Goal: Task Accomplishment & Management: Complete application form

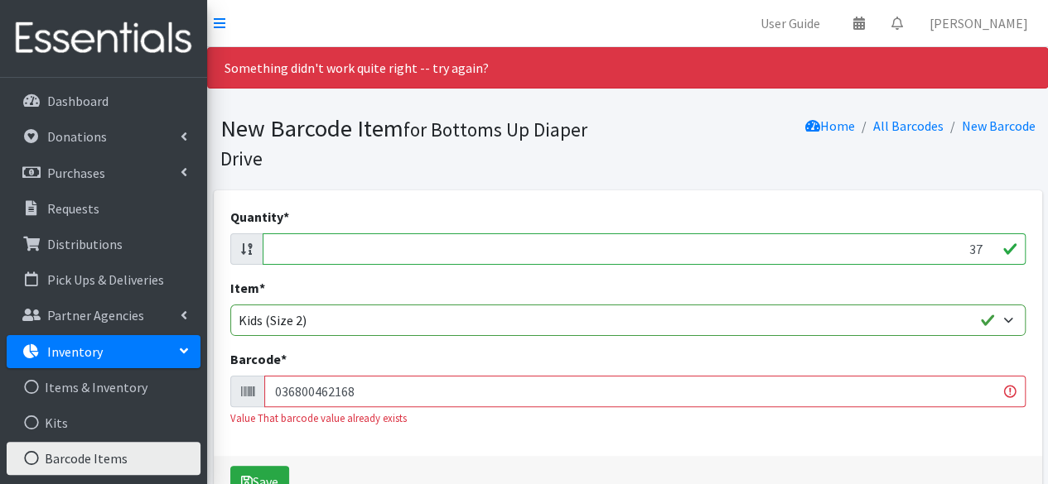
click at [977, 250] on input "37" at bounding box center [644, 249] width 763 height 31
type input "3"
type input "174"
click at [913, 389] on input "036800462168" at bounding box center [644, 391] width 761 height 31
type input "0"
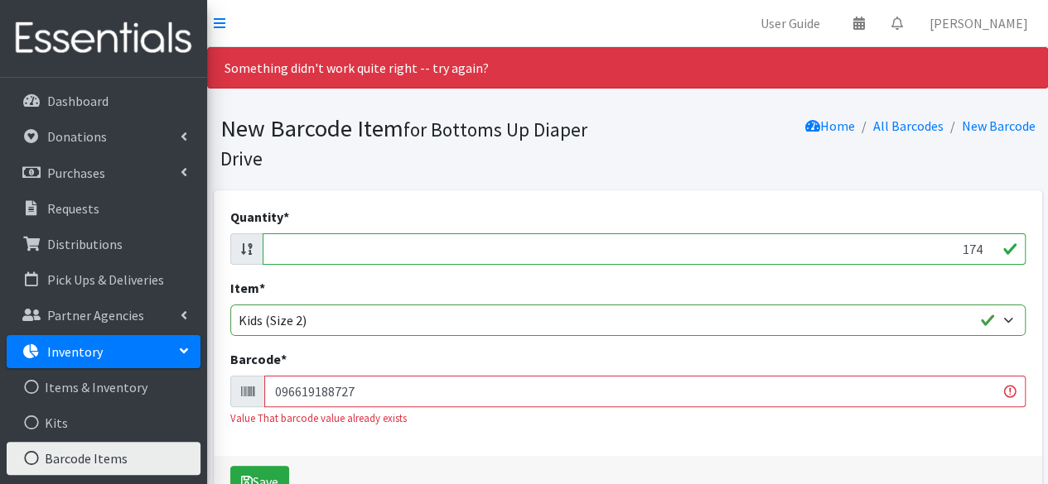
type input "096619188727"
click at [230, 466] on button "Save" at bounding box center [259, 481] width 59 height 31
click at [981, 248] on input "174" at bounding box center [644, 249] width 763 height 31
type input "1"
type input "174"
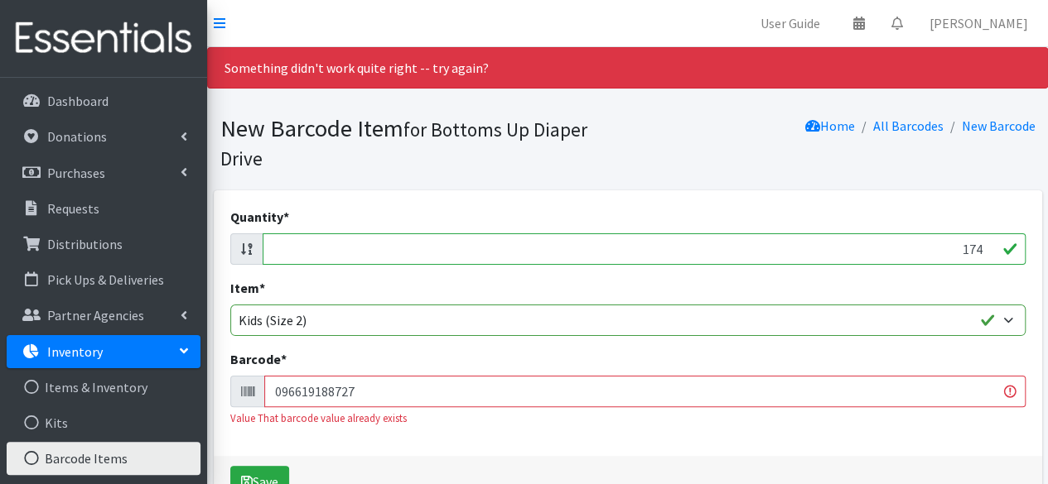
click at [933, 389] on input "096619188727" at bounding box center [644, 391] width 761 height 31
type input "0"
type input "036000436341"
click at [230, 466] on button "Save" at bounding box center [259, 481] width 59 height 31
click at [981, 248] on input "174" at bounding box center [644, 249] width 763 height 31
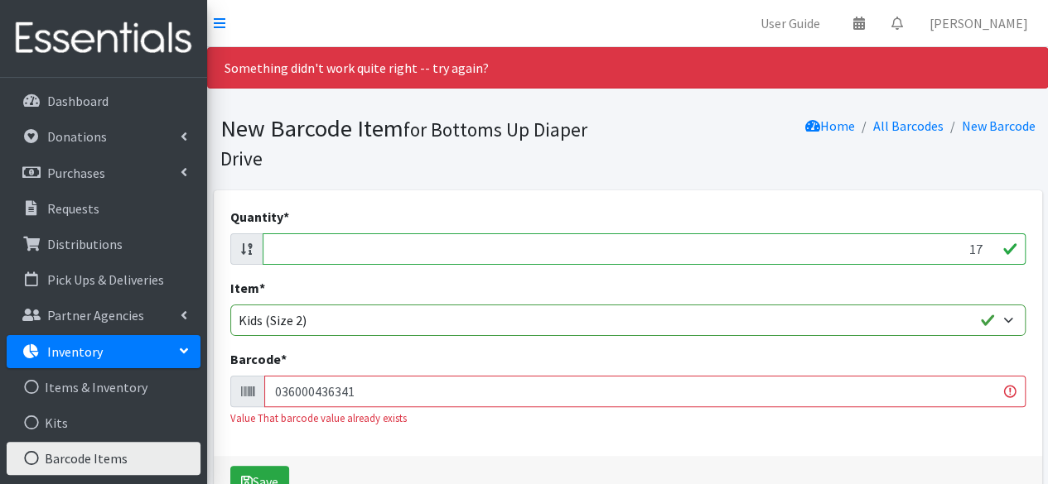
type input "1"
type input "87"
click at [858, 396] on input "036000436341" at bounding box center [644, 391] width 761 height 31
type input "0"
type input "036000496970"
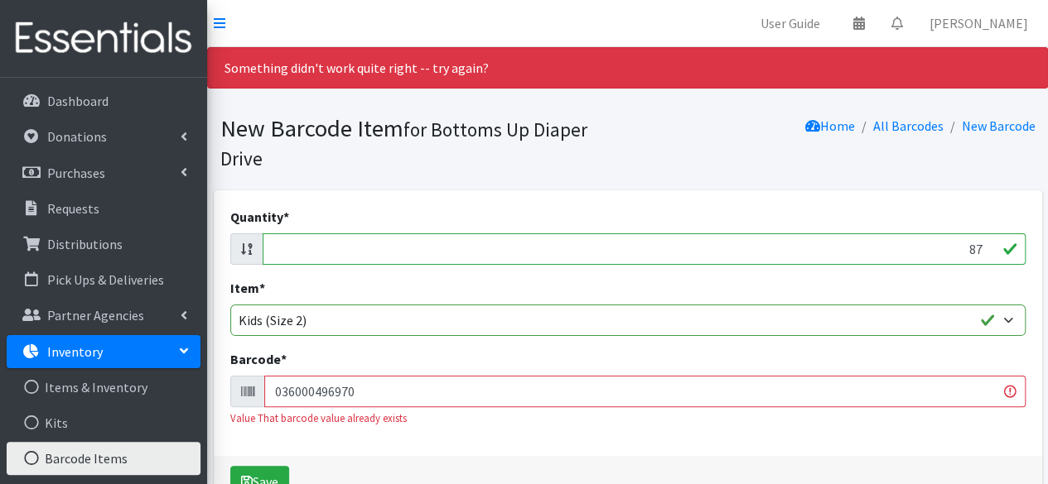
click at [230, 466] on button "Save" at bounding box center [259, 481] width 59 height 31
click at [982, 248] on input "88" at bounding box center [644, 249] width 763 height 31
type input "8"
type input "81"
click at [640, 396] on input "036000496970" at bounding box center [644, 391] width 761 height 31
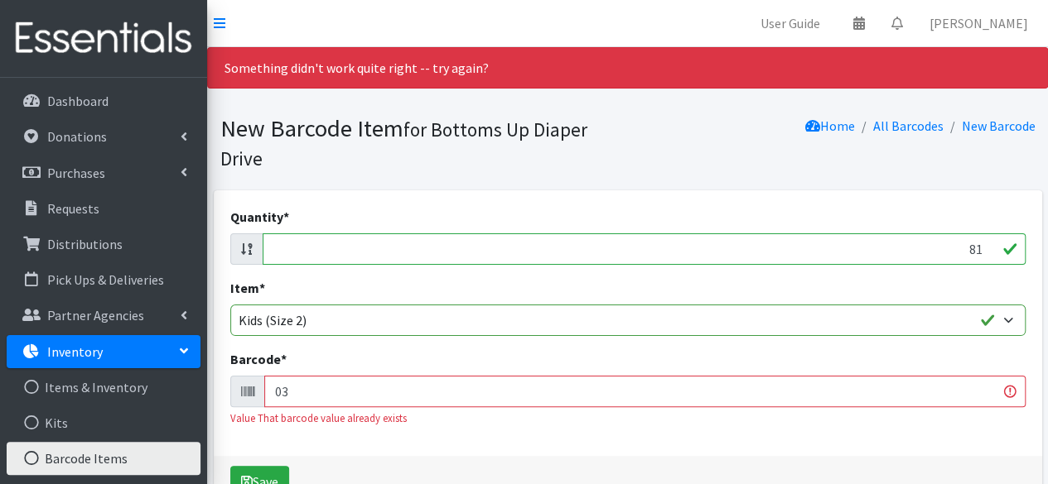
type input "0"
type input "041260020858"
click at [230, 466] on button "Save" at bounding box center [259, 481] width 59 height 31
click at [981, 246] on input "81" at bounding box center [644, 249] width 763 height 31
type input "8"
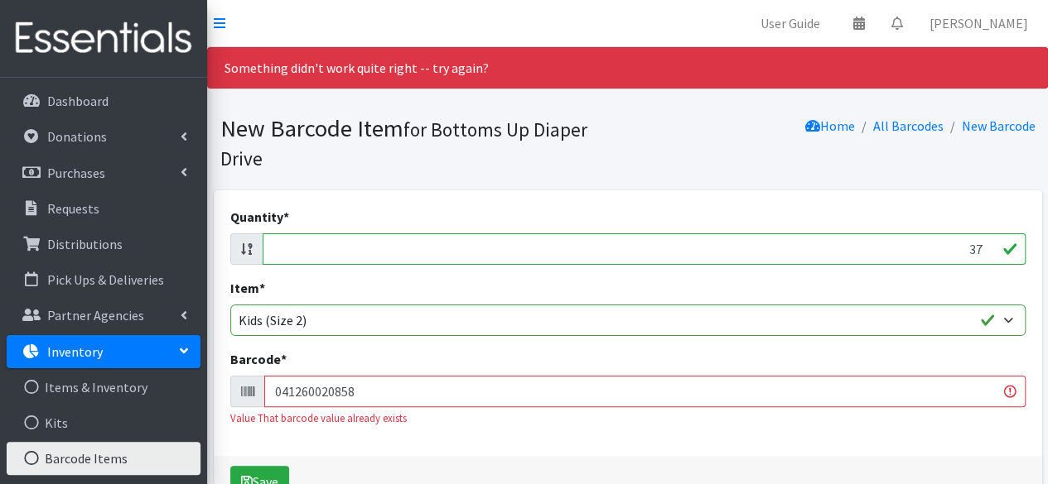
type input "37"
click at [748, 395] on input "041260020858" at bounding box center [644, 391] width 761 height 31
type input "0"
type input "037000862093"
click at [230, 466] on button "Save" at bounding box center [259, 481] width 59 height 31
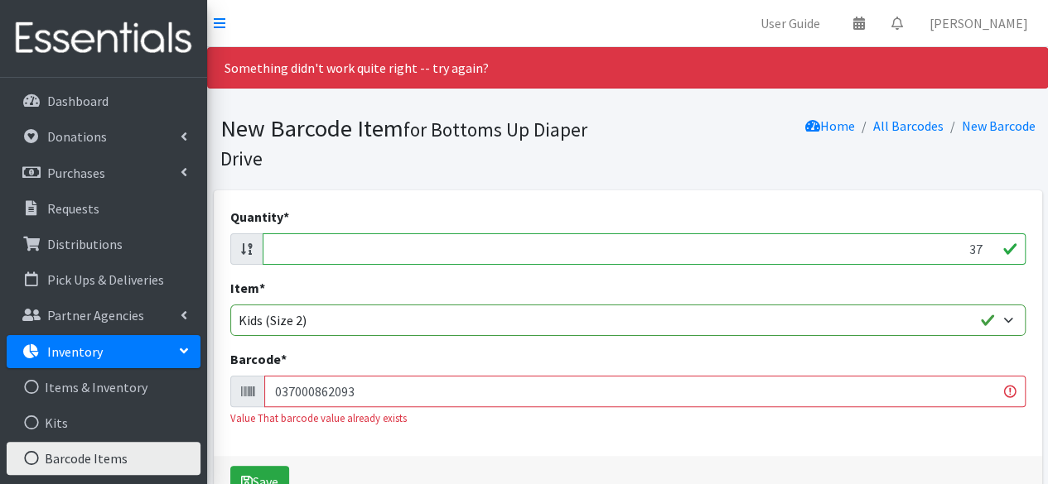
click at [980, 247] on input "37" at bounding box center [644, 249] width 763 height 31
type input "3"
type input "176"
click at [745, 380] on input "037000862093" at bounding box center [644, 391] width 761 height 31
type input "0"
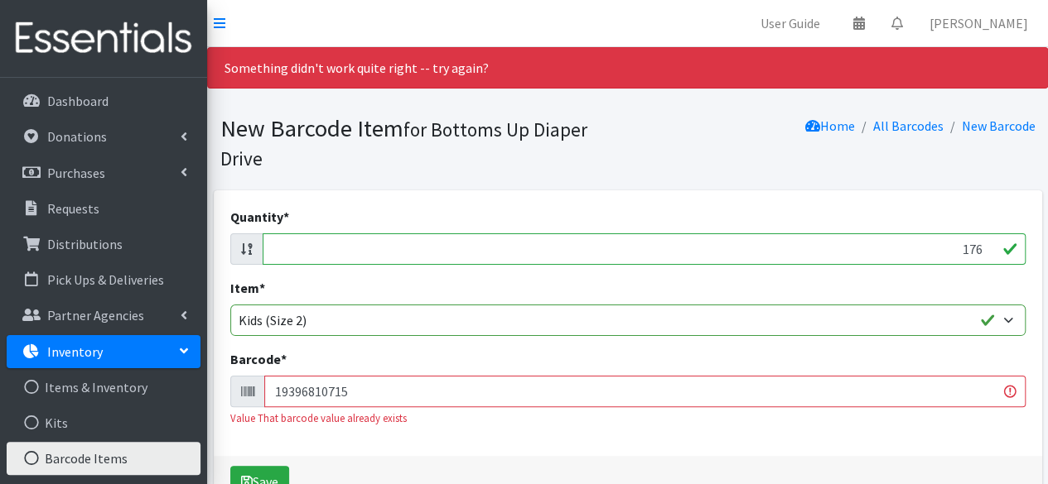
type input "193968107154"
click at [230, 466] on button "Save" at bounding box center [259, 481] width 59 height 31
click at [983, 249] on input "175" at bounding box center [644, 249] width 763 height 31
type input "1"
type input "192"
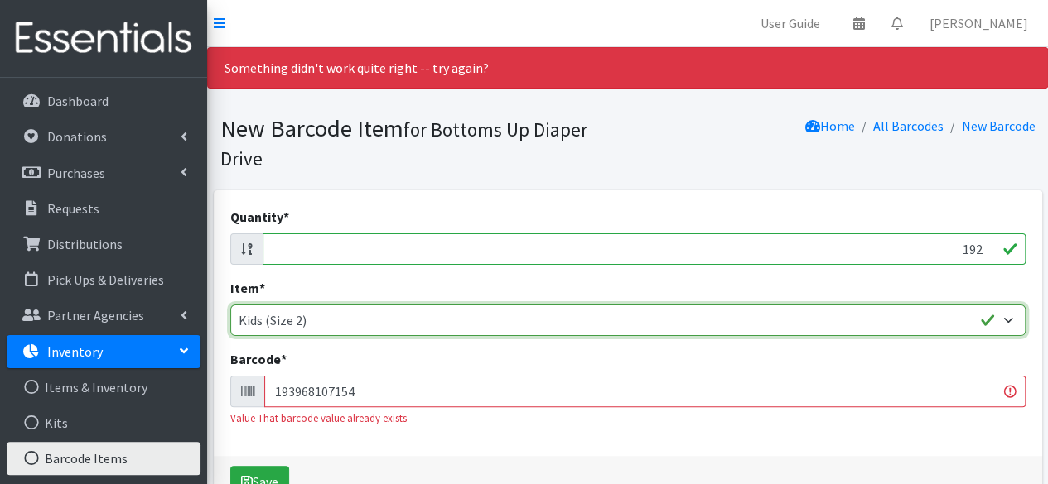
click at [816, 327] on select "Kids L/XL (60-125 lbs) Kids (Newborn) Kids (Preemie) Kids Pull-Ups Kids Pull-Up…" at bounding box center [627, 320] width 795 height 31
select select "4758"
click at [230, 305] on select "Kids L/XL (60-125 lbs) Kids (Newborn) Kids (Preemie) Kids Pull-Ups Kids Pull-Up…" at bounding box center [627, 320] width 795 height 31
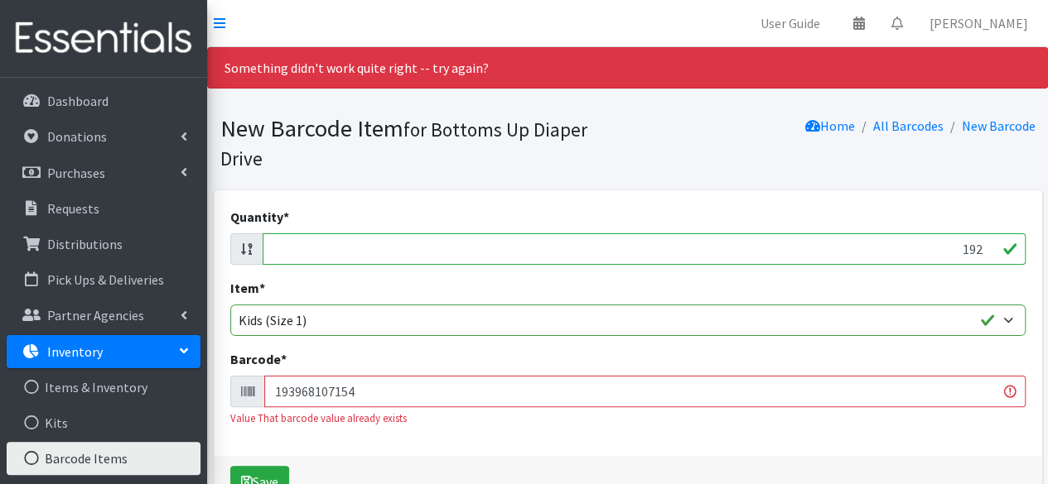
click at [646, 393] on input "193968107154" at bounding box center [644, 391] width 761 height 31
type input "1"
type input "186679475711"
click at [230, 466] on button "Save" at bounding box center [259, 481] width 59 height 31
click at [981, 249] on input "191" at bounding box center [644, 249] width 763 height 31
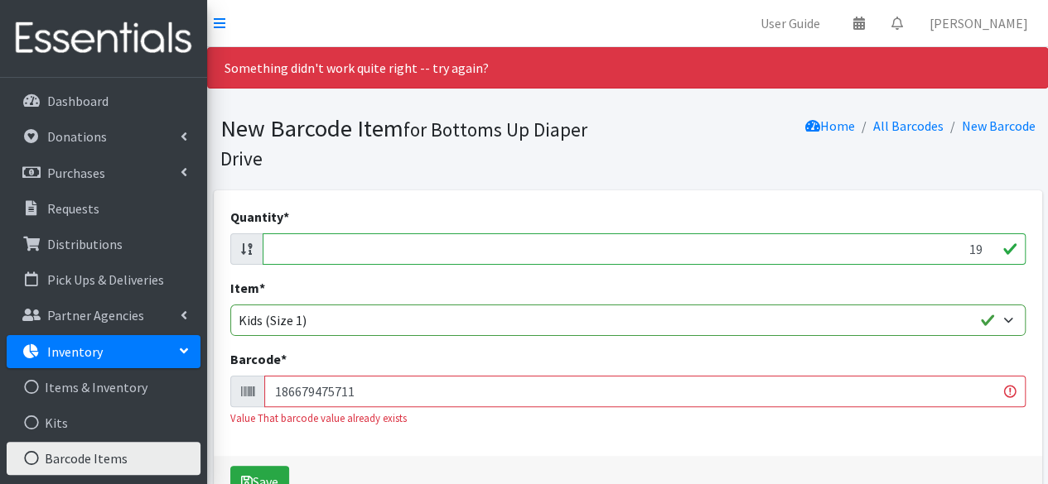
type input "1"
type input "100"
click at [795, 392] on input "186679475711" at bounding box center [644, 391] width 761 height 31
type input "1"
type input "086679415376"
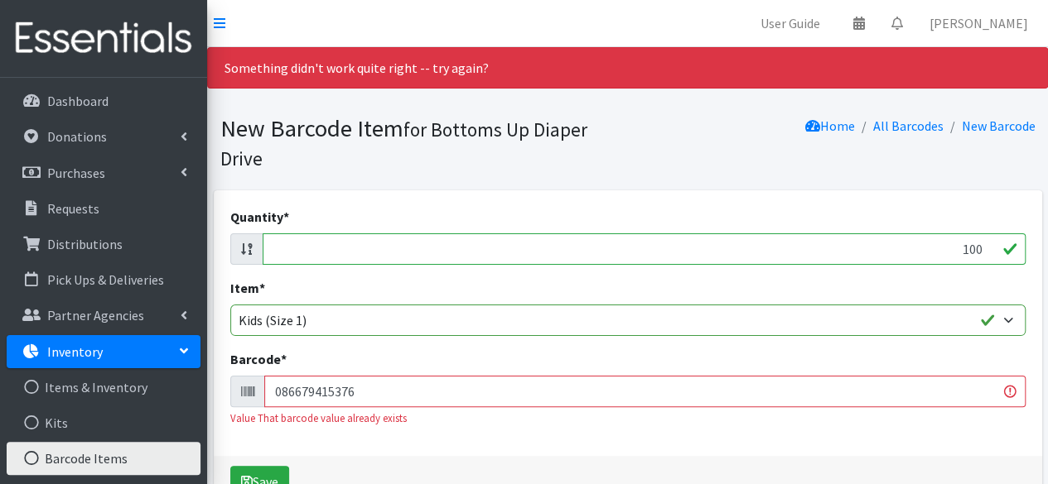
click at [230, 466] on button "Save" at bounding box center [259, 481] width 59 height 31
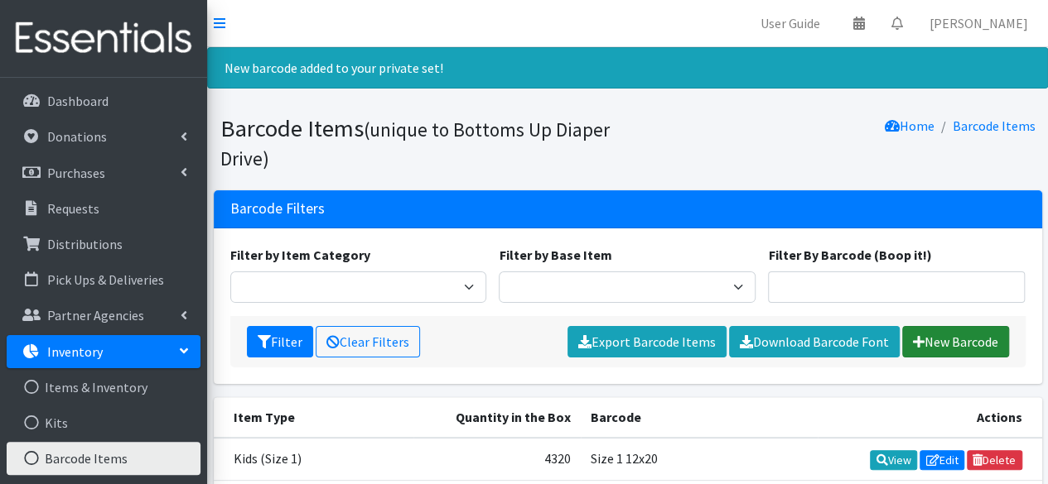
click at [940, 340] on link "New Barcode" at bounding box center [955, 341] width 107 height 31
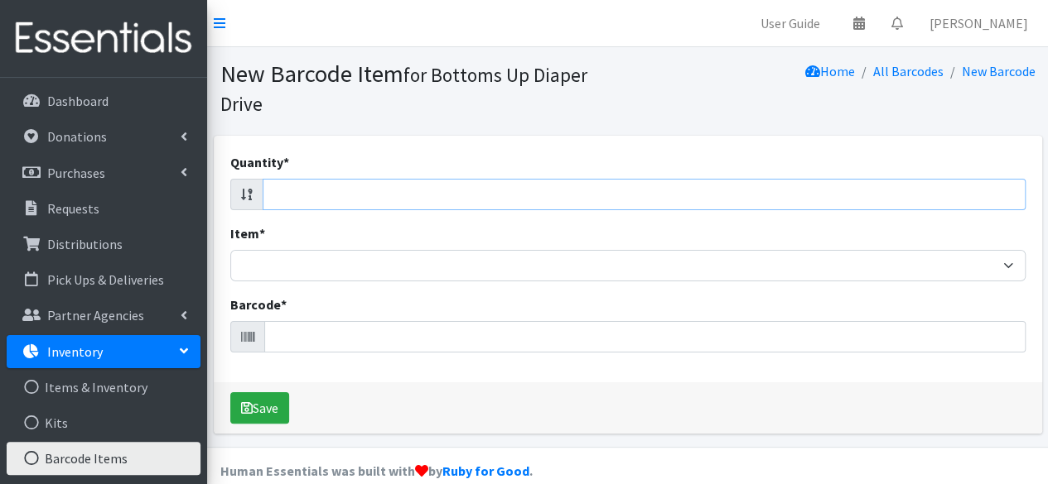
click at [959, 193] on input "Quantity *" at bounding box center [644, 194] width 763 height 31
type input "29"
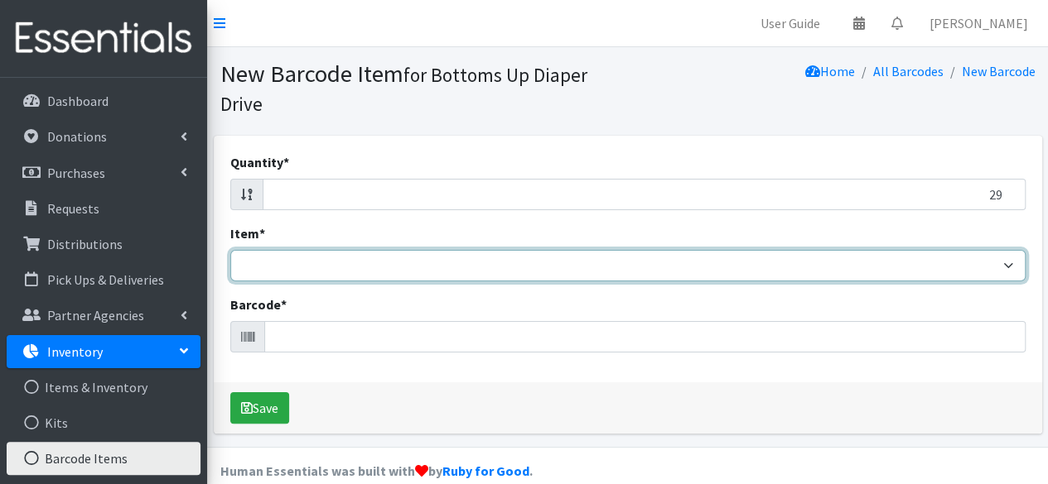
click at [945, 267] on select "Kids L/XL (60-125 lbs) Kids (Newborn) Kids (Preemie) Kids Pull-Ups Kids Pull-Up…" at bounding box center [627, 265] width 795 height 31
select select "4769"
click at [230, 250] on select "Kids L/XL (60-125 lbs) Kids (Newborn) Kids (Preemie) Kids Pull-Ups Kids Pull-Up…" at bounding box center [627, 265] width 795 height 31
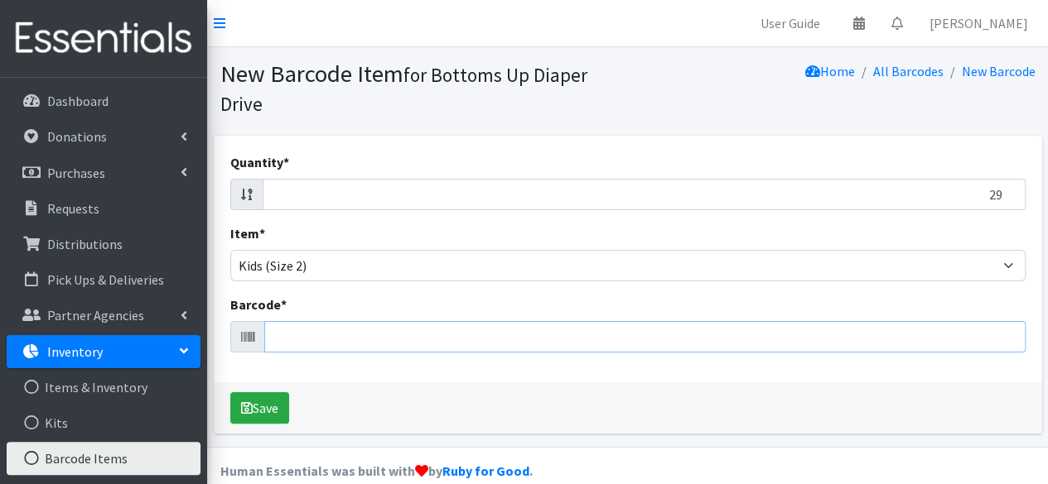
click at [835, 330] on input "Barcode *" at bounding box center [644, 336] width 761 height 31
type input "037000828426"
click at [230, 393] on button "Save" at bounding box center [259, 408] width 59 height 31
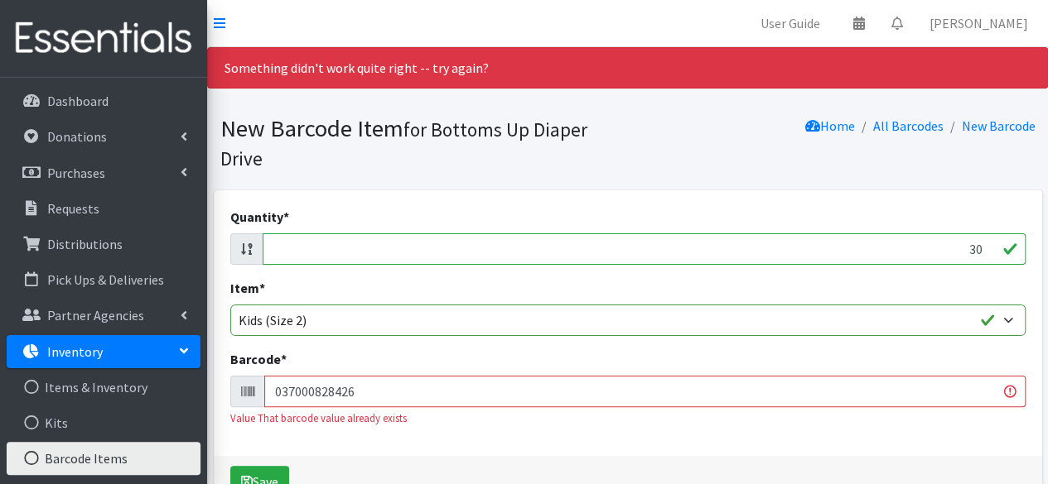
click at [984, 242] on input "30" at bounding box center [644, 249] width 763 height 31
type input "3"
type input "38"
click at [695, 390] on input "037000828426" at bounding box center [644, 391] width 761 height 31
type input "0"
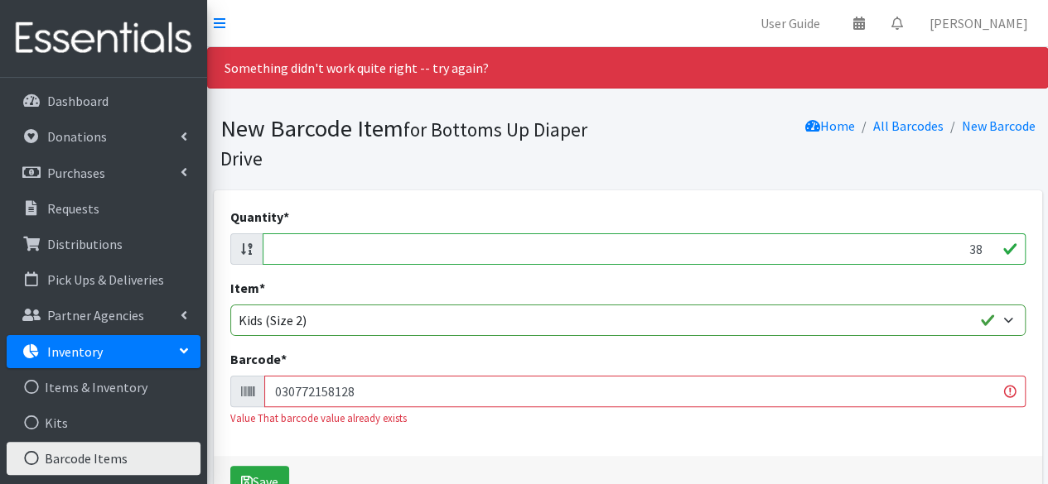
type input "030772158128"
click at [230, 466] on button "Save" at bounding box center [259, 481] width 59 height 31
click at [980, 246] on input "38" at bounding box center [644, 249] width 763 height 31
type input "3"
type input "48"
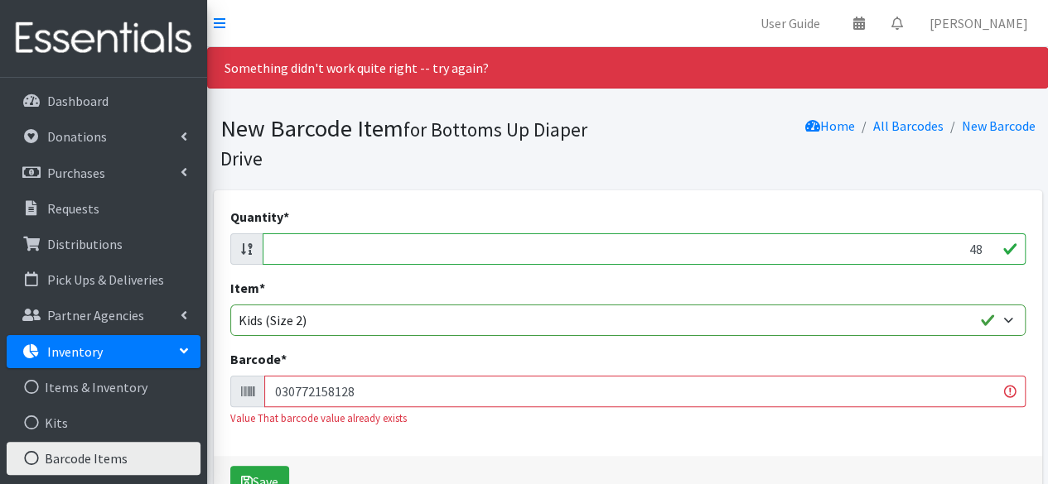
click at [952, 397] on input "030772158128" at bounding box center [644, 391] width 761 height 31
type input "0"
type input "030772158128"
click at [230, 466] on button "Save" at bounding box center [259, 481] width 59 height 31
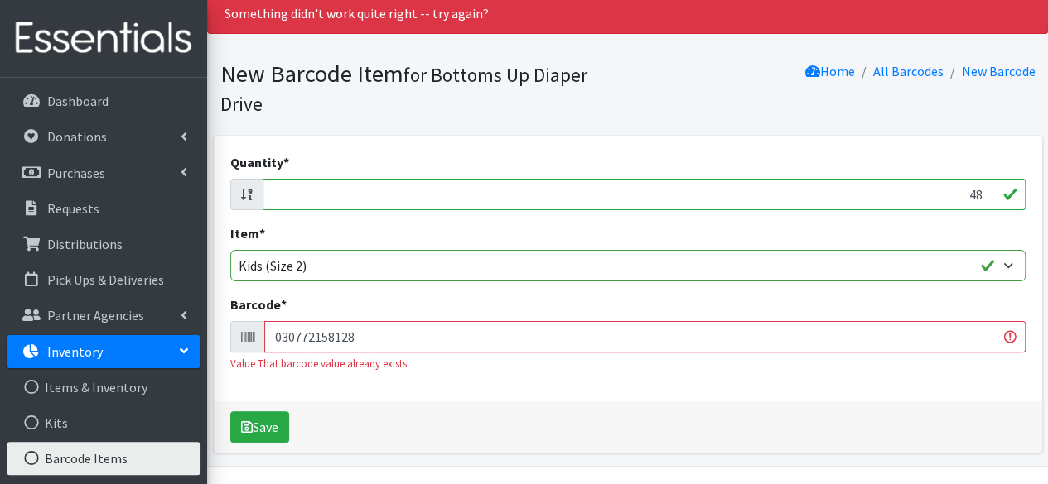
scroll to position [97, 0]
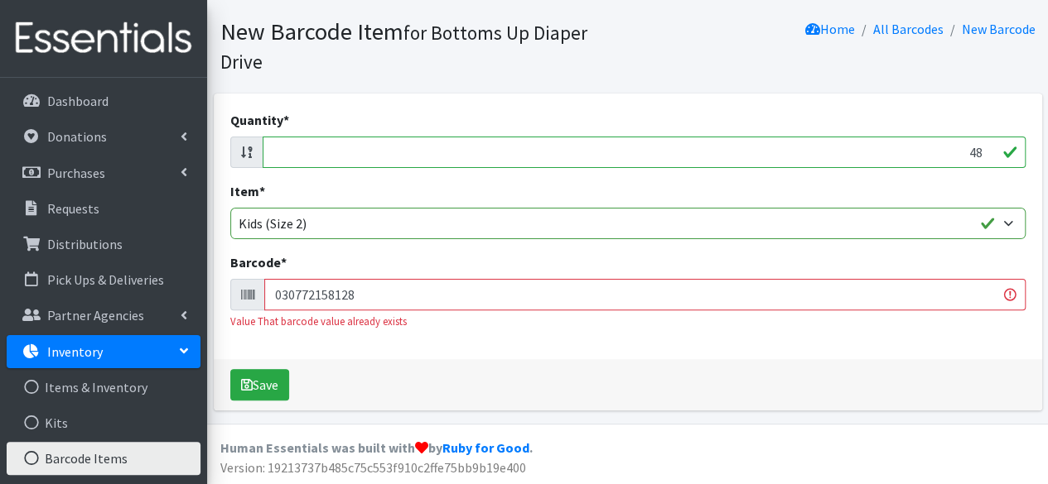
click at [981, 149] on input "48" at bounding box center [644, 152] width 763 height 31
type input "4"
type input "37"
click at [910, 302] on input "030772158128" at bounding box center [644, 294] width 761 height 31
type input "0"
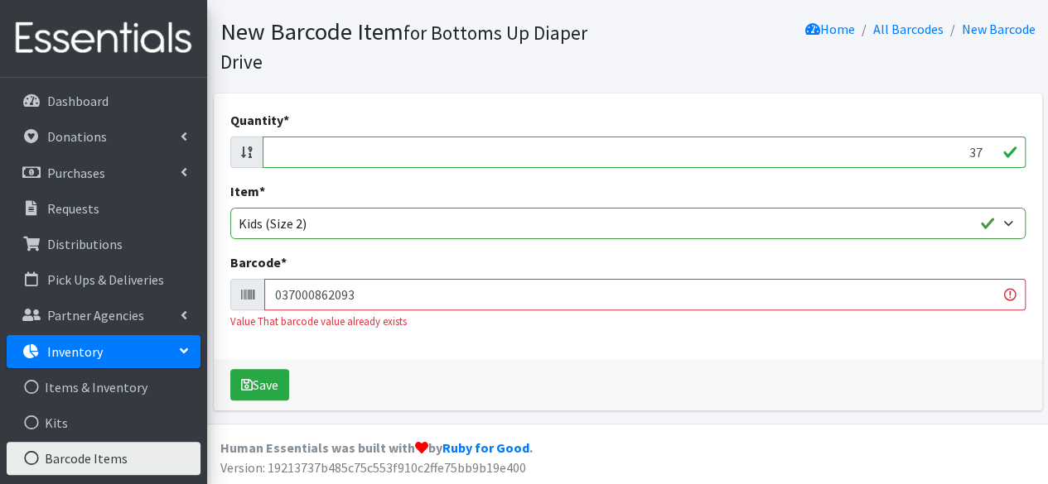
type input "037000862093"
click at [230, 369] on button "Save" at bounding box center [259, 384] width 59 height 31
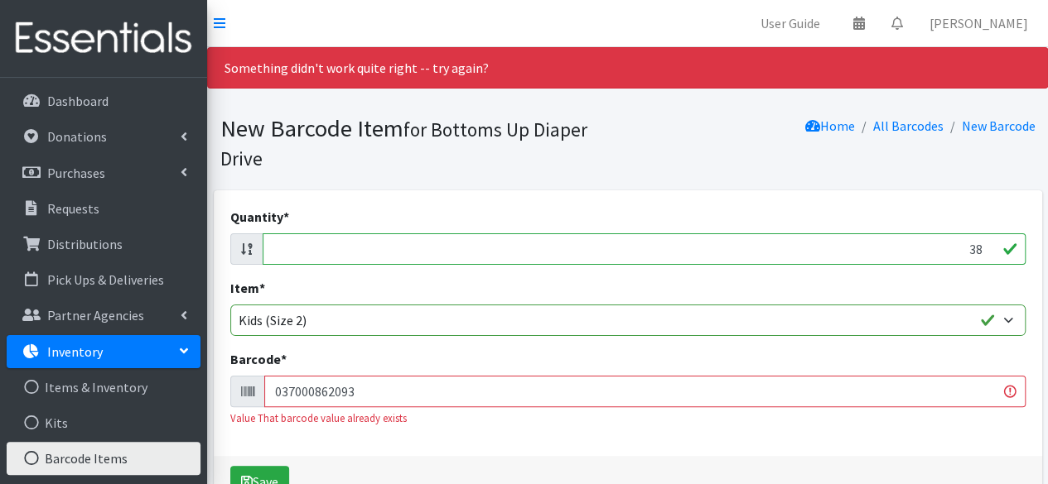
click at [981, 246] on input "38" at bounding box center [644, 249] width 763 height 31
type input "3"
type input "29"
click at [879, 387] on input "037000862093" at bounding box center [644, 391] width 761 height 31
type input "0"
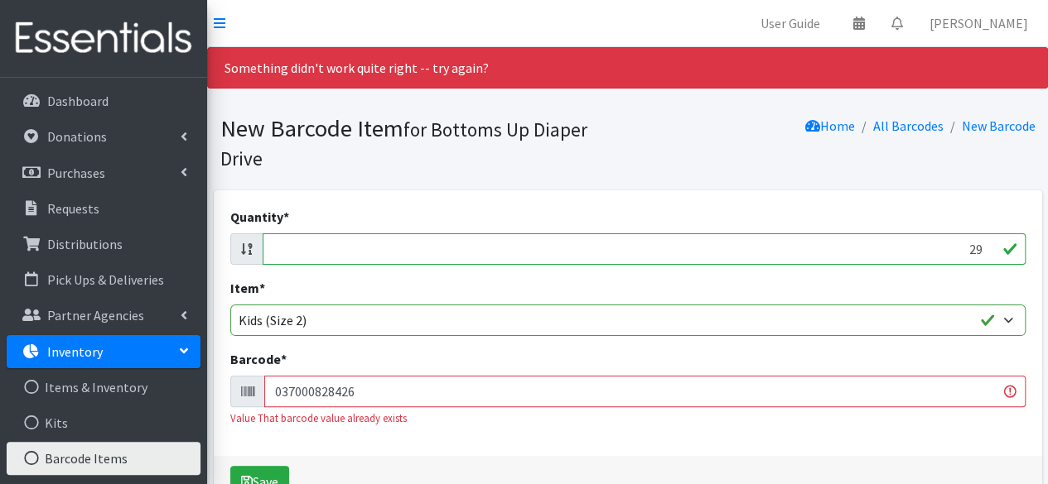
type input "037000828426"
click at [230, 466] on button "Save" at bounding box center [259, 481] width 59 height 31
click at [982, 248] on input "30" at bounding box center [644, 249] width 763 height 31
type input "3"
type input "40"
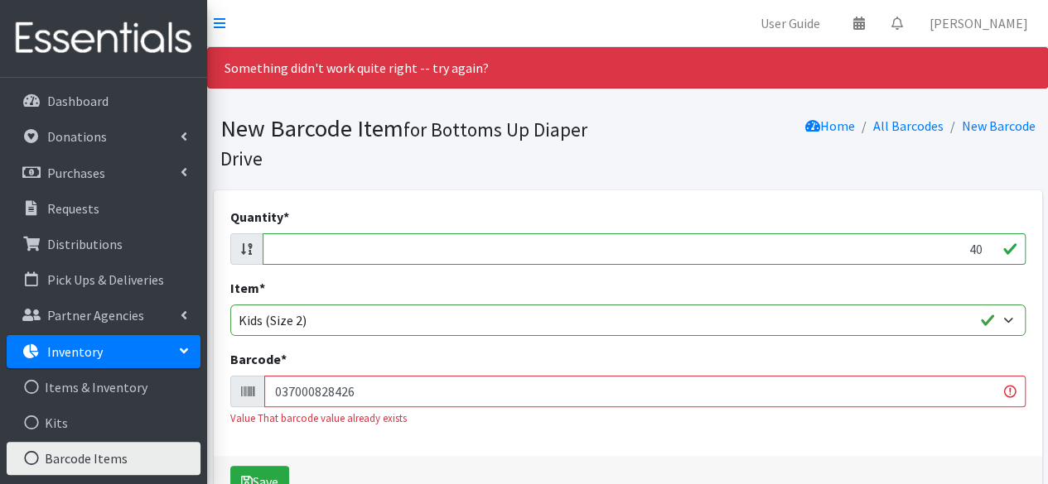
click at [893, 397] on input "037000828426" at bounding box center [644, 391] width 761 height 31
type input "0"
type input "037000859239"
click at [230, 466] on button "Save" at bounding box center [259, 481] width 59 height 31
click at [981, 248] on input "40" at bounding box center [644, 249] width 763 height 31
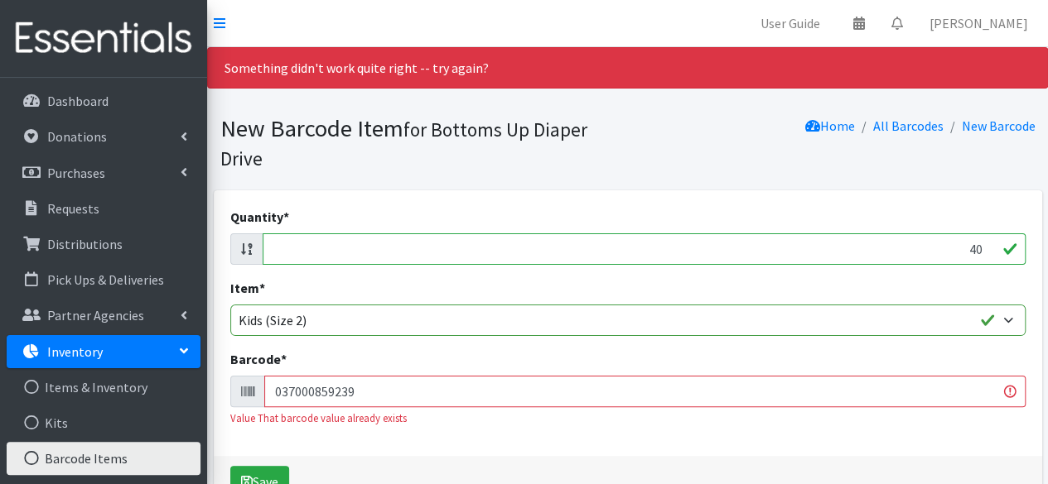
type input "4"
type input "37"
click at [939, 364] on div "Barcode * 037000859239 Value That barcode value already exists" at bounding box center [627, 387] width 795 height 77
click at [927, 418] on div "Value That barcode value already exists" at bounding box center [627, 419] width 795 height 16
click at [921, 393] on input "037000859239" at bounding box center [644, 391] width 761 height 31
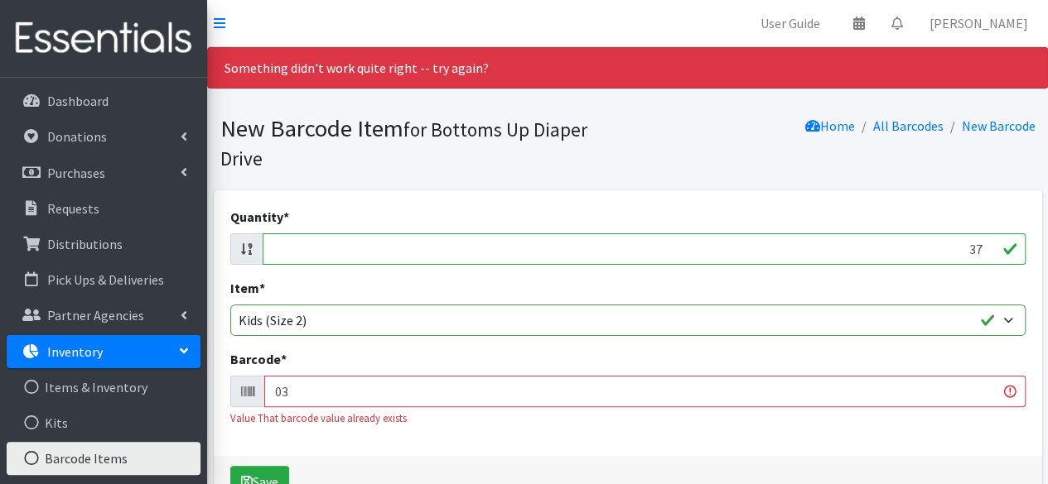
type input "0"
type input "041260013355"
click at [230, 466] on button "Save" at bounding box center [259, 481] width 59 height 31
click at [982, 248] on input "38" at bounding box center [644, 249] width 763 height 31
type input "3"
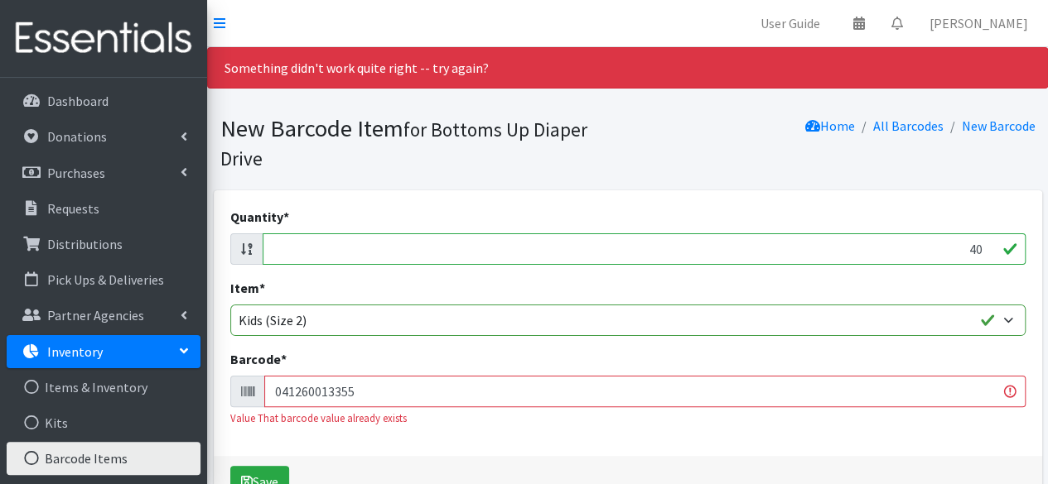
type input "40"
click at [901, 398] on input "041260013355" at bounding box center [644, 391] width 761 height 31
type input "0"
type input "681131106320"
click at [230, 466] on button "Save" at bounding box center [259, 481] width 59 height 31
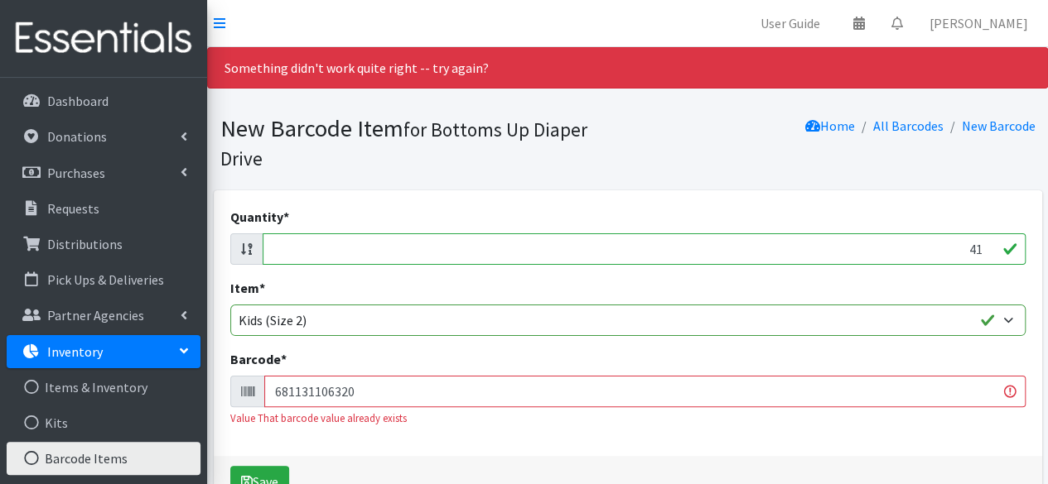
click at [983, 244] on input "41" at bounding box center [644, 249] width 763 height 31
type input "4"
type input "34"
click at [930, 393] on input "681131106320" at bounding box center [644, 391] width 761 height 31
type input "6"
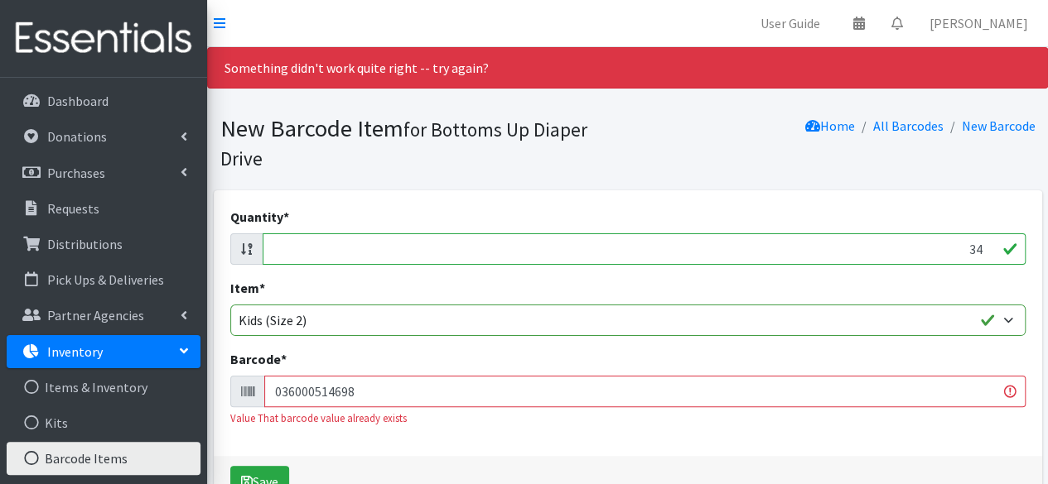
type input "036000514698"
click at [230, 466] on button "Save" at bounding box center [259, 481] width 59 height 31
click at [982, 247] on input "35" at bounding box center [644, 249] width 763 height 31
type input "3"
type input "37"
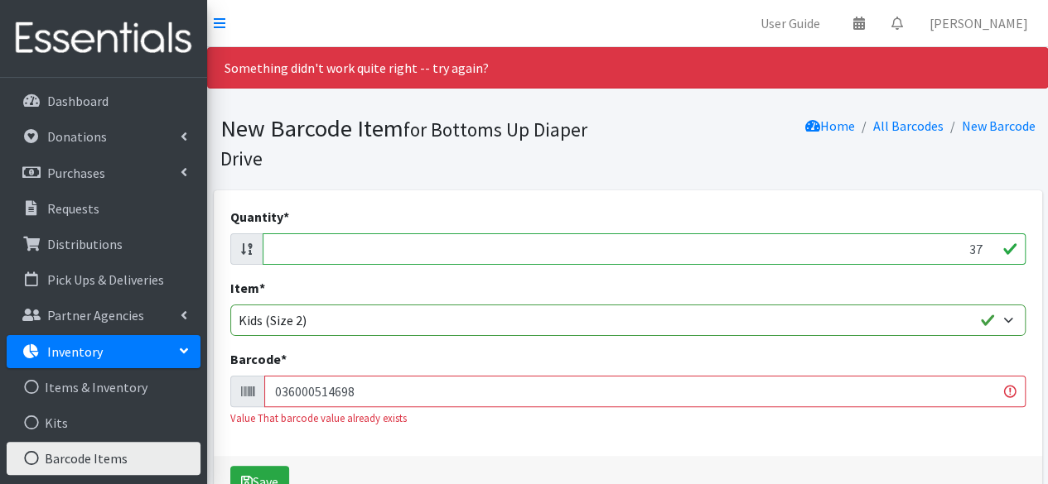
click at [931, 389] on input "036000514698" at bounding box center [644, 391] width 761 height 31
type input "0"
type input "041260020858"
click at [230, 466] on button "Save" at bounding box center [259, 481] width 59 height 31
click at [984, 248] on input "38" at bounding box center [644, 249] width 763 height 31
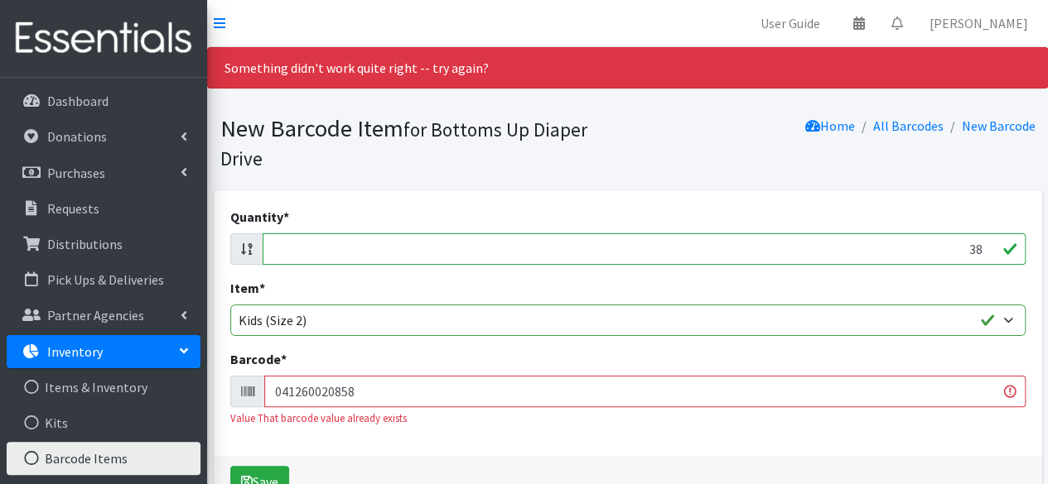
type input "3"
type input "34"
click at [893, 401] on input "041260020858" at bounding box center [644, 391] width 761 height 31
type input "0"
type input "086679510132"
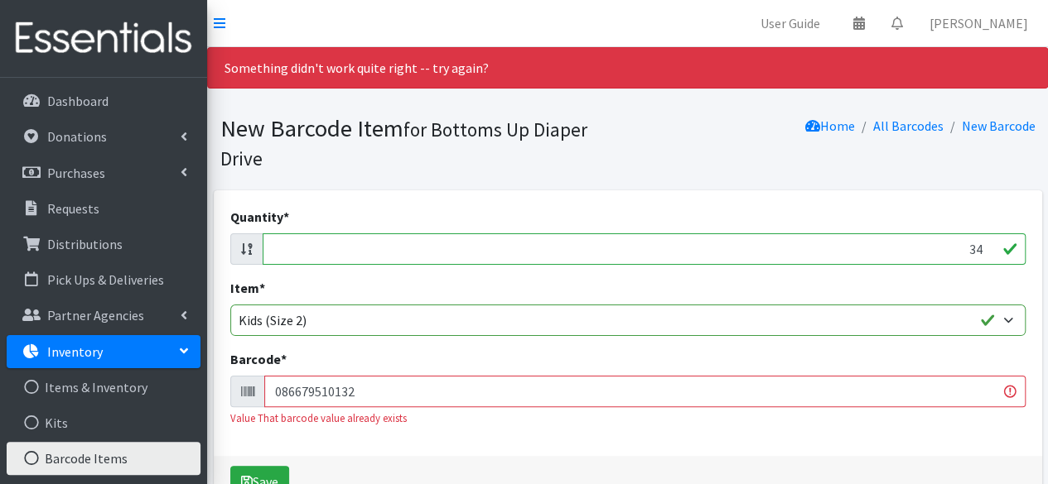
click at [230, 466] on button "Save" at bounding box center [259, 481] width 59 height 31
click at [984, 246] on input "35" at bounding box center [644, 249] width 763 height 31
type input "3"
type input "40"
click at [929, 387] on input "086679510132" at bounding box center [644, 391] width 761 height 31
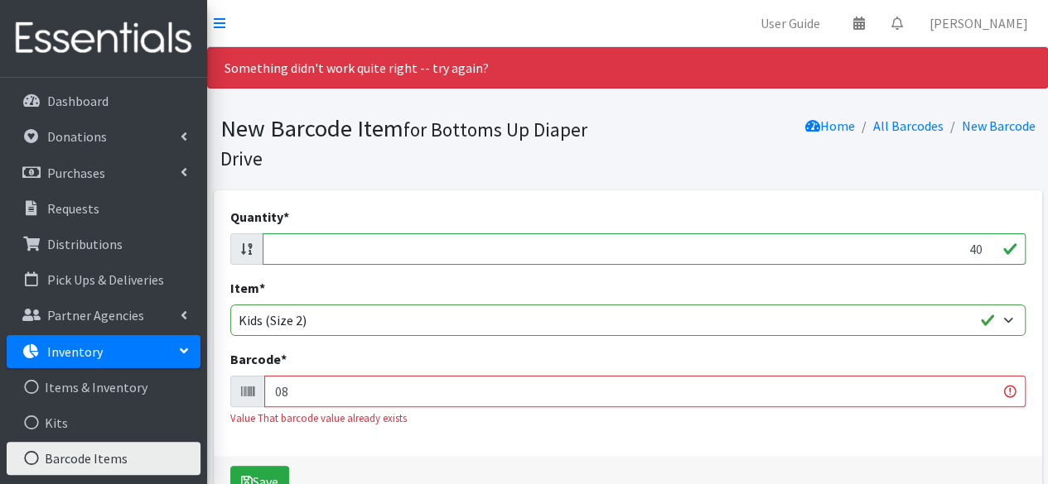
type input "0"
type input "090891951659"
click at [230, 466] on button "Save" at bounding box center [259, 481] width 59 height 31
click at [982, 239] on input "40" at bounding box center [644, 249] width 763 height 31
type input "4"
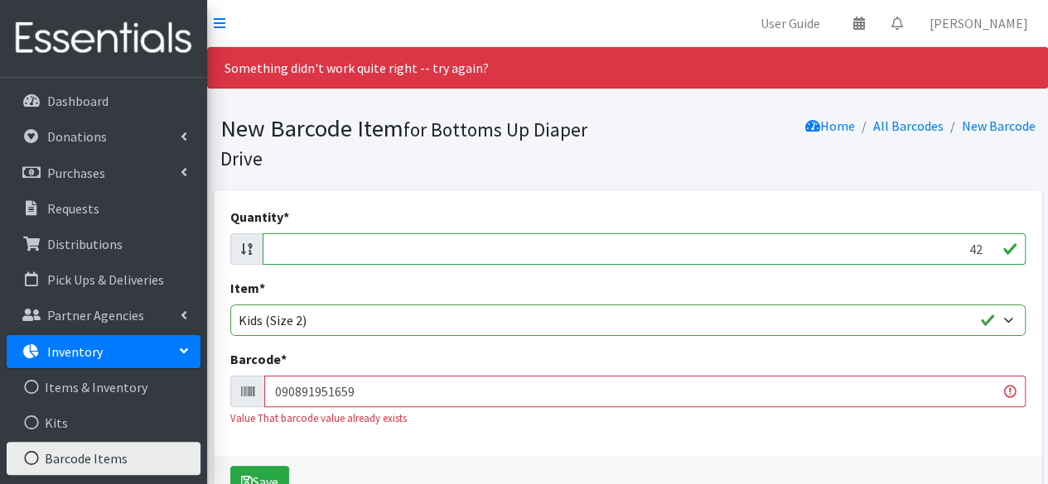
type input "42"
click at [946, 397] on input "090891951659" at bounding box center [644, 391] width 761 height 31
type input "0"
type input "090891952229"
click at [230, 466] on button "Save" at bounding box center [259, 481] width 59 height 31
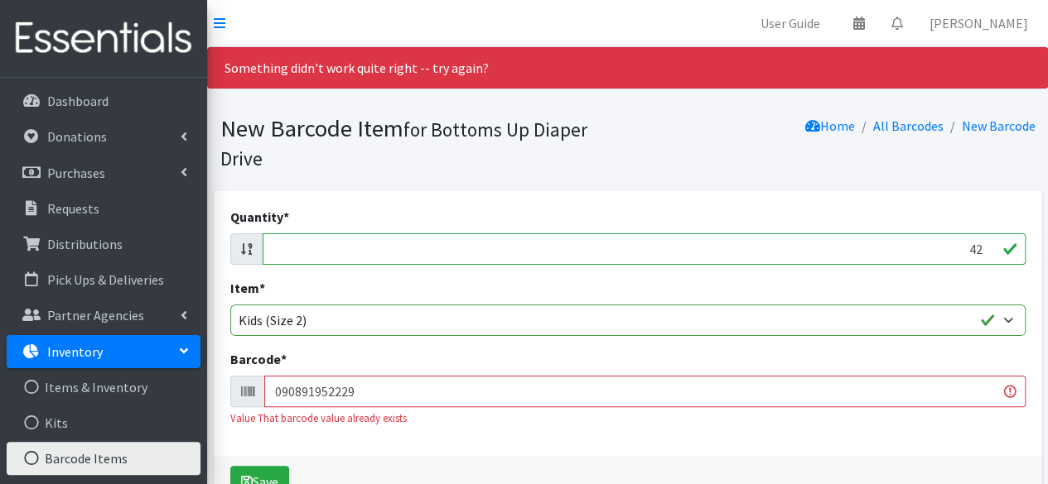
click at [980, 252] on input "42" at bounding box center [644, 249] width 763 height 31
type input "4"
type input "29"
click at [938, 387] on input "090891952229" at bounding box center [644, 391] width 761 height 31
type input "0"
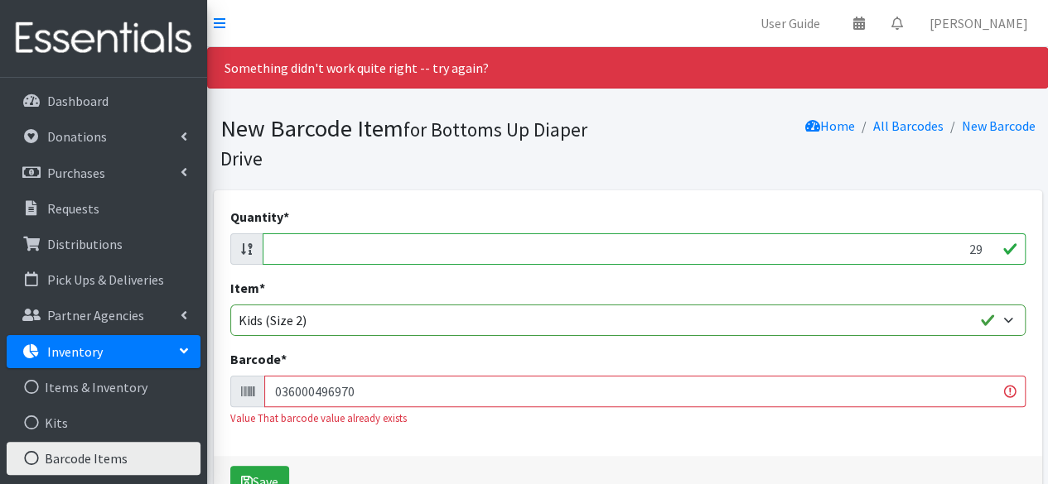
type input "036000496970"
click at [230, 466] on button "Save" at bounding box center [259, 481] width 59 height 31
click at [983, 250] on input "28" at bounding box center [644, 249] width 763 height 31
type input "2"
type input "40"
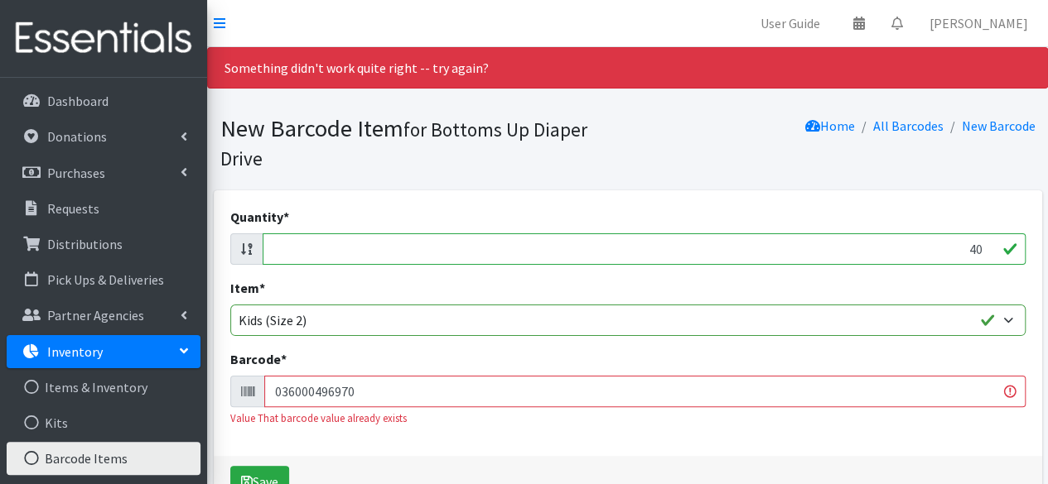
click at [901, 398] on input "036000496970" at bounding box center [644, 391] width 761 height 31
type input "0"
type input "681131106320"
click at [230, 466] on button "Save" at bounding box center [259, 481] width 59 height 31
click at [981, 252] on input "40" at bounding box center [644, 249] width 763 height 31
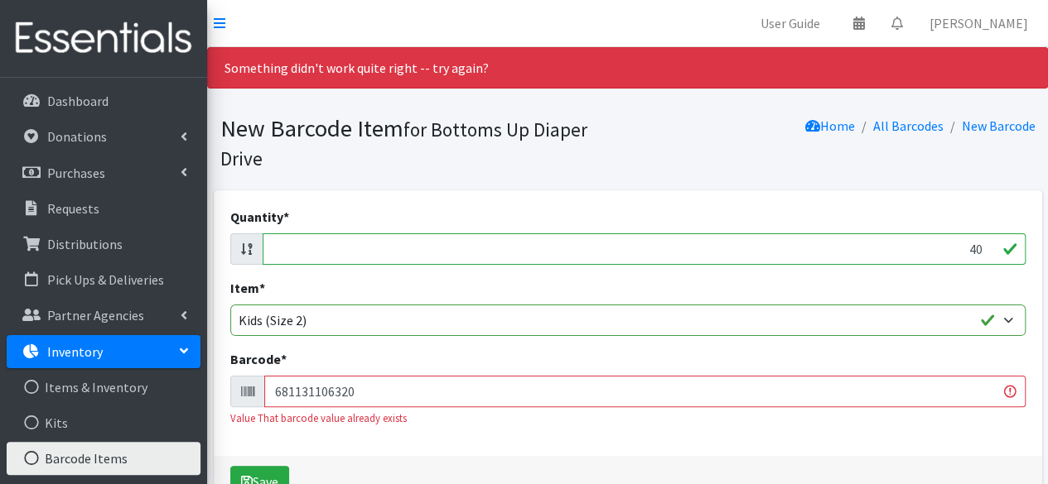
type input "4"
type input "37"
click at [904, 400] on input "681131106320" at bounding box center [644, 391] width 761 height 31
type input "6"
type input "041260013355"
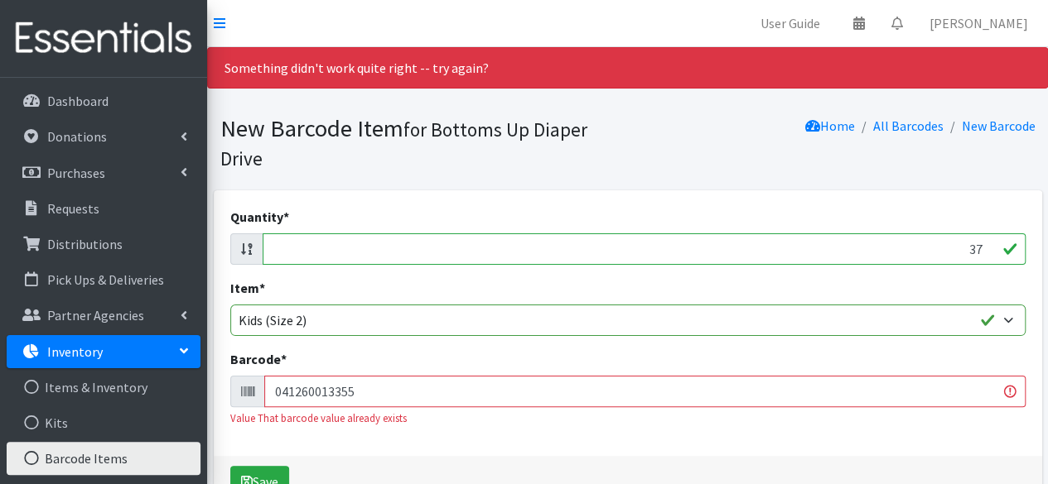
click at [230, 466] on button "Save" at bounding box center [259, 481] width 59 height 31
click at [983, 248] on input "38" at bounding box center [644, 249] width 763 height 31
type input "3"
type input "37"
click at [903, 390] on input "041260013355" at bounding box center [644, 391] width 761 height 31
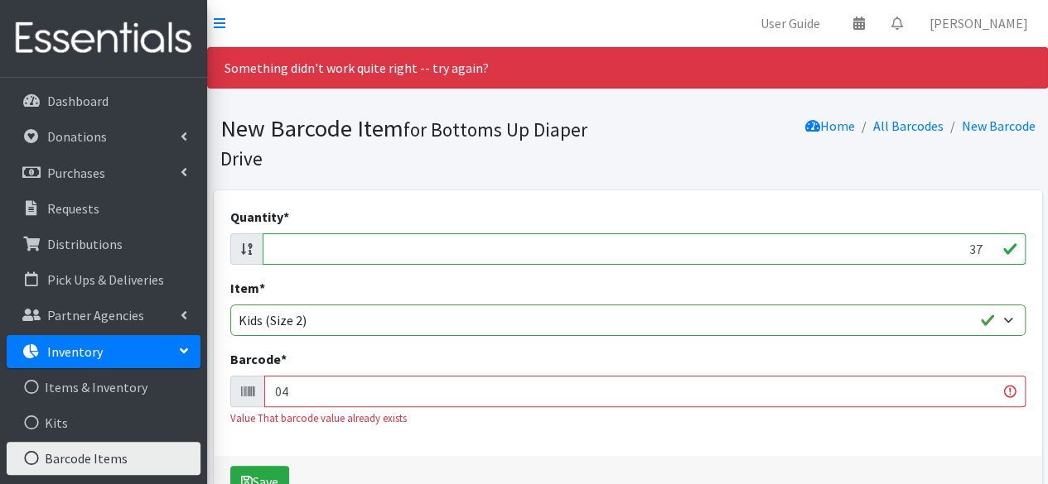
type input "0"
type input "719283037831"
click at [230, 466] on button "Save" at bounding box center [259, 481] width 59 height 31
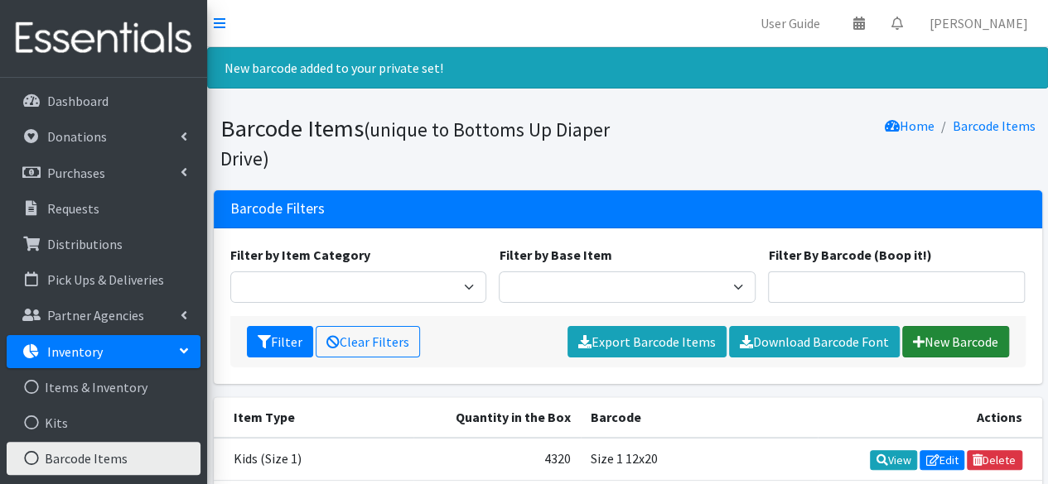
click at [947, 340] on link "New Barcode" at bounding box center [955, 341] width 107 height 31
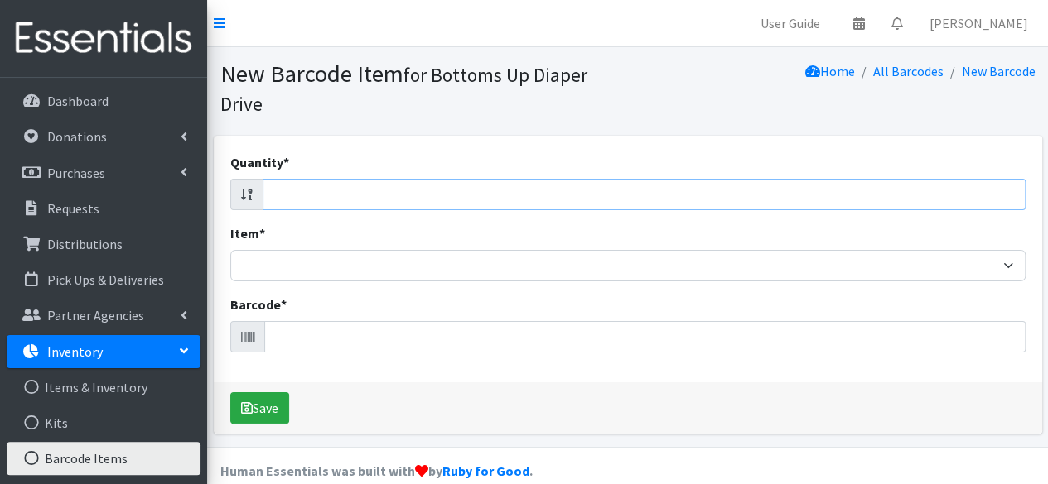
click at [947, 200] on input "Quantity *" at bounding box center [644, 194] width 763 height 31
type input "37"
click at [782, 330] on input "Barcode *" at bounding box center [644, 336] width 761 height 31
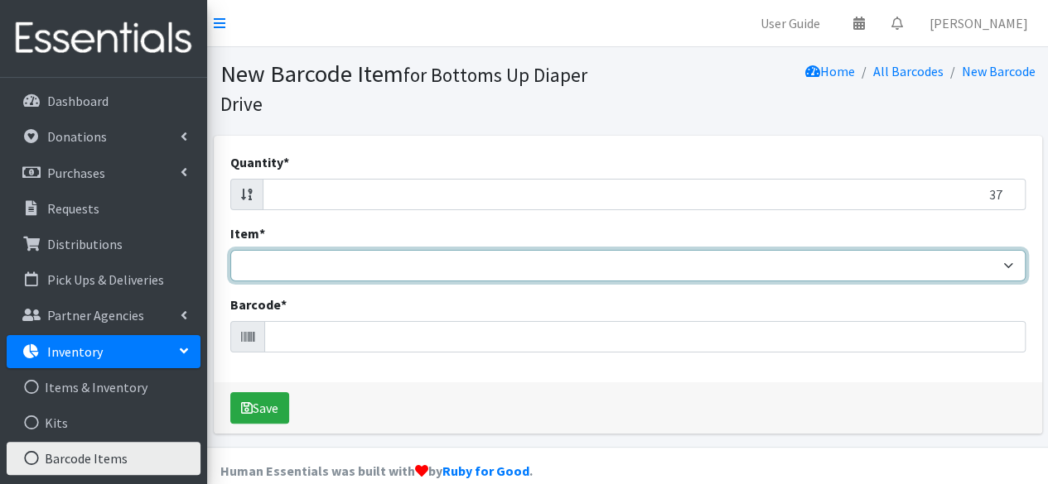
click at [762, 258] on select "Kids L/XL (60-125 lbs) Kids (Newborn) Kids (Preemie) Kids Pull-Ups Kids Pull-Up…" at bounding box center [627, 265] width 795 height 31
select select "4769"
click at [230, 250] on select "Kids L/XL (60-125 lbs) Kids (Newborn) Kids (Preemie) Kids Pull-Ups Kids Pull-Up…" at bounding box center [627, 265] width 795 height 31
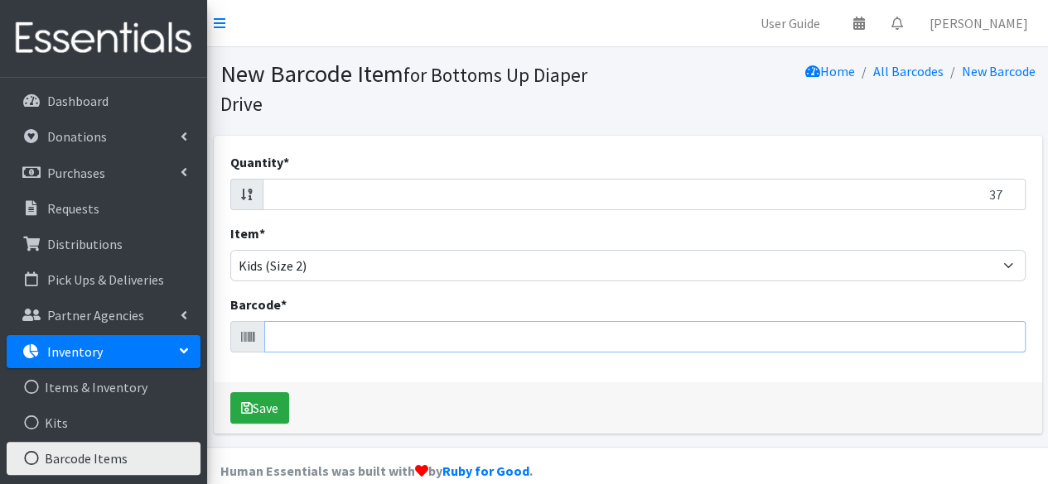
click at [610, 335] on input "Barcode *" at bounding box center [644, 336] width 761 height 31
type input "041260013355"
click at [230, 393] on button "Save" at bounding box center [259, 408] width 59 height 31
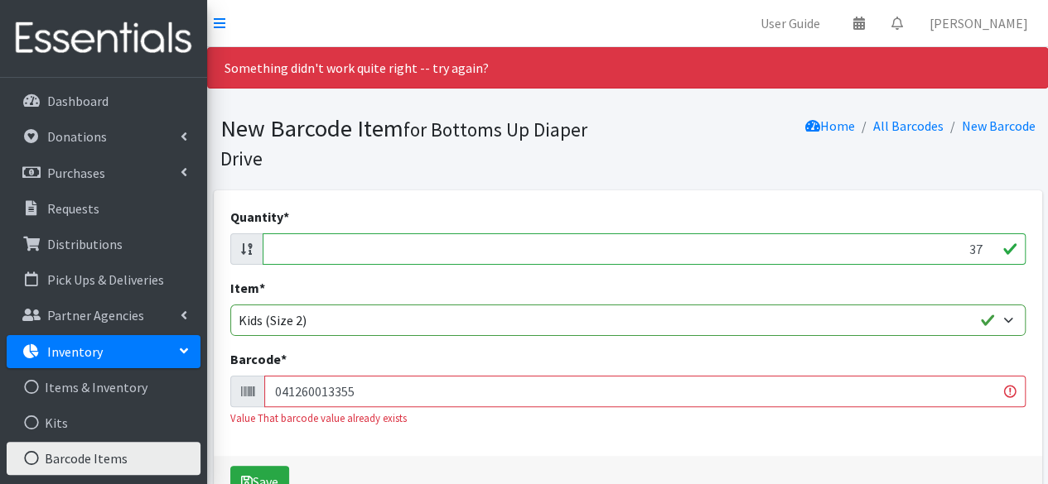
click at [980, 249] on input "37" at bounding box center [644, 249] width 763 height 31
type input "3"
type input "37"
click at [862, 390] on input "041260013355" at bounding box center [644, 391] width 761 height 31
type input "0"
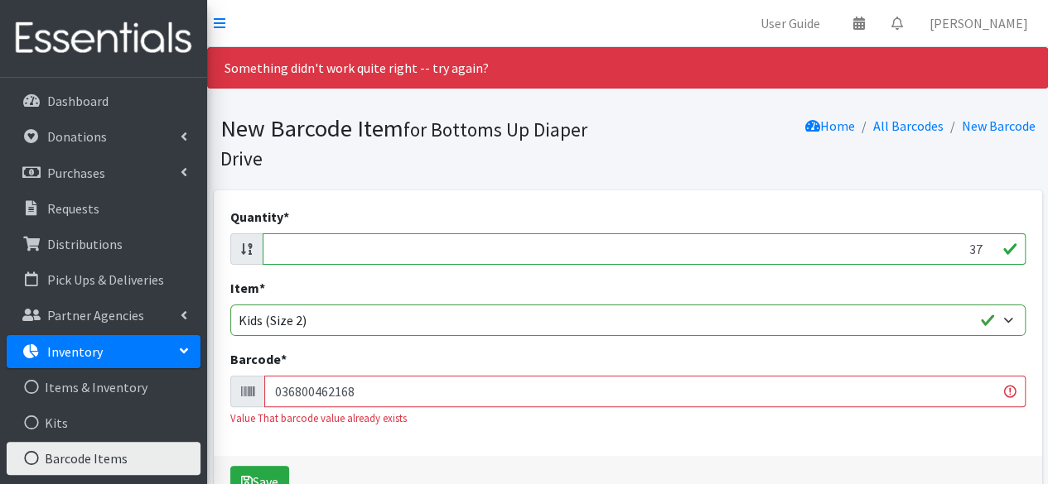
type input "036800462168"
click at [230, 466] on button "Save" at bounding box center [259, 481] width 59 height 31
click at [979, 234] on input "37" at bounding box center [644, 249] width 763 height 31
type input "3"
type input "20"
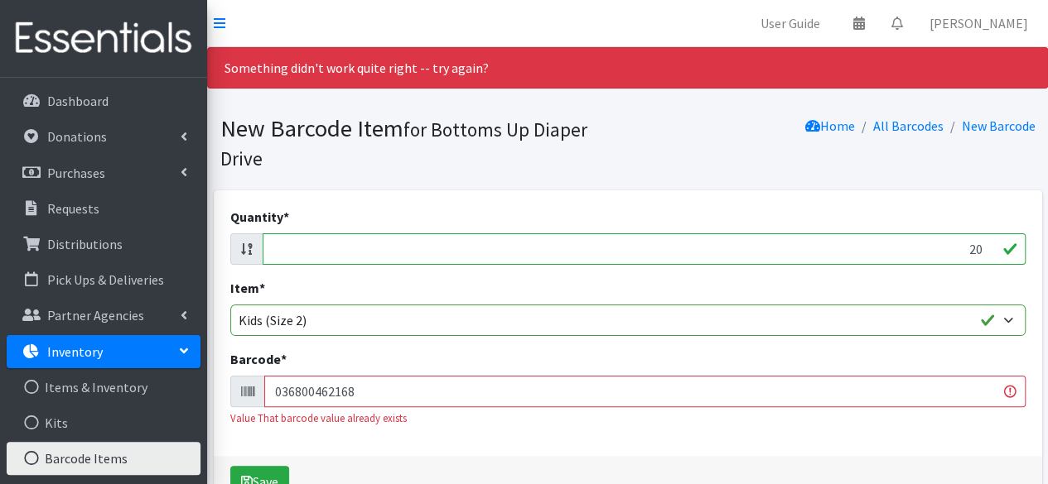
click at [846, 395] on input "036800462168" at bounding box center [644, 391] width 761 height 31
type input "0"
type input "032251703508"
click at [230, 466] on button "Save" at bounding box center [259, 481] width 59 height 31
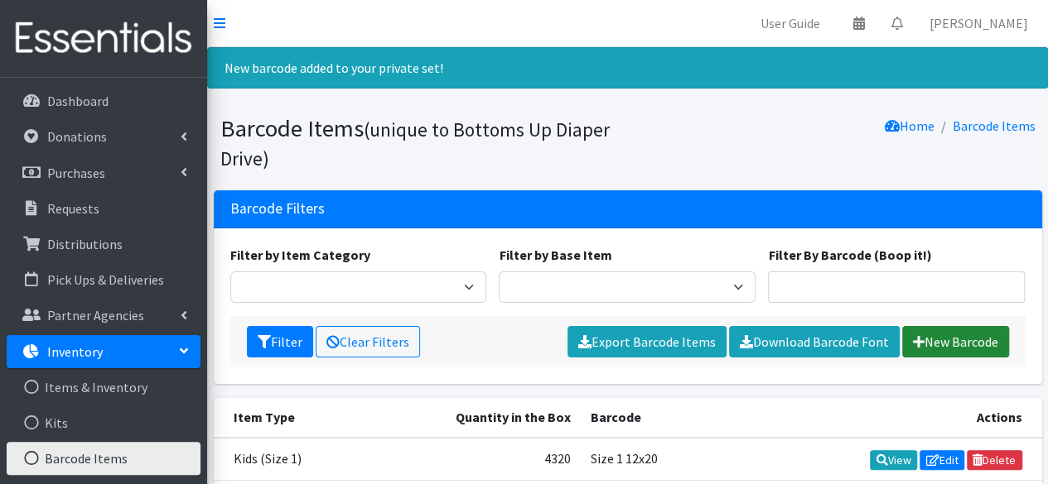
click at [937, 335] on link "New Barcode" at bounding box center [955, 341] width 107 height 31
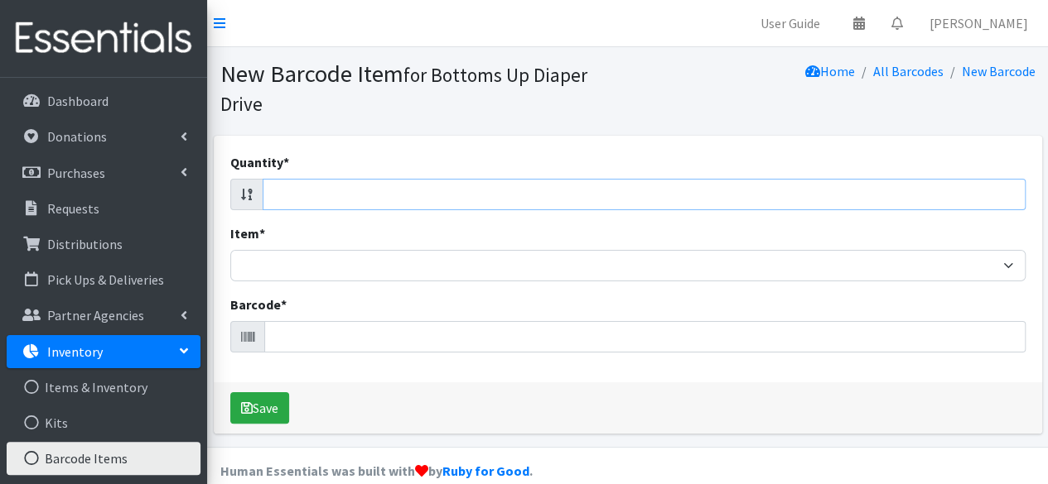
click at [923, 194] on input "Quantity *" at bounding box center [644, 194] width 763 height 31
type input "40"
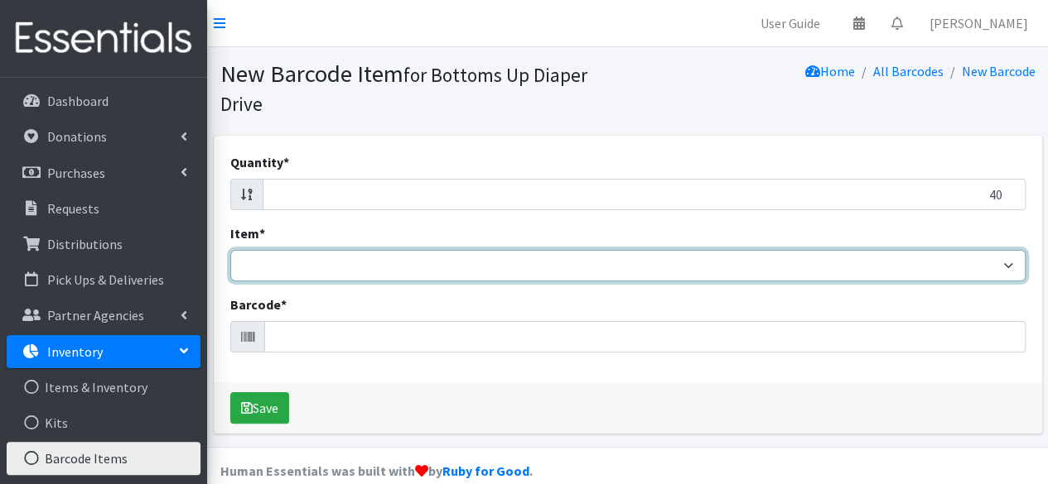
click at [898, 267] on select "Kids L/XL (60-125 lbs) Kids (Newborn) Kids (Preemie) Kids Pull-Ups Kids Pull-Up…" at bounding box center [627, 265] width 795 height 31
select select "4769"
click at [230, 250] on select "Kids L/XL (60-125 lbs) Kids (Newborn) Kids (Preemie) Kids Pull-Ups Kids Pull-Up…" at bounding box center [627, 265] width 795 height 31
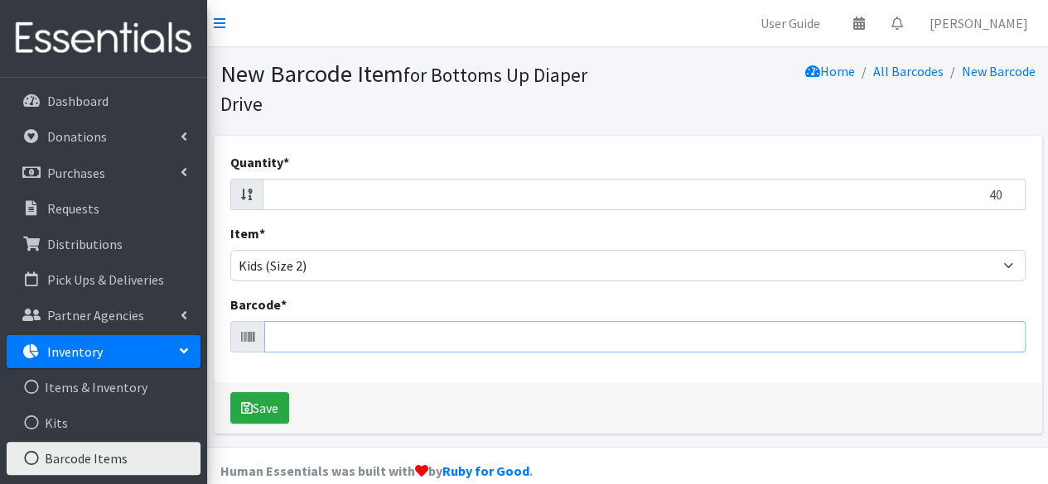
click at [767, 331] on input "Barcode *" at bounding box center [644, 336] width 761 height 31
type input "194346159604"
click at [230, 393] on button "Save" at bounding box center [259, 408] width 59 height 31
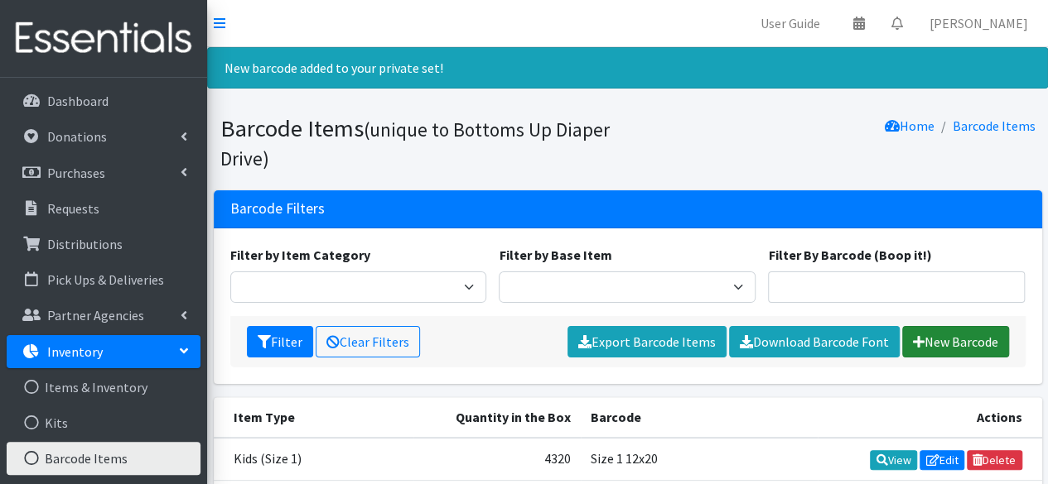
click at [929, 335] on link "New Barcode" at bounding box center [955, 341] width 107 height 31
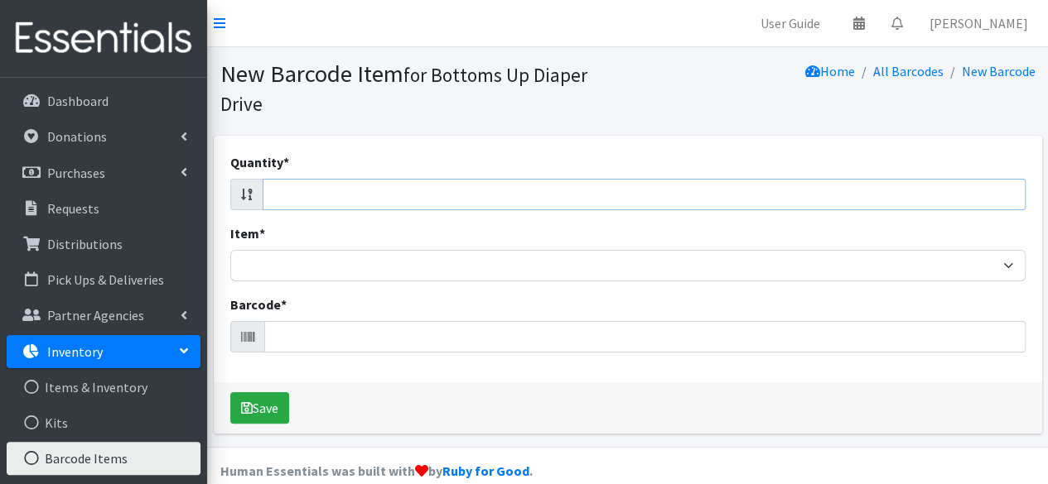
click at [957, 197] on input "Quantity *" at bounding box center [644, 194] width 763 height 31
type input "38"
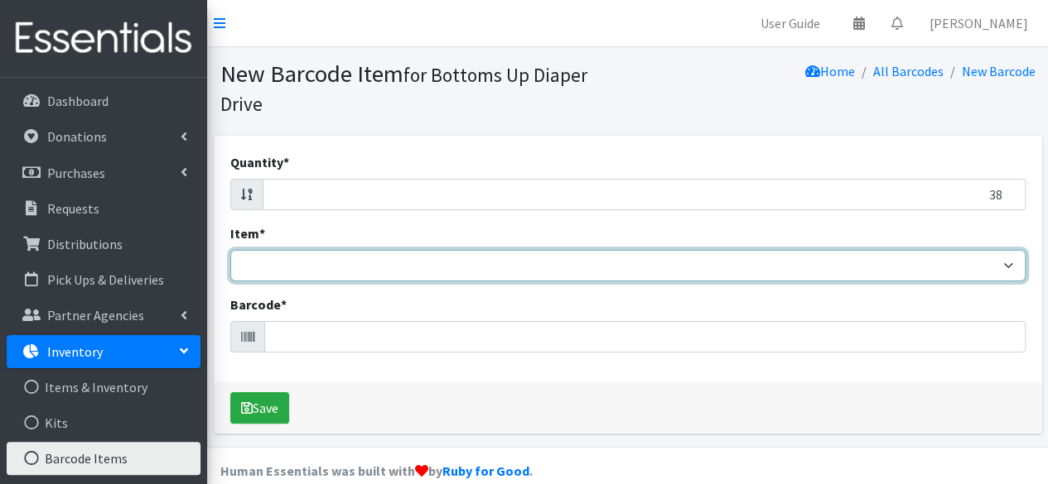
click at [919, 272] on select "Kids L/XL (60-125 lbs) Kids (Newborn) Kids (Preemie) Kids Pull-Ups Kids Pull-Up…" at bounding box center [627, 265] width 795 height 31
select select "4769"
click at [230, 250] on select "Kids L/XL (60-125 lbs) Kids (Newborn) Kids (Preemie) Kids Pull-Ups Kids Pull-Up…" at bounding box center [627, 265] width 795 height 31
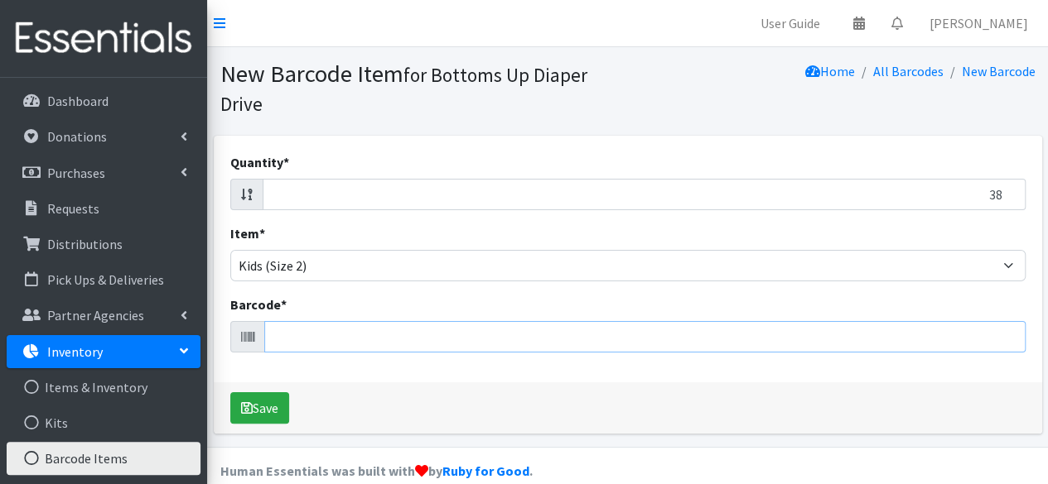
click at [808, 336] on input "Barcode *" at bounding box center [644, 336] width 761 height 31
type input "4061462208959"
click at [230, 393] on button "Save" at bounding box center [259, 408] width 59 height 31
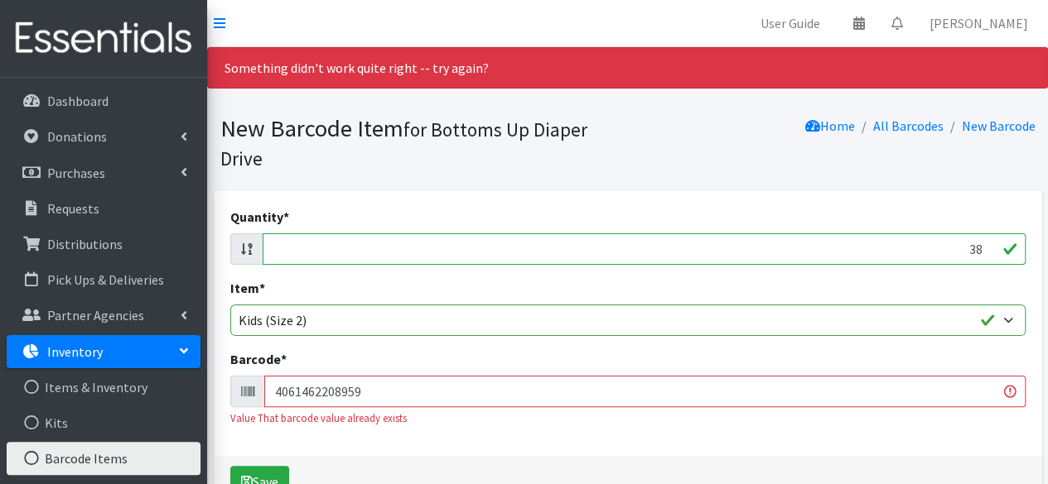
click at [980, 249] on input "38" at bounding box center [644, 249] width 763 height 31
type input "3"
type input "34"
click at [924, 381] on input "4061462208959" at bounding box center [644, 391] width 761 height 31
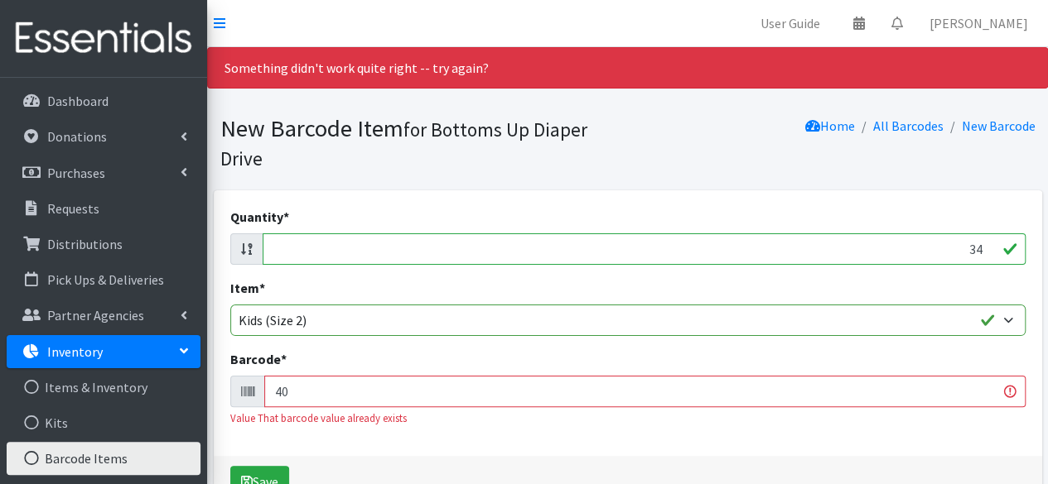
type input "4"
type input "085239970867"
click at [230, 466] on button "Save" at bounding box center [259, 481] width 59 height 31
click at [984, 242] on input "35" at bounding box center [644, 249] width 763 height 31
type input "3"
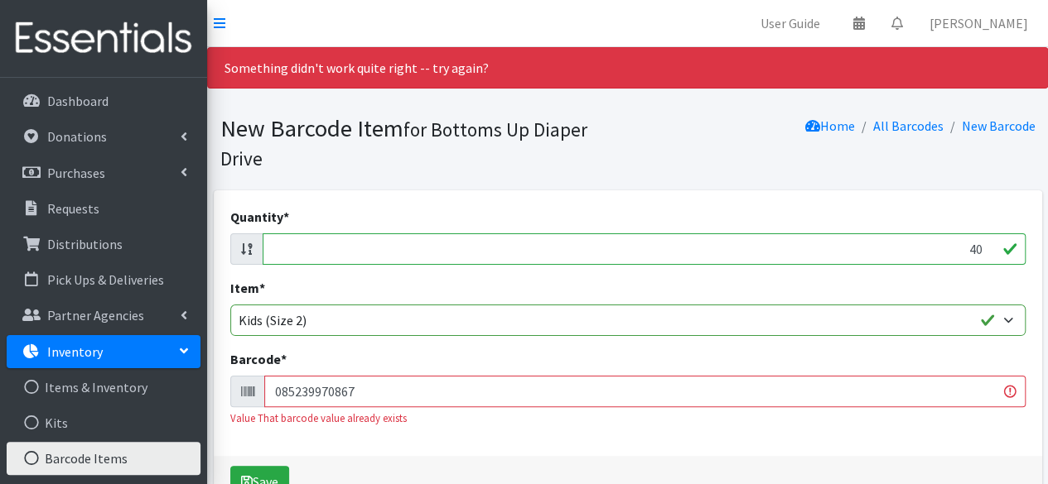
type input "40"
click at [928, 395] on input "085239970867" at bounding box center [644, 391] width 761 height 31
type input "0"
type input "090891951659"
click at [230, 466] on button "Save" at bounding box center [259, 481] width 59 height 31
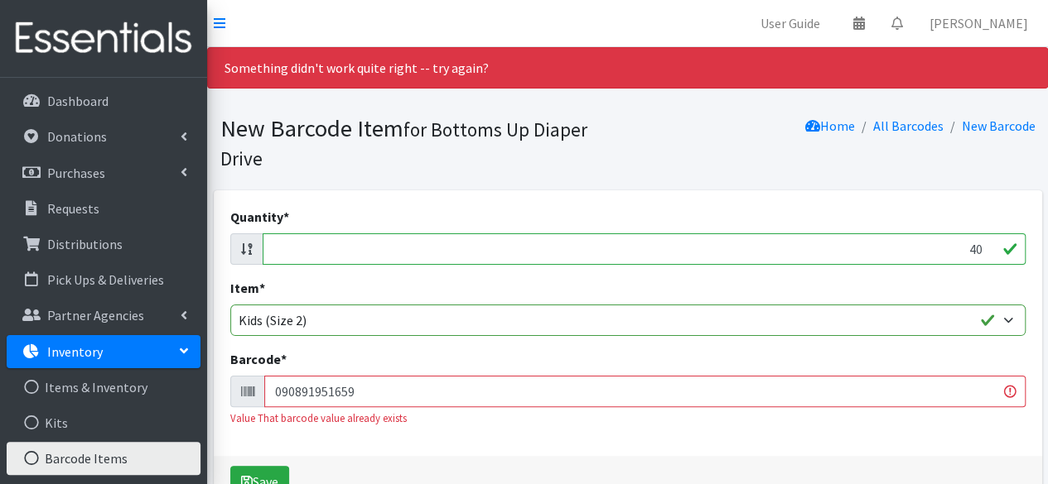
click at [981, 251] on input "40" at bounding box center [644, 249] width 763 height 31
type input "4"
type input "34"
click at [917, 396] on input "090891951659" at bounding box center [644, 391] width 761 height 31
type input "0"
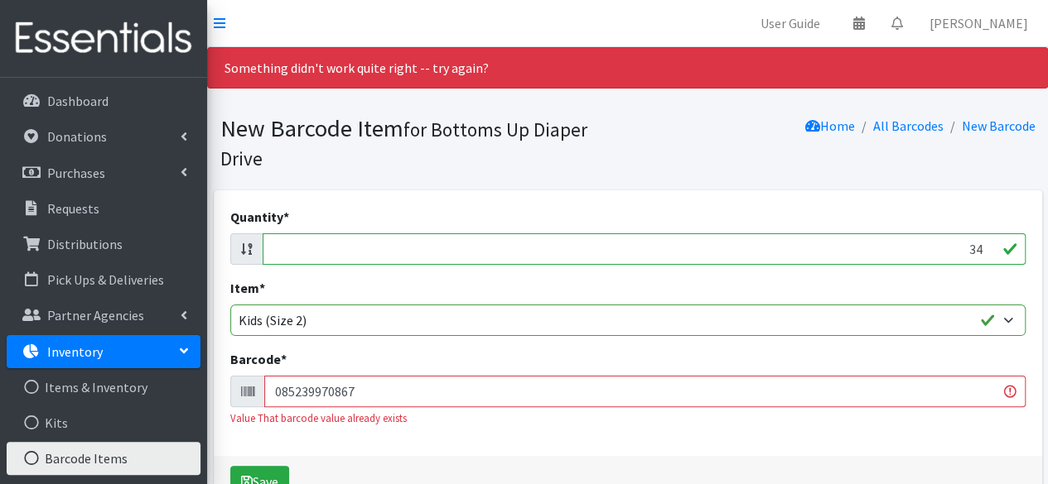
type input "085239970867"
click at [230, 466] on button "Save" at bounding box center [259, 481] width 59 height 31
click at [982, 249] on input "33" at bounding box center [644, 249] width 763 height 31
type input "3"
type input "-1"
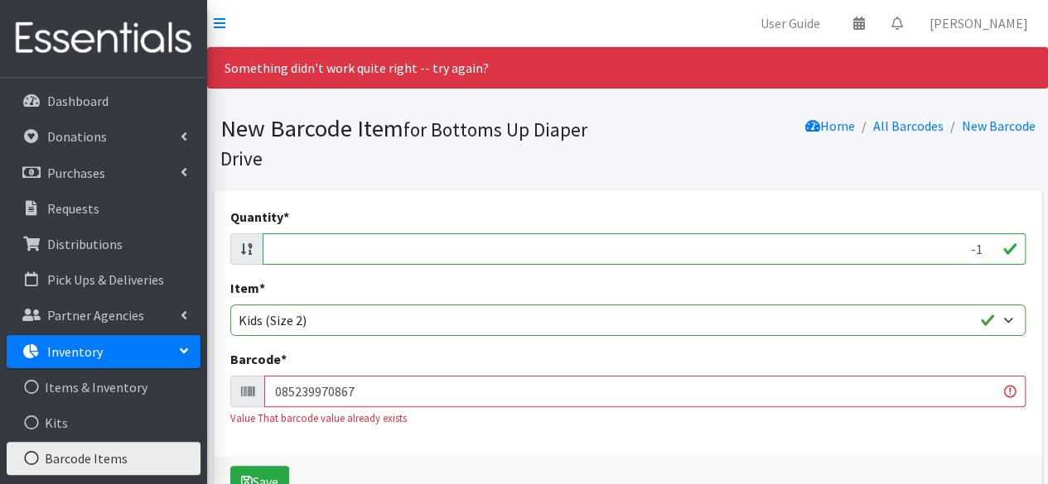
click at [982, 254] on input "-1" at bounding box center [644, 249] width 763 height 31
type input "25"
click at [947, 386] on input "085239970867" at bounding box center [644, 391] width 761 height 31
click at [942, 395] on input "085239970867" at bounding box center [644, 391] width 761 height 31
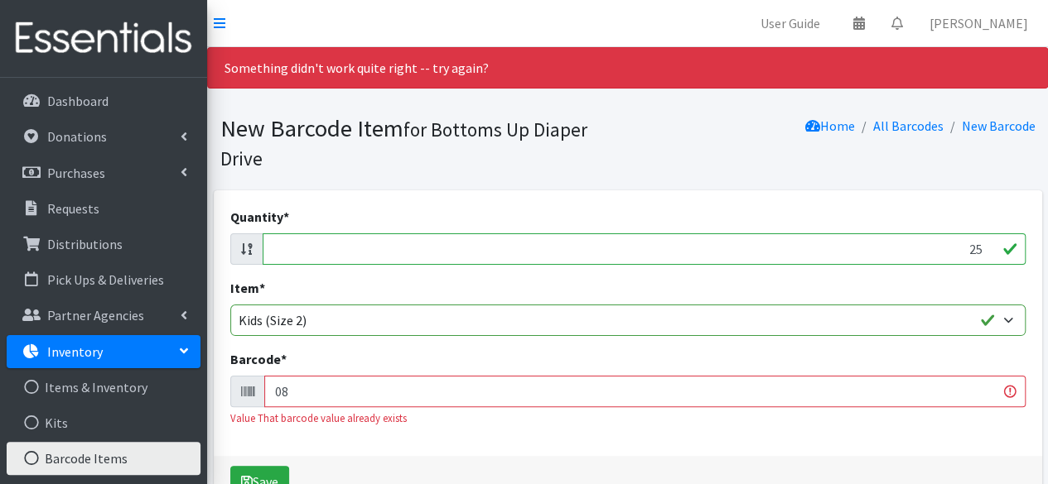
type input "0"
type input "888277655976"
click at [230, 466] on button "Save" at bounding box center [259, 481] width 59 height 31
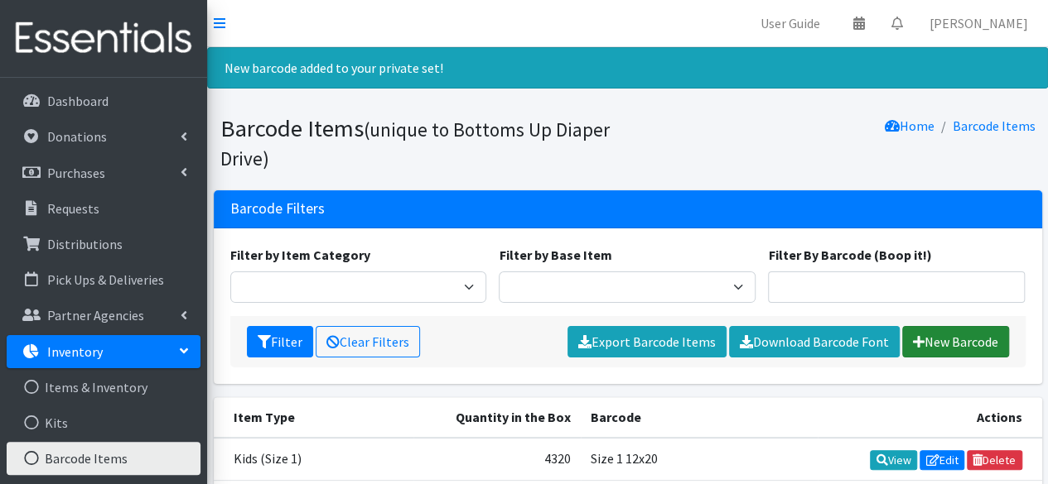
click at [956, 346] on link "New Barcode" at bounding box center [955, 341] width 107 height 31
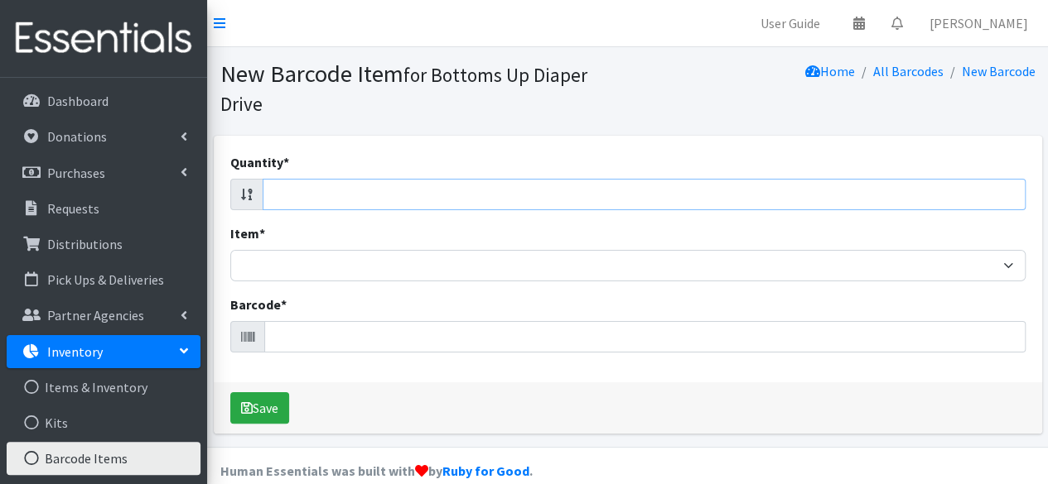
click at [949, 202] on input "Quantity *" at bounding box center [644, 194] width 763 height 31
type input "29"
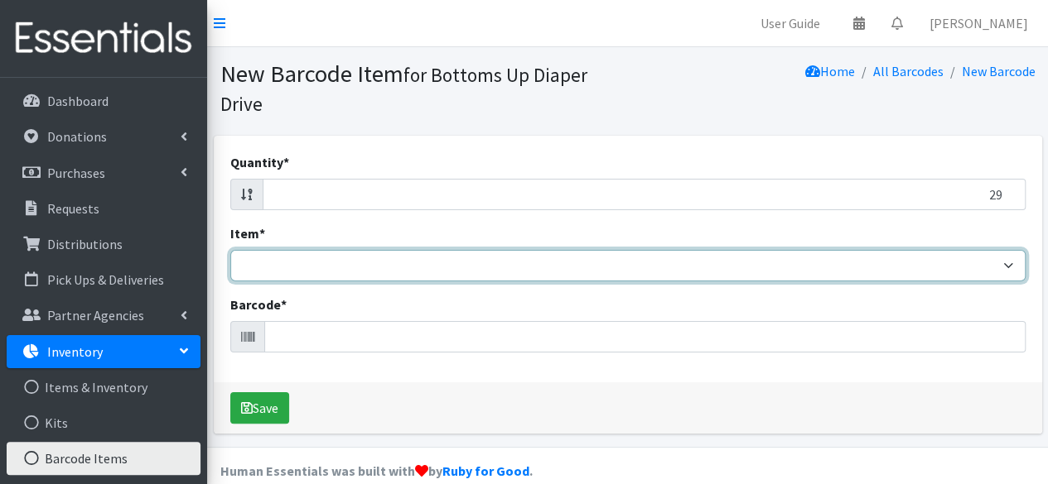
click at [952, 261] on select "Kids L/XL (60-125 lbs) Kids (Newborn) Kids (Preemie) Kids Pull-Ups Kids Pull-Up…" at bounding box center [627, 265] width 795 height 31
select select "4769"
click at [230, 250] on select "Kids L/XL (60-125 lbs) Kids (Newborn) Kids (Preemie) Kids Pull-Ups Kids Pull-Up…" at bounding box center [627, 265] width 795 height 31
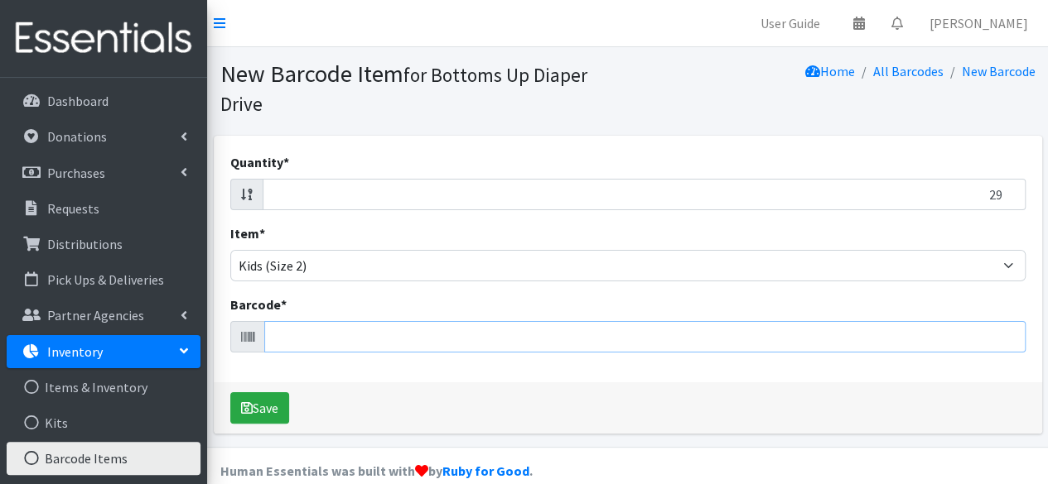
click at [841, 334] on input "Barcode *" at bounding box center [644, 336] width 761 height 31
type input "036000496970"
click at [230, 393] on button "Save" at bounding box center [259, 408] width 59 height 31
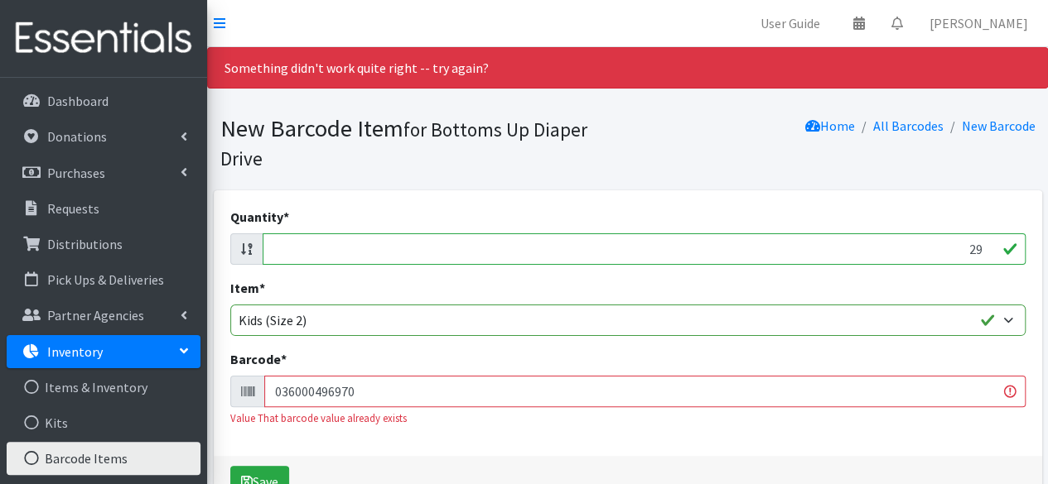
click at [979, 248] on input "29" at bounding box center [644, 249] width 763 height 31
type input "2"
type input "37"
click at [932, 388] on input "036000496970" at bounding box center [644, 391] width 761 height 31
type input "0"
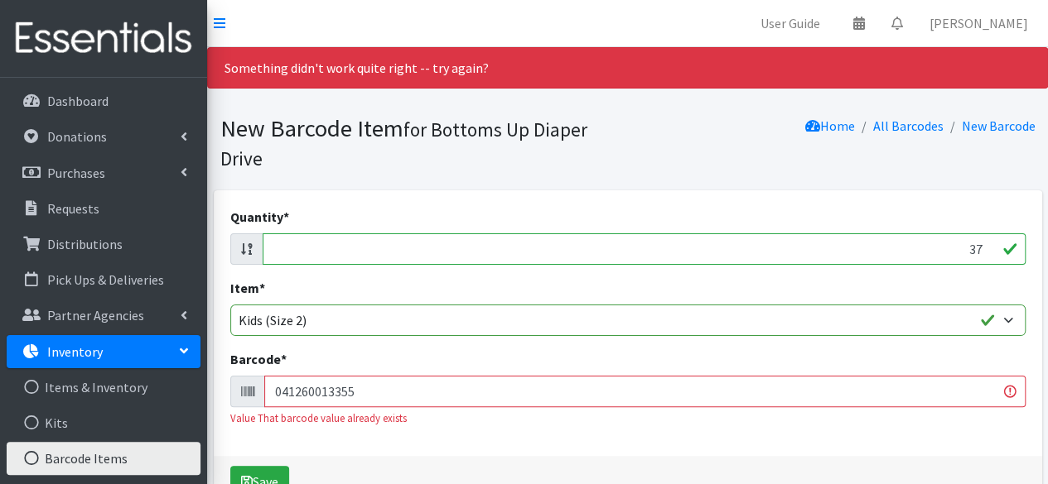
type input "041260013355"
click at [230, 466] on button "Save" at bounding box center [259, 481] width 59 height 31
drag, startPoint x: 978, startPoint y: 239, endPoint x: 988, endPoint y: 250, distance: 14.7
click at [988, 250] on input "37" at bounding box center [644, 249] width 763 height 31
type input "3"
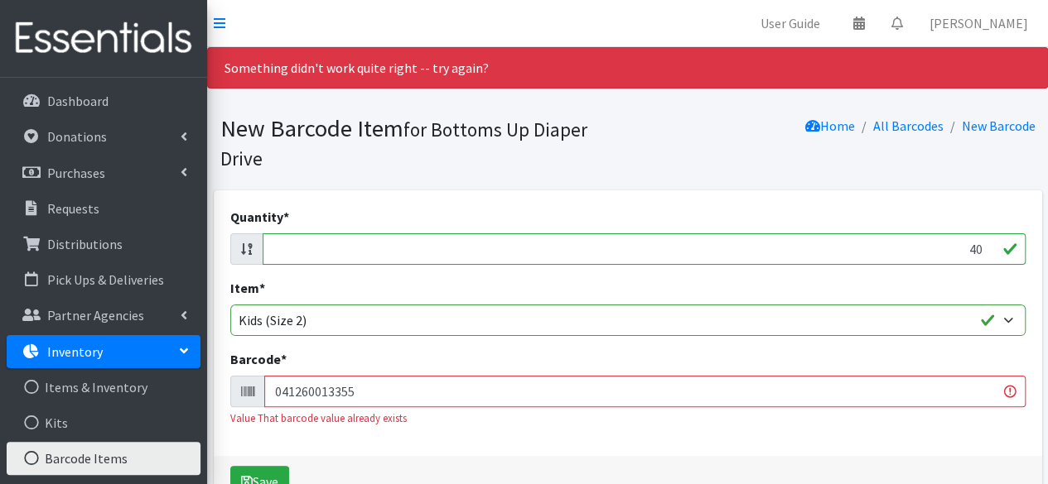
type input "40"
click at [937, 381] on input "041260013355" at bounding box center [644, 391] width 761 height 31
type input "0"
type input "037000859239"
click at [230, 466] on button "Save" at bounding box center [259, 481] width 59 height 31
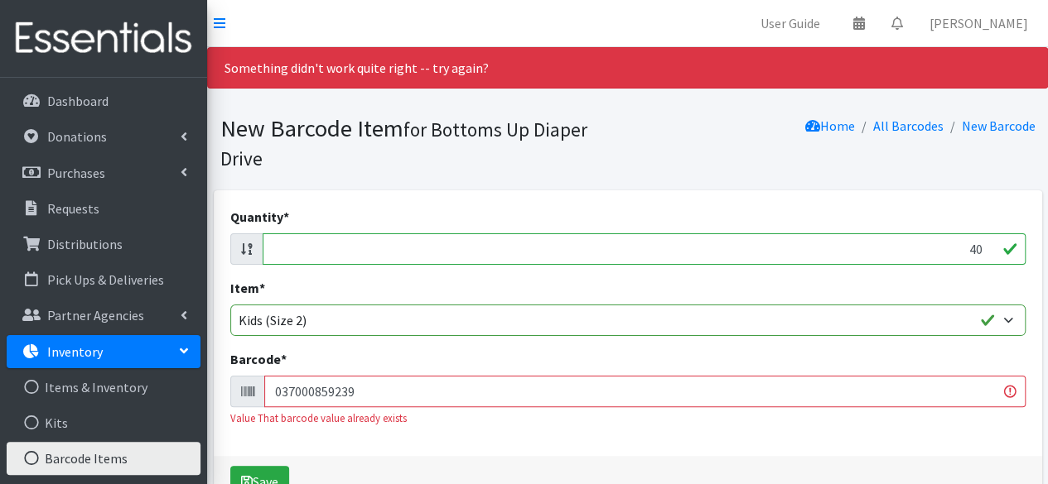
click at [980, 249] on input "40" at bounding box center [644, 249] width 763 height 31
type input "4"
type input "40"
click at [924, 393] on input "037000859239" at bounding box center [644, 391] width 761 height 31
type input "0"
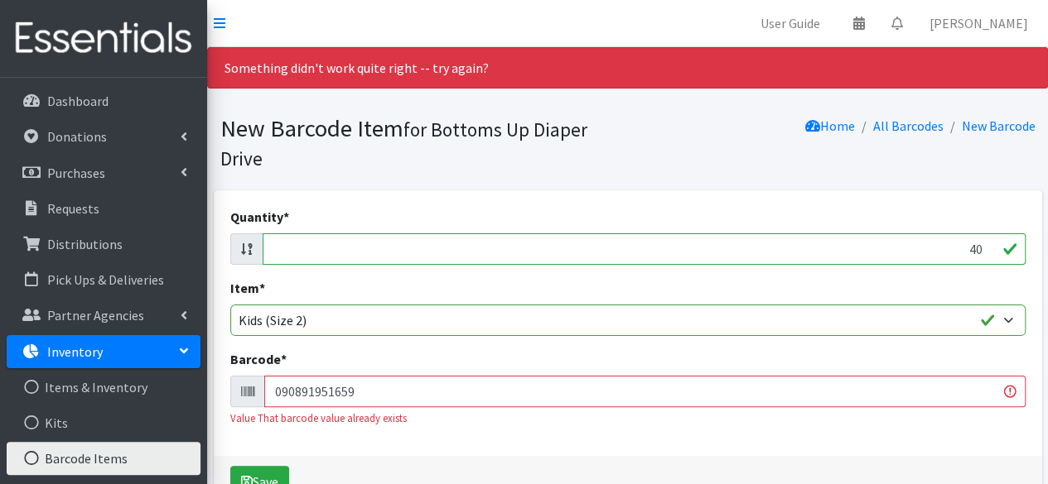
type input "090891951659"
click at [230, 466] on button "Save" at bounding box center [259, 481] width 59 height 31
click at [981, 244] on input "40" at bounding box center [644, 249] width 763 height 31
type input "4"
type input "34"
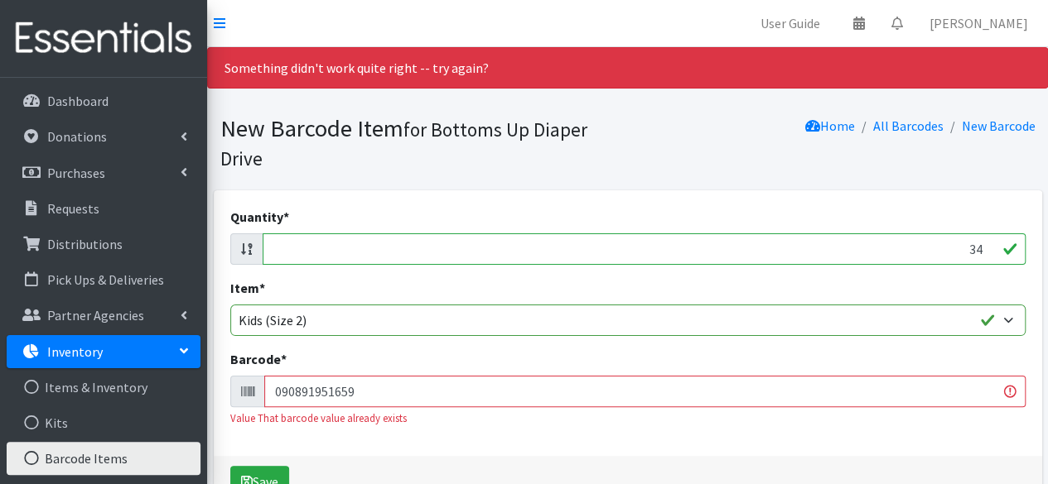
click at [955, 394] on input "090891951659" at bounding box center [644, 391] width 761 height 31
type input "0"
type input "036000514698"
click at [230, 466] on button "Save" at bounding box center [259, 481] width 59 height 31
click at [979, 248] on input "34" at bounding box center [644, 249] width 763 height 31
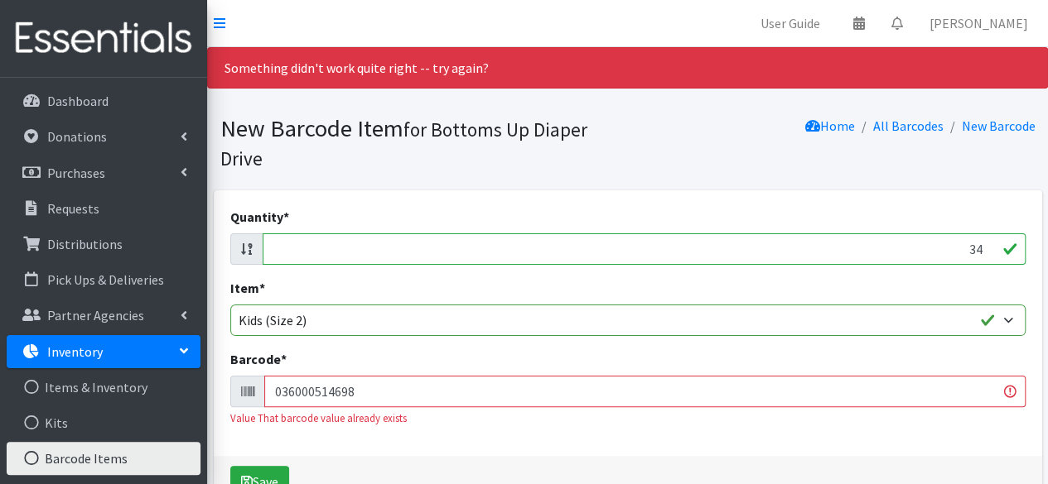
type input "3"
type input "29"
click at [913, 393] on input "036000514698" at bounding box center [644, 391] width 761 height 31
type input "0"
type input "90285463"
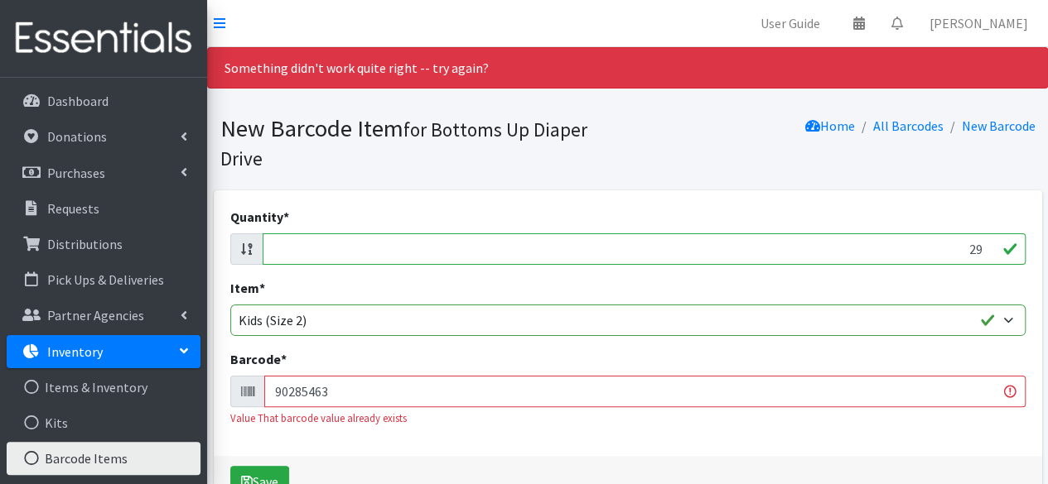
click at [230, 466] on button "Save" at bounding box center [259, 481] width 59 height 31
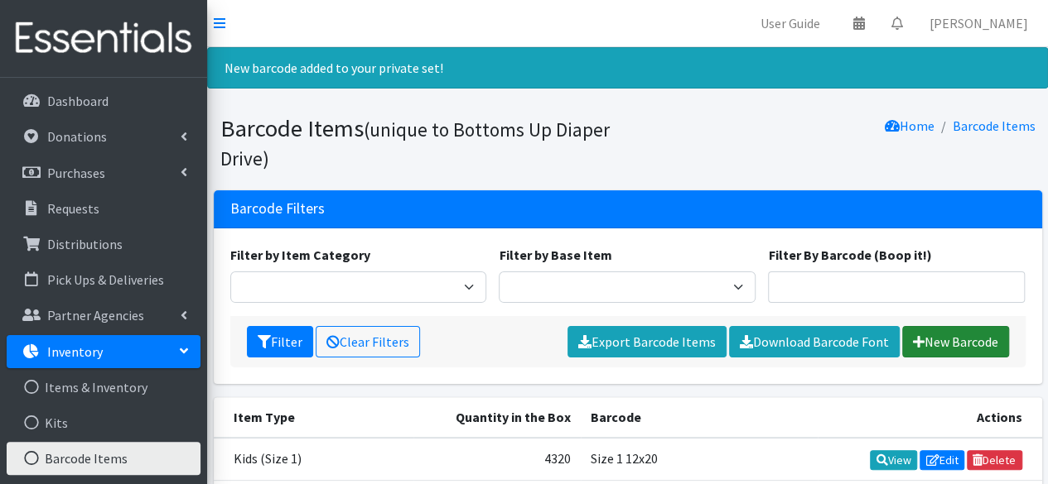
click at [942, 339] on link "New Barcode" at bounding box center [955, 341] width 107 height 31
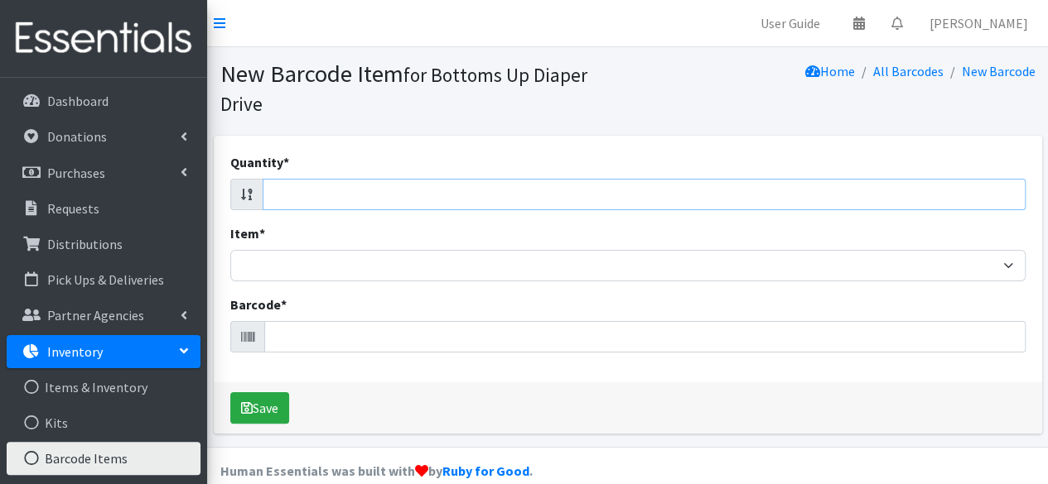
click at [986, 201] on input "Quantity *" at bounding box center [644, 194] width 763 height 31
type input "38"
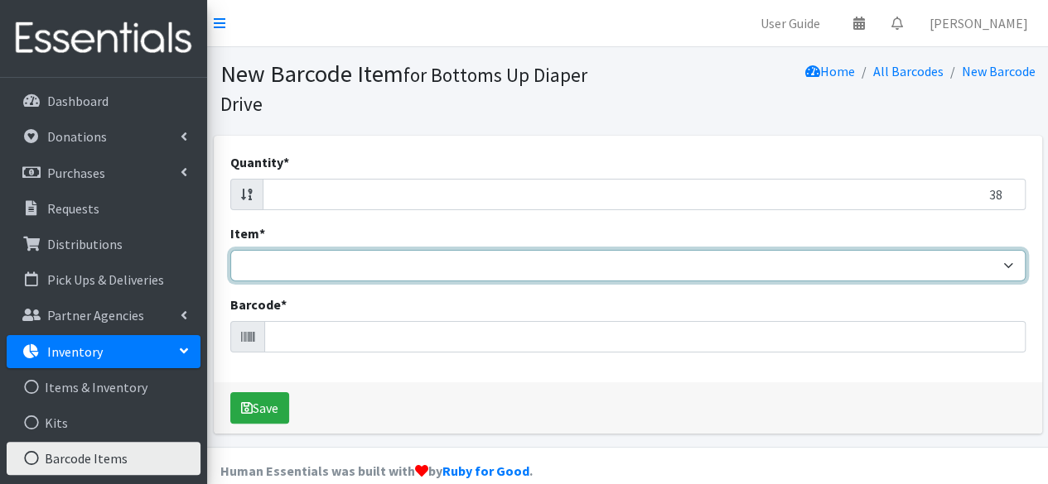
click at [974, 267] on select "Kids L/XL (60-125 lbs) Kids (Newborn) Kids (Preemie) Kids Pull-Ups Kids Pull-Up…" at bounding box center [627, 265] width 795 height 31
select select "4769"
click at [230, 250] on select "Kids L/XL (60-125 lbs) Kids (Newborn) Kids (Preemie) Kids Pull-Ups Kids Pull-Up…" at bounding box center [627, 265] width 795 height 31
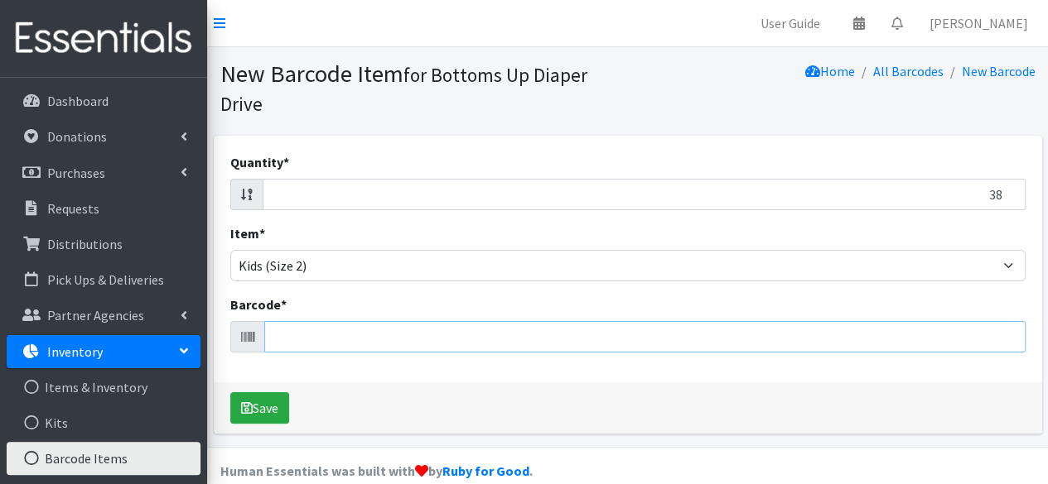
click at [841, 340] on input "Barcode *" at bounding box center [644, 336] width 761 height 31
type input "4061462208959"
click at [230, 393] on button "Save" at bounding box center [259, 408] width 59 height 31
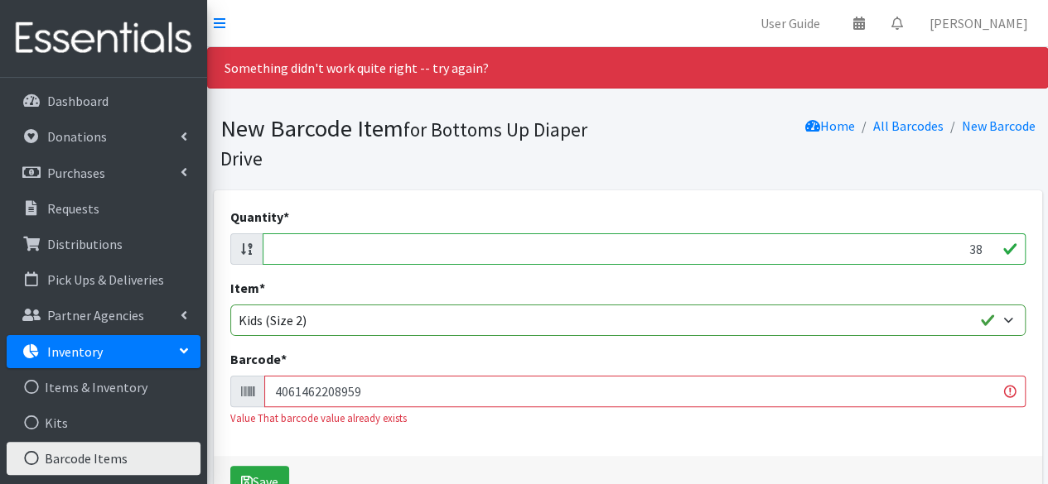
click at [980, 248] on input "38" at bounding box center [644, 249] width 763 height 31
type input "3"
type input "40"
click at [932, 393] on input "4061462208959" at bounding box center [644, 391] width 761 height 31
type input "4"
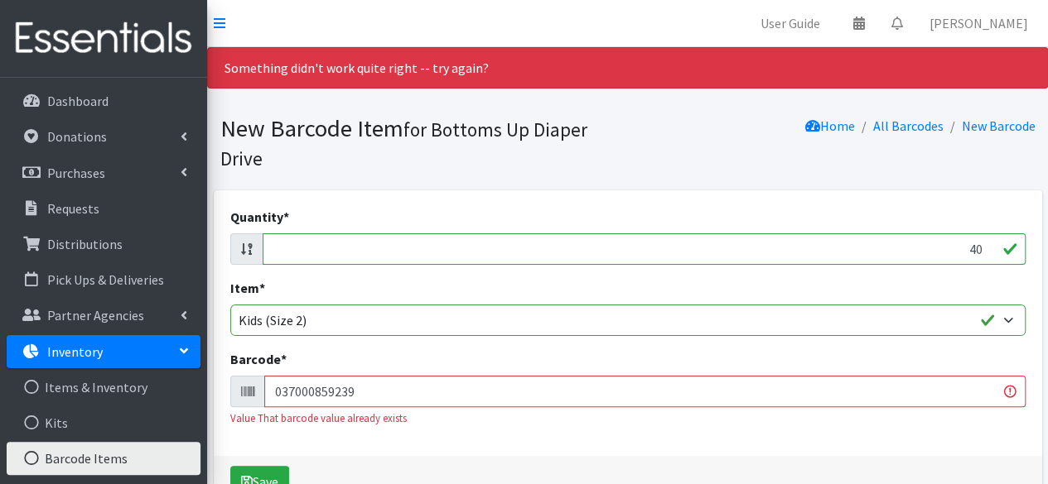
type input "037000859239"
click at [230, 466] on button "Save" at bounding box center [259, 481] width 59 height 31
click at [981, 247] on input "40" at bounding box center [644, 249] width 763 height 31
type input "4"
click at [940, 255] on input "Quantity *" at bounding box center [644, 249] width 763 height 31
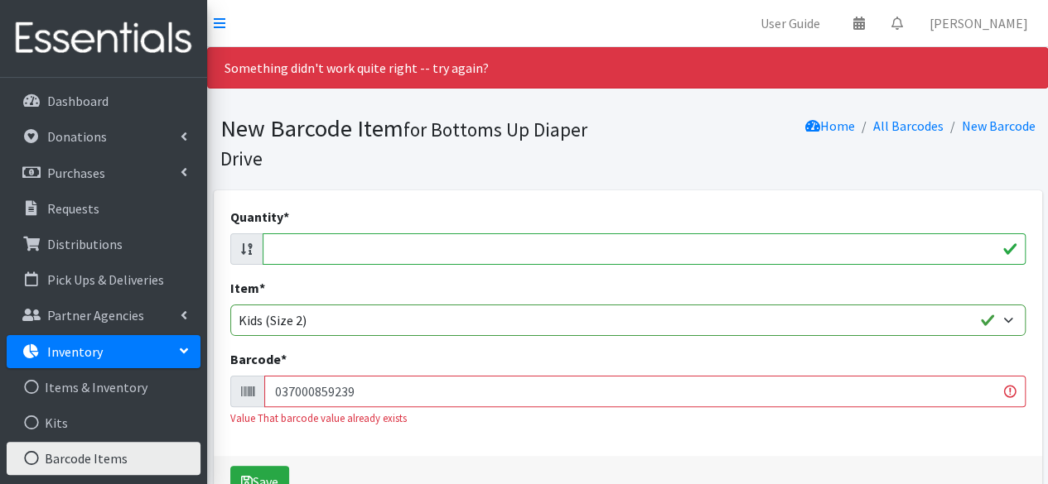
click at [933, 251] on input "Quantity *" at bounding box center [644, 249] width 763 height 31
type input "176"
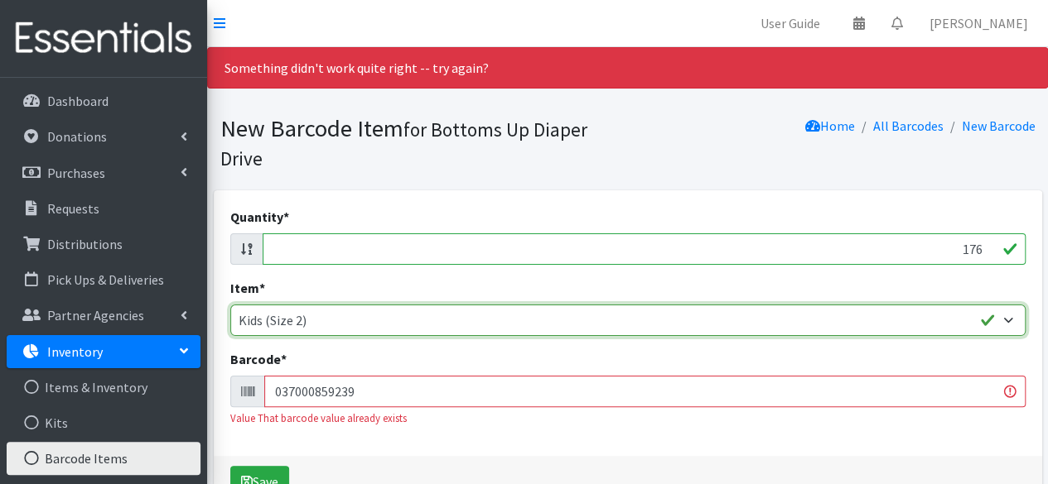
click at [898, 329] on select "Kids L/XL (60-125 lbs) Kids (Newborn) Kids (Preemie) Kids Pull-Ups Kids Pull-Up…" at bounding box center [627, 320] width 795 height 31
select select "4758"
click at [230, 305] on select "Kids L/XL (60-125 lbs) Kids (Newborn) Kids (Preemie) Kids Pull-Ups Kids Pull-Up…" at bounding box center [627, 320] width 795 height 31
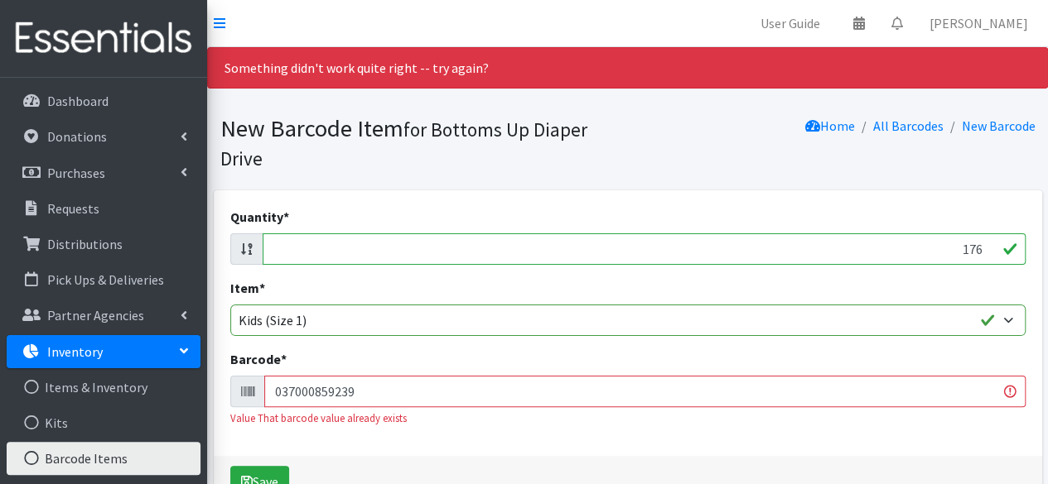
click at [378, 396] on input "037000859239" at bounding box center [644, 391] width 761 height 31
type input "193968107154"
click at [230, 466] on button "Save" at bounding box center [259, 481] width 59 height 31
click at [509, 249] on input "176" at bounding box center [644, 249] width 763 height 31
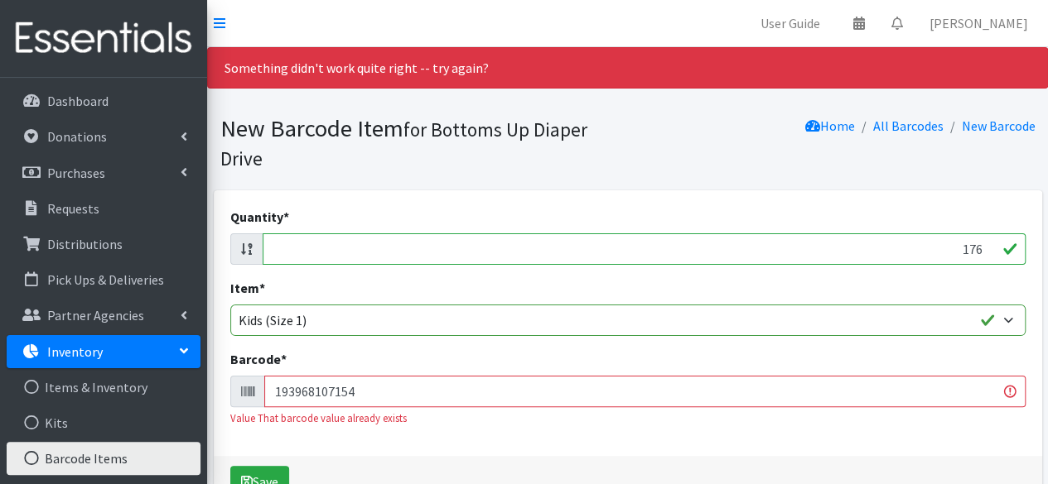
click at [509, 249] on input "176" at bounding box center [644, 249] width 763 height 31
type input "168036000497977"
click at [230, 466] on button "Save" at bounding box center [259, 481] width 59 height 31
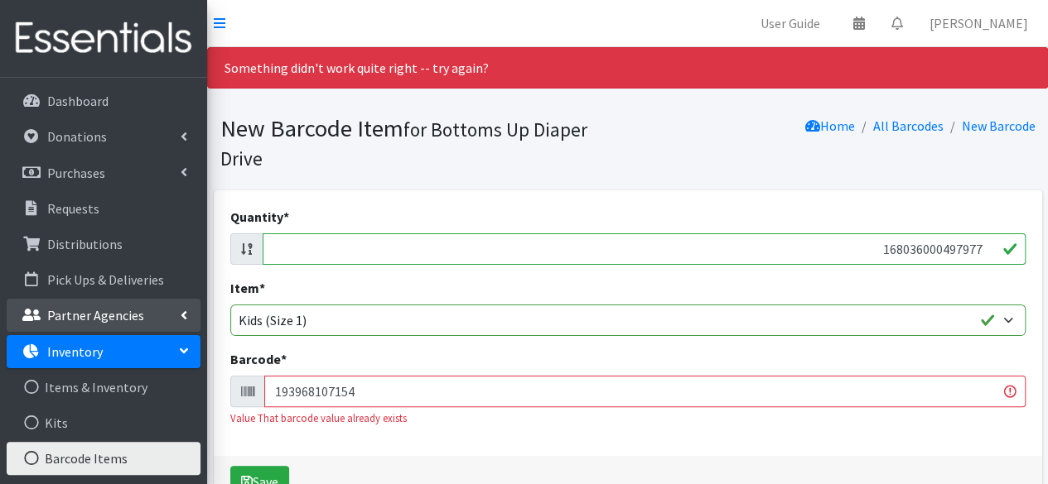
click at [117, 315] on p "Partner Agencies" at bounding box center [95, 315] width 97 height 17
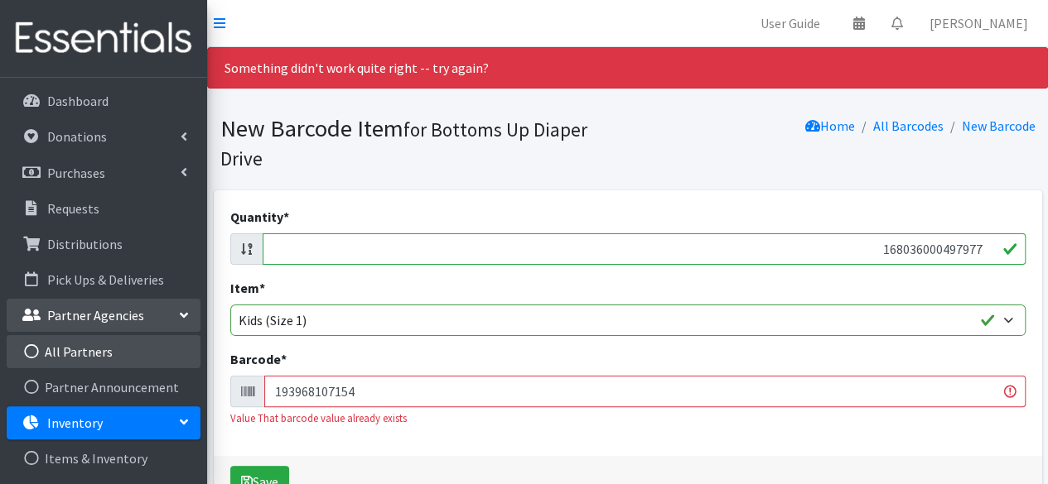
click at [102, 349] on link "All Partners" at bounding box center [104, 351] width 194 height 33
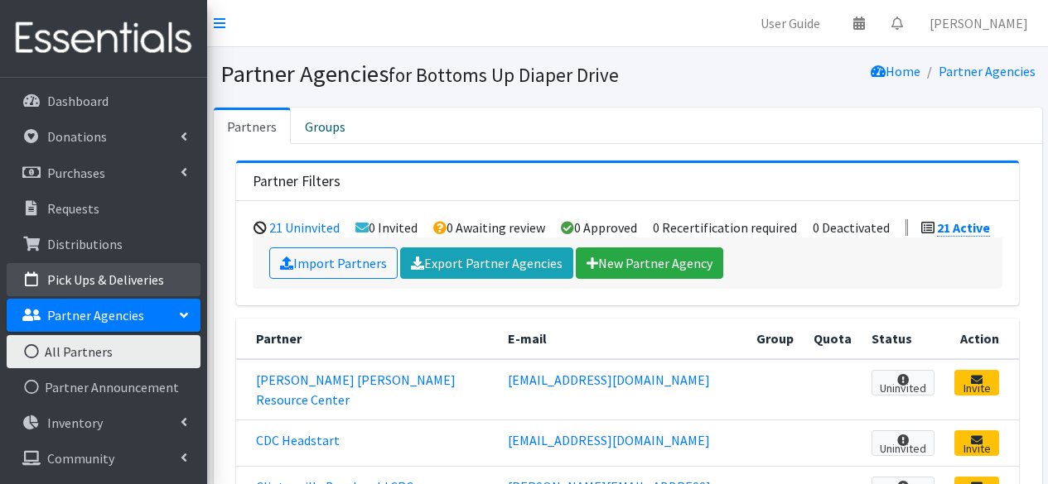
click at [93, 272] on p "Pick Ups & Deliveries" at bounding box center [105, 280] width 117 height 17
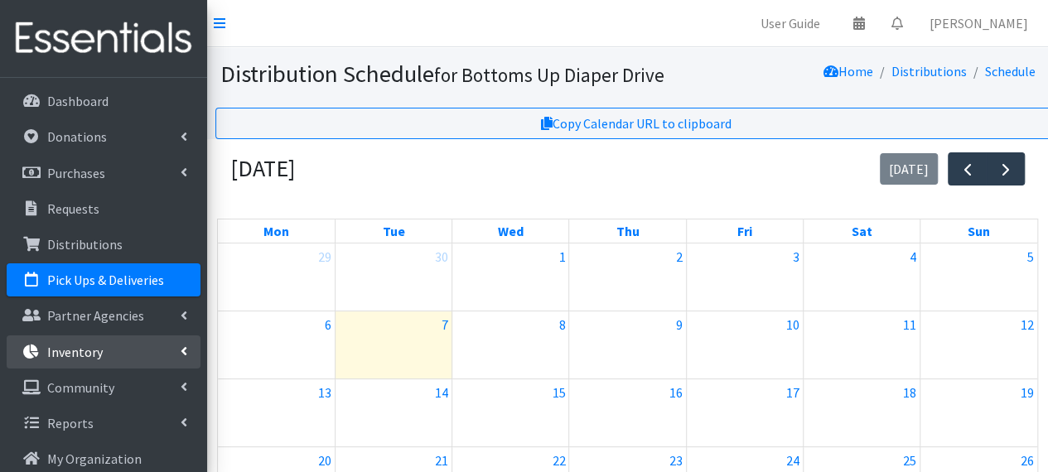
click at [76, 357] on p "Inventory" at bounding box center [74, 352] width 55 height 17
click at [183, 352] on icon at bounding box center [183, 351] width 13 height 7
click at [183, 352] on icon at bounding box center [184, 351] width 7 height 13
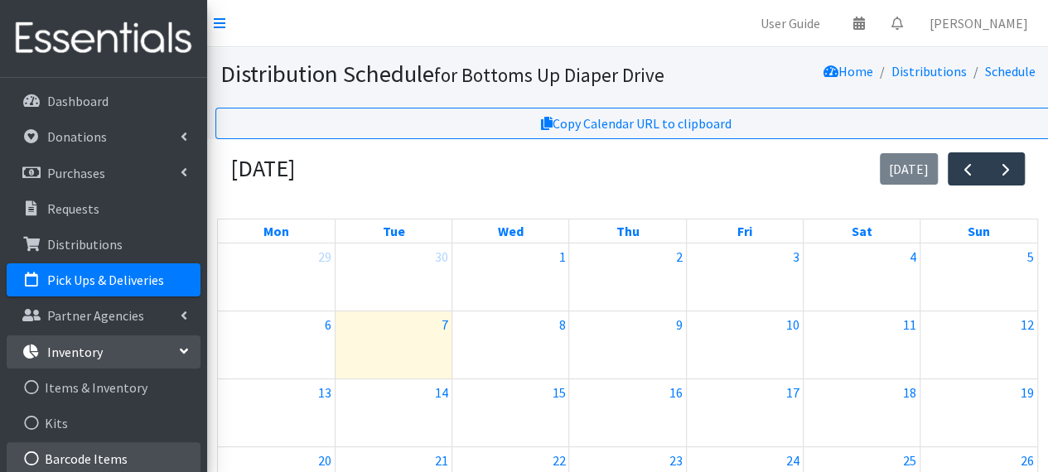
click at [128, 449] on link "Barcode Items" at bounding box center [104, 458] width 194 height 33
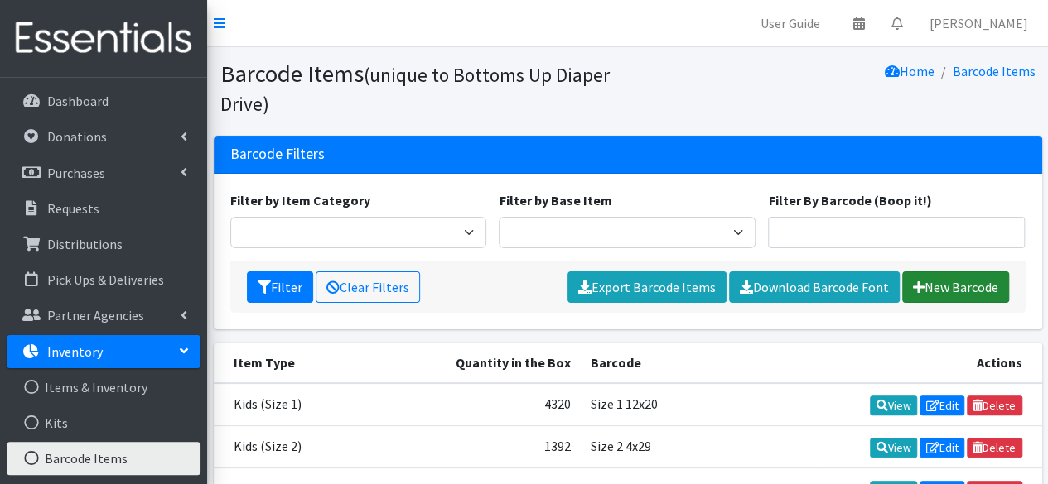
click at [940, 287] on link "New Barcode" at bounding box center [955, 287] width 107 height 31
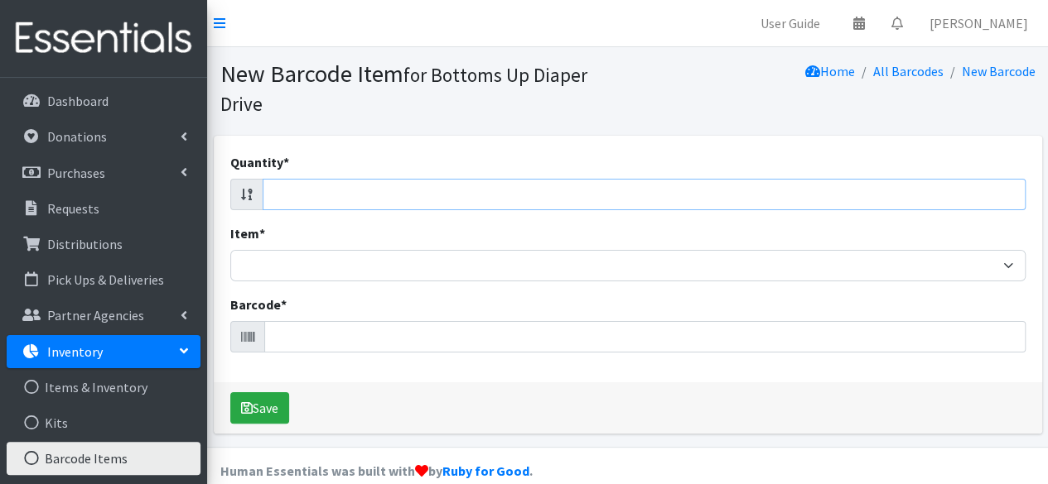
click at [814, 198] on input "Quantity *" at bounding box center [644, 194] width 763 height 31
type input "168"
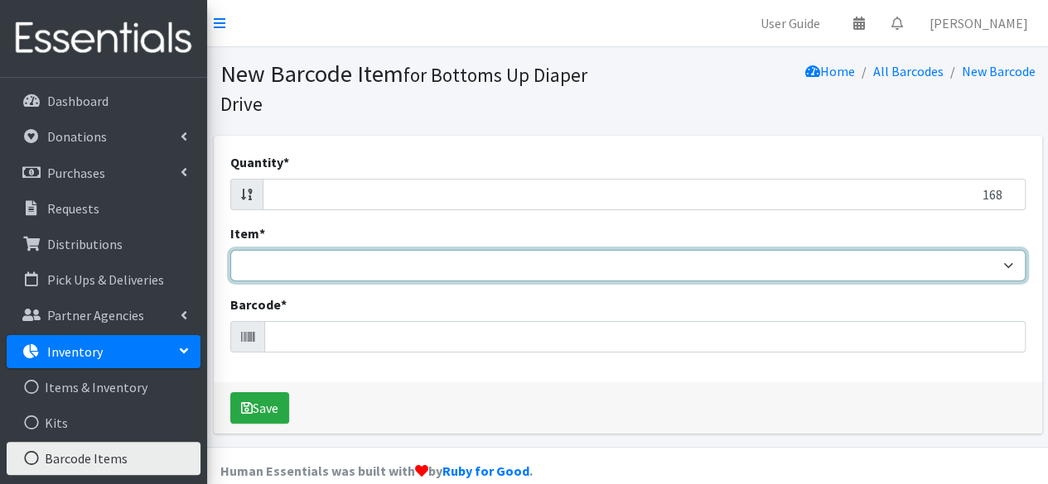
click at [550, 272] on select "Kids L/XL (60-125 lbs) Kids (Newborn) Kids (Preemie) Kids Pull-Ups Kids Pull-Up…" at bounding box center [627, 265] width 795 height 31
select select "4758"
click at [230, 250] on select "Kids L/XL (60-125 lbs) Kids (Newborn) Kids (Preemie) Kids Pull-Ups Kids Pull-Up…" at bounding box center [627, 265] width 795 height 31
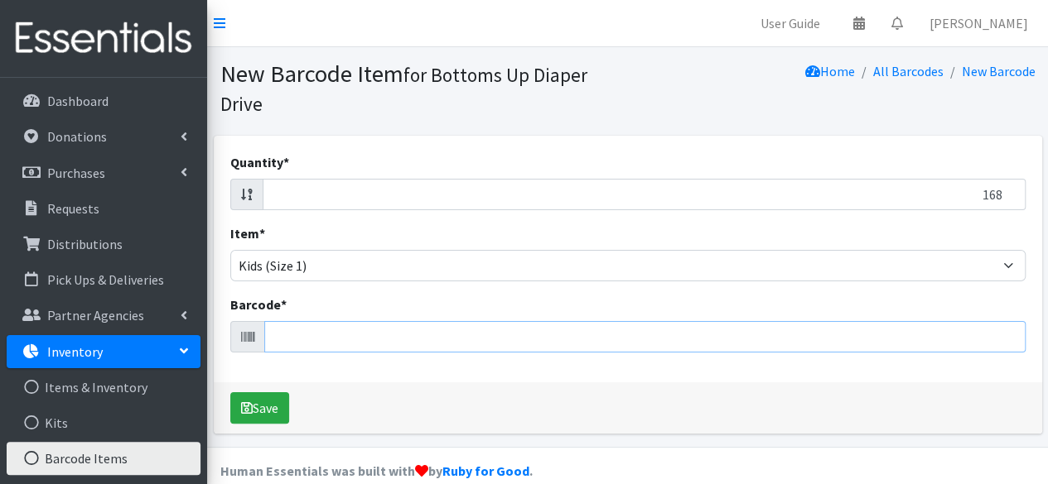
click at [432, 340] on input "Barcode *" at bounding box center [644, 336] width 761 height 31
type input "036000497977"
click at [230, 393] on button "Save" at bounding box center [259, 408] width 59 height 31
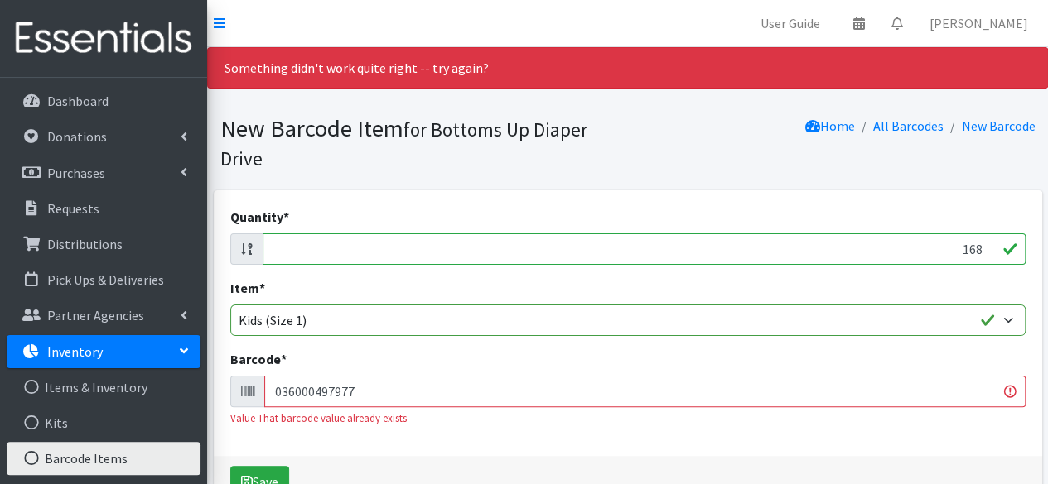
click at [475, 246] on input "168" at bounding box center [644, 249] width 763 height 31
type input "116"
click at [378, 390] on input "036000497977" at bounding box center [644, 391] width 761 height 31
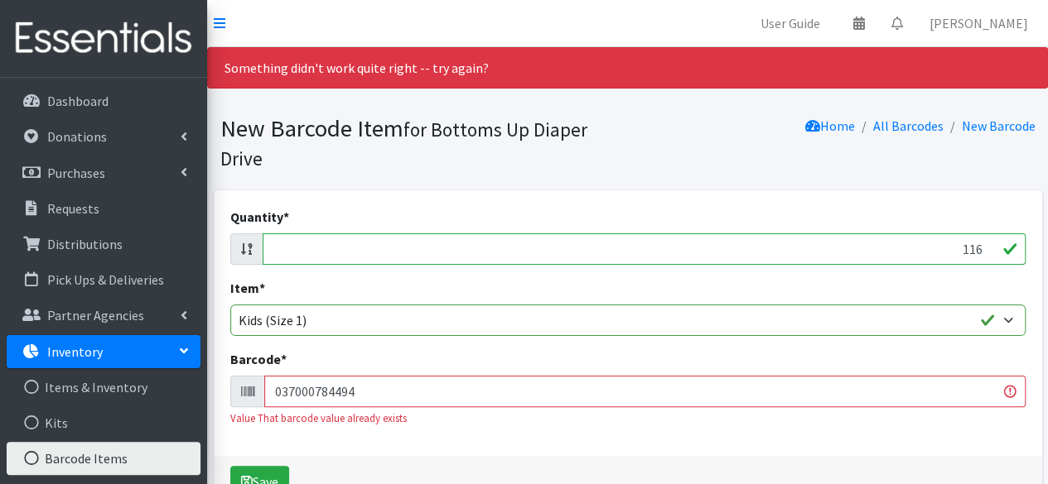
type input "037000784494"
click at [230, 466] on button "Save" at bounding box center [259, 481] width 59 height 31
click at [306, 253] on input "116" at bounding box center [644, 249] width 763 height 31
type input "108"
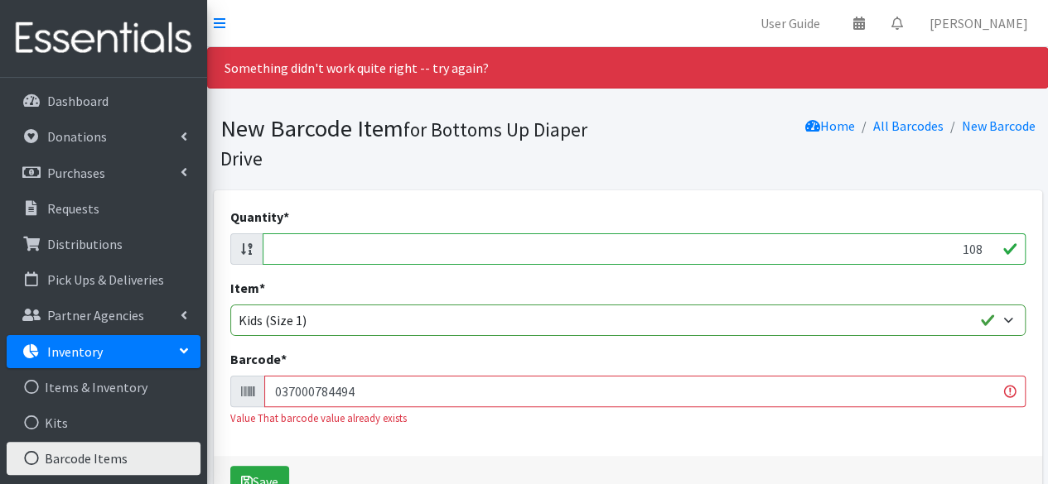
click at [317, 392] on input "037000784494" at bounding box center [644, 391] width 761 height 31
type input "036000546453"
click at [230, 466] on button "Save" at bounding box center [259, 481] width 59 height 31
click at [378, 248] on input "108" at bounding box center [644, 249] width 763 height 31
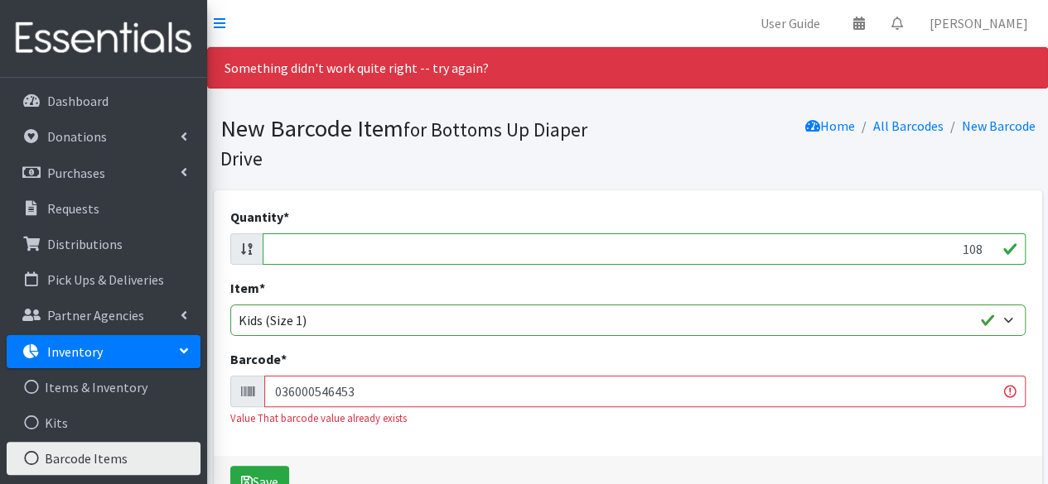
click at [378, 248] on input "108" at bounding box center [644, 249] width 763 height 31
type input "96"
click at [345, 391] on input "036000546453" at bounding box center [644, 391] width 761 height 31
type input "036000497380"
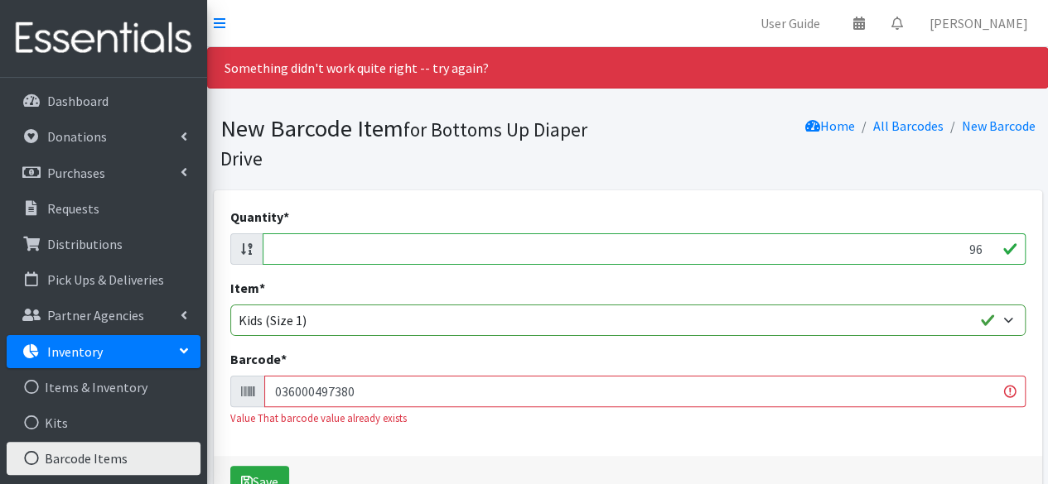
click at [230, 466] on button "Save" at bounding box center [259, 481] width 59 height 31
click at [532, 256] on input "96" at bounding box center [644, 249] width 763 height 31
type input "84"
click at [378, 396] on input "036000497380" at bounding box center [644, 391] width 761 height 31
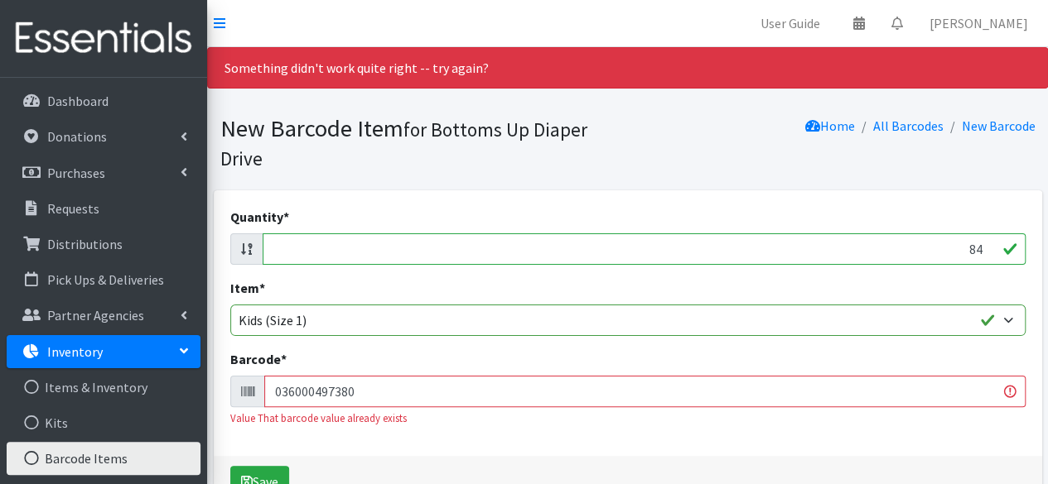
click at [378, 396] on input "036000497380" at bounding box center [644, 391] width 761 height 31
type input "036000546422"
click at [230, 466] on button "Save" at bounding box center [259, 481] width 59 height 31
click at [524, 243] on input "84" at bounding box center [644, 249] width 763 height 31
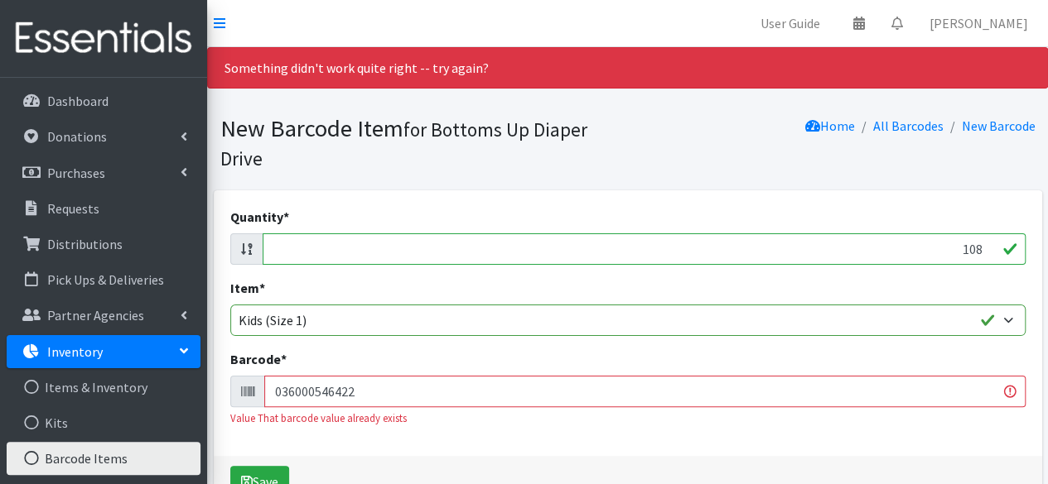
type input "108"
click at [354, 393] on input "036000546422" at bounding box center [644, 391] width 761 height 31
type input "810005414241"
click at [230, 466] on button "Save" at bounding box center [259, 481] width 59 height 31
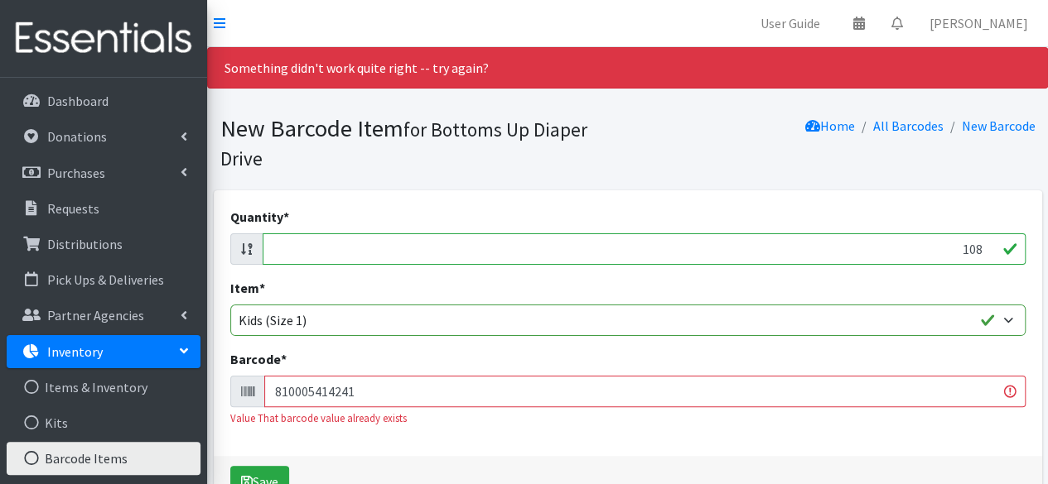
click at [348, 243] on input "108" at bounding box center [644, 249] width 763 height 31
type input "32"
click at [338, 394] on input "810005414241" at bounding box center [644, 391] width 761 height 31
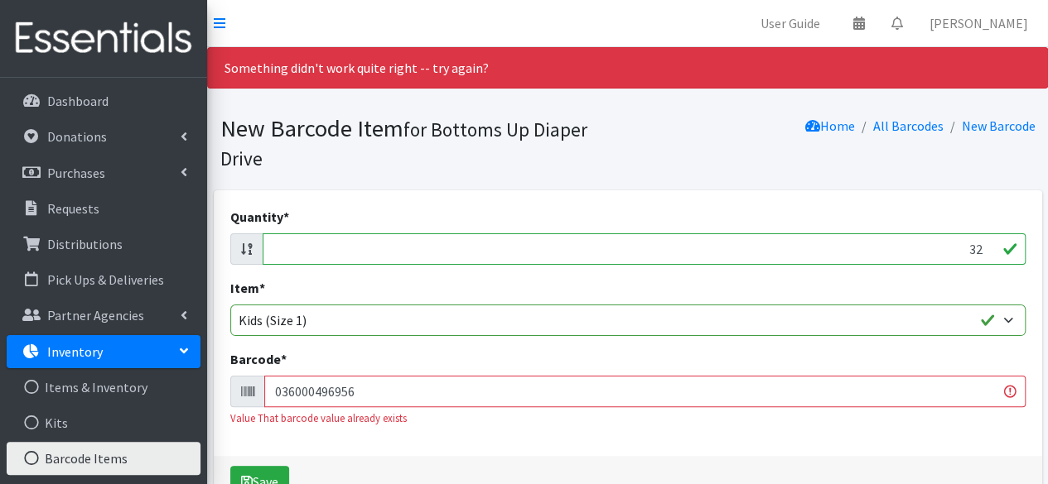
type input "036000496956"
click at [230, 466] on button "Save" at bounding box center [259, 481] width 59 height 31
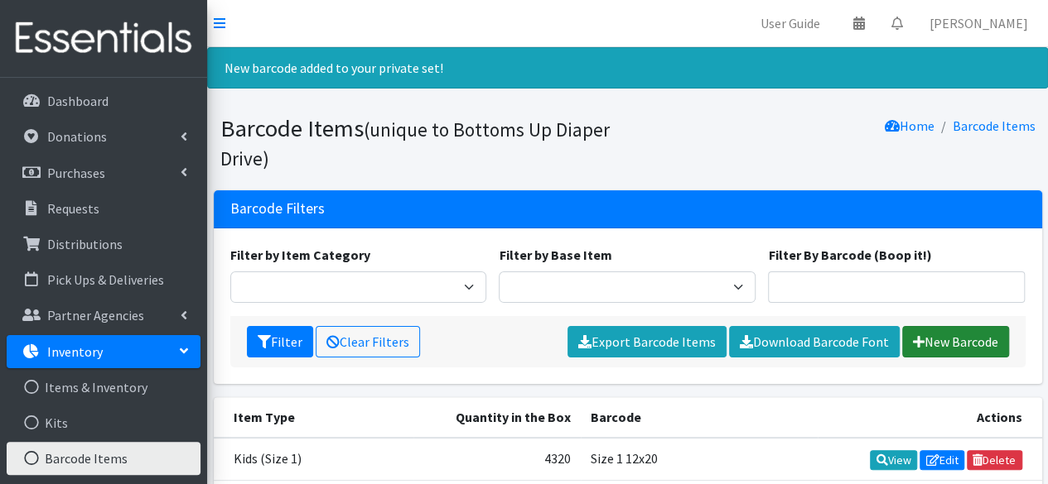
click at [932, 337] on link "New Barcode" at bounding box center [955, 341] width 107 height 31
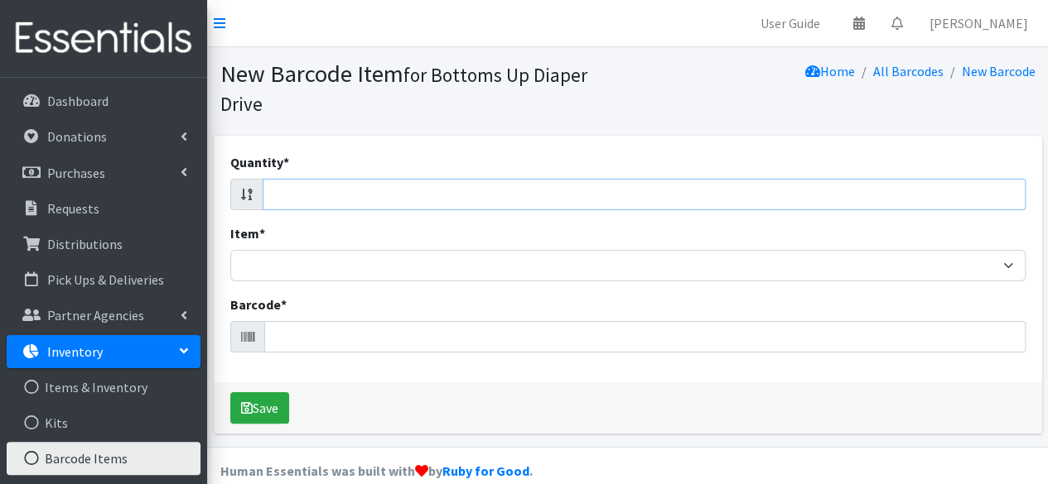
click at [388, 190] on input "Quantity *" at bounding box center [644, 194] width 763 height 31
type input "44"
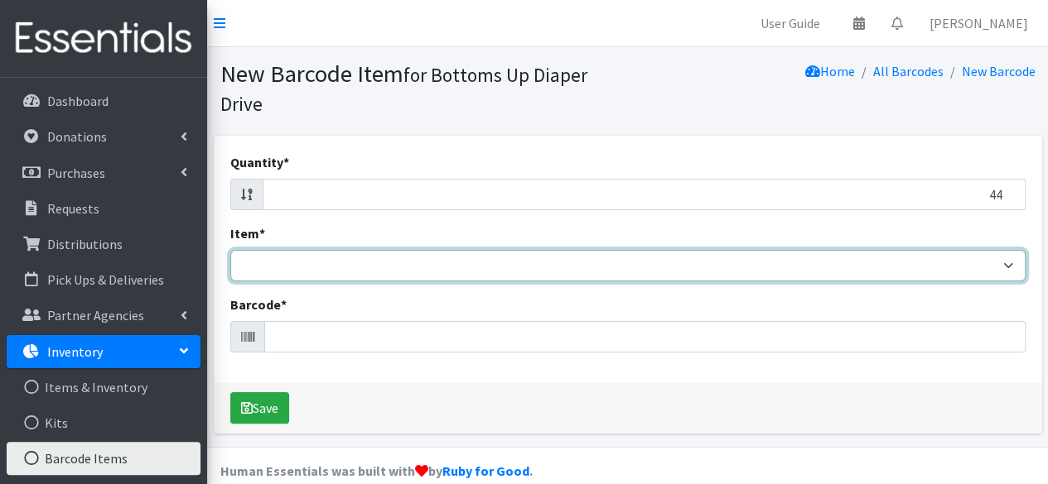
click at [365, 267] on select "Kids L/XL (60-125 lbs) Kids (Newborn) Kids (Preemie) Kids Pull-Ups Kids Pull-Up…" at bounding box center [627, 265] width 795 height 31
select select "4758"
click at [230, 250] on select "Kids L/XL (60-125 lbs) Kids (Newborn) Kids (Preemie) Kids Pull-Ups Kids Pull-Up…" at bounding box center [627, 265] width 795 height 31
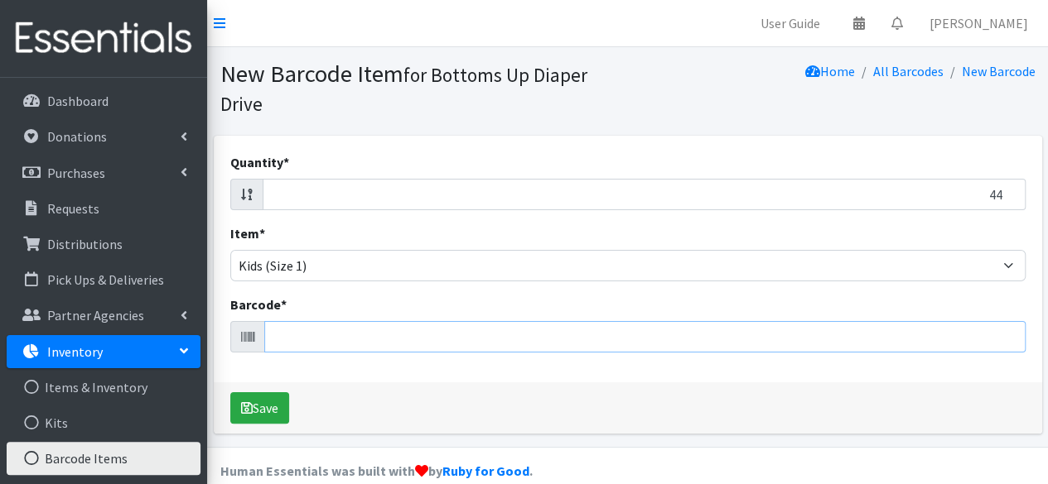
click at [311, 339] on input "Barcode *" at bounding box center [644, 336] width 761 height 31
type input "036000564242"
click at [230, 393] on button "Save" at bounding box center [259, 408] width 59 height 31
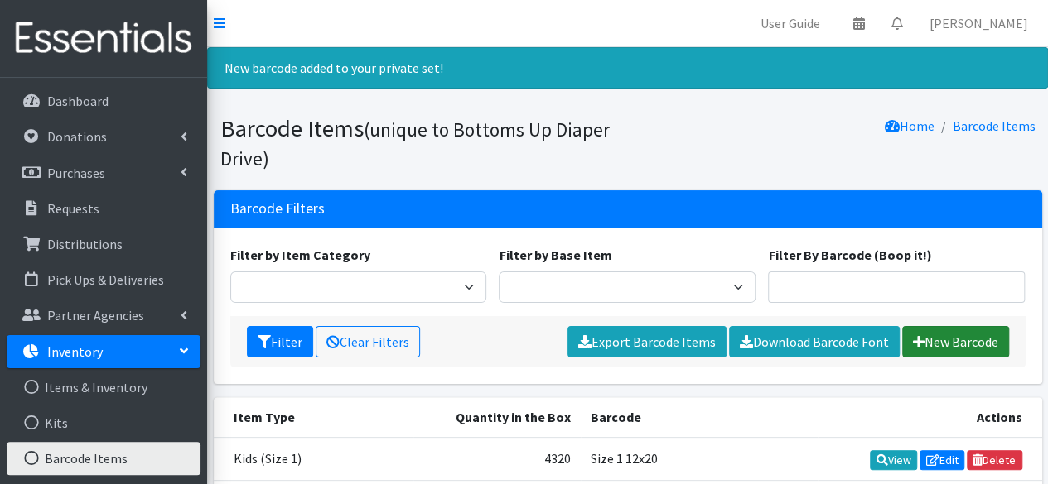
click at [935, 337] on link "New Barcode" at bounding box center [955, 341] width 107 height 31
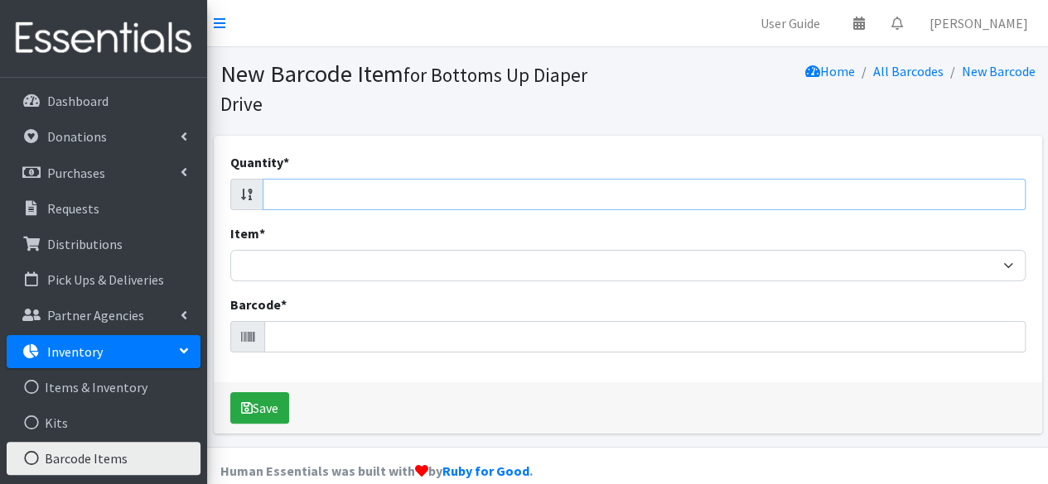
click at [928, 189] on input "Quantity *" at bounding box center [644, 194] width 763 height 31
type input "96"
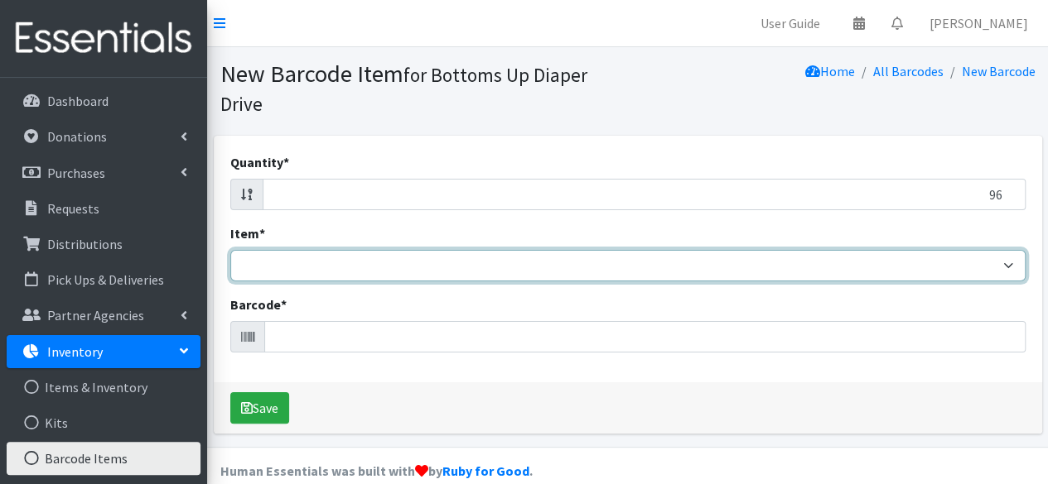
click at [850, 269] on select "Kids L/XL (60-125 lbs) Kids (Newborn) Kids (Preemie) Kids Pull-Ups Kids Pull-Up…" at bounding box center [627, 265] width 795 height 31
select select "4758"
click at [230, 250] on select "Kids L/XL (60-125 lbs) Kids (Newborn) Kids (Preemie) Kids Pull-Ups Kids Pull-Up…" at bounding box center [627, 265] width 795 height 31
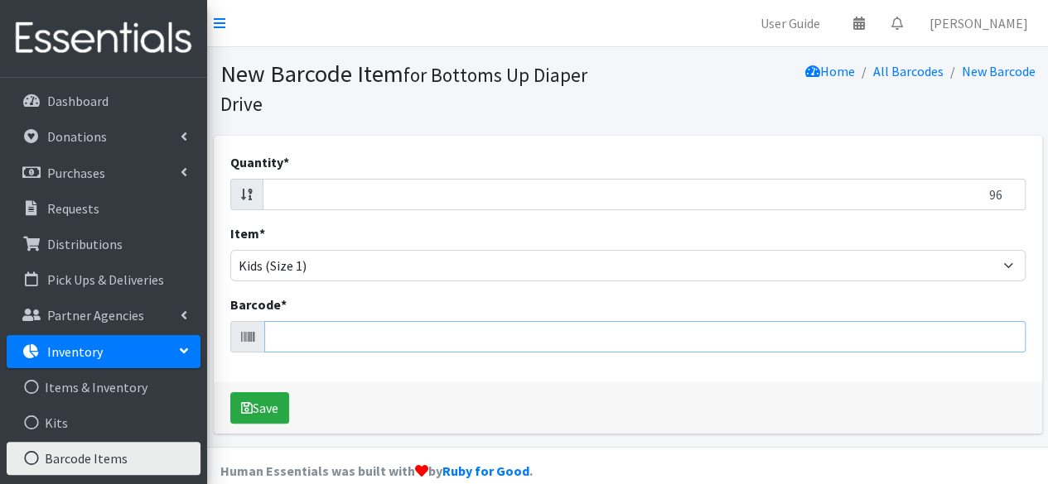
click at [576, 332] on input "Barcode *" at bounding box center [644, 336] width 761 height 31
type input "196633911964"
click at [230, 393] on button "Save" at bounding box center [259, 408] width 59 height 31
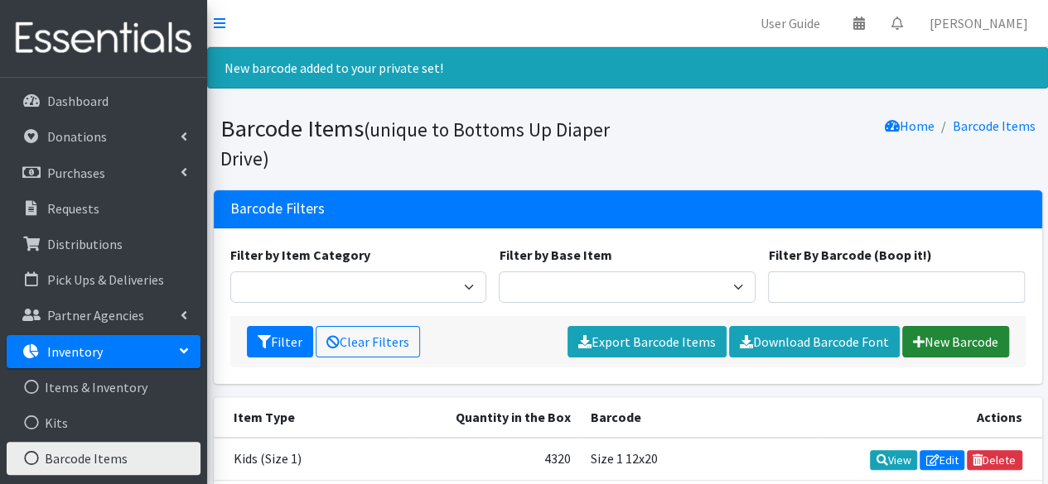
click at [954, 340] on link "New Barcode" at bounding box center [955, 341] width 107 height 31
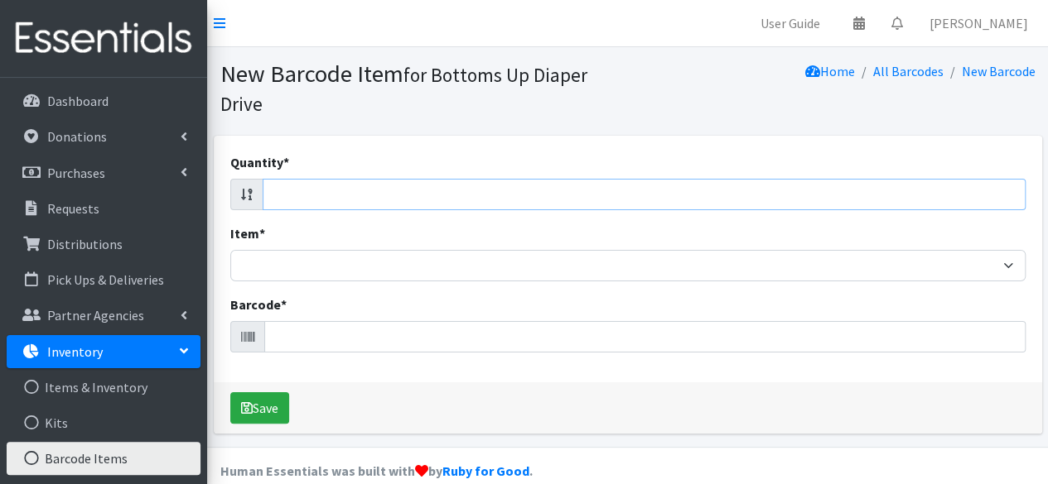
click at [793, 190] on input "Quantity *" at bounding box center [644, 194] width 763 height 31
type input "192"
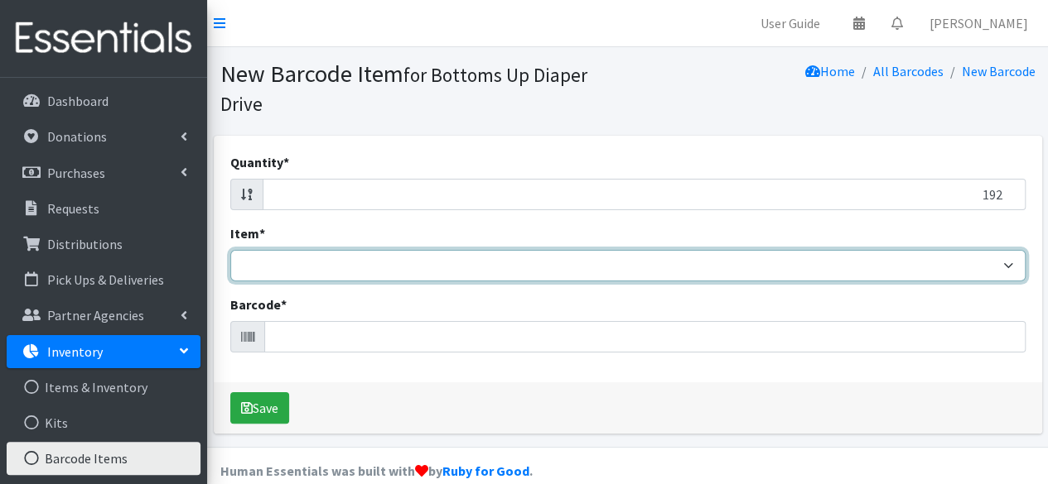
click at [566, 261] on select "Kids L/XL (60-125 lbs) Kids (Newborn) Kids (Preemie) Kids Pull-Ups Kids Pull-Up…" at bounding box center [627, 265] width 795 height 31
select select "4758"
click at [230, 250] on select "Kids L/XL (60-125 lbs) Kids (Newborn) Kids (Preemie) Kids Pull-Ups Kids Pull-Up…" at bounding box center [627, 265] width 795 height 31
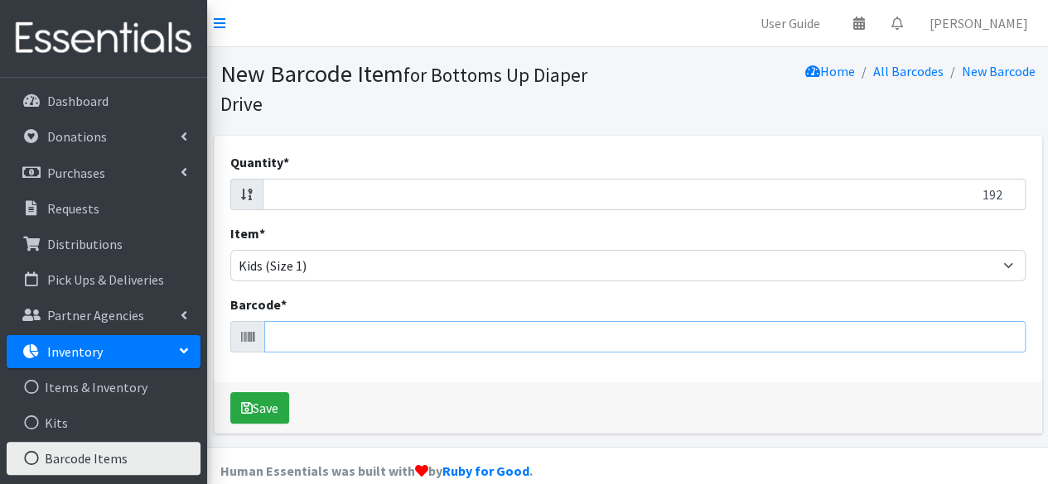
click at [446, 327] on input "Barcode *" at bounding box center [644, 336] width 761 height 31
type input "096619188758"
click at [230, 393] on button "Save" at bounding box center [259, 408] width 59 height 31
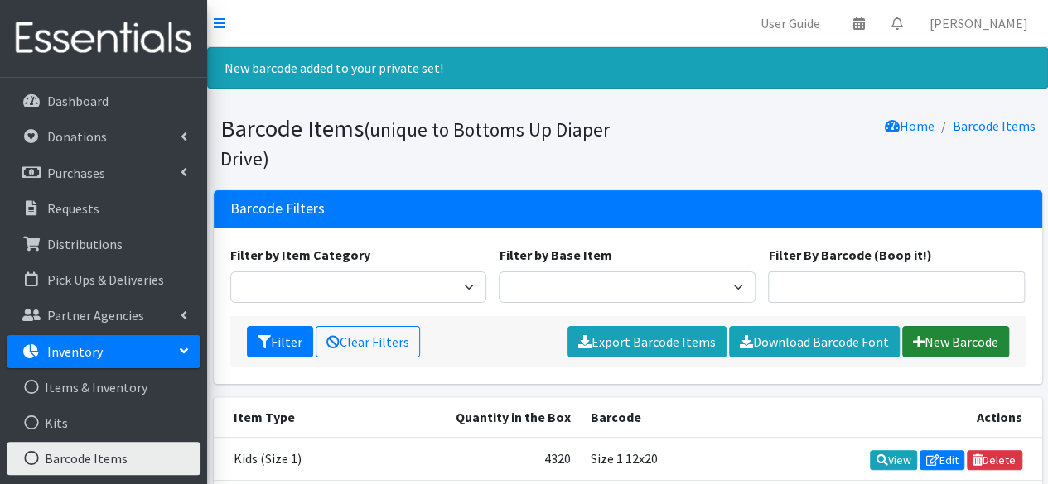
click at [947, 342] on link "New Barcode" at bounding box center [955, 341] width 107 height 31
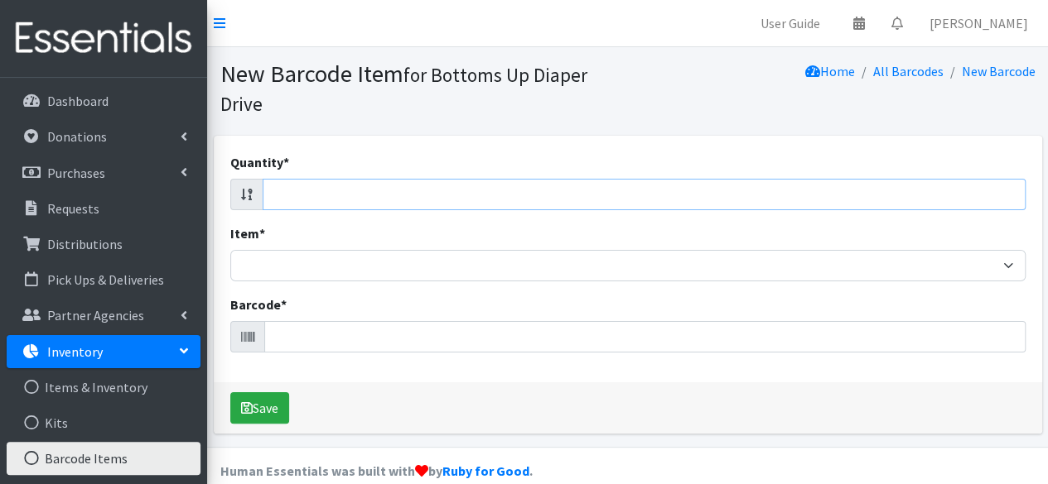
click at [830, 190] on input "Quantity *" at bounding box center [644, 194] width 763 height 31
type input "168"
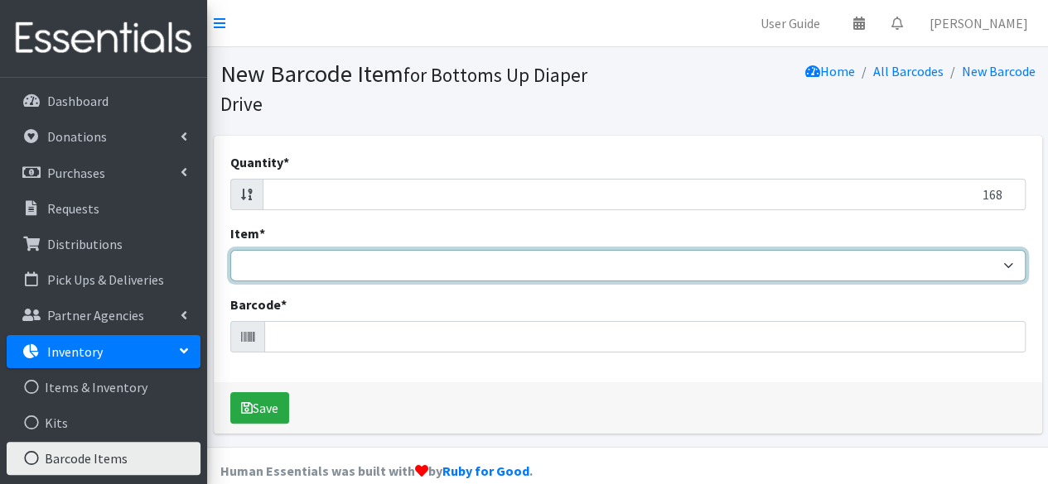
click at [744, 276] on select "Kids L/XL (60-125 lbs) Kids (Newborn) Kids (Preemie) Kids Pull-Ups Kids Pull-Up…" at bounding box center [627, 265] width 795 height 31
select select "4758"
click at [230, 250] on select "Kids L/XL (60-125 lbs) Kids (Newborn) Kids (Preemie) Kids Pull-Ups Kids Pull-Up…" at bounding box center [627, 265] width 795 height 31
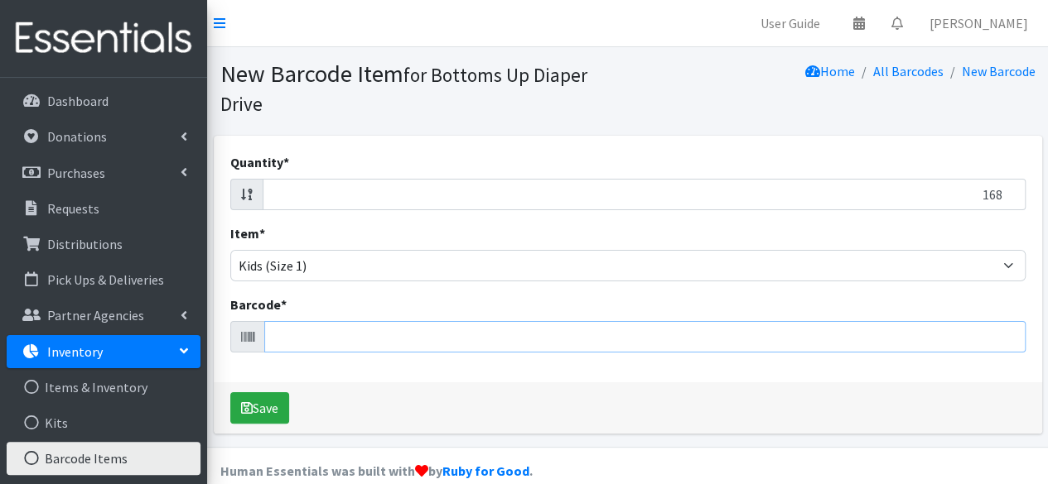
click at [489, 334] on input "Barcode *" at bounding box center [644, 336] width 761 height 31
type input "085239970959"
click at [230, 393] on button "Save" at bounding box center [259, 408] width 59 height 31
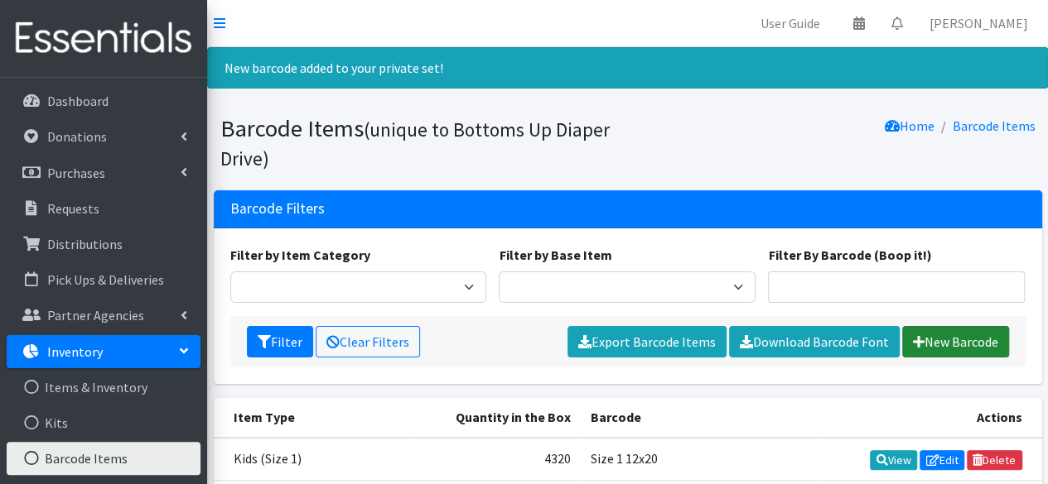
click at [913, 333] on link "New Barcode" at bounding box center [955, 341] width 107 height 31
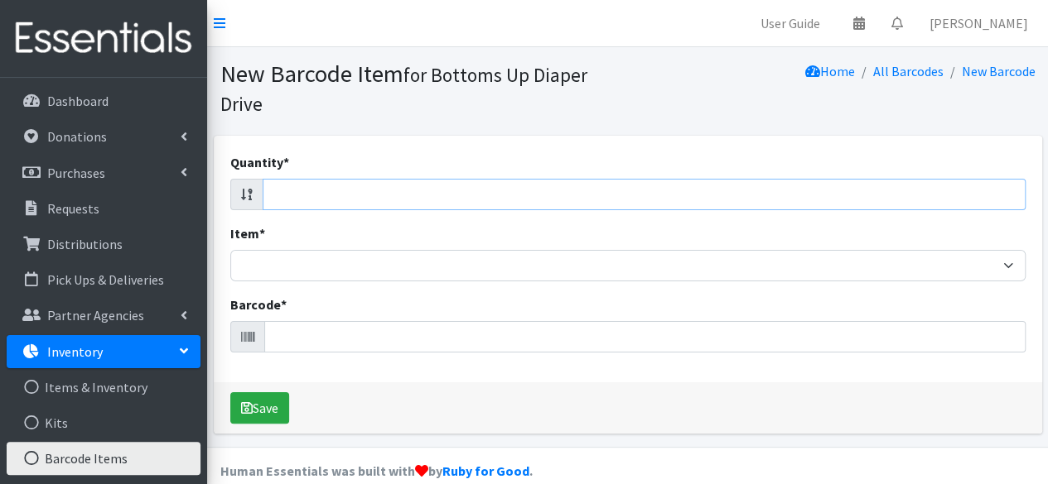
click at [684, 196] on input "Quantity *" at bounding box center [644, 194] width 763 height 31
type input "120"
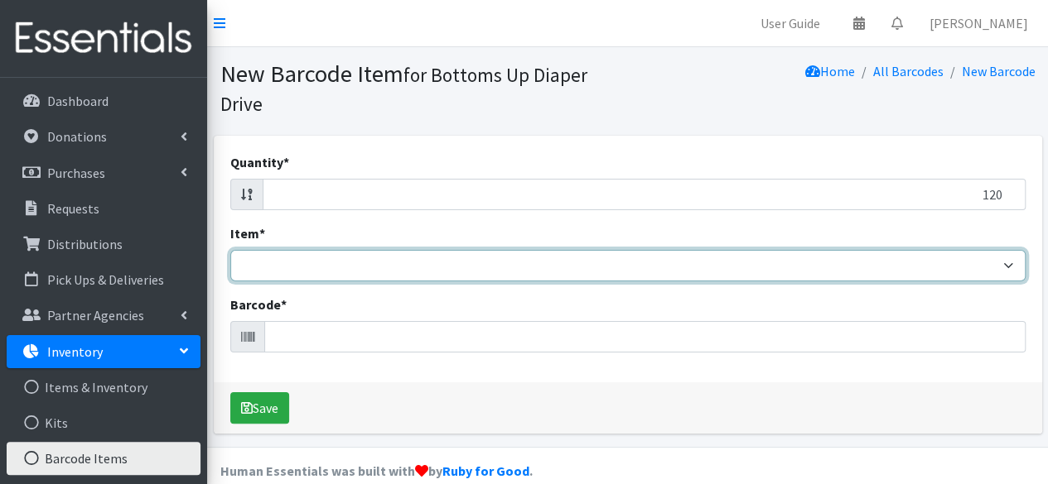
click at [508, 268] on select "Kids L/XL (60-125 lbs) Kids (Newborn) Kids (Preemie) Kids Pull-Ups Kids Pull-Up…" at bounding box center [627, 265] width 795 height 31
select select "4758"
click at [230, 250] on select "Kids L/XL (60-125 lbs) Kids (Newborn) Kids (Preemie) Kids Pull-Ups Kids Pull-Up…" at bounding box center [627, 265] width 795 height 31
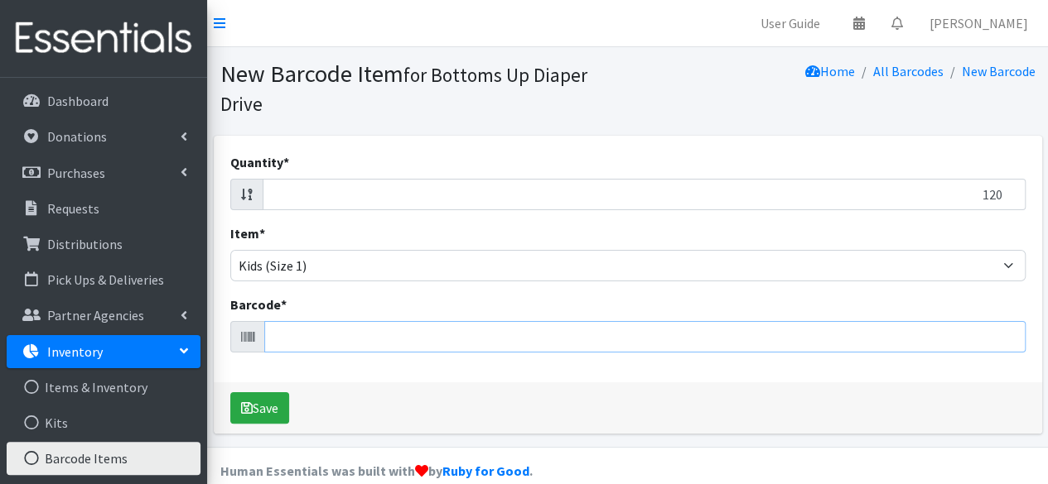
click at [443, 338] on input "Barcode *" at bounding box center [644, 336] width 761 height 31
type input "037000862215"
click at [230, 393] on button "Save" at bounding box center [259, 408] width 59 height 31
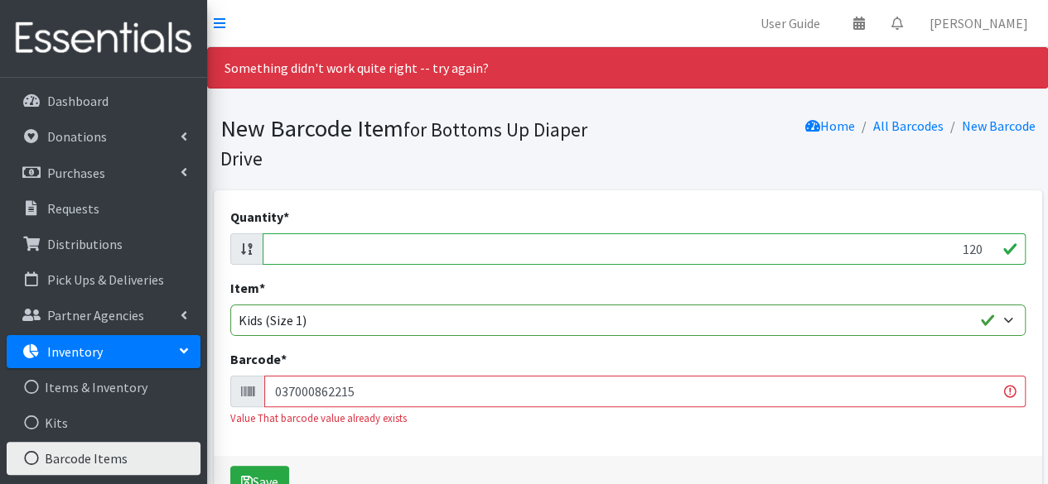
click at [440, 245] on input "120" at bounding box center [644, 249] width 763 height 31
click at [431, 249] on input "120" at bounding box center [644, 249] width 763 height 31
click at [982, 248] on input "121" at bounding box center [644, 249] width 763 height 31
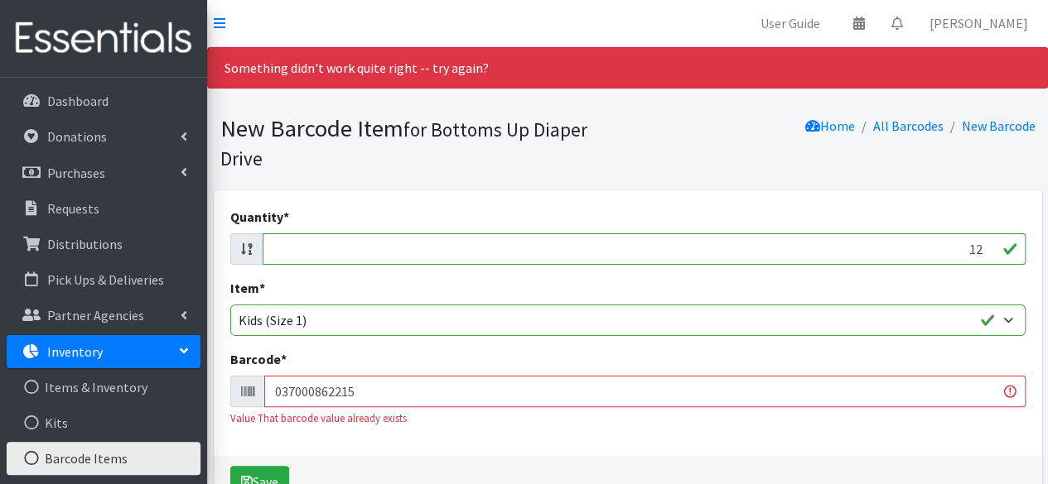
type input "1"
type input "108"
click at [836, 397] on input "037000862215" at bounding box center [644, 391] width 761 height 31
type input "0"
type input "036000546453"
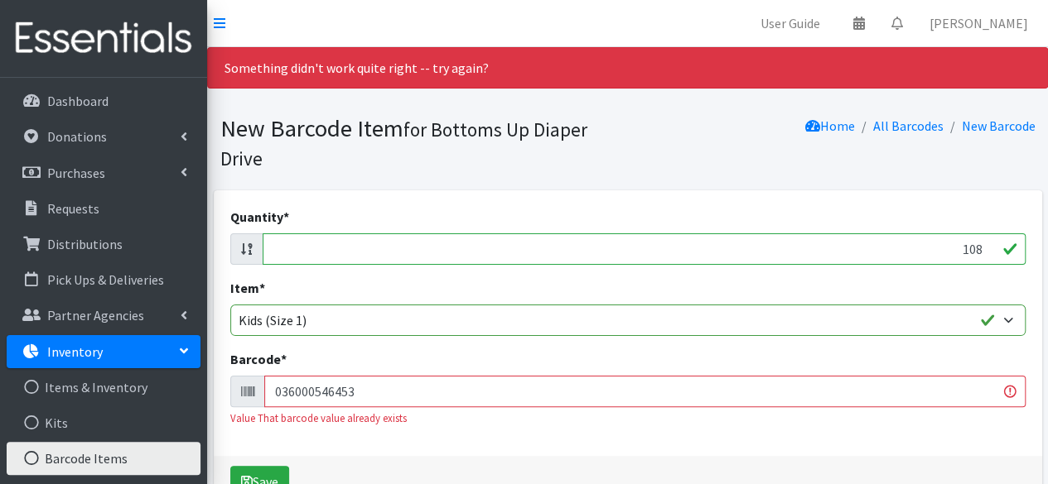
click at [230, 466] on button "Save" at bounding box center [259, 481] width 59 height 31
click at [978, 244] on input "108" at bounding box center [644, 249] width 763 height 31
type input "1"
type input "168"
click at [862, 385] on input "036000546453" at bounding box center [644, 391] width 761 height 31
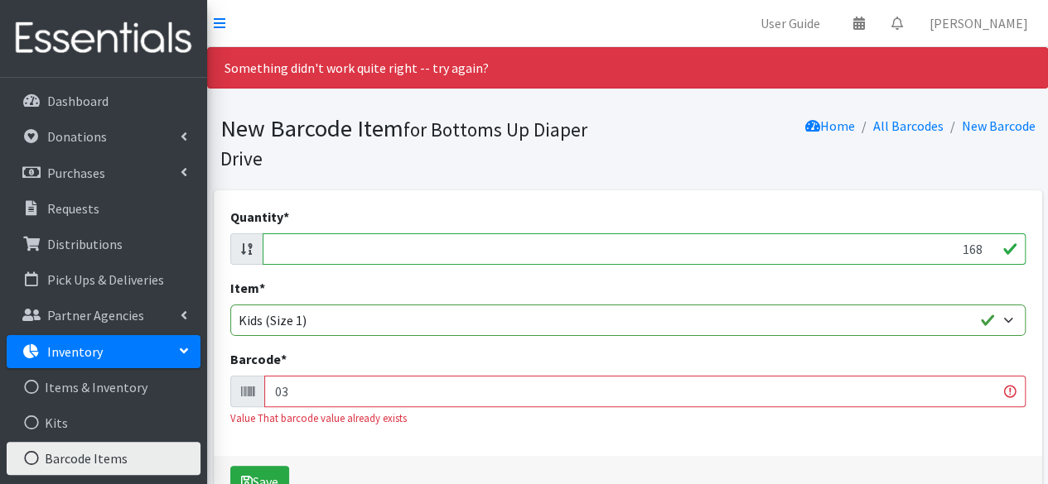
type input "0"
type input "036000497977"
click at [230, 466] on button "Save" at bounding box center [259, 481] width 59 height 31
click at [981, 252] on input "168" at bounding box center [644, 249] width 763 height 31
type input "1"
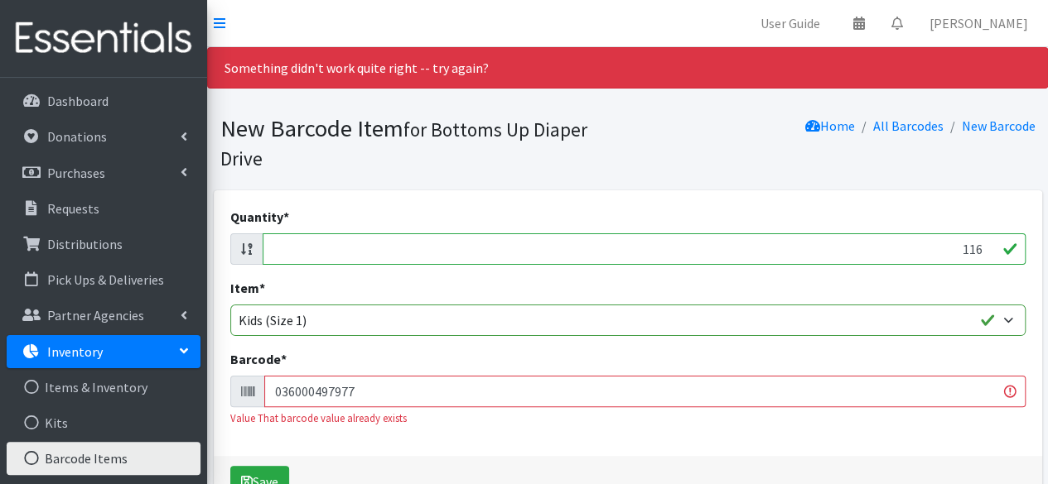
type input "116"
click at [957, 387] on input "036000497977" at bounding box center [644, 391] width 761 height 31
type input "0"
type input "037000784494"
click at [230, 466] on button "Save" at bounding box center [259, 481] width 59 height 31
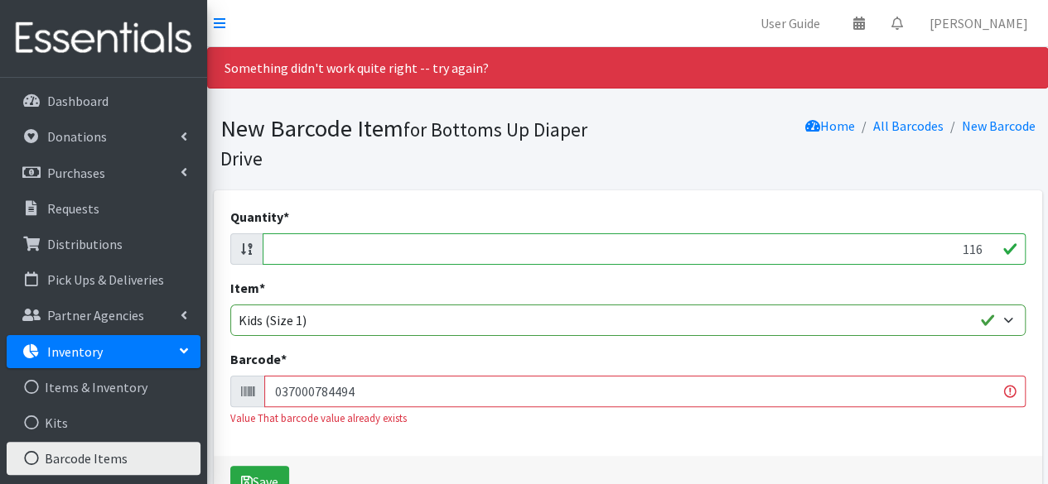
click at [980, 248] on input "116" at bounding box center [644, 249] width 763 height 31
type input "1"
type input "164"
click at [960, 370] on div "Barcode * 037000784494 Value That barcode value already exists" at bounding box center [627, 387] width 795 height 77
click at [953, 402] on input "037000784494" at bounding box center [644, 391] width 761 height 31
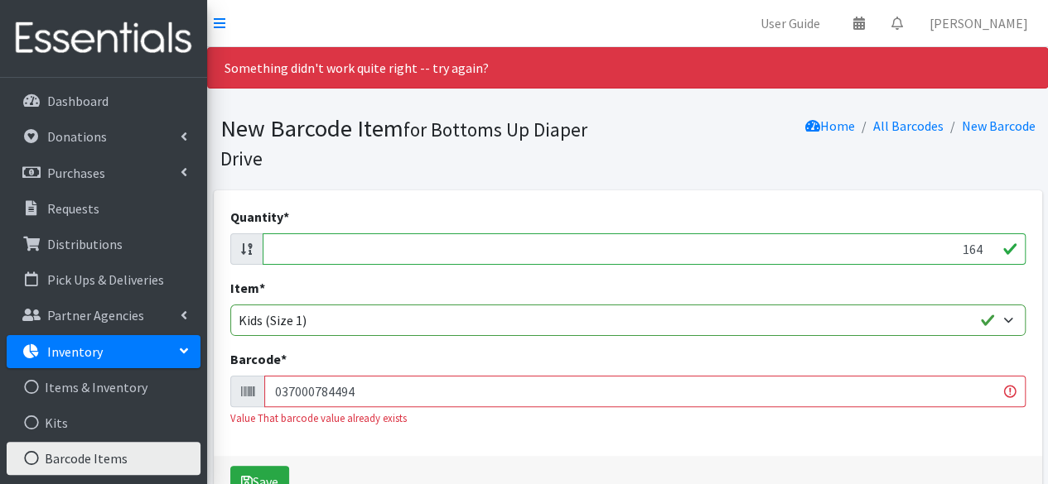
click at [953, 402] on input "037000784494" at bounding box center [644, 391] width 761 height 31
type input "0"
type input "037000831822"
click at [230, 466] on button "Save" at bounding box center [259, 481] width 59 height 31
click at [982, 249] on input "163" at bounding box center [644, 249] width 763 height 31
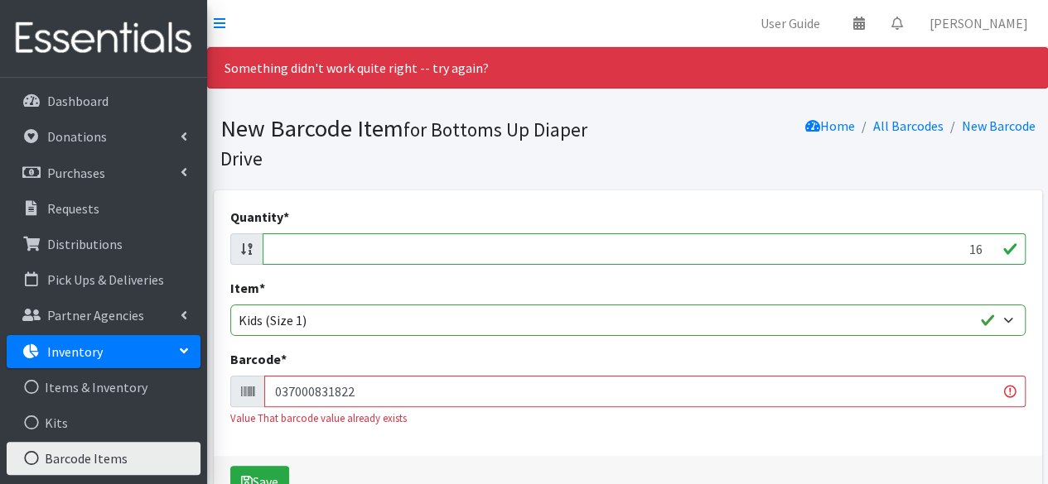
type input "1"
type input "120"
click at [920, 395] on input "037000831822" at bounding box center [644, 391] width 761 height 31
type input "0"
type input "037000862215"
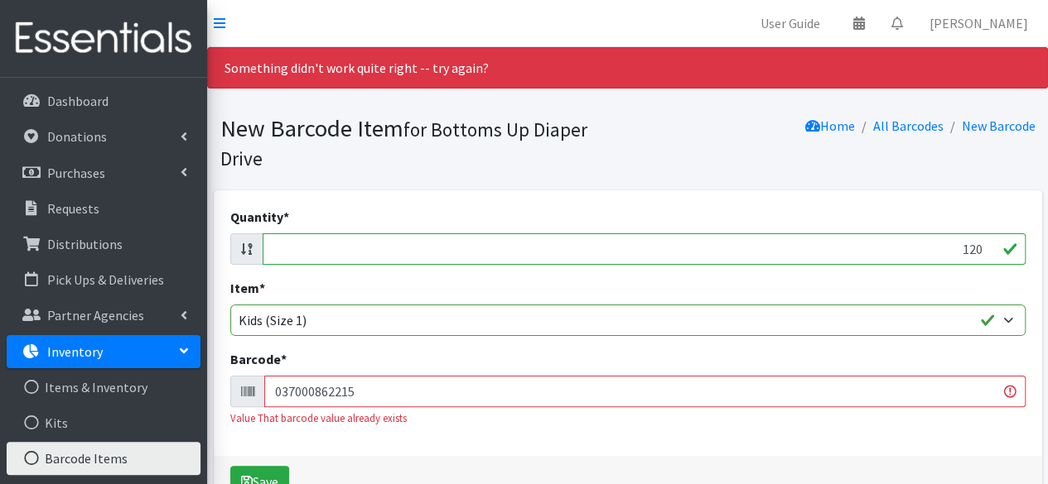
click at [230, 466] on button "Save" at bounding box center [259, 481] width 59 height 31
click at [981, 249] on input "120" at bounding box center [644, 249] width 763 height 31
type input "1"
type input "120"
click at [936, 399] on input "037000862215" at bounding box center [644, 391] width 761 height 31
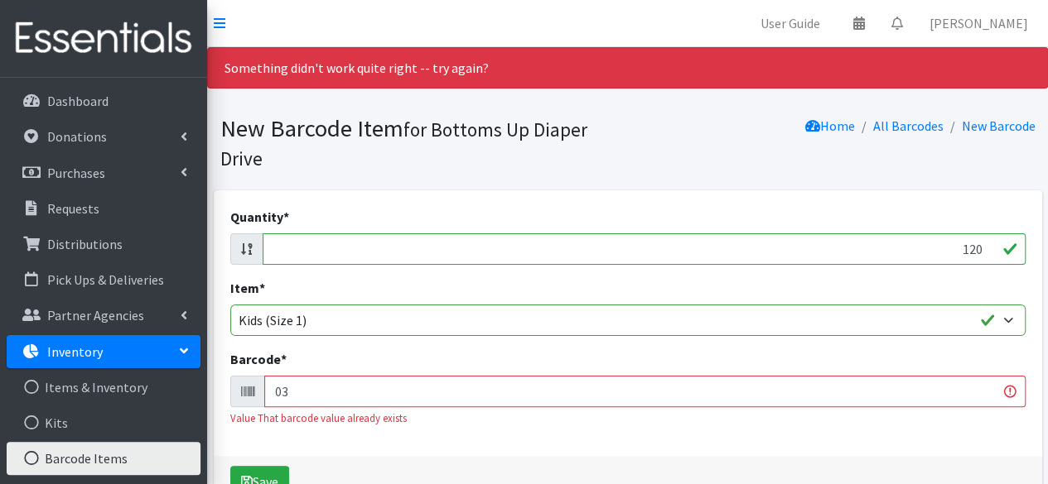
type input "0"
type input "037000862215"
click at [230, 466] on button "Save" at bounding box center [259, 481] width 59 height 31
click at [983, 243] on input "121" at bounding box center [644, 249] width 763 height 31
type input "1"
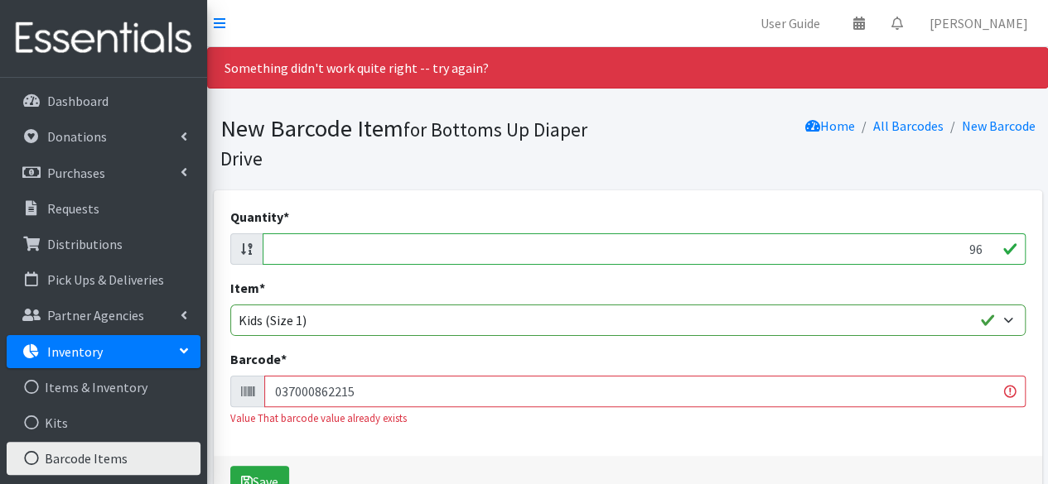
type input "96"
click at [915, 392] on input "037000862215" at bounding box center [644, 391] width 761 height 31
type input "0"
type input "036000556490"
click at [230, 466] on button "Save" at bounding box center [259, 481] width 59 height 31
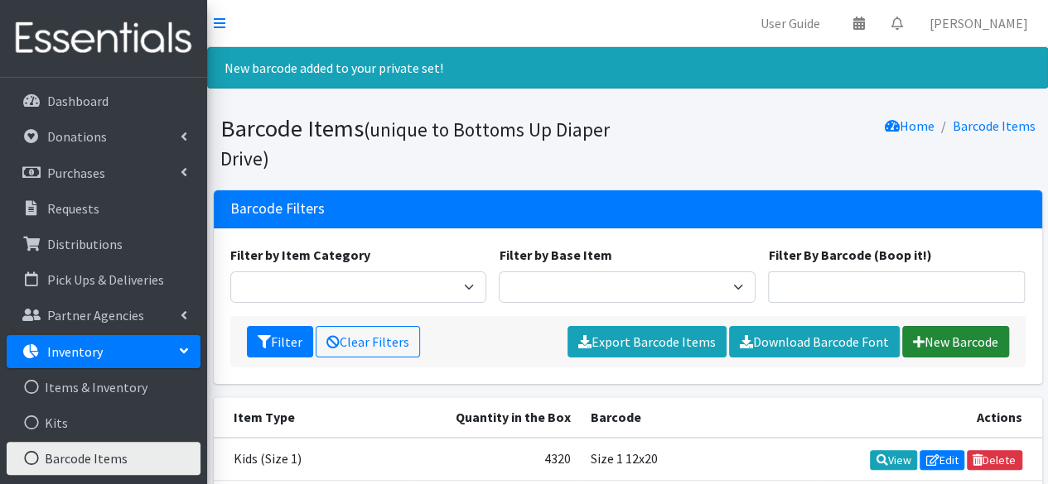
click at [961, 345] on link "New Barcode" at bounding box center [955, 341] width 107 height 31
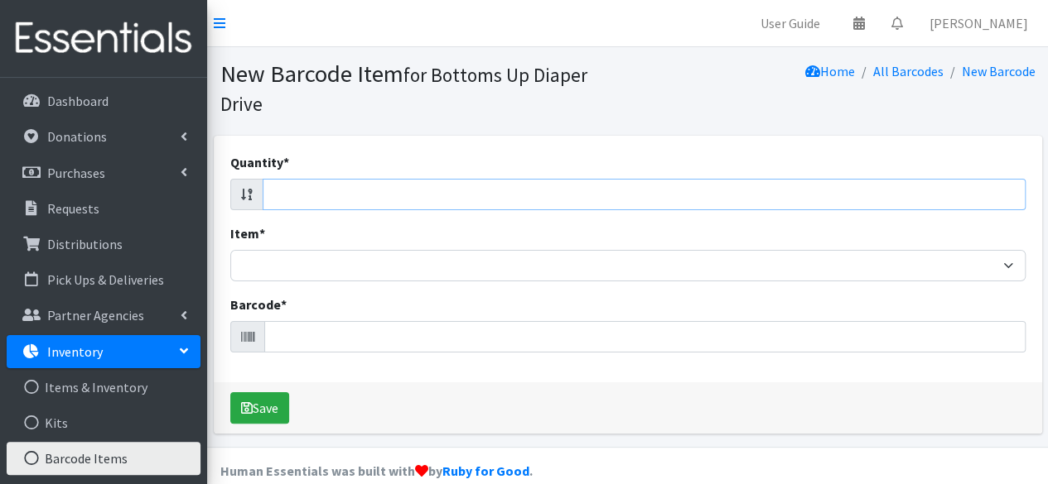
click at [977, 196] on input "Quantity *" at bounding box center [644, 194] width 763 height 31
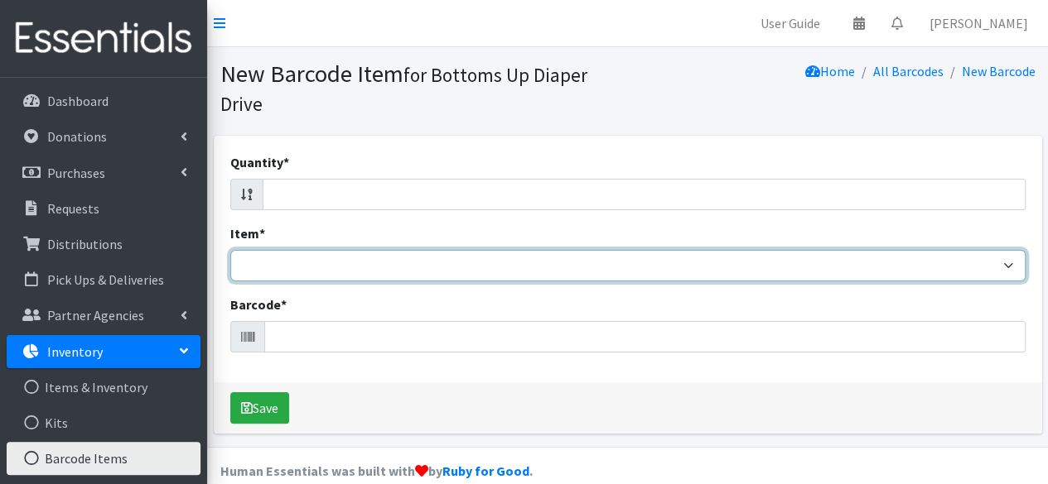
click at [931, 266] on select "Kids L/XL (60-125 lbs) Kids (Newborn) Kids (Preemie) Kids Pull-Ups Kids Pull-Up…" at bounding box center [627, 265] width 795 height 31
select select "4758"
click at [230, 250] on select "Kids L/XL (60-125 lbs) Kids (Newborn) Kids (Preemie) Kids Pull-Ups Kids Pull-Up…" at bounding box center [627, 265] width 795 height 31
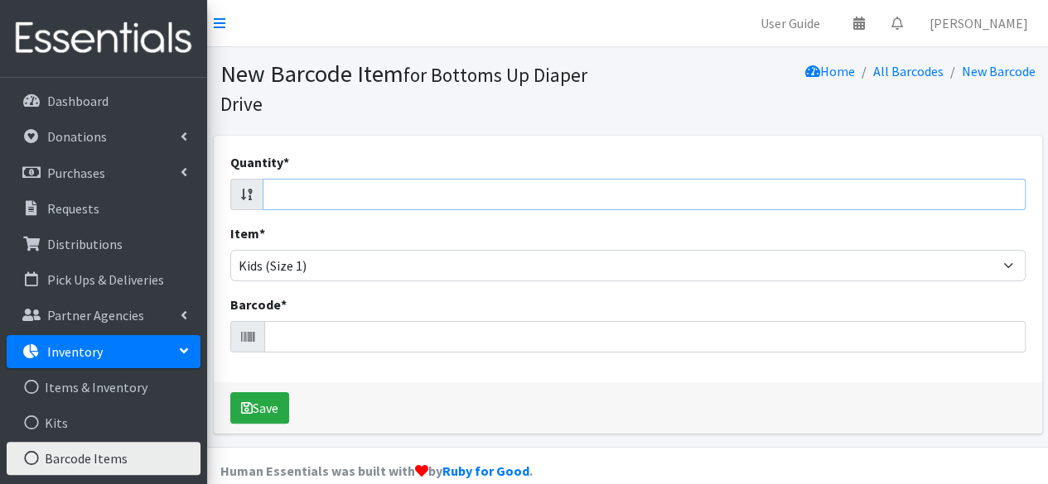
click at [873, 190] on input "Quantity *" at bounding box center [644, 194] width 763 height 31
type input "82"
click at [798, 335] on input "Barcode *" at bounding box center [644, 336] width 761 height 31
type input "037000596066"
click at [230, 393] on button "Save" at bounding box center [259, 408] width 59 height 31
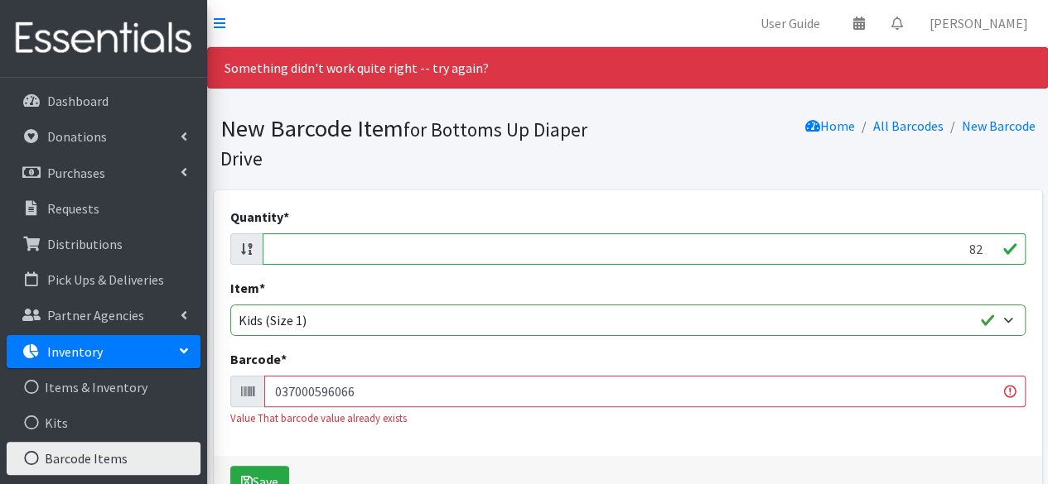
click at [981, 250] on input "82" at bounding box center [644, 249] width 763 height 31
type input "8"
type input "116"
click at [896, 393] on input "037000596066" at bounding box center [644, 391] width 761 height 31
type input "0"
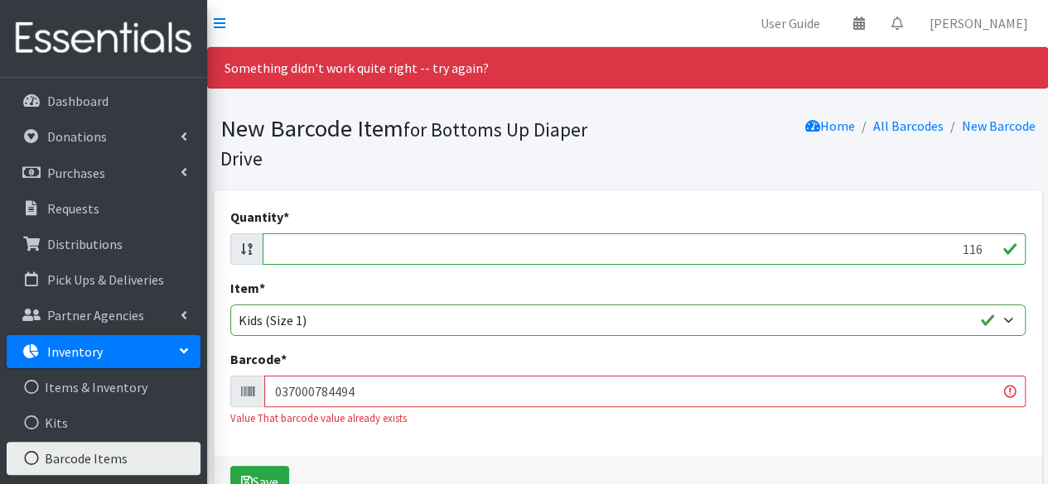
type input "037000784494"
click at [230, 466] on button "Save" at bounding box center [259, 481] width 59 height 31
click at [981, 248] on input "116" at bounding box center [644, 249] width 763 height 31
type input "1"
type input "168"
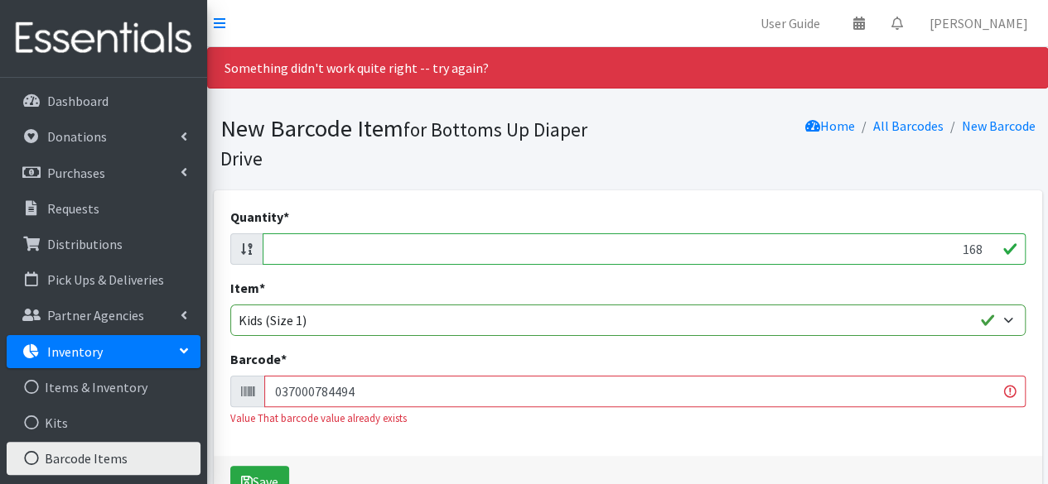
click at [939, 397] on input "037000784494" at bounding box center [644, 391] width 761 height 31
type input "0"
type input "086679510194"
click at [230, 466] on button "Save" at bounding box center [259, 481] width 59 height 31
click at [982, 248] on input "169" at bounding box center [644, 249] width 763 height 31
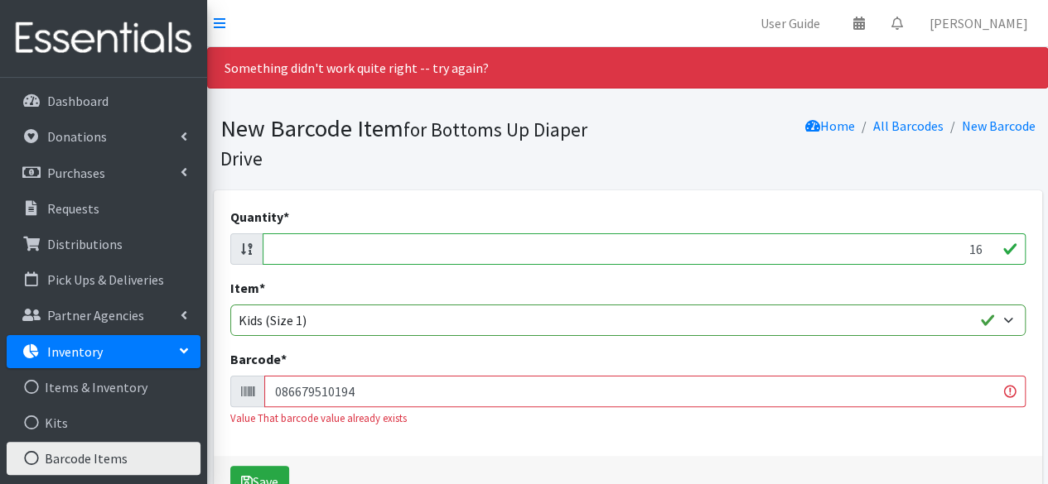
type input "1"
type input "108"
click at [901, 393] on input "086679510194" at bounding box center [644, 391] width 761 height 31
type input "0"
type input "810005414241"
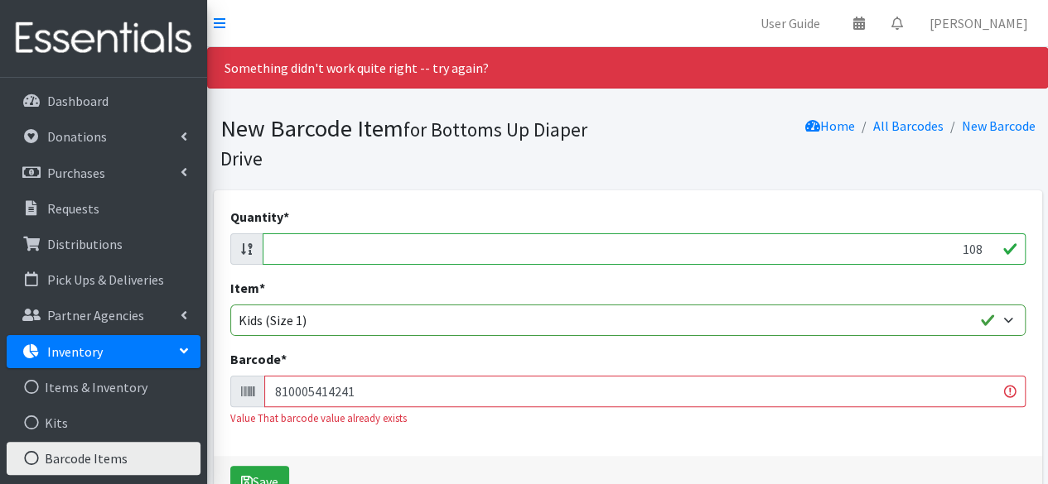
click at [230, 466] on button "Save" at bounding box center [259, 481] width 59 height 31
click at [981, 248] on input "109" at bounding box center [644, 249] width 763 height 31
type input "1"
click at [981, 248] on input "1" at bounding box center [644, 249] width 763 height 31
type input "2"
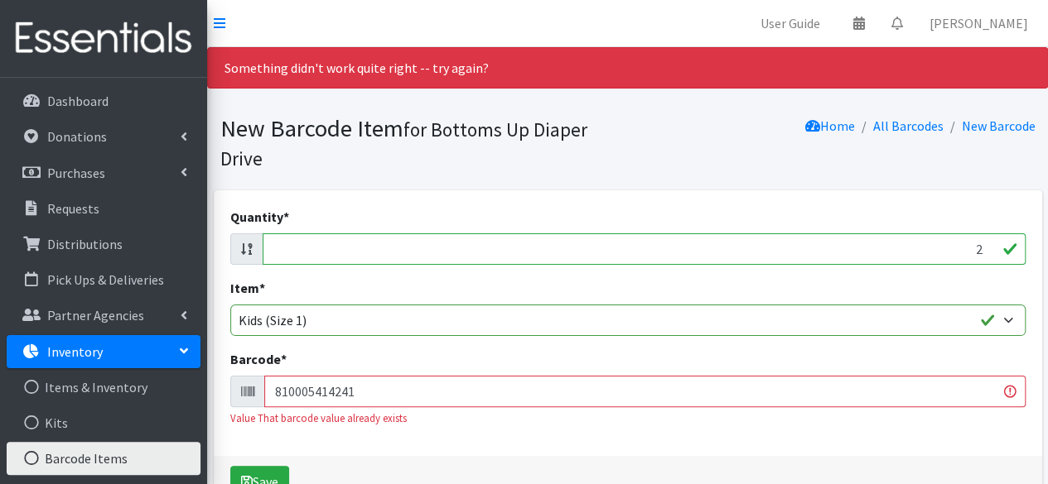
click at [981, 248] on input "2" at bounding box center [644, 249] width 763 height 31
type input "96"
click at [941, 386] on input "810005414241" at bounding box center [644, 391] width 761 height 31
type input "8"
type input "037000828761"
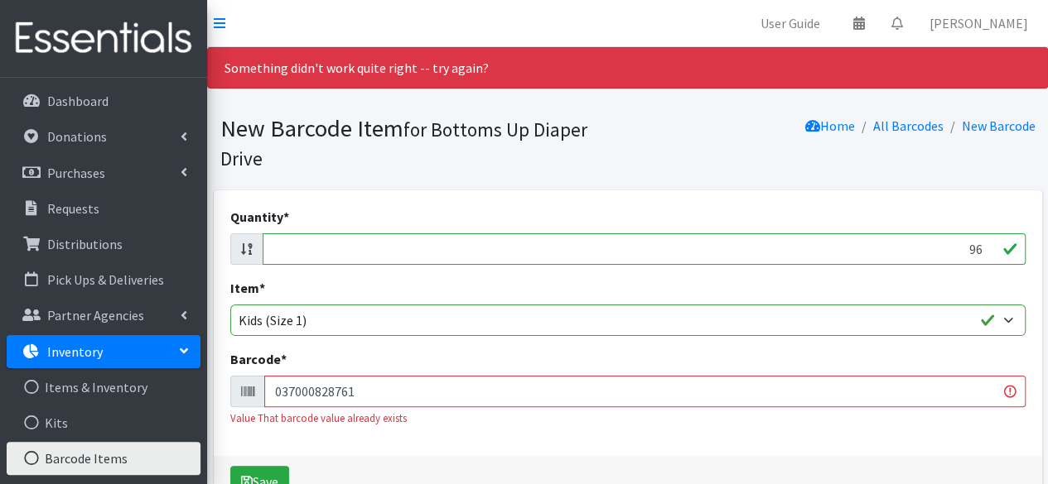
click at [230, 466] on button "Save" at bounding box center [259, 481] width 59 height 31
click at [982, 248] on input "97" at bounding box center [644, 249] width 763 height 31
type input "9"
type input "164"
click at [914, 395] on input "037000828761" at bounding box center [644, 391] width 761 height 31
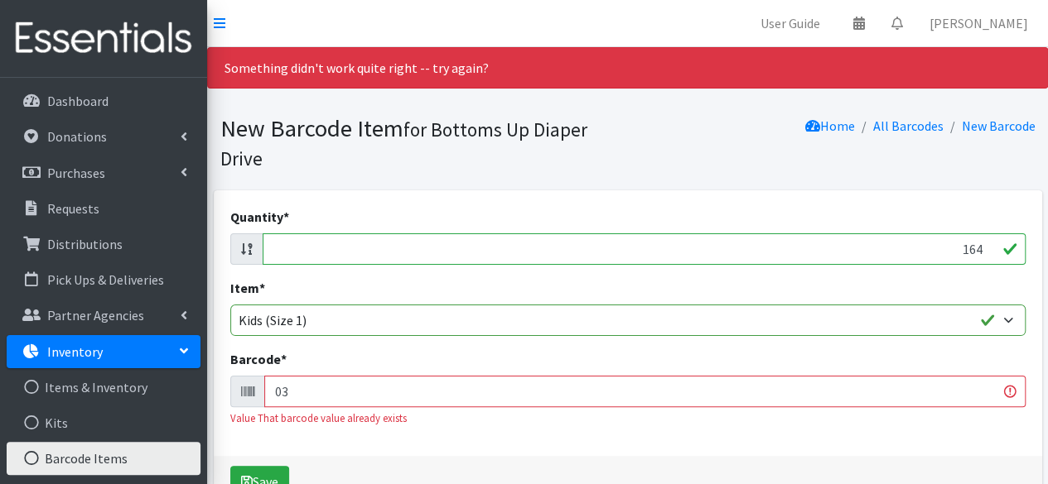
type input "0"
type input "037000831822"
click at [230, 466] on button "Save" at bounding box center [259, 481] width 59 height 31
click at [982, 249] on input "163" at bounding box center [644, 249] width 763 height 31
type input "1"
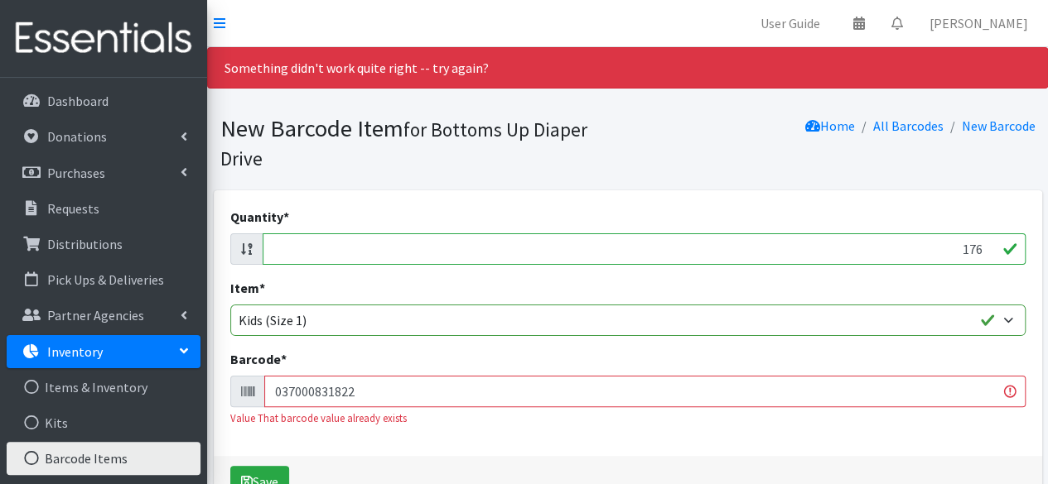
type input "176"
click at [904, 393] on input "037000831822" at bounding box center [644, 391] width 761 height 31
type input "0"
type input "193968107154"
click at [230, 466] on button "Save" at bounding box center [259, 481] width 59 height 31
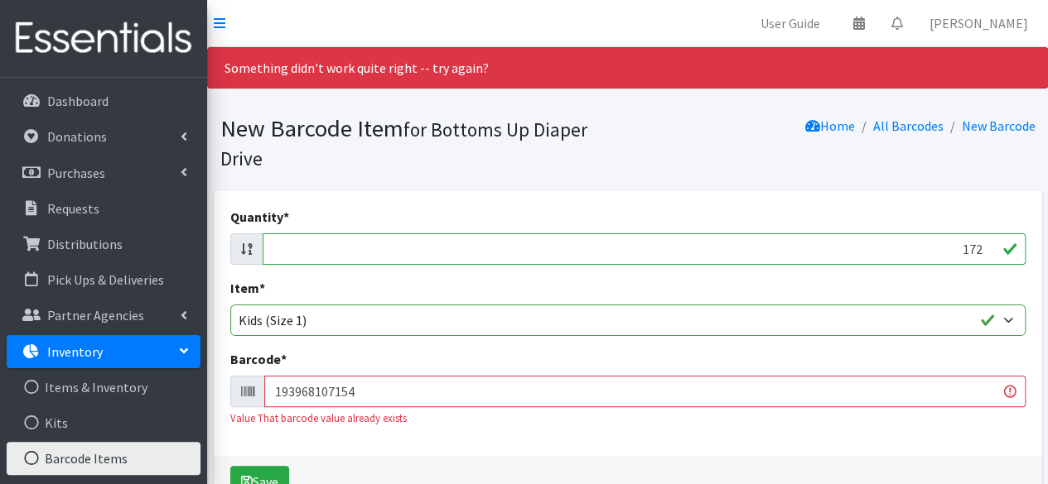
click at [983, 249] on input "172" at bounding box center [644, 249] width 763 height 31
click at [983, 249] on input "171" at bounding box center [644, 249] width 763 height 31
type input "1"
type input "192"
click at [930, 387] on input "193968107154" at bounding box center [644, 391] width 761 height 31
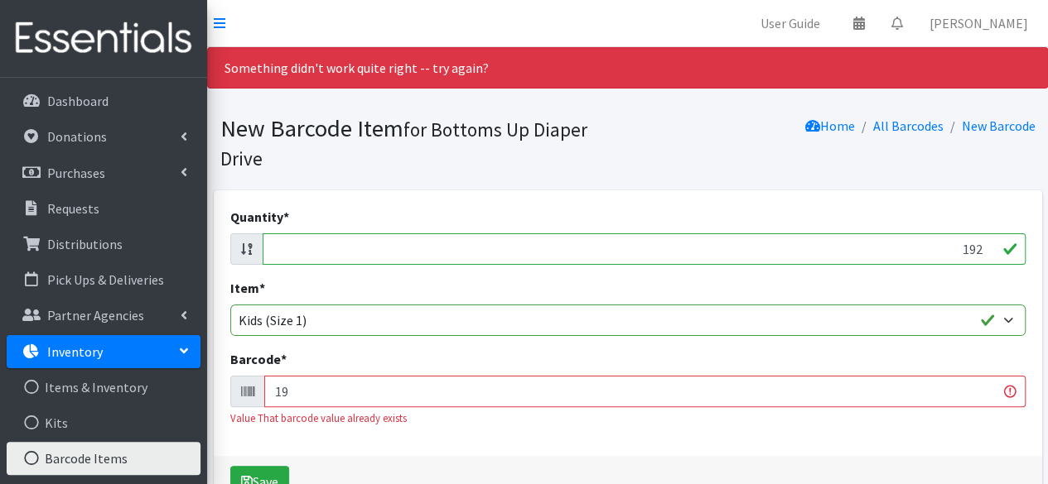
type input "1"
type input "036000436327"
click at [230, 466] on button "Save" at bounding box center [259, 481] width 59 height 31
click at [979, 248] on input "192" at bounding box center [644, 249] width 763 height 31
type input "1"
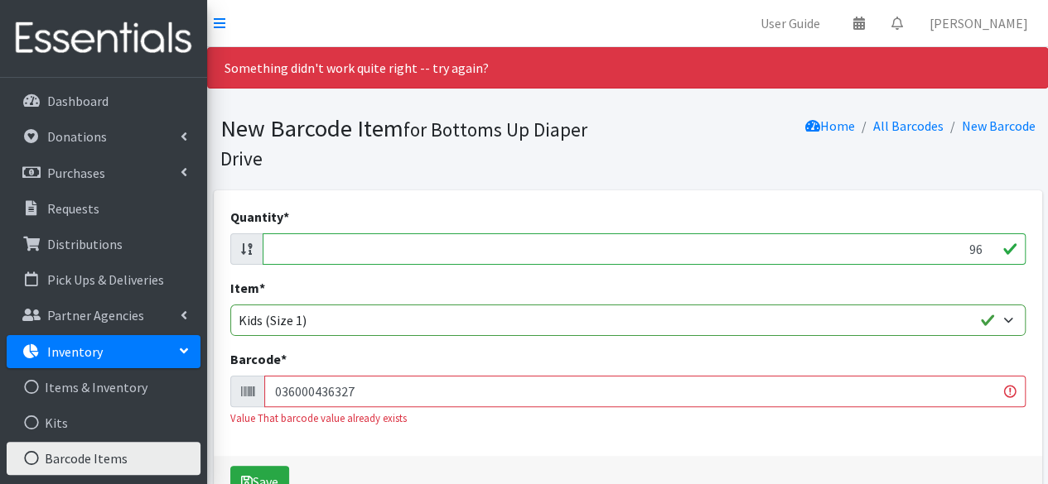
type input "96"
click at [947, 388] on input "036000436327" at bounding box center [644, 391] width 761 height 31
type input "0"
type input "036000497380"
click at [230, 466] on button "Save" at bounding box center [259, 481] width 59 height 31
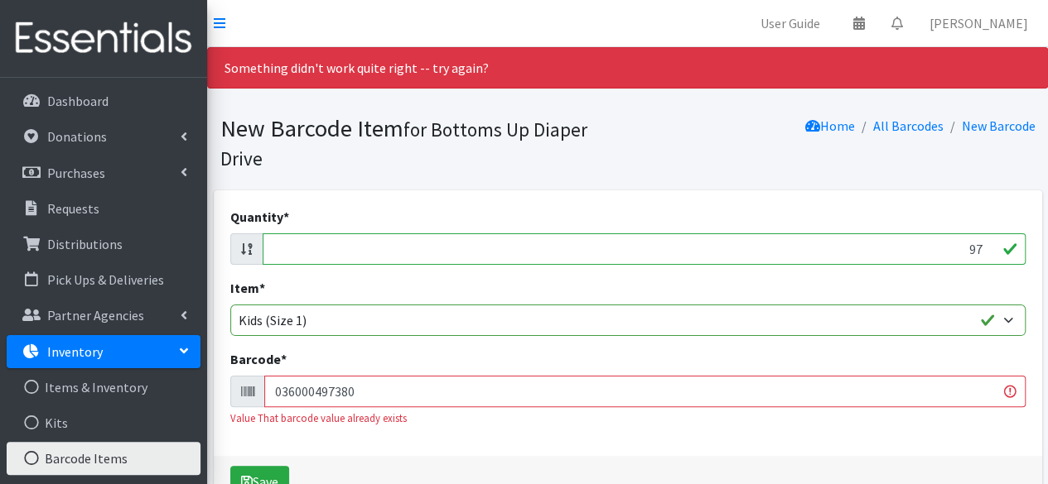
click at [982, 246] on input "97" at bounding box center [644, 249] width 763 height 31
type input "9"
type input "96"
click at [947, 398] on input "036000497380" at bounding box center [644, 391] width 761 height 31
type input "0"
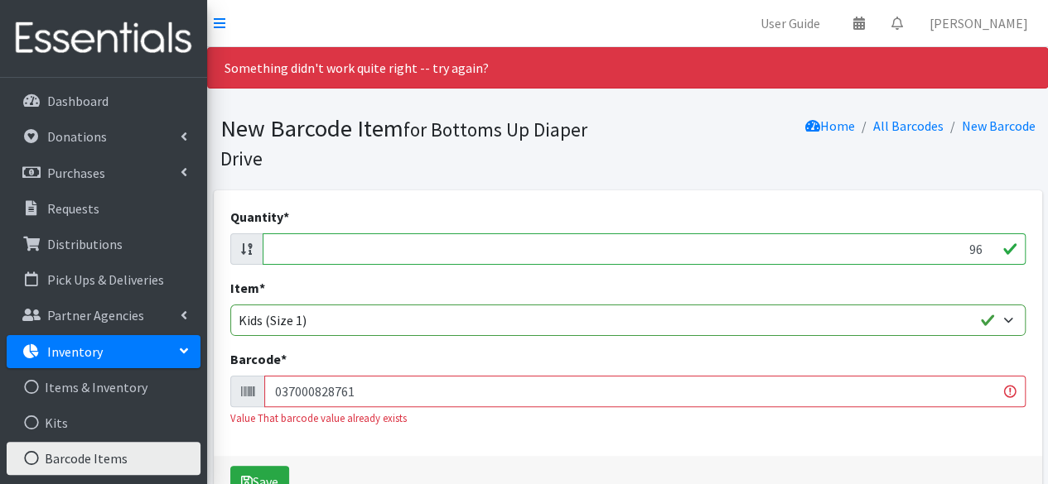
type input "037000828761"
click at [230, 466] on button "Save" at bounding box center [259, 481] width 59 height 31
click at [985, 252] on input "95" at bounding box center [644, 249] width 763 height 31
type input "9"
type input "108"
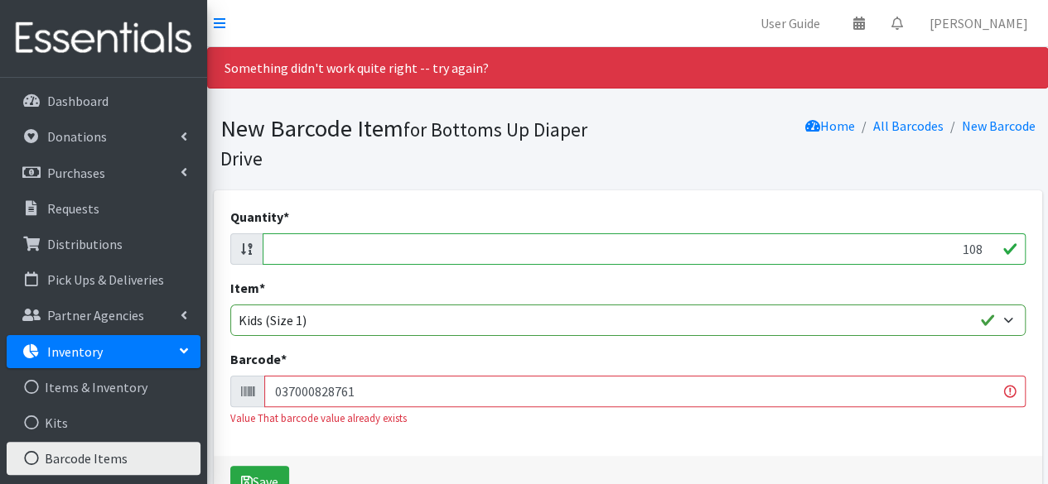
click at [828, 382] on input "037000828761" at bounding box center [644, 391] width 761 height 31
type input "0"
type input "036000546453"
click at [230, 466] on button "Save" at bounding box center [259, 481] width 59 height 31
click at [981, 248] on input "108" at bounding box center [644, 249] width 763 height 31
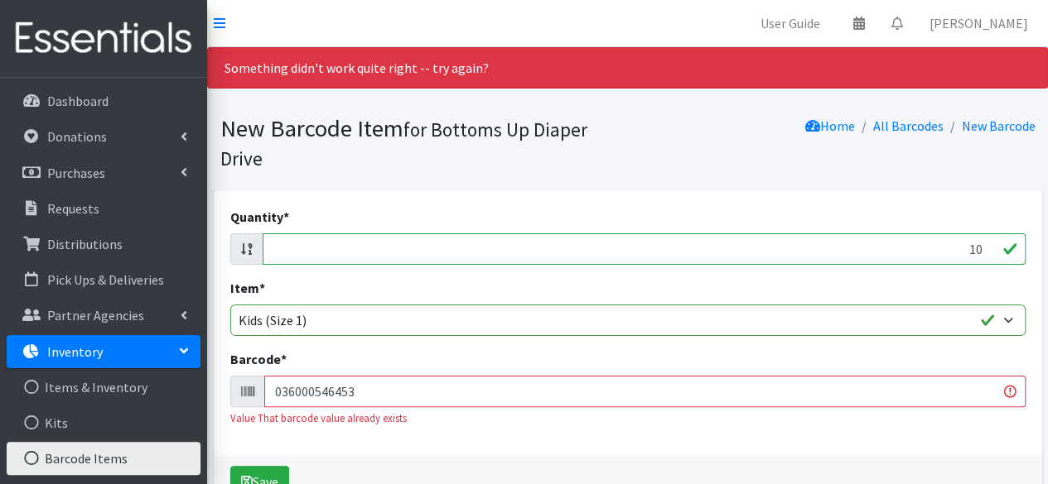
type input "1"
type input "162"
click at [884, 393] on input "036000546453" at bounding box center [644, 391] width 761 height 31
type input "0"
type input "681131106313"
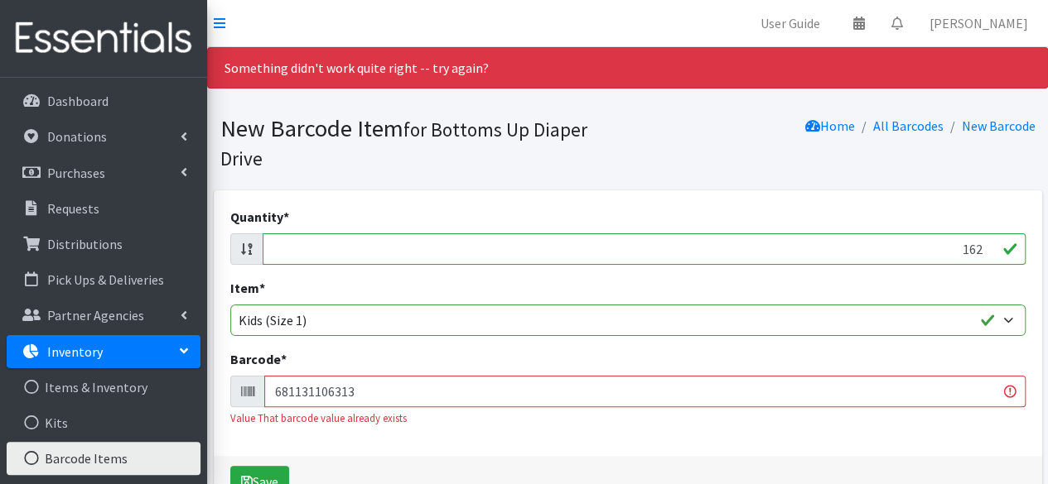
click at [230, 466] on button "Save" at bounding box center [259, 481] width 59 height 31
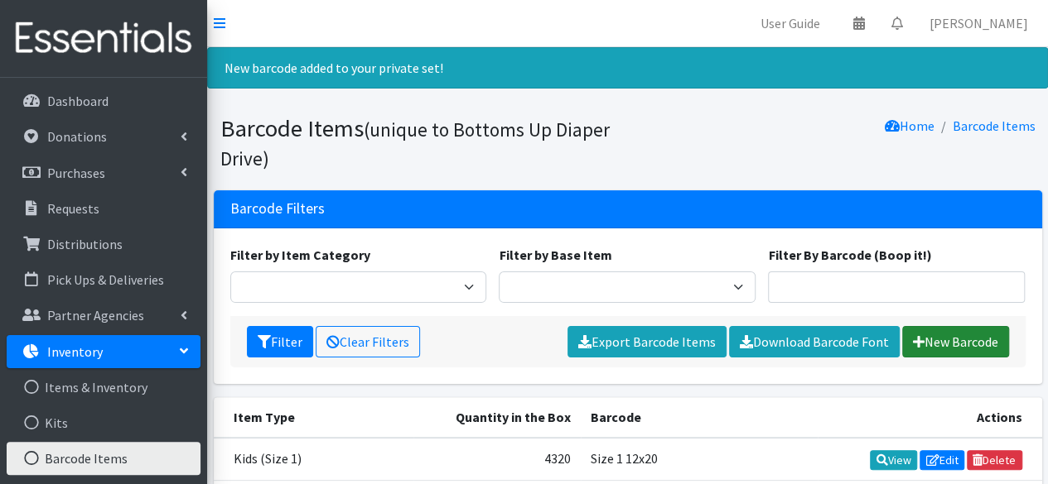
click at [949, 338] on link "New Barcode" at bounding box center [955, 341] width 107 height 31
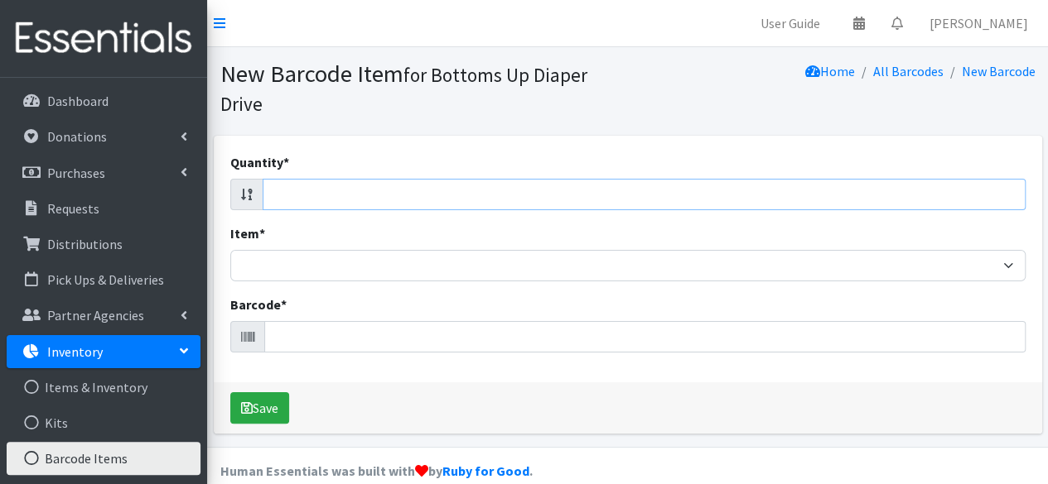
click at [975, 196] on input "Quantity *" at bounding box center [644, 194] width 763 height 31
type input "82"
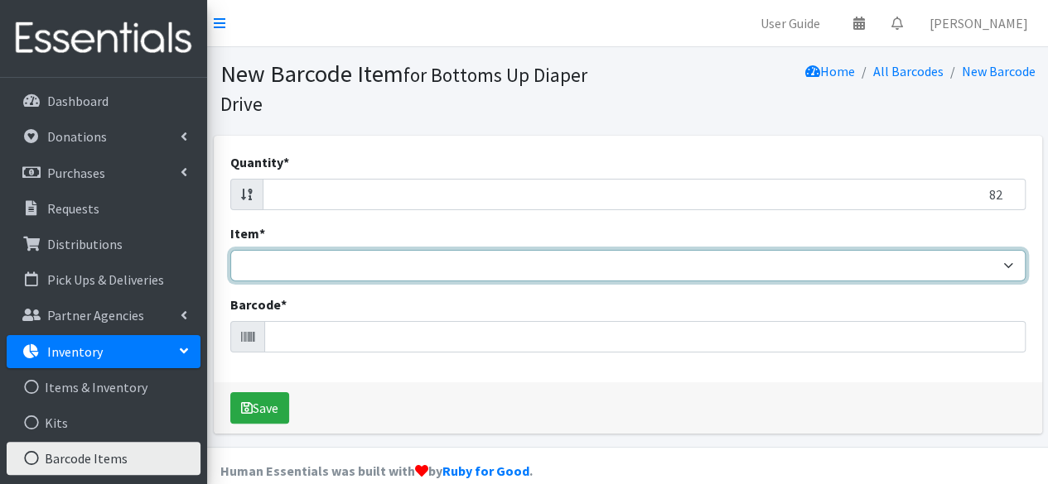
click at [906, 263] on select "Kids L/XL (60-125 lbs) Kids (Newborn) Kids (Preemie) Kids Pull-Ups Kids Pull-Up…" at bounding box center [627, 265] width 795 height 31
select select "4758"
click at [230, 250] on select "Kids L/XL (60-125 lbs) Kids (Newborn) Kids (Preemie) Kids Pull-Ups Kids Pull-Up…" at bounding box center [627, 265] width 795 height 31
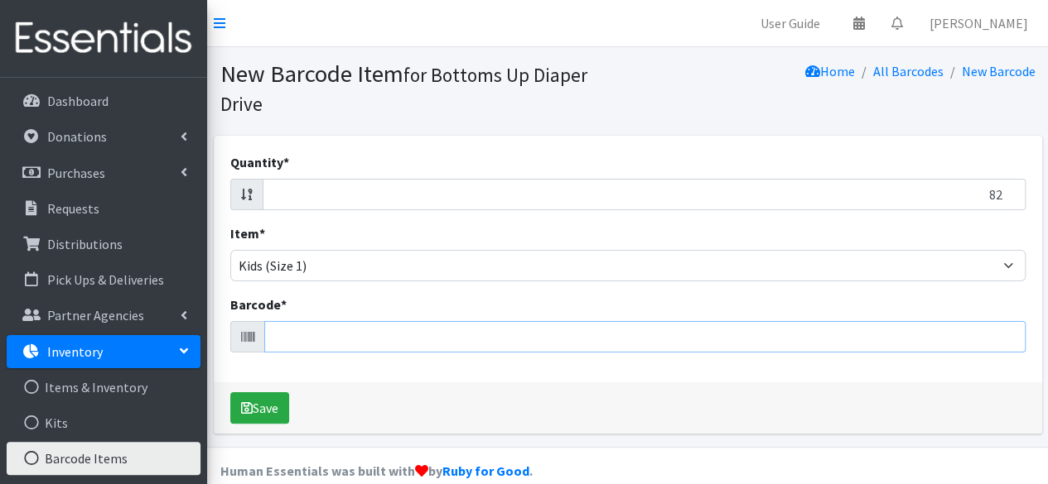
click at [810, 350] on input "Barcode *" at bounding box center [644, 336] width 761 height 31
type input "030772173961"
click at [230, 393] on button "Save" at bounding box center [259, 408] width 59 height 31
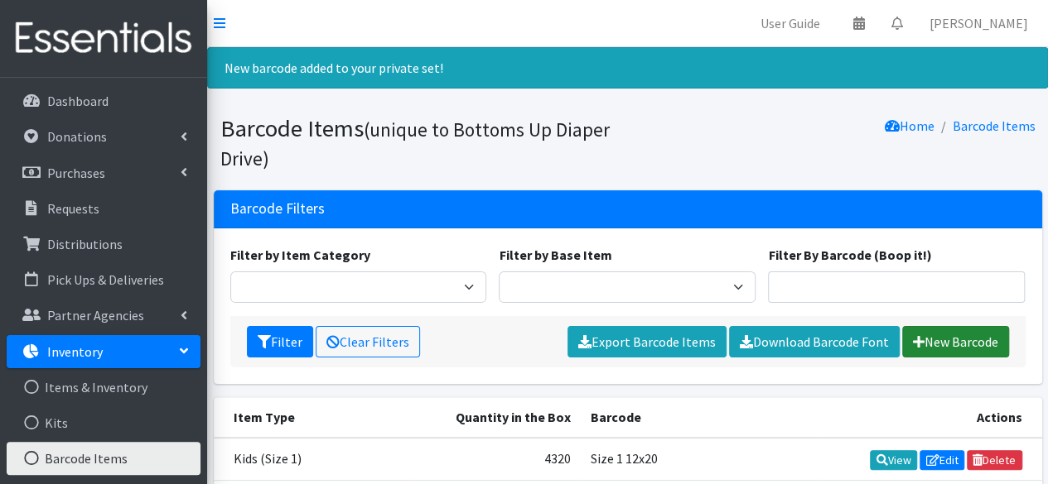
click at [943, 340] on link "New Barcode" at bounding box center [955, 341] width 107 height 31
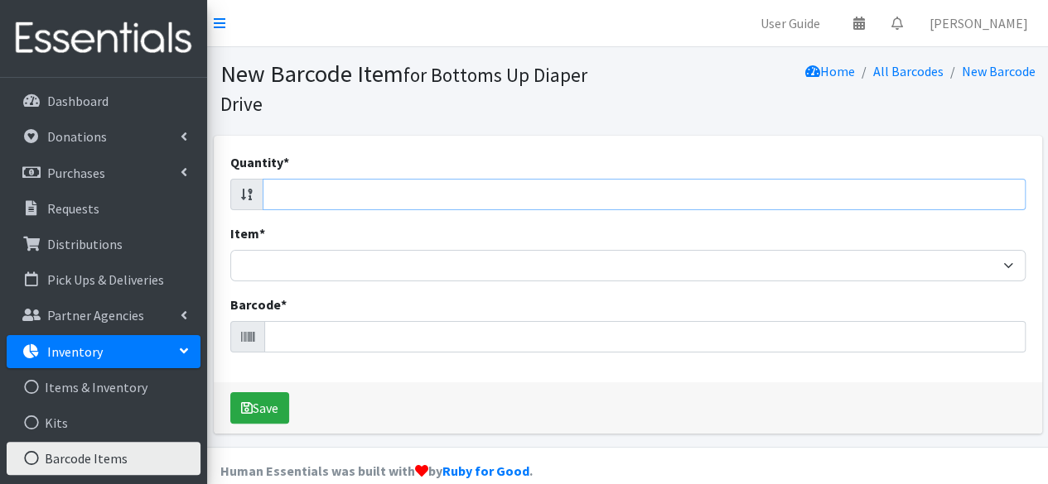
click at [973, 190] on input "Quantity *" at bounding box center [644, 194] width 763 height 31
type input "20"
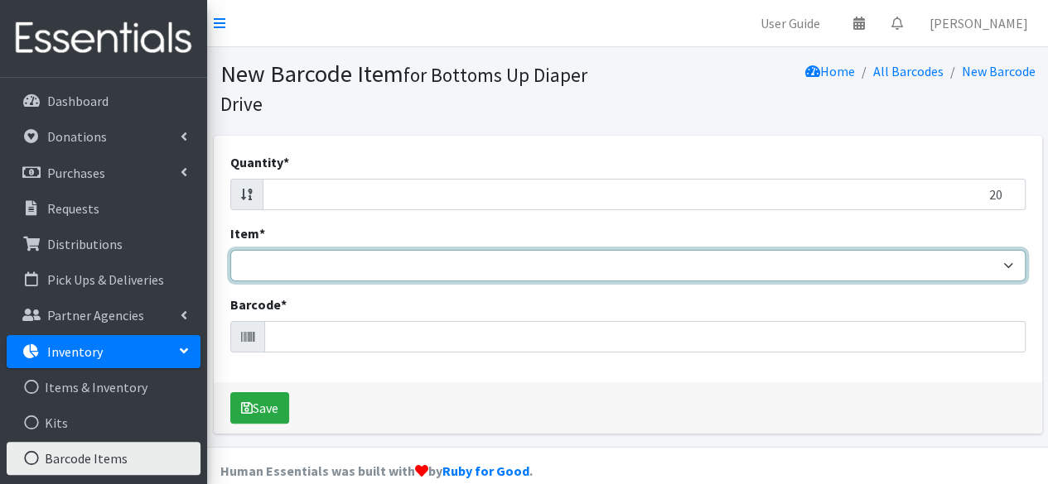
click at [974, 266] on select "Kids L/XL (60-125 lbs) Kids (Newborn) Kids (Preemie) Kids Pull-Ups Kids Pull-Up…" at bounding box center [627, 265] width 795 height 31
drag, startPoint x: 974, startPoint y: 266, endPoint x: 980, endPoint y: 200, distance: 65.7
click at [980, 200] on div "Quantity * 20 Item * Kids L/XL (60-125 lbs) Kids (Newborn) Kids (Preemie) Kids …" at bounding box center [628, 259] width 828 height 247
click at [954, 261] on select "Kids L/XL (60-125 lbs) Kids (Newborn) Kids (Preemie) Kids Pull-Ups Kids Pull-Up…" at bounding box center [627, 265] width 795 height 31
select select "4758"
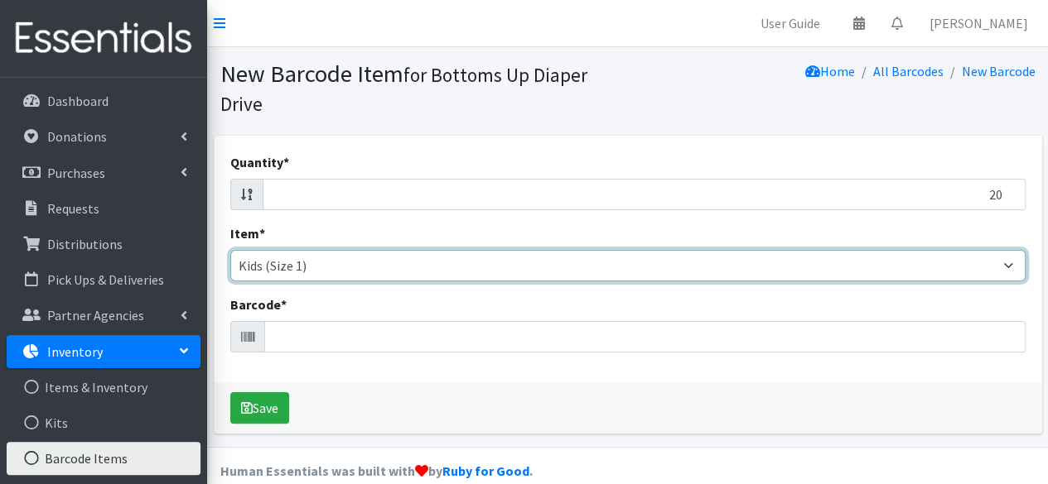
click at [230, 250] on select "Kids L/XL (60-125 lbs) Kids (Newborn) Kids (Preemie) Kids Pull-Ups Kids Pull-Up…" at bounding box center [627, 265] width 795 height 31
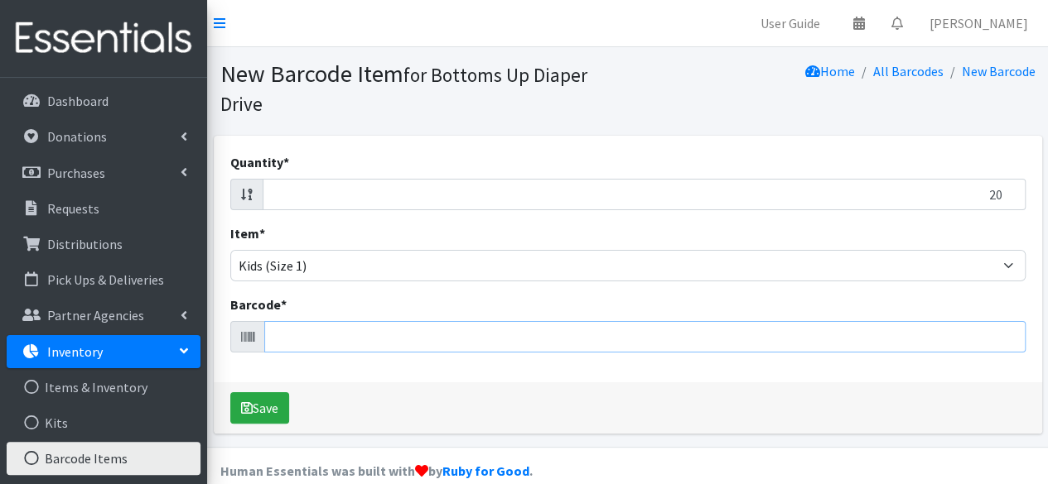
click at [843, 340] on input "Barcode *" at bounding box center [644, 336] width 761 height 31
type input "037000908425"
click at [230, 393] on button "Save" at bounding box center [259, 408] width 59 height 31
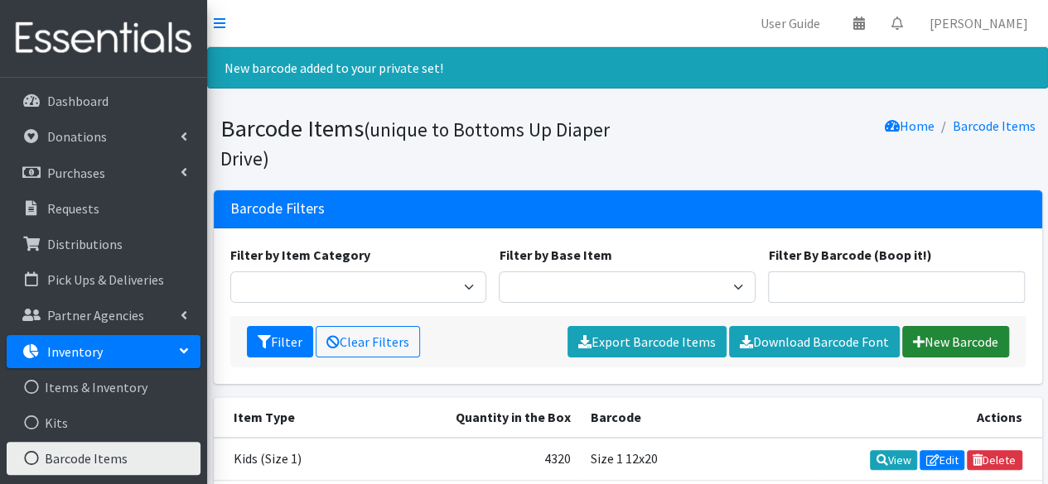
click at [956, 341] on link "New Barcode" at bounding box center [955, 341] width 107 height 31
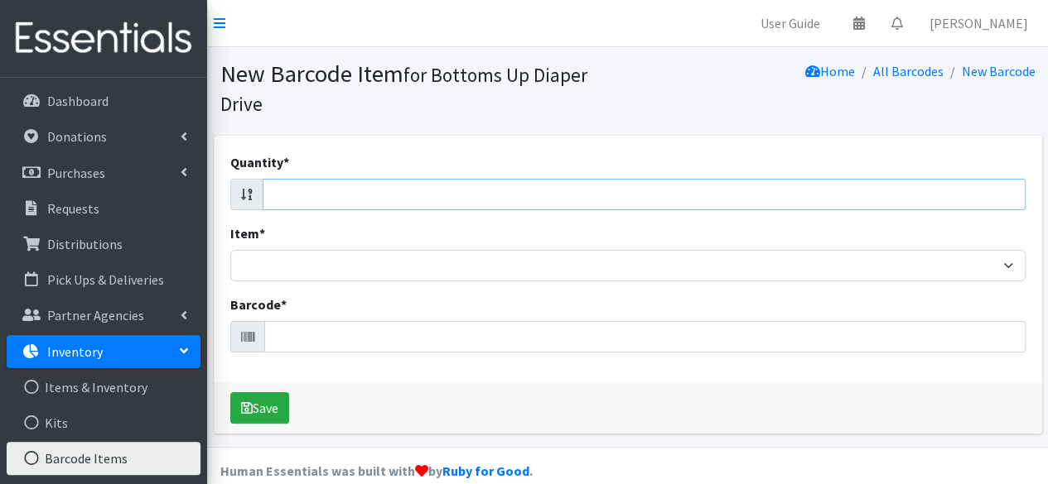
click at [964, 200] on input "Quantity *" at bounding box center [644, 194] width 763 height 31
type input "14"
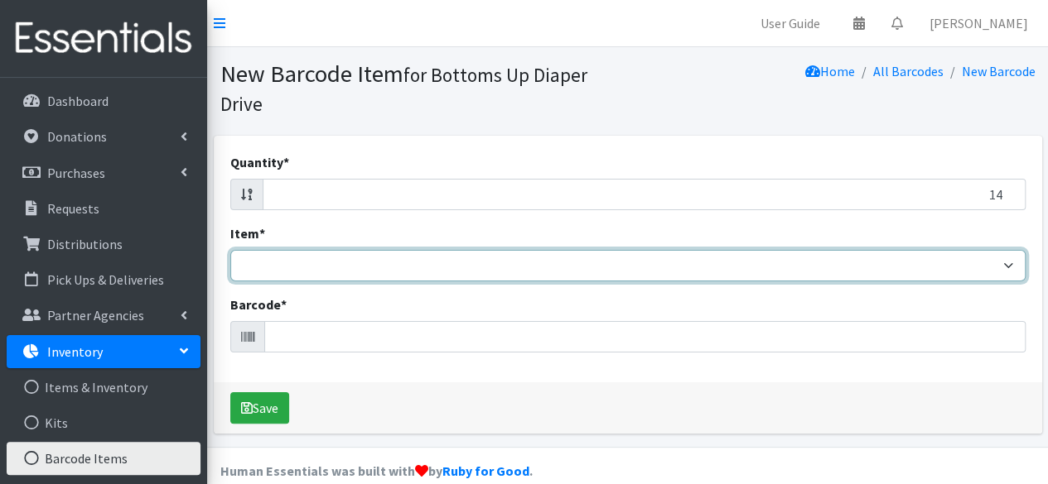
click at [962, 267] on select "Kids L/XL (60-125 lbs) Kids (Newborn) Kids (Preemie) Kids Pull-Ups Kids Pull-Up…" at bounding box center [627, 265] width 795 height 31
click at [230, 250] on select "Kids L/XL (60-125 lbs) Kids (Newborn) Kids (Preemie) Kids Pull-Ups Kids Pull-Up…" at bounding box center [627, 265] width 795 height 31
click at [907, 265] on select "Kids L/XL (60-125 lbs) Kids (Newborn) Kids (Preemie) Kids Pull-Ups Kids Pull-Up…" at bounding box center [627, 265] width 795 height 31
select select "4758"
click at [230, 250] on select "Kids L/XL (60-125 lbs) Kids (Newborn) Kids (Preemie) Kids Pull-Ups Kids Pull-Up…" at bounding box center [627, 265] width 795 height 31
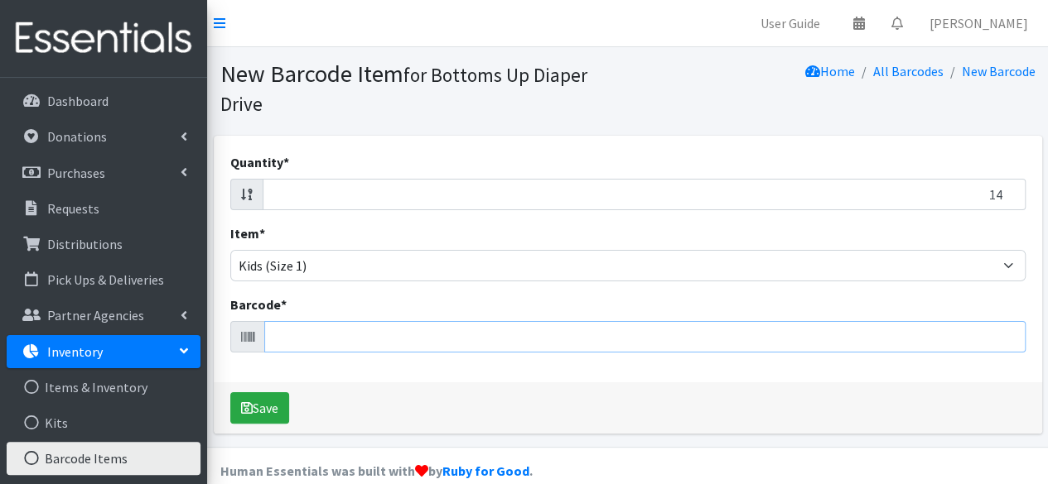
click at [851, 326] on input "Barcode *" at bounding box center [644, 336] width 761 height 31
type input "619585002516"
click at [230, 393] on button "Save" at bounding box center [259, 408] width 59 height 31
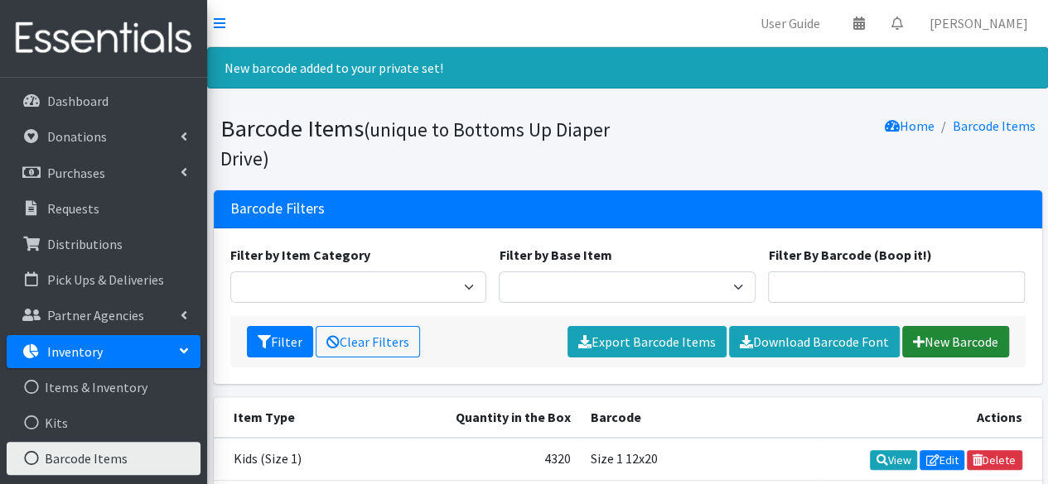
click at [965, 345] on link "New Barcode" at bounding box center [955, 341] width 107 height 31
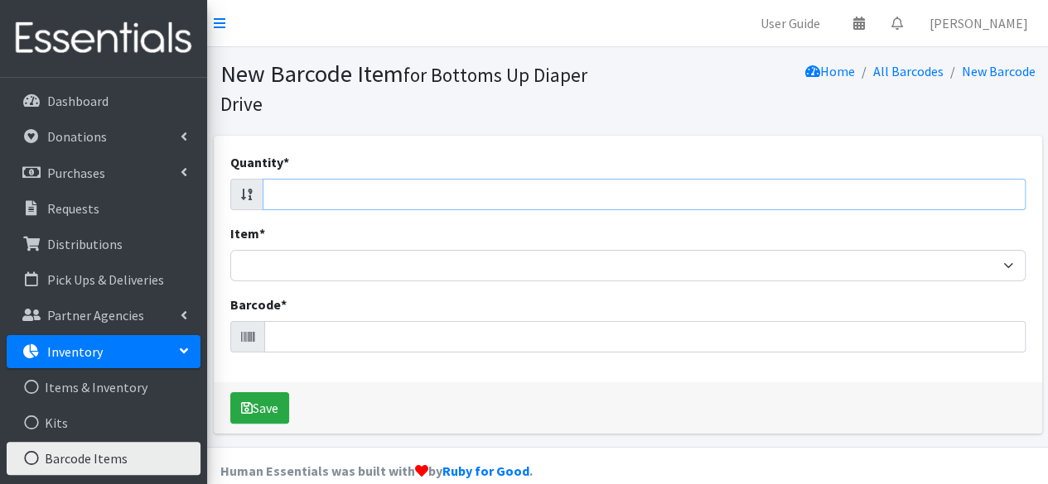
click at [911, 196] on input "Quantity *" at bounding box center [644, 194] width 763 height 31
type input "50"
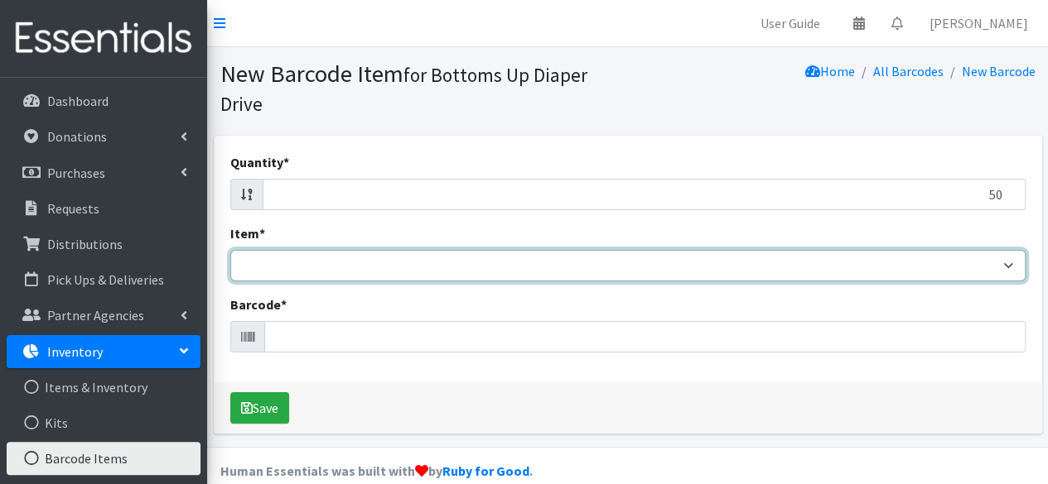
click at [903, 269] on select "Kids L/XL (60-125 lbs) Kids (Newborn) Kids (Preemie) Kids Pull-Ups Kids Pull-Up…" at bounding box center [627, 265] width 795 height 31
select select "4769"
click at [230, 250] on select "Kids L/XL (60-125 lbs) Kids (Newborn) Kids (Preemie) Kids Pull-Ups Kids Pull-Up…" at bounding box center [627, 265] width 795 height 31
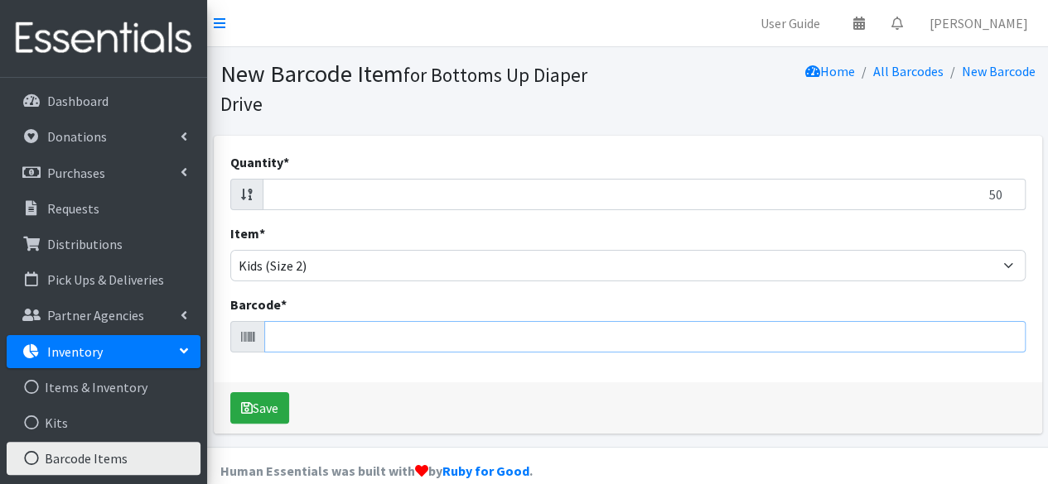
click at [861, 324] on input "Barcode *" at bounding box center [644, 336] width 761 height 31
type input "037867880001"
click at [230, 393] on button "Save" at bounding box center [259, 408] width 59 height 31
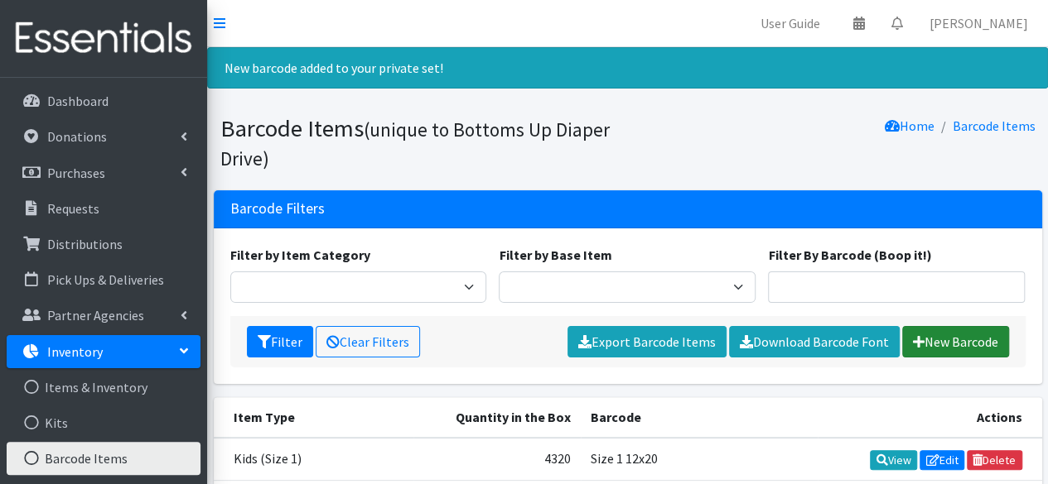
click at [937, 341] on link "New Barcode" at bounding box center [955, 341] width 107 height 31
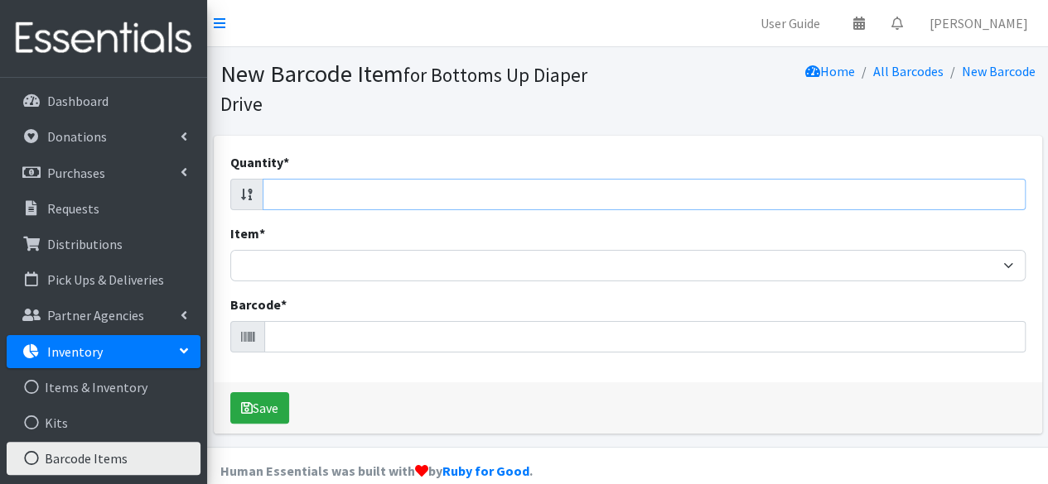
click at [967, 193] on input "Quantity *" at bounding box center [644, 194] width 763 height 31
type input "50"
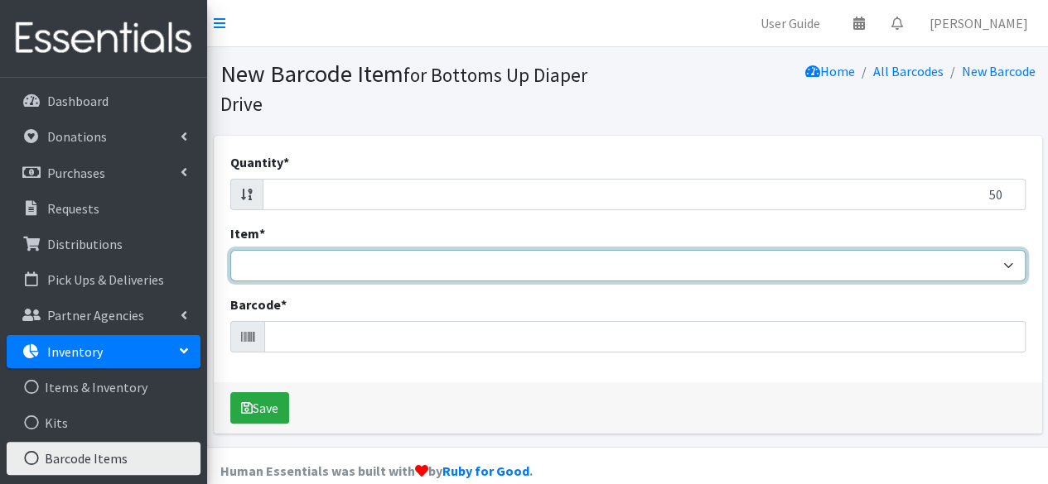
click at [946, 275] on select "Kids L/XL (60-125 lbs) Kids (Newborn) Kids (Preemie) Kids Pull-Ups Kids Pull-Up…" at bounding box center [627, 265] width 795 height 31
select select "4758"
click at [230, 250] on select "Kids L/XL (60-125 lbs) Kids (Newborn) Kids (Preemie) Kids Pull-Ups Kids Pull-Up…" at bounding box center [627, 265] width 795 height 31
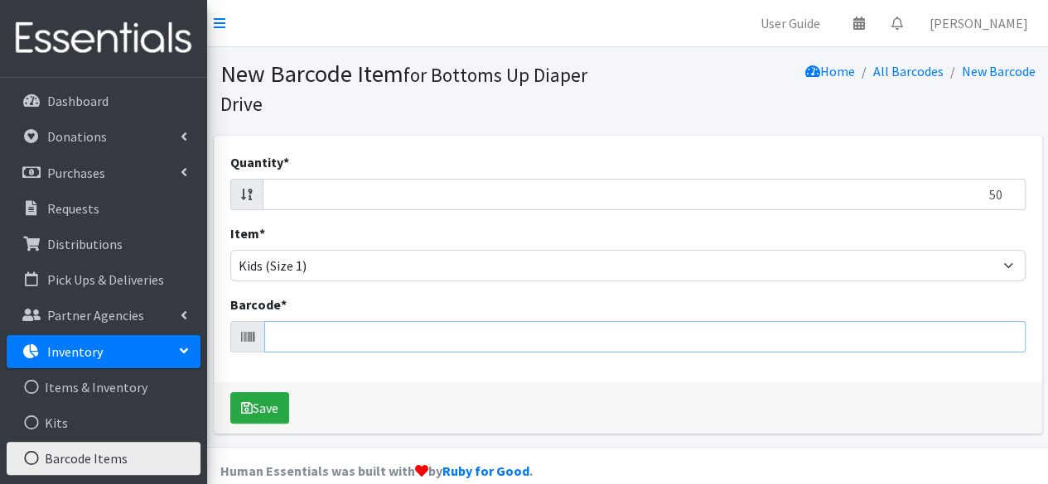
click at [805, 344] on input "Barcode *" at bounding box center [644, 336] width 761 height 31
type input "086679415376"
click at [230, 393] on button "Save" at bounding box center [259, 408] width 59 height 31
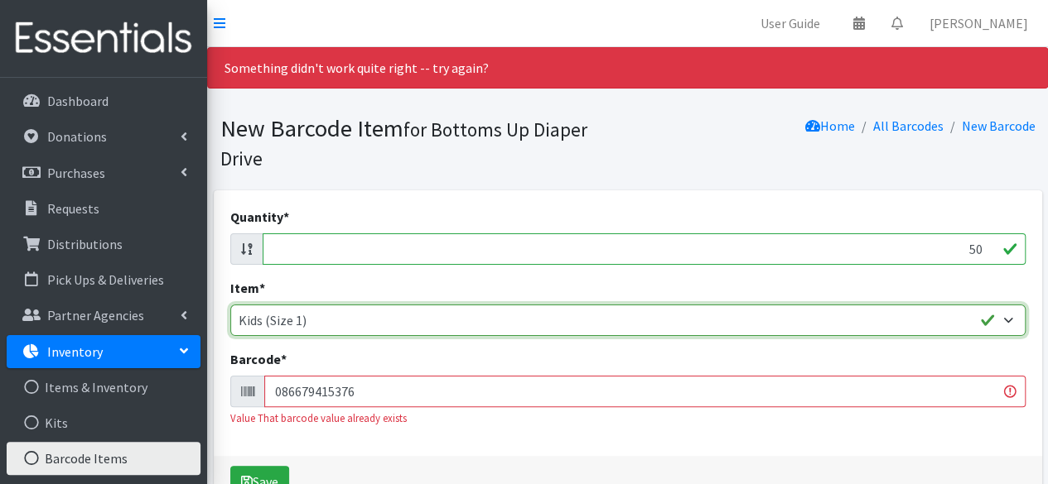
click at [923, 316] on select "Kids L/XL (60-125 lbs) Kids (Newborn) Kids (Preemie) Kids Pull-Ups Kids Pull-Up…" at bounding box center [627, 320] width 795 height 31
select select "4769"
click at [230, 305] on select "Kids L/XL (60-125 lbs) Kids (Newborn) Kids (Preemie) Kids Pull-Ups Kids Pull-Up…" at bounding box center [627, 320] width 795 height 31
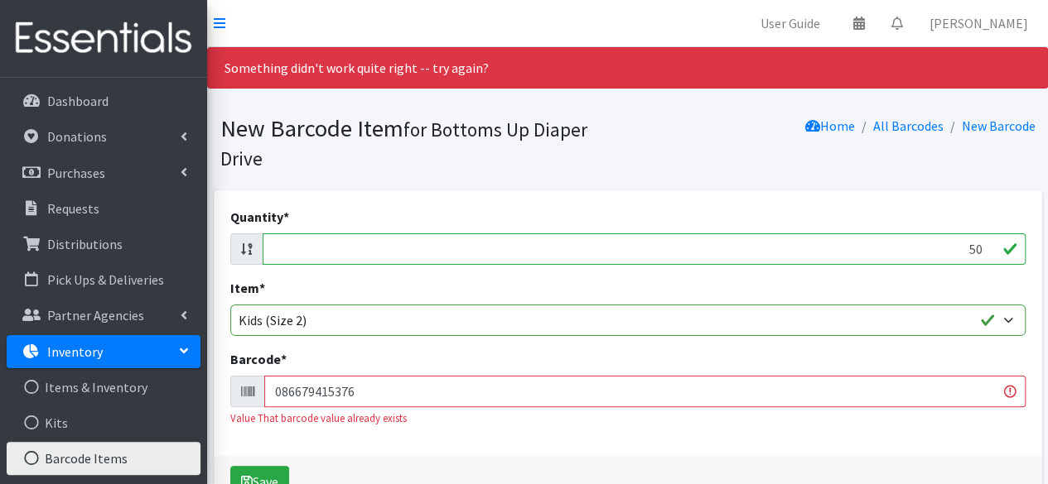
click at [802, 386] on input "086679415376" at bounding box center [644, 391] width 761 height 31
type input "0"
type input "086679415376"
click at [230, 466] on button "Save" at bounding box center [259, 481] width 59 height 31
click at [981, 248] on input "50" at bounding box center [644, 249] width 763 height 31
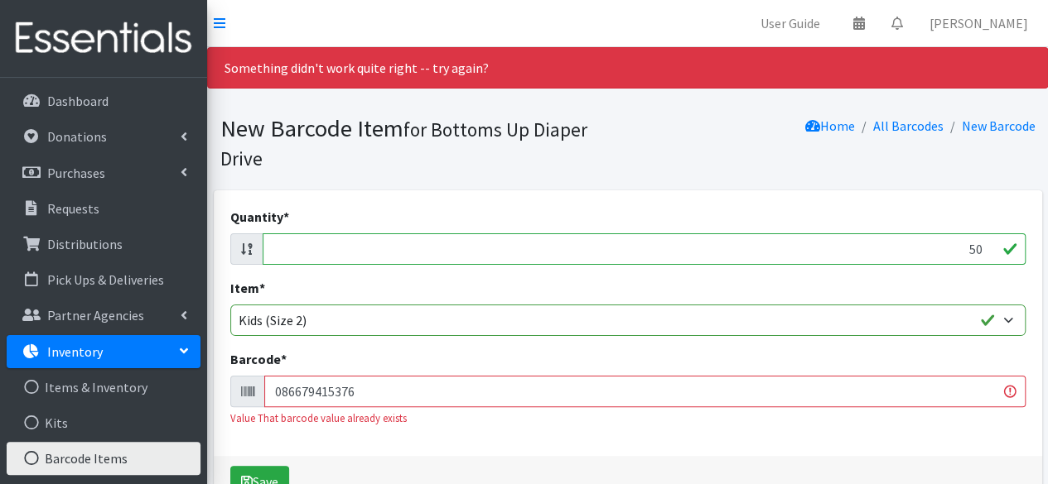
type input "5"
type input "32"
click at [943, 398] on input "086679415376" at bounding box center [644, 391] width 761 height 31
type input "0"
type input "036000496956"
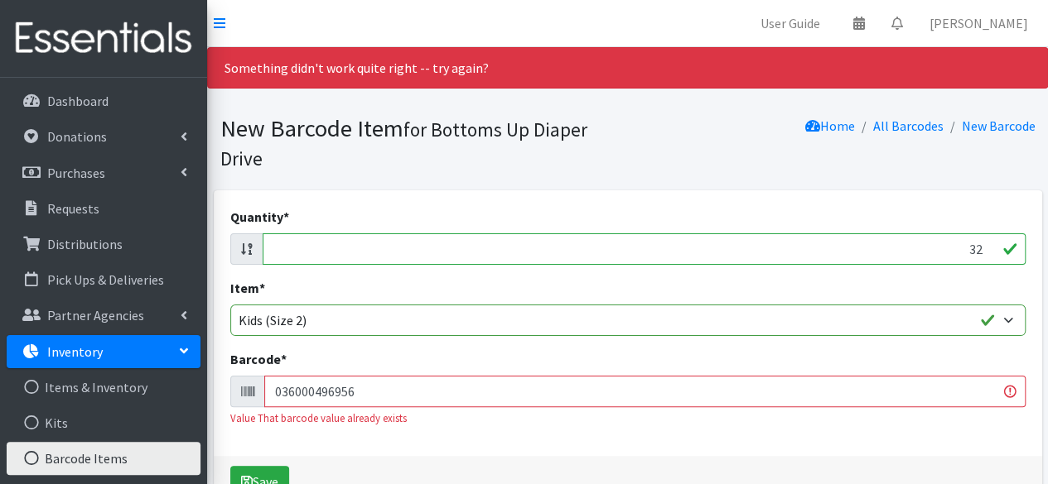
click at [230, 466] on button "Save" at bounding box center [259, 481] width 59 height 31
click at [981, 248] on input "32" at bounding box center [644, 249] width 763 height 31
type input "3"
type input "44"
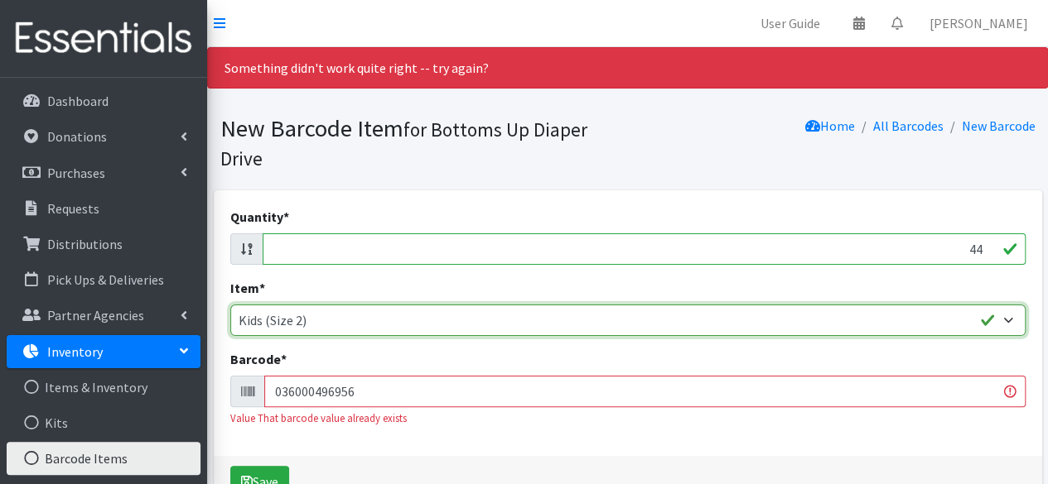
click at [952, 330] on select "Kids L/XL (60-125 lbs) Kids (Newborn) Kids (Preemie) Kids Pull-Ups Kids Pull-Up…" at bounding box center [627, 320] width 795 height 31
select select "4758"
click at [230, 305] on select "Kids L/XL (60-125 lbs) Kids (Newborn) Kids (Preemie) Kids Pull-Ups Kids Pull-Up…" at bounding box center [627, 320] width 795 height 31
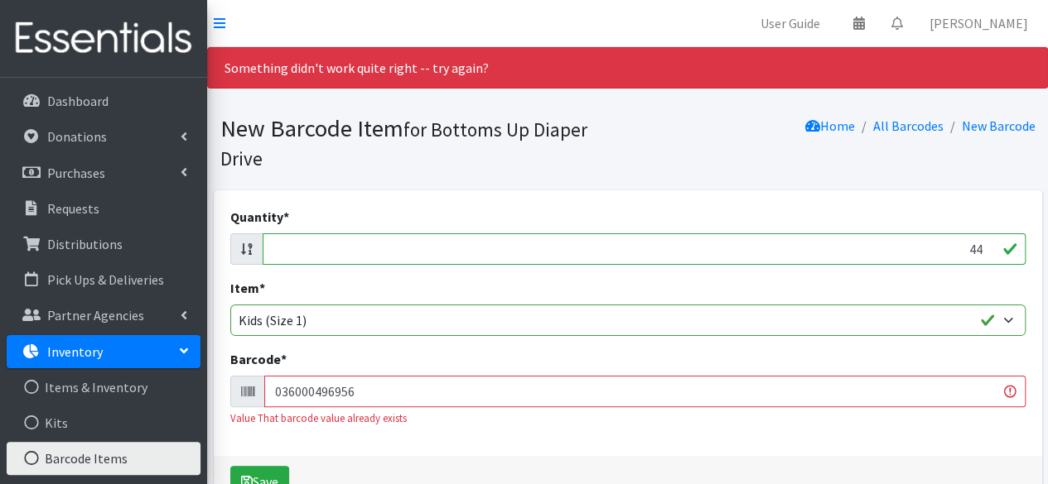
click at [796, 394] on input "036000496956" at bounding box center [644, 391] width 761 height 31
type input "0"
type input "037000862086"
click at [230, 466] on button "Save" at bounding box center [259, 481] width 59 height 31
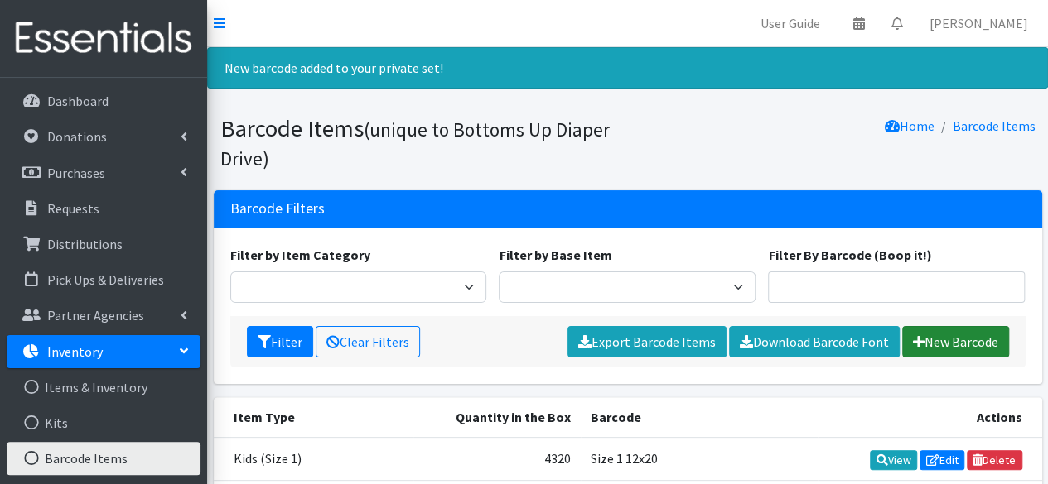
click at [952, 341] on link "New Barcode" at bounding box center [955, 341] width 107 height 31
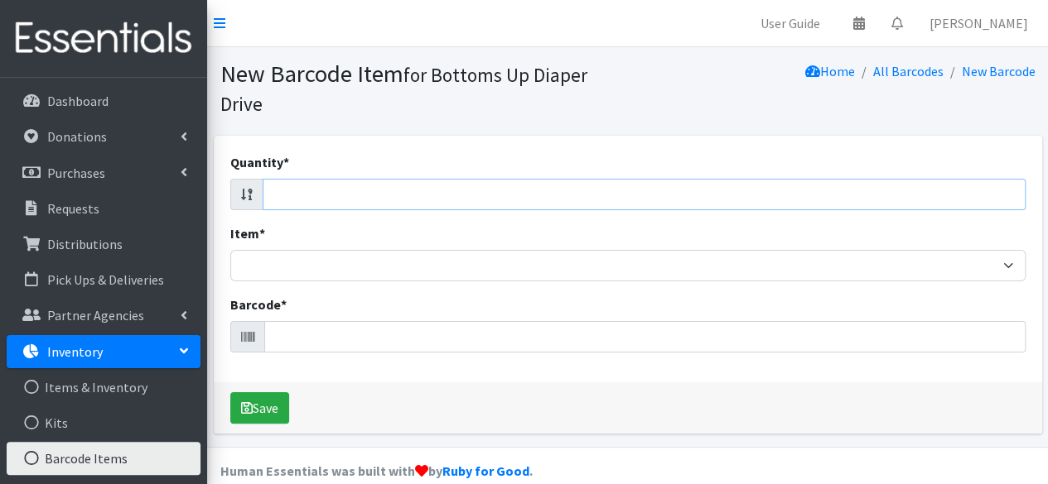
click at [950, 201] on input "Quantity *" at bounding box center [644, 194] width 763 height 31
type input "44"
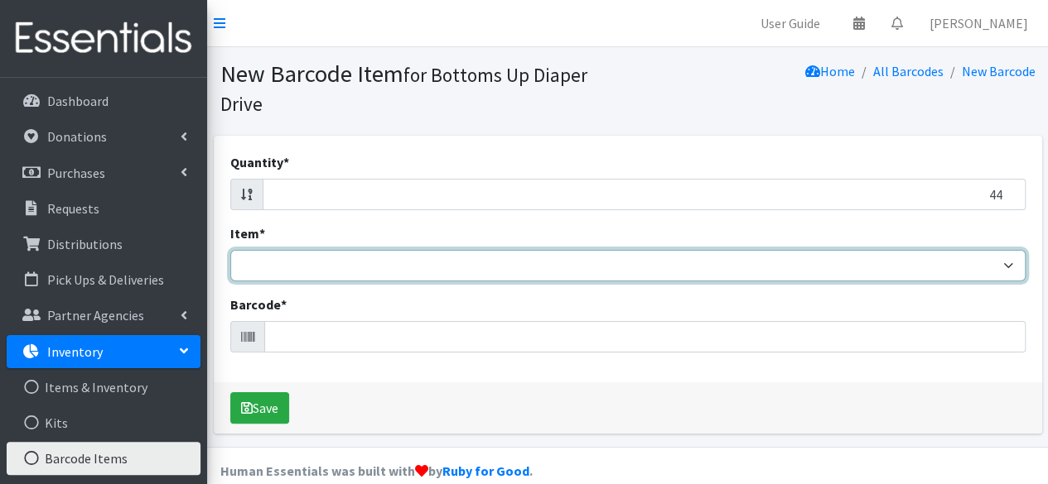
click at [864, 274] on select "Kids L/XL (60-125 lbs) Kids (Newborn) Kids (Preemie) Kids Pull-Ups Kids Pull-Up…" at bounding box center [627, 265] width 795 height 31
select select "4758"
click at [230, 250] on select "Kids L/XL (60-125 lbs) Kids (Newborn) Kids (Preemie) Kids Pull-Ups Kids Pull-Up…" at bounding box center [627, 265] width 795 height 31
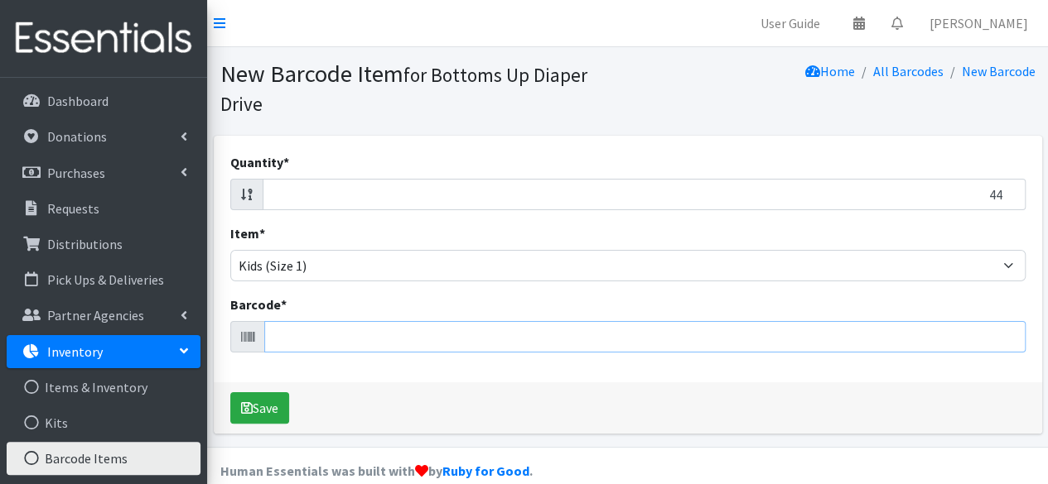
click at [755, 332] on input "Barcode *" at bounding box center [644, 336] width 761 height 31
type input "036800462151"
click at [230, 393] on button "Save" at bounding box center [259, 408] width 59 height 31
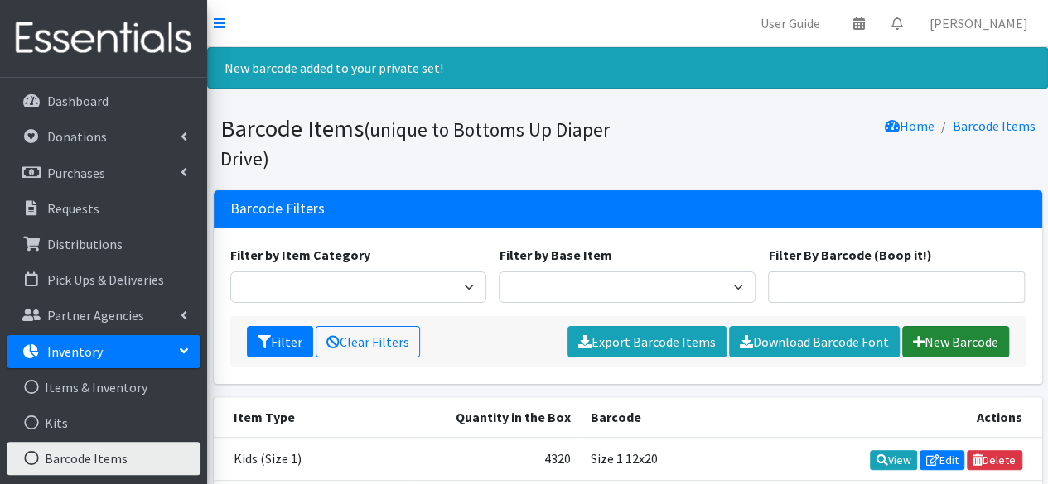
click at [942, 339] on link "New Barcode" at bounding box center [955, 341] width 107 height 31
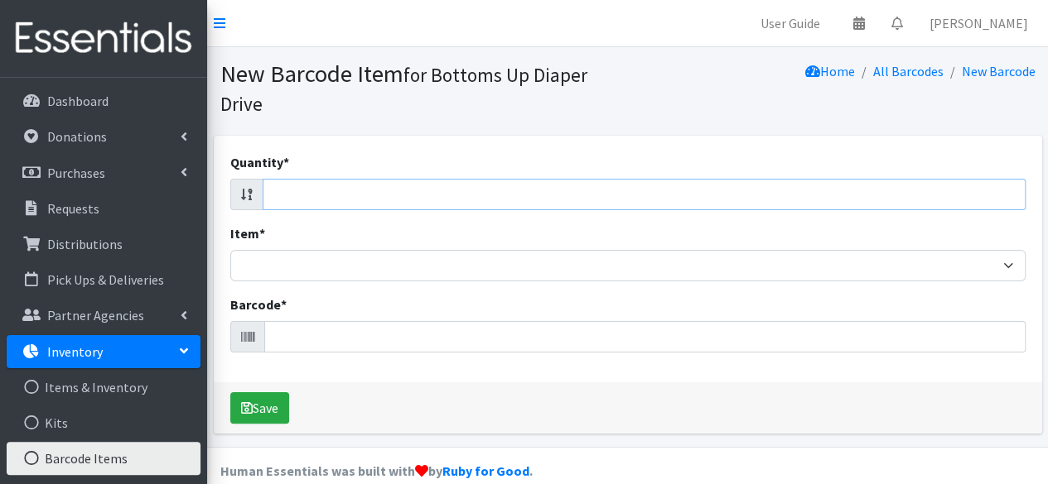
click at [926, 187] on input "Quantity *" at bounding box center [644, 194] width 763 height 31
type input "44"
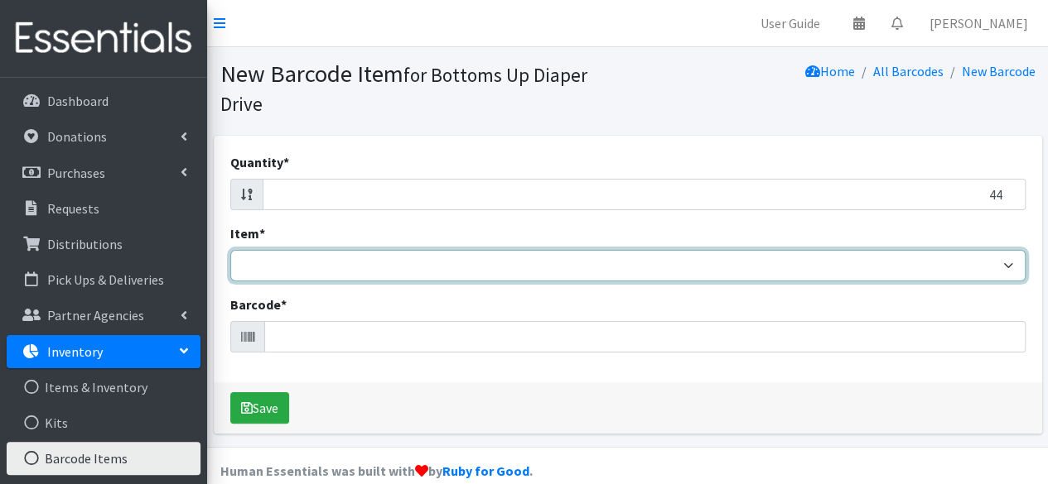
click at [912, 267] on select "Kids L/XL (60-125 lbs) Kids (Newborn) Kids (Preemie) Kids Pull-Ups Kids Pull-Up…" at bounding box center [627, 265] width 795 height 31
select select "4758"
click at [230, 250] on select "Kids L/XL (60-125 lbs) Kids (Newborn) Kids (Preemie) Kids Pull-Ups Kids Pull-Up…" at bounding box center [627, 265] width 795 height 31
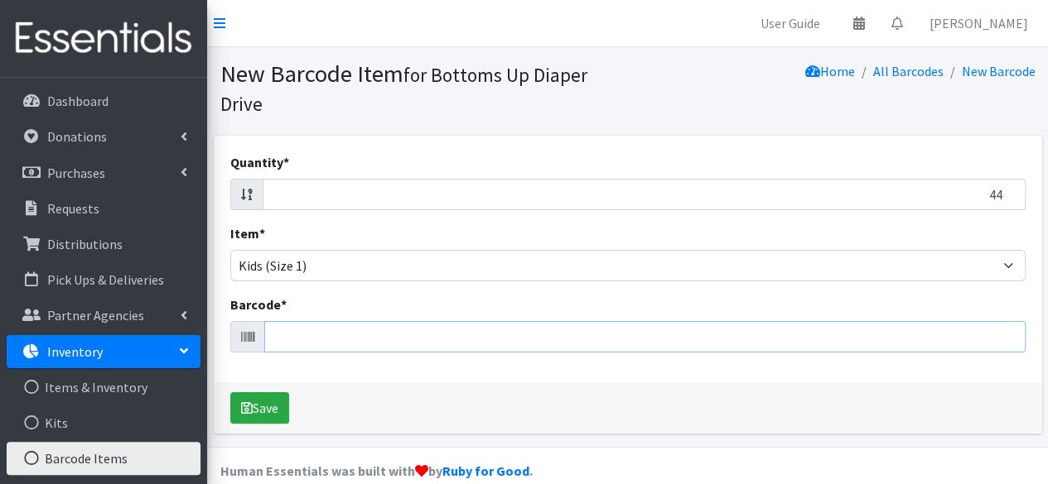
click at [789, 336] on input "Barcode *" at bounding box center [644, 336] width 761 height 31
type input "713733235204"
click at [230, 393] on button "Save" at bounding box center [259, 408] width 59 height 31
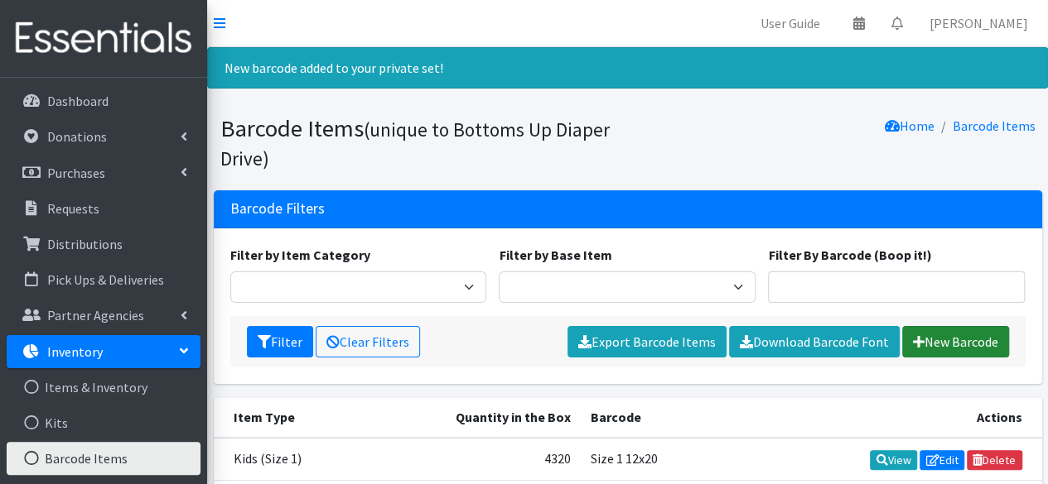
click at [939, 340] on link "New Barcode" at bounding box center [955, 341] width 107 height 31
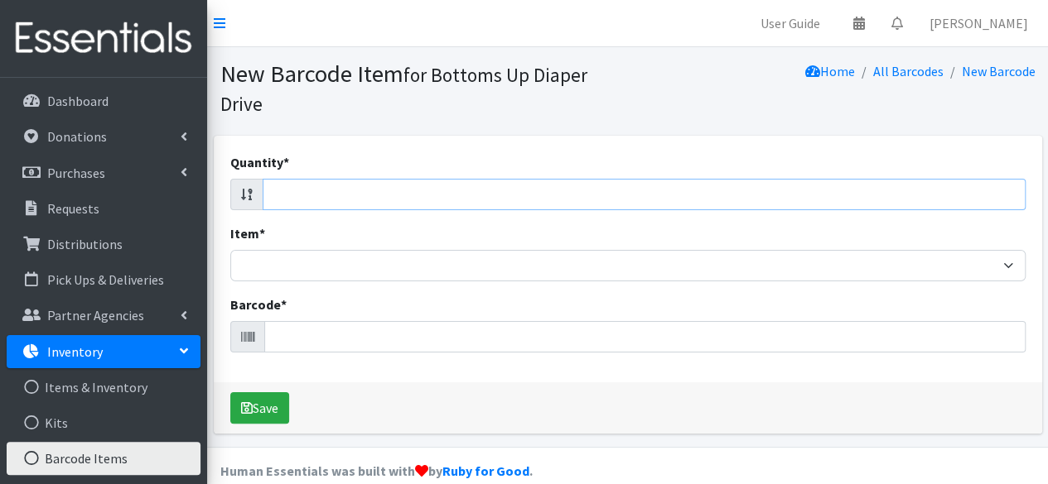
click at [941, 205] on input "Quantity *" at bounding box center [644, 194] width 763 height 31
type input "25"
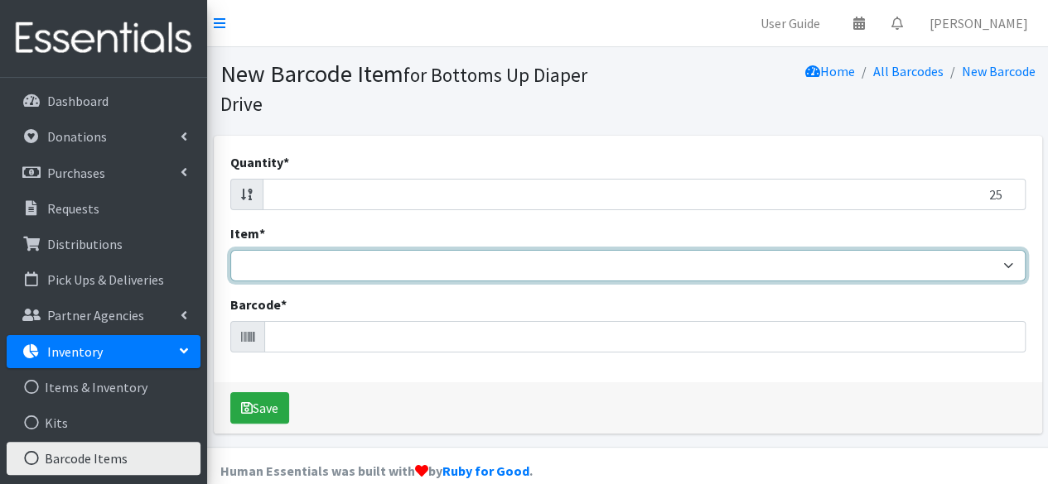
click at [908, 272] on select "Kids L/XL (60-125 lbs) Kids (Newborn) Kids (Preemie) Kids Pull-Ups Kids Pull-Up…" at bounding box center [627, 265] width 795 height 31
select select "4758"
click at [230, 250] on select "Kids L/XL (60-125 lbs) Kids (Newborn) Kids (Preemie) Kids Pull-Ups Kids Pull-Up…" at bounding box center [627, 265] width 795 height 31
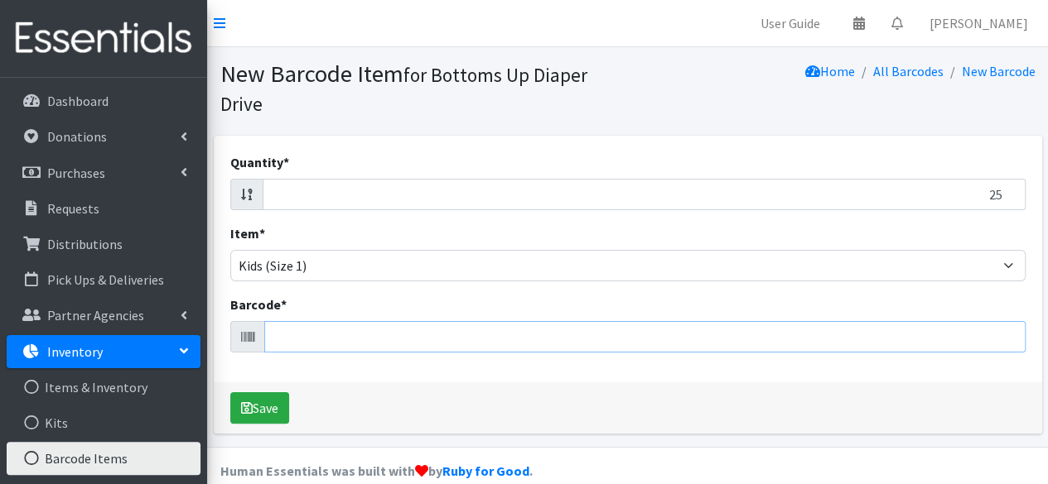
click at [807, 327] on input "Barcode *" at bounding box center [644, 336] width 761 height 31
click at [802, 338] on input "Barcode *" at bounding box center [644, 336] width 761 height 31
type input "090891952120"
click at [230, 393] on button "Save" at bounding box center [259, 408] width 59 height 31
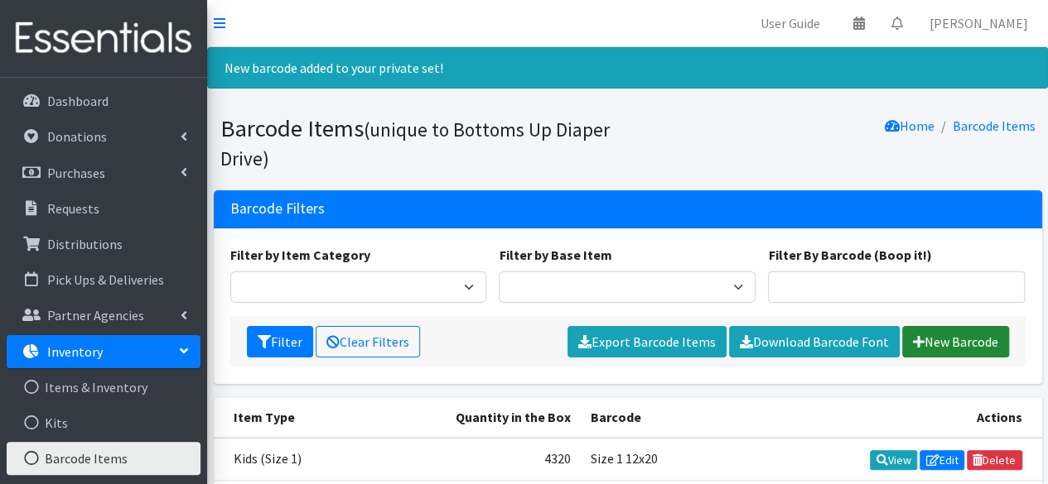
click at [936, 335] on link "New Barcode" at bounding box center [955, 341] width 107 height 31
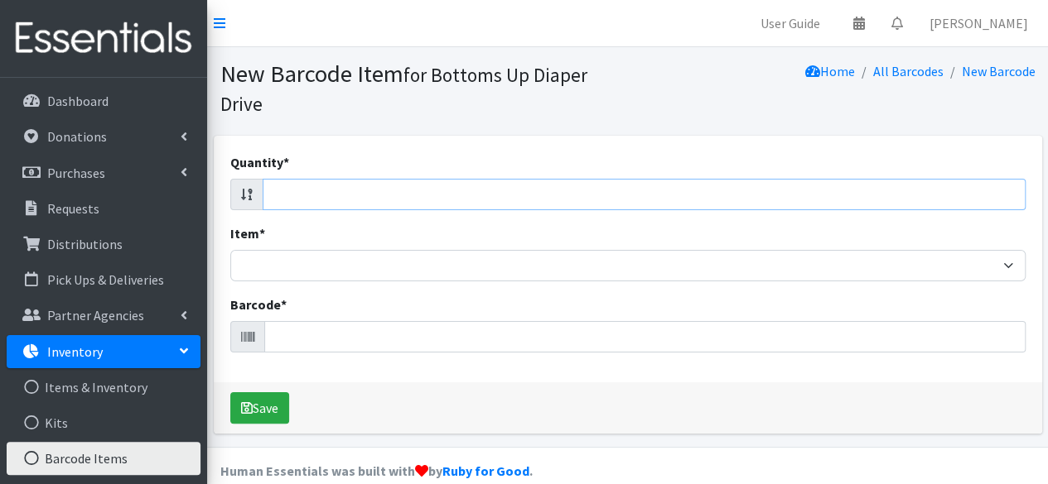
click at [947, 185] on input "Quantity *" at bounding box center [644, 194] width 763 height 31
type input "14"
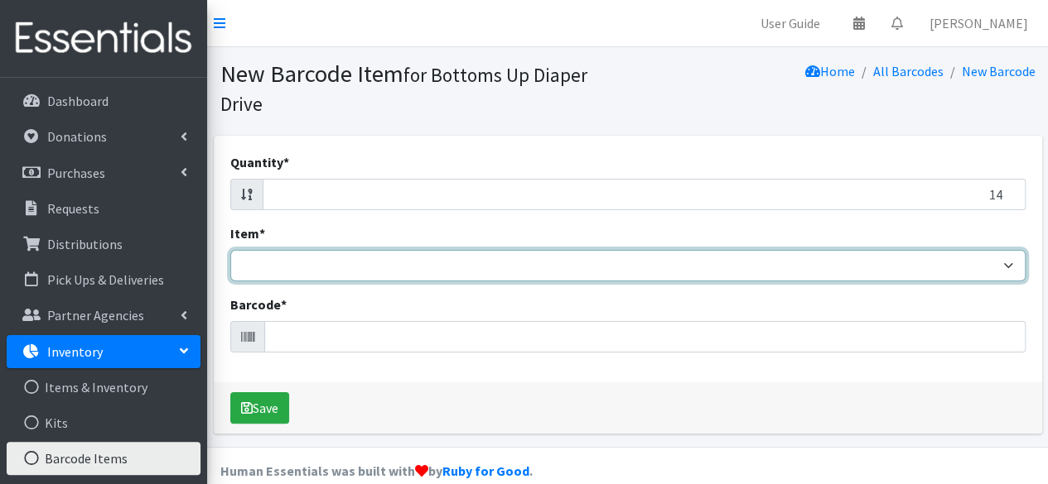
click at [942, 267] on select "Kids L/XL (60-125 lbs) Kids (Newborn) Kids (Preemie) Kids Pull-Ups Kids Pull-Up…" at bounding box center [627, 265] width 795 height 31
select select "4758"
click at [230, 250] on select "Kids L/XL (60-125 lbs) Kids (Newborn) Kids (Preemie) Kids Pull-Ups Kids Pull-Up…" at bounding box center [627, 265] width 795 height 31
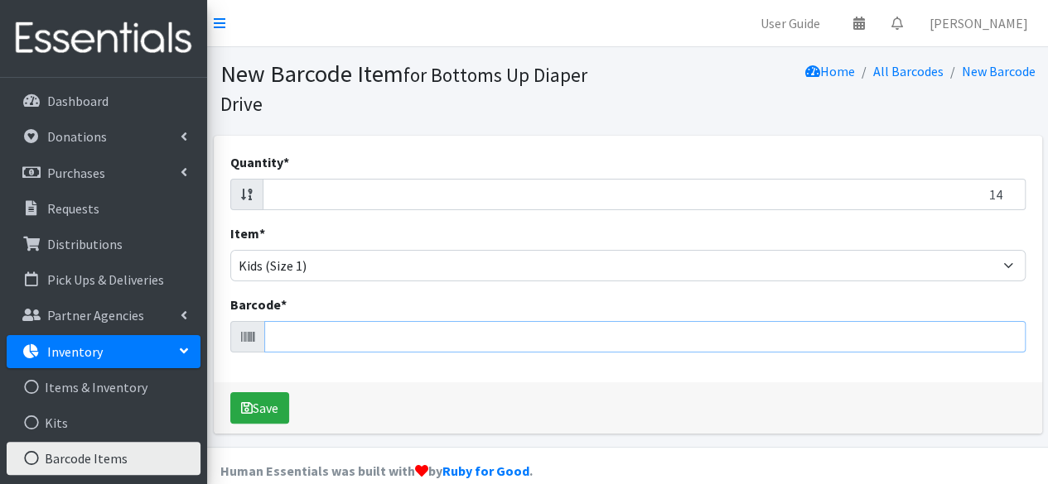
click at [884, 334] on input "Barcode *" at bounding box center [644, 336] width 761 height 31
type input "619585002516"
click at [230, 393] on button "Save" at bounding box center [259, 408] width 59 height 31
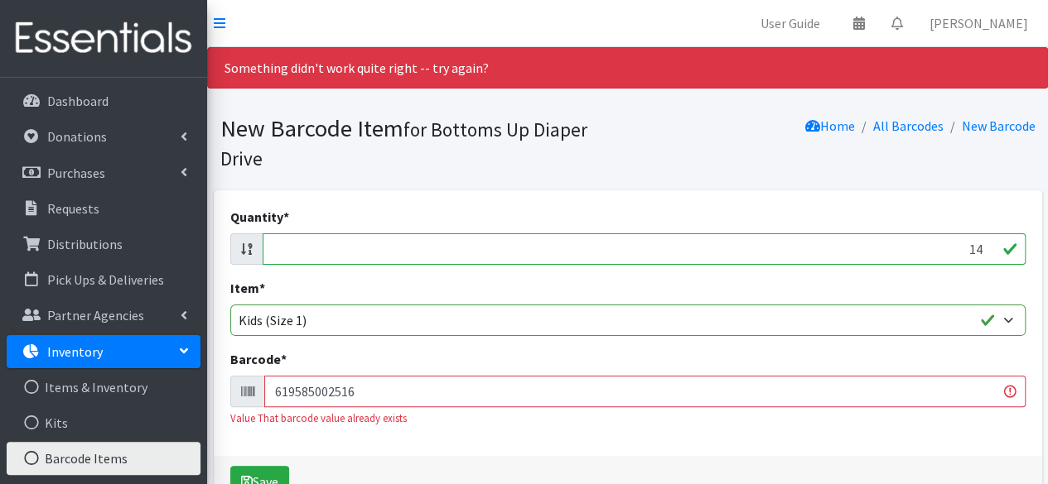
click at [981, 248] on input "14" at bounding box center [644, 249] width 763 height 31
type input "1"
type input "44"
click at [942, 380] on input "619585002516" at bounding box center [644, 391] width 761 height 31
type input "6"
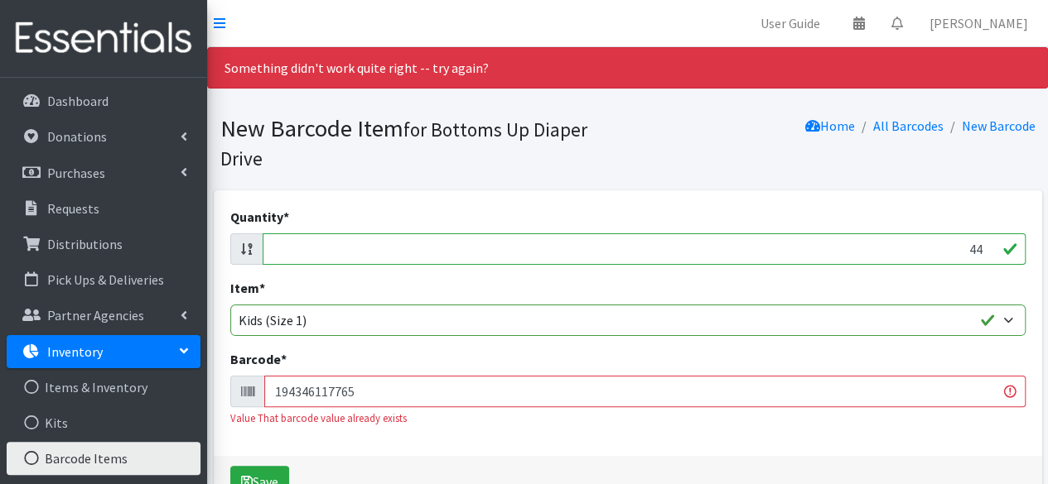
type input "194346117765"
click at [230, 466] on button "Save" at bounding box center [259, 481] width 59 height 31
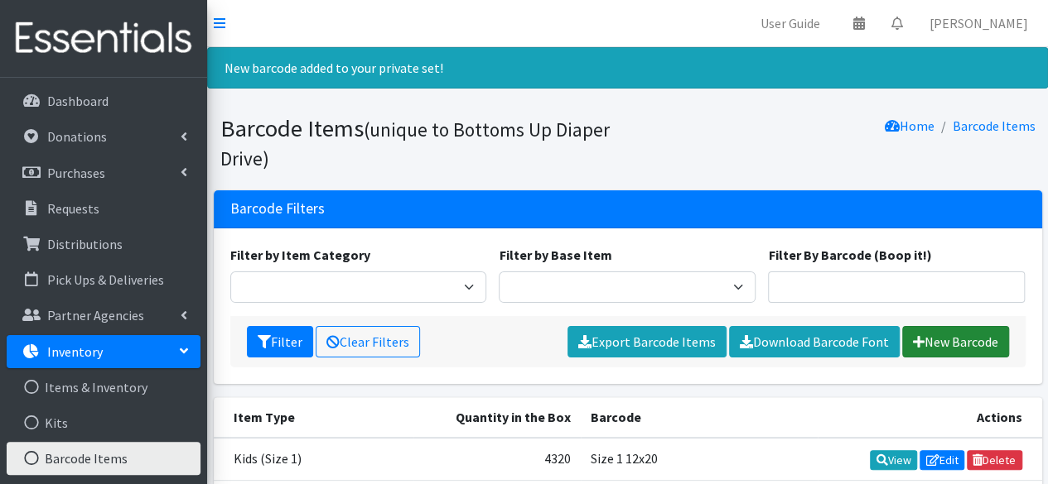
click at [946, 334] on link "New Barcode" at bounding box center [955, 341] width 107 height 31
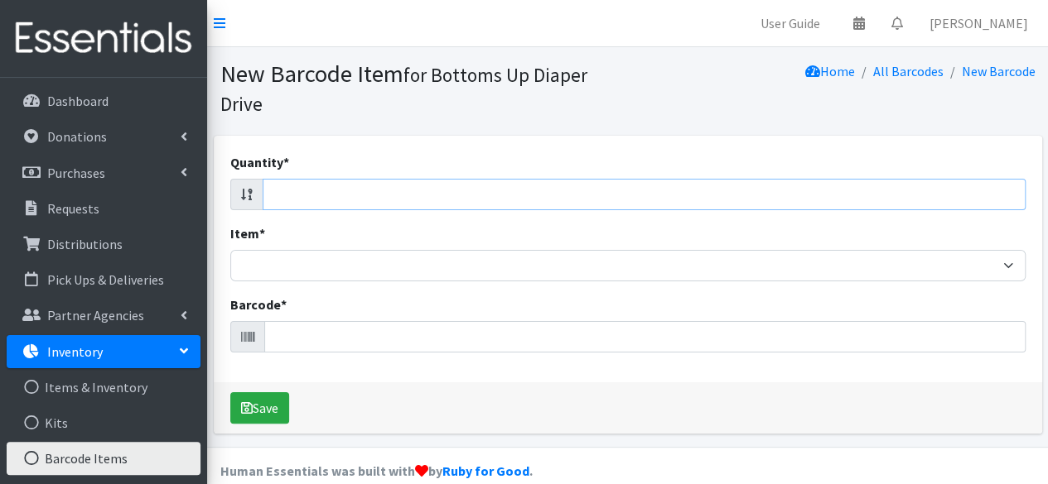
click at [954, 200] on input "Quantity *" at bounding box center [644, 194] width 763 height 31
type input "96"
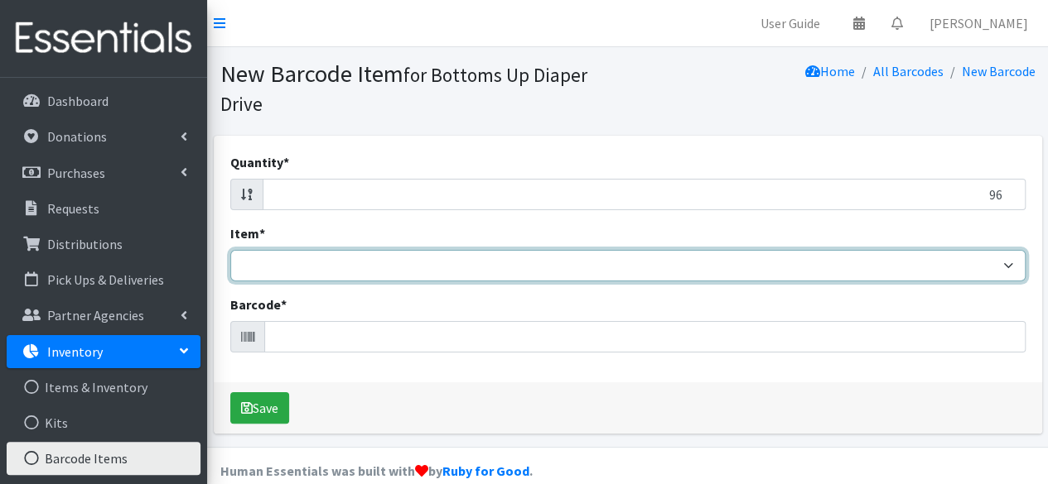
click at [906, 259] on select "Kids L/XL (60-125 lbs) Kids (Newborn) Kids (Preemie) Kids Pull-Ups Kids Pull-Up…" at bounding box center [627, 265] width 795 height 31
select select "4758"
click at [230, 250] on select "Kids L/XL (60-125 lbs) Kids (Newborn) Kids (Preemie) Kids Pull-Ups Kids Pull-Up…" at bounding box center [627, 265] width 795 height 31
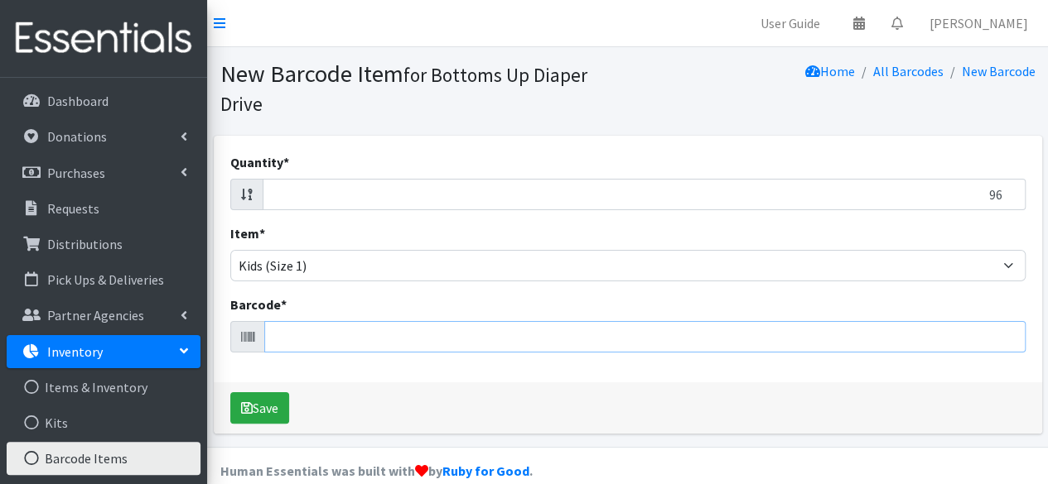
click at [779, 344] on input "Barcode *" at bounding box center [644, 336] width 761 height 31
type input "037000828761"
click at [230, 393] on button "Save" at bounding box center [259, 408] width 59 height 31
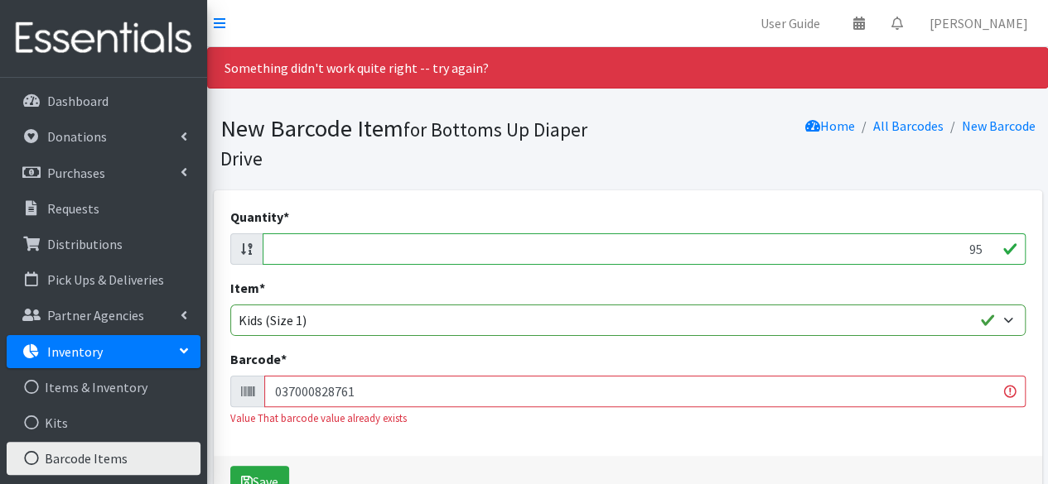
click at [982, 251] on input "95" at bounding box center [644, 249] width 763 height 31
type input "9"
type input "82"
click at [936, 395] on input "037000828761" at bounding box center [644, 391] width 761 height 31
type input "0"
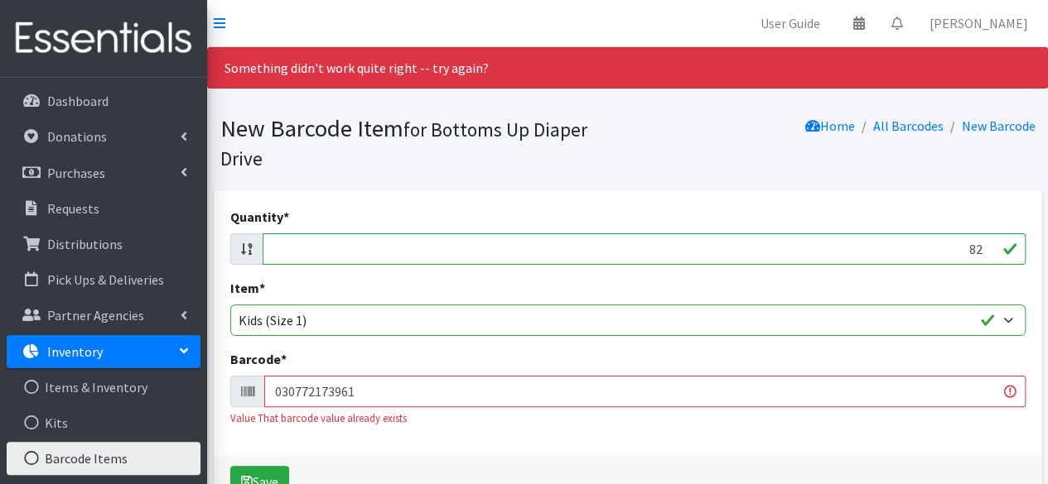
type input "030772173961"
click at [230, 466] on button "Save" at bounding box center [259, 481] width 59 height 31
click at [982, 247] on input "83" at bounding box center [644, 249] width 763 height 31
type input "8"
type input "96"
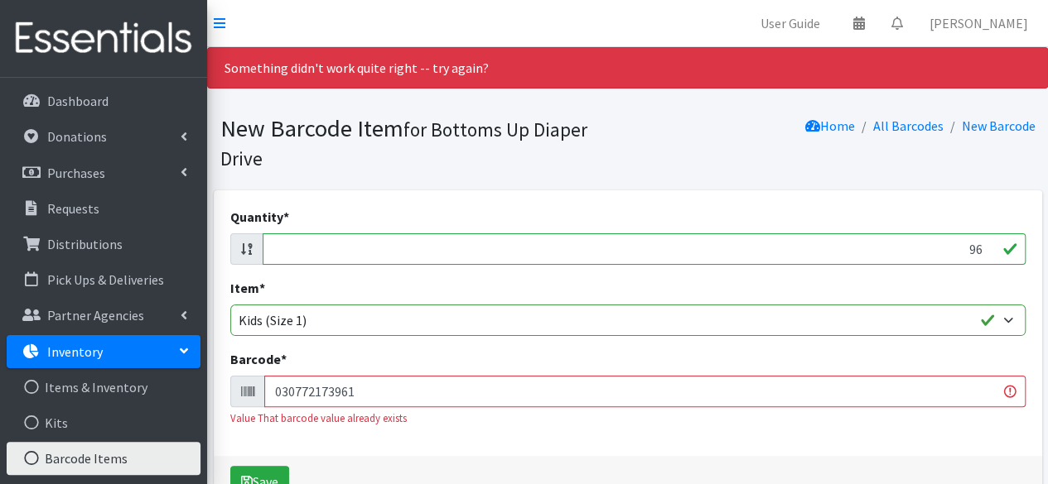
click at [943, 398] on input "030772173961" at bounding box center [644, 391] width 761 height 31
type input "0"
type input "036000497380"
click at [230, 466] on button "Save" at bounding box center [259, 481] width 59 height 31
click at [981, 248] on input "96" at bounding box center [644, 249] width 763 height 31
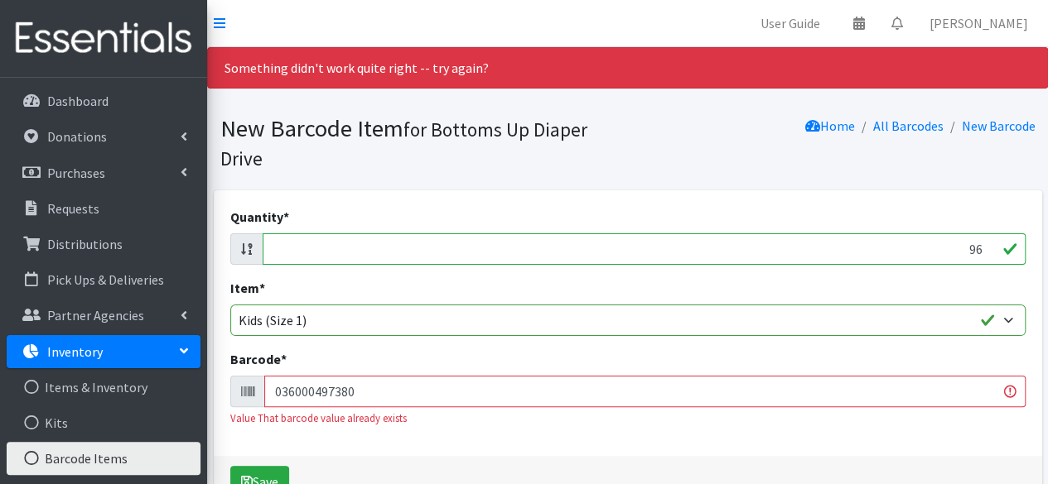
type input "9"
type input "32"
click at [892, 393] on input "036000497380" at bounding box center [644, 391] width 761 height 31
type input "0"
click at [985, 248] on input "33" at bounding box center [644, 249] width 763 height 31
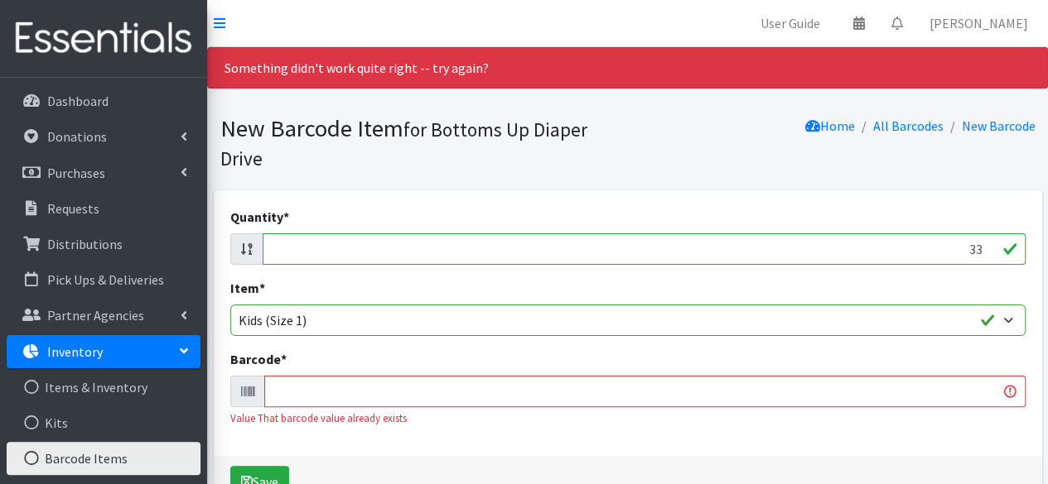
type input "3"
type input "20"
click at [919, 401] on input "Barcode *" at bounding box center [644, 391] width 761 height 31
type input "036000347173"
click at [230, 466] on button "Save" at bounding box center [259, 481] width 59 height 31
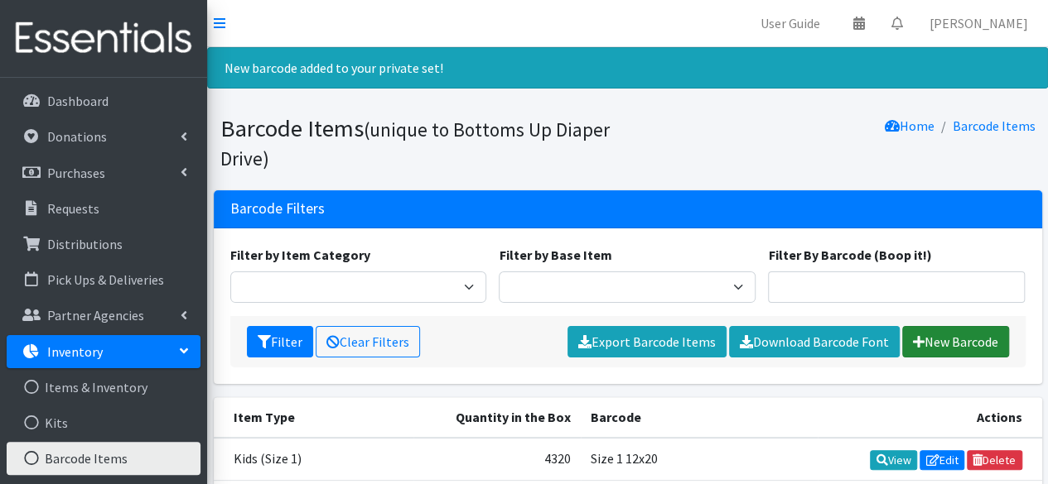
click at [951, 345] on link "New Barcode" at bounding box center [955, 341] width 107 height 31
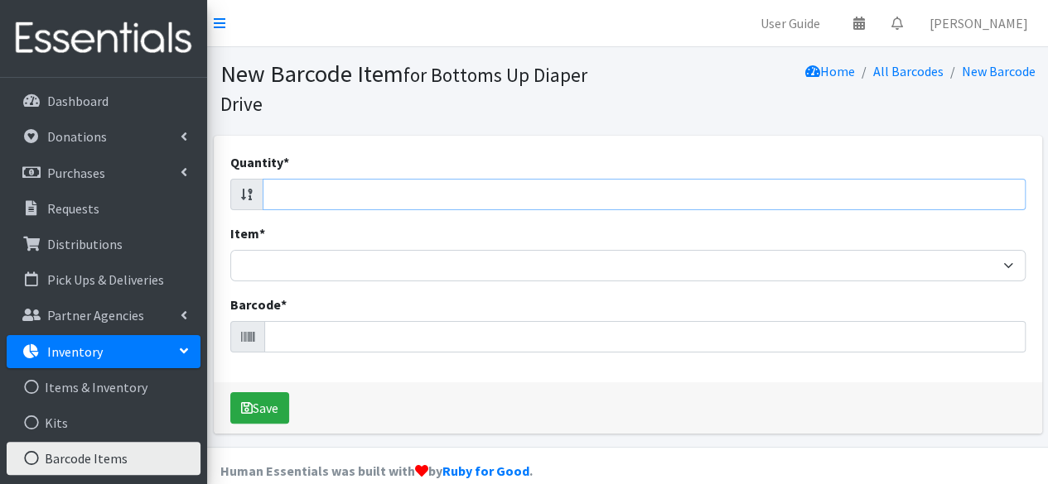
click at [946, 191] on input "Quantity *" at bounding box center [644, 194] width 763 height 31
type input "35"
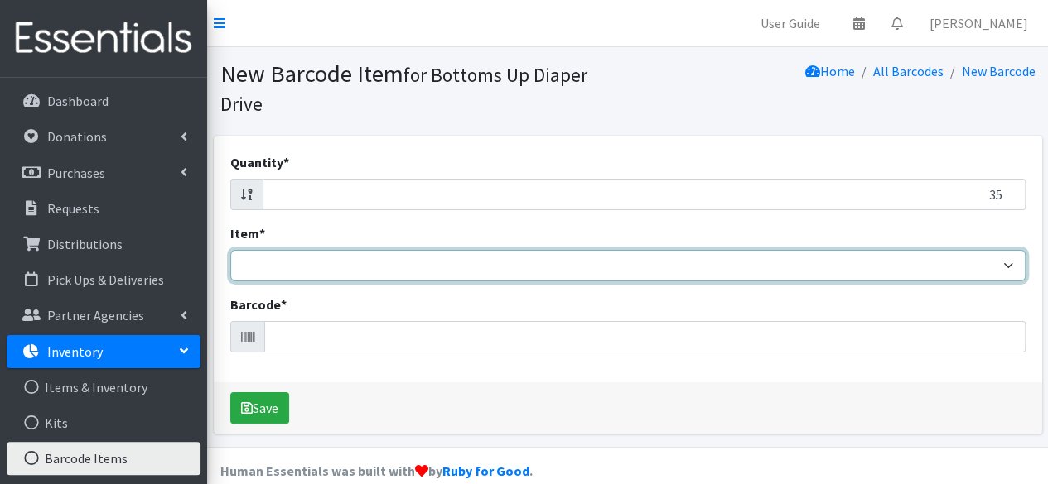
click at [938, 274] on select "Kids L/XL (60-125 lbs) Kids (Newborn) Kids (Preemie) Kids Pull-Ups Kids Pull-Up…" at bounding box center [627, 265] width 795 height 31
select select "4758"
click at [230, 250] on select "Kids L/XL (60-125 lbs) Kids (Newborn) Kids (Preemie) Kids Pull-Ups Kids Pull-Up…" at bounding box center [627, 265] width 795 height 31
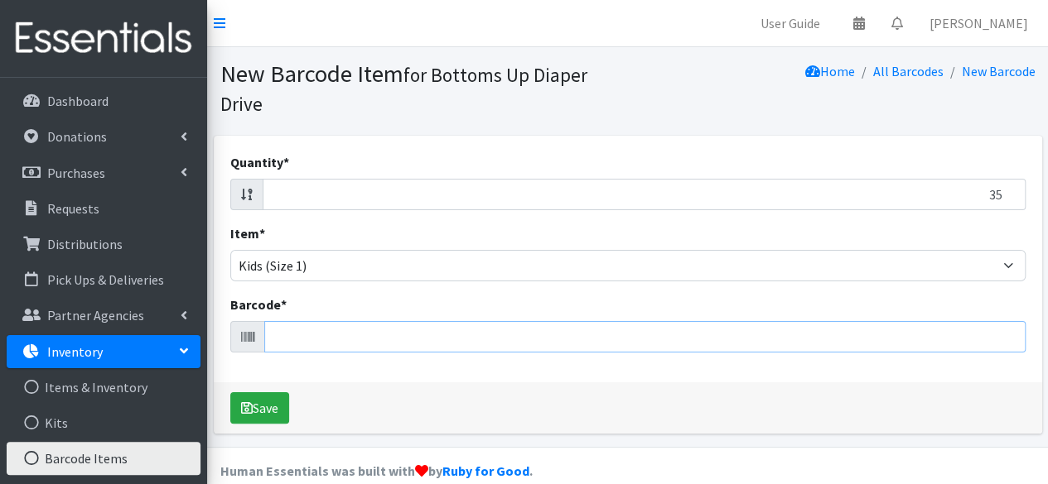
click at [856, 332] on input "Barcode *" at bounding box center [644, 336] width 761 height 31
type input "086679510125"
click at [230, 393] on button "Save" at bounding box center [259, 408] width 59 height 31
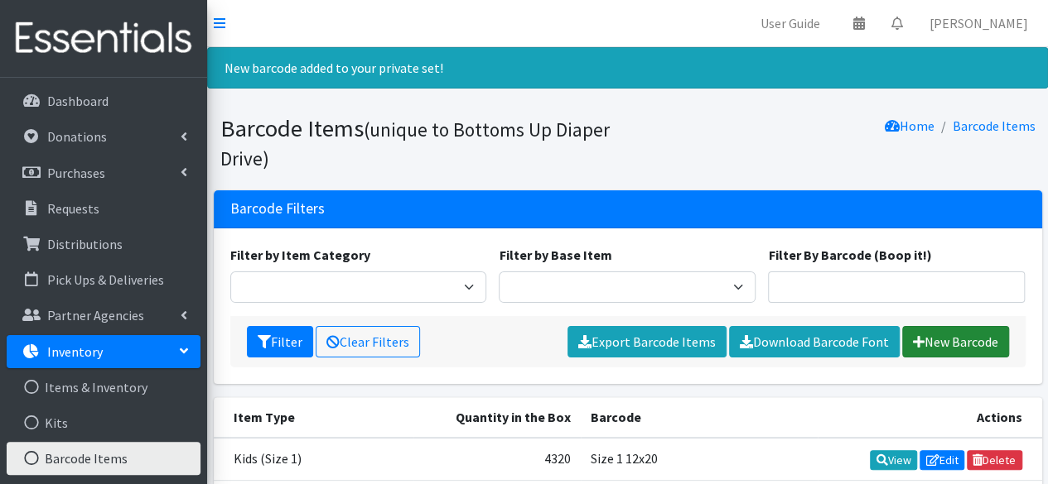
click at [950, 341] on link "New Barcode" at bounding box center [955, 341] width 107 height 31
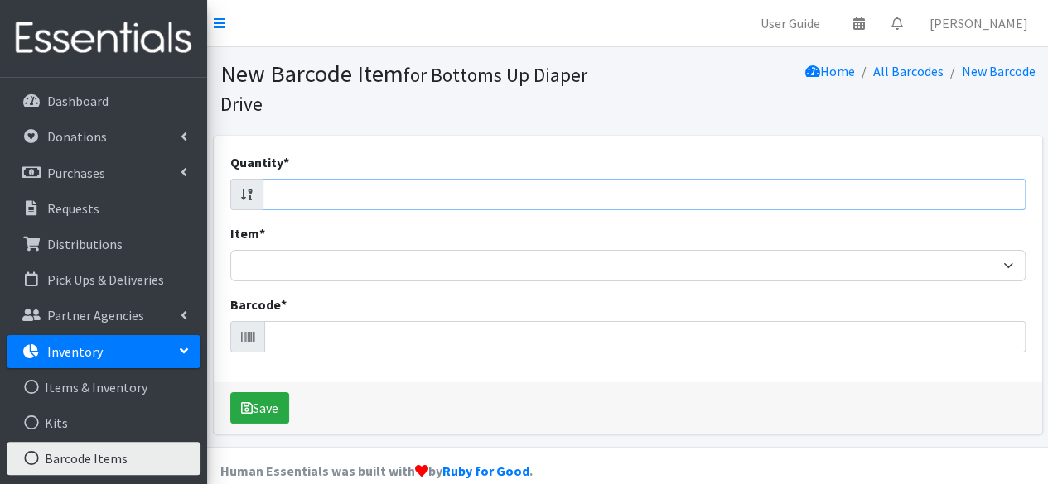
click at [947, 200] on input "Quantity *" at bounding box center [644, 194] width 763 height 31
type input "28"
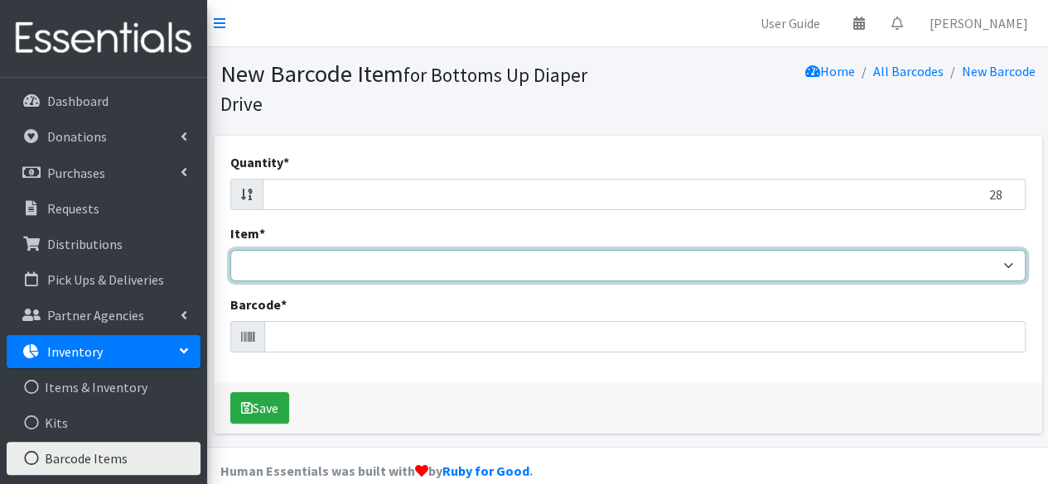
click at [918, 264] on select "Kids L/XL (60-125 lbs) Kids (Newborn) Kids (Preemie) Kids Pull-Ups Kids Pull-Up…" at bounding box center [627, 265] width 795 height 31
select select "4758"
click at [230, 250] on select "Kids L/XL (60-125 lbs) Kids (Newborn) Kids (Preemie) Kids Pull-Ups Kids Pull-Up…" at bounding box center [627, 265] width 795 height 31
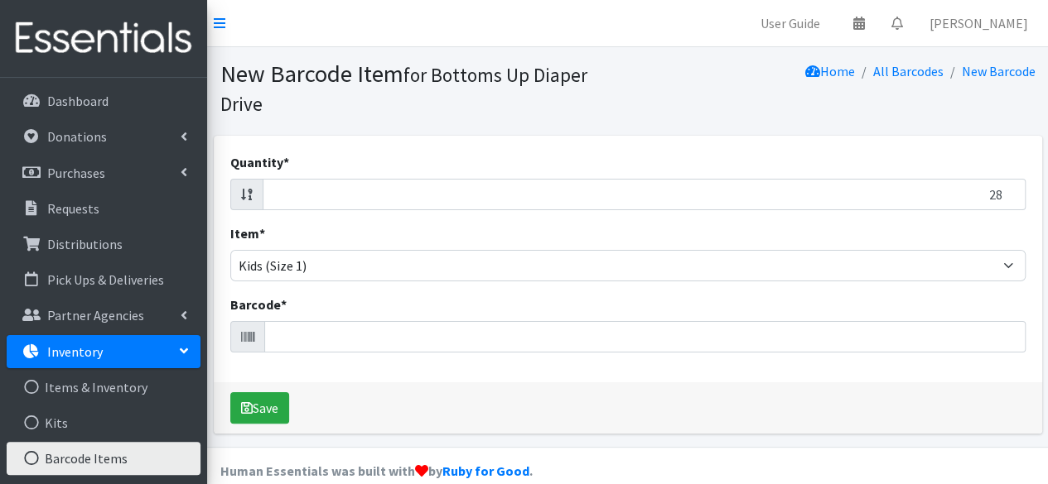
click at [788, 355] on div "Quantity * 28 Item * Kids L/XL (60-125 lbs) Kids (Newborn) Kids (Preemie) Kids …" at bounding box center [628, 259] width 828 height 247
click at [790, 349] on input "Barcode *" at bounding box center [644, 336] width 761 height 31
type input "4260678848403"
click at [230, 393] on button "Save" at bounding box center [259, 408] width 59 height 31
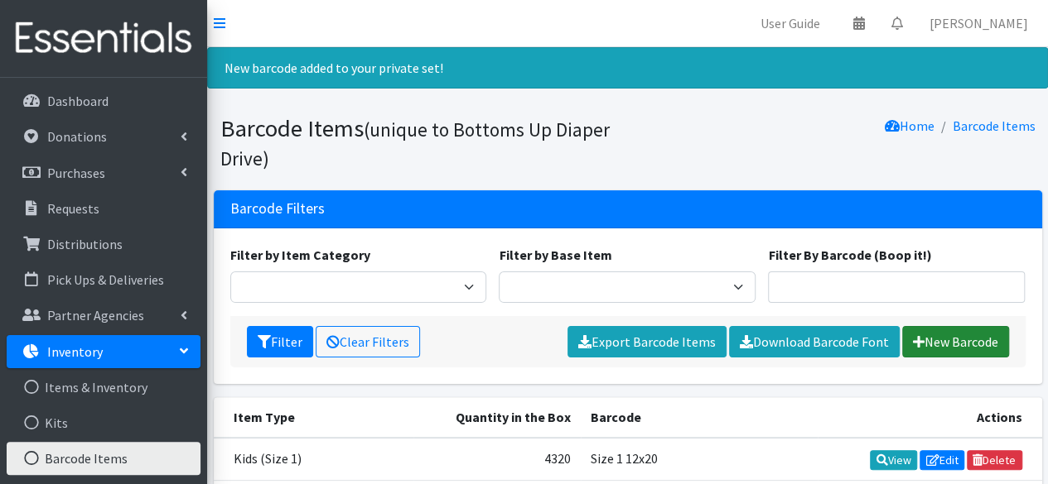
click at [952, 339] on link "New Barcode" at bounding box center [955, 341] width 107 height 31
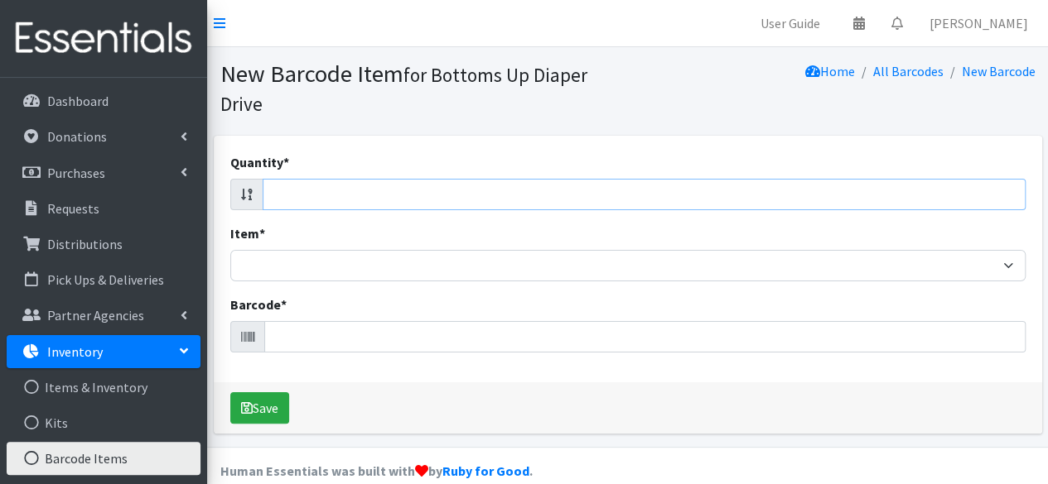
click at [961, 205] on input "Quantity *" at bounding box center [644, 194] width 763 height 31
type input "32"
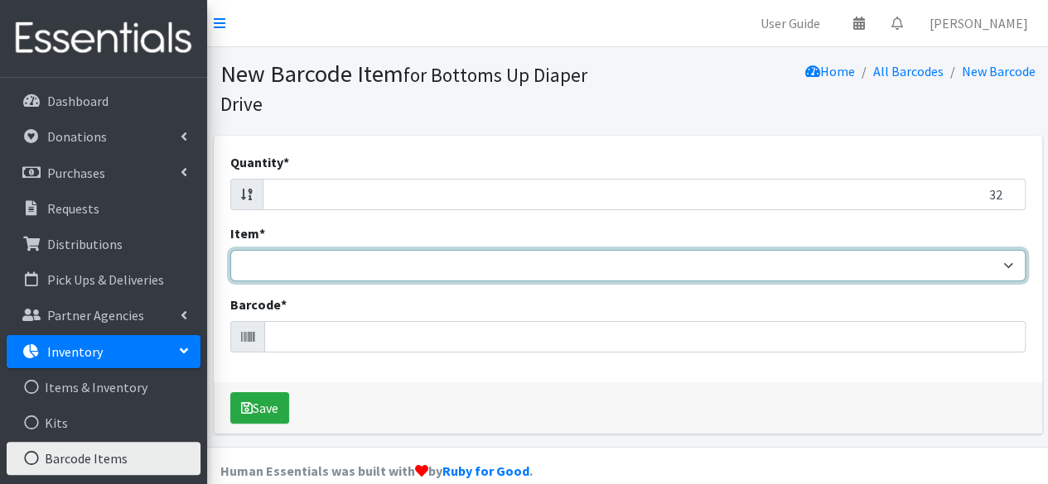
click at [959, 271] on select "Kids L/XL (60-125 lbs) Kids (Newborn) Kids (Preemie) Kids Pull-Ups Kids Pull-Up…" at bounding box center [627, 265] width 795 height 31
select select "4758"
click at [230, 250] on select "Kids L/XL (60-125 lbs) Kids (Newborn) Kids (Preemie) Kids Pull-Ups Kids Pull-Up…" at bounding box center [627, 265] width 795 height 31
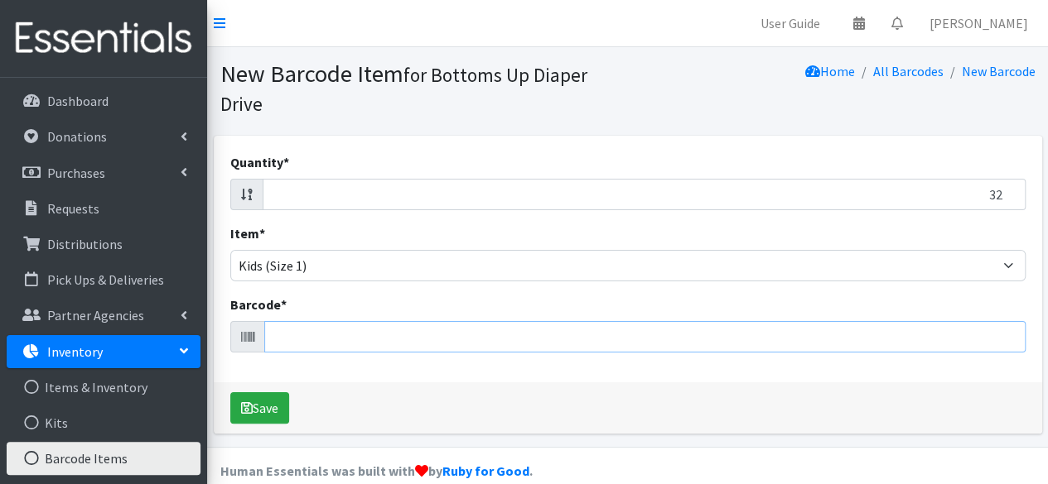
click at [877, 335] on input "Barcode *" at bounding box center [644, 336] width 761 height 31
type input "810115610014"
click at [230, 393] on button "Save" at bounding box center [259, 408] width 59 height 31
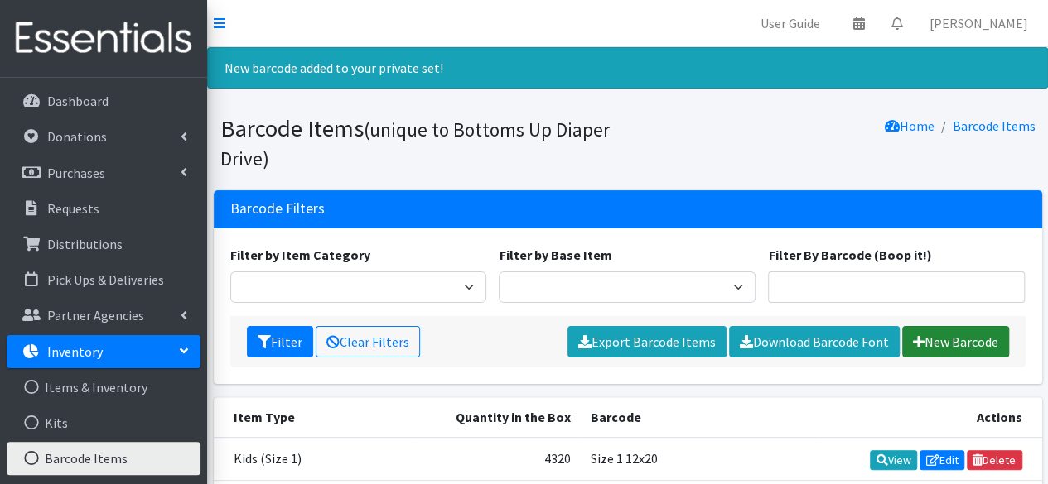
click at [946, 342] on link "New Barcode" at bounding box center [955, 341] width 107 height 31
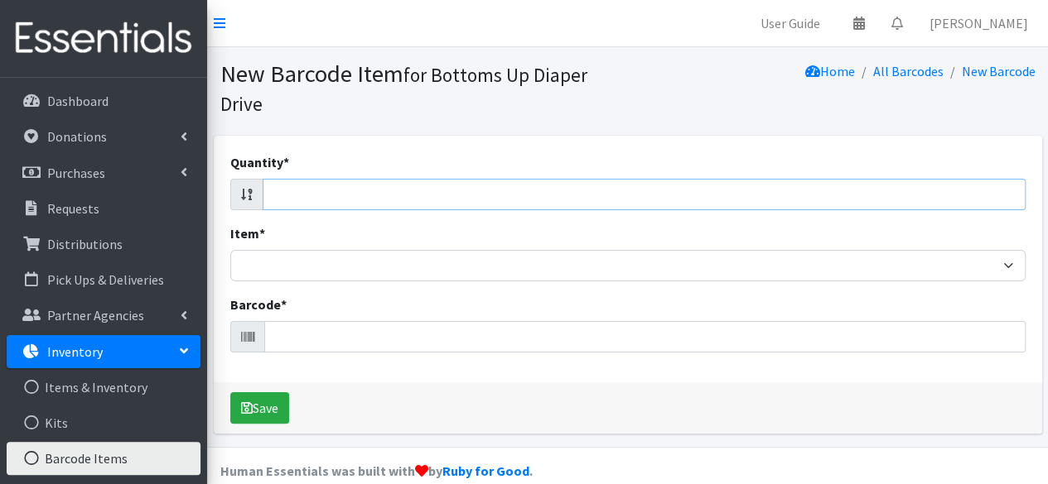
click at [962, 207] on input "Quantity *" at bounding box center [644, 194] width 763 height 31
type input "32"
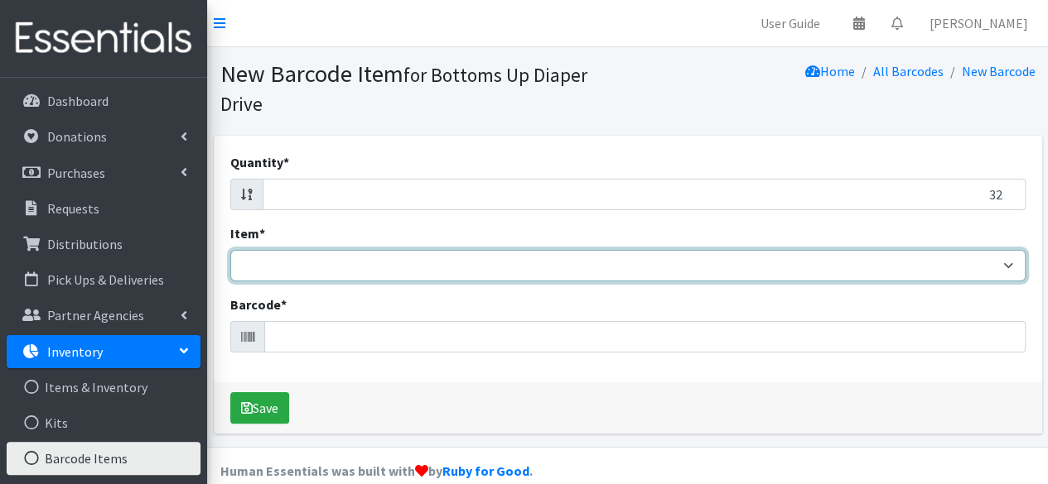
click at [954, 267] on select "Kids L/XL (60-125 lbs) Kids (Newborn) Kids (Preemie) Kids Pull-Ups Kids Pull-Up…" at bounding box center [627, 265] width 795 height 31
select select "4758"
click at [230, 250] on select "Kids L/XL (60-125 lbs) Kids (Newborn) Kids (Preemie) Kids Pull-Ups Kids Pull-Up…" at bounding box center [627, 265] width 795 height 31
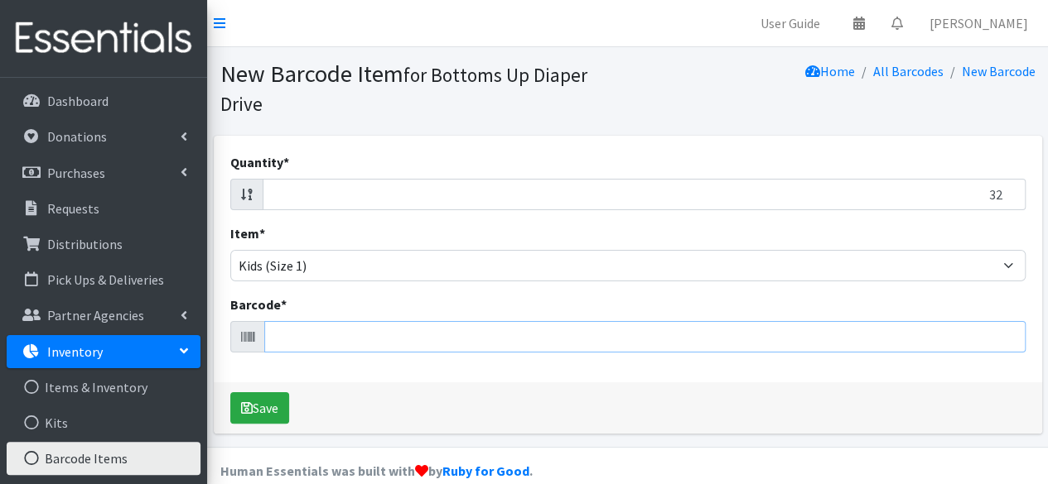
click at [813, 339] on input "Barcode *" at bounding box center [644, 336] width 761 height 31
type input "037000828365"
click at [230, 393] on button "Save" at bounding box center [259, 408] width 59 height 31
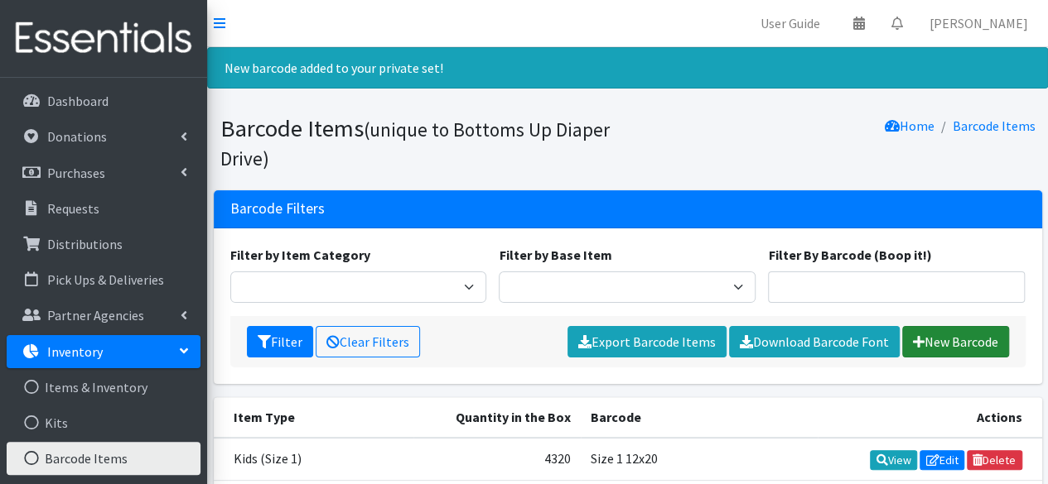
click at [954, 344] on link "New Barcode" at bounding box center [955, 341] width 107 height 31
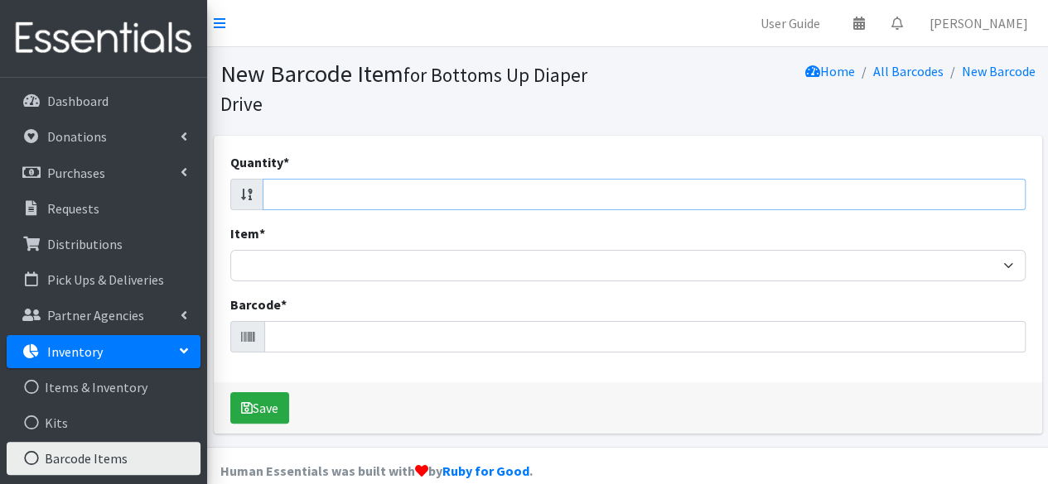
click at [956, 195] on input "Quantity *" at bounding box center [644, 194] width 763 height 31
type input "38"
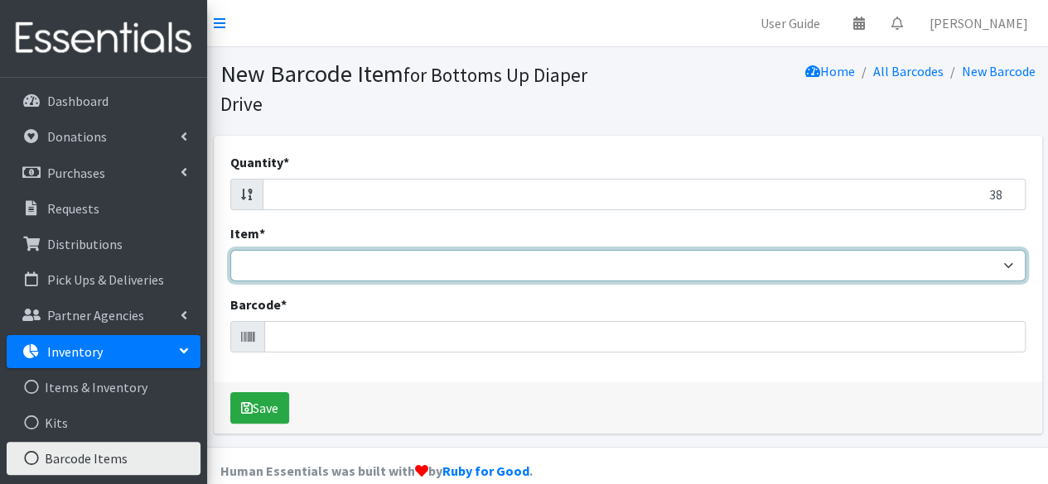
click at [925, 274] on select "Kids L/XL (60-125 lbs) Kids (Newborn) Kids (Preemie) Kids Pull-Ups Kids Pull-Up…" at bounding box center [627, 265] width 795 height 31
click at [230, 250] on select "Kids L/XL (60-125 lbs) Kids (Newborn) Kids (Preemie) Kids Pull-Ups Kids Pull-Up…" at bounding box center [627, 265] width 795 height 31
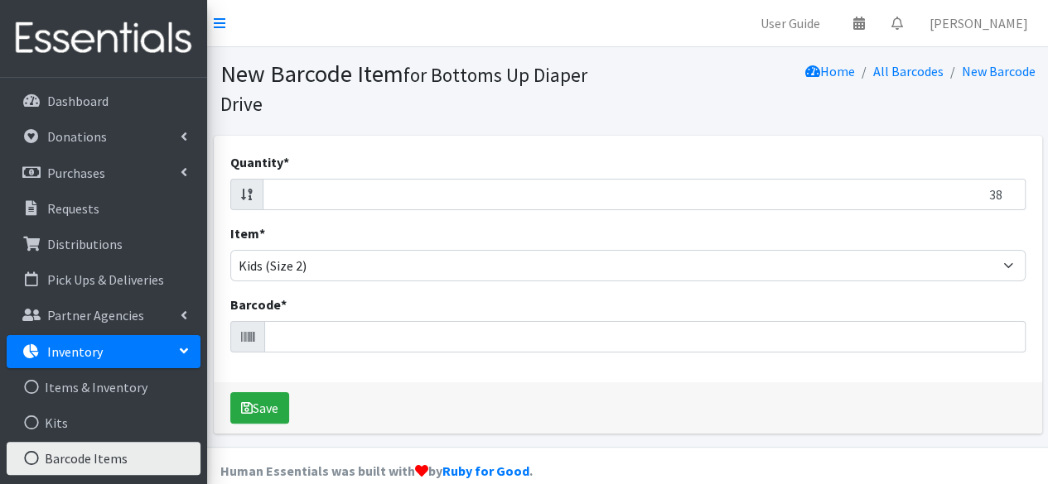
click at [895, 138] on div "Quantity * 38 Item * Kids L/XL (60-125 lbs) Kids (Newborn) Kids (Preemie) Kids …" at bounding box center [628, 259] width 828 height 247
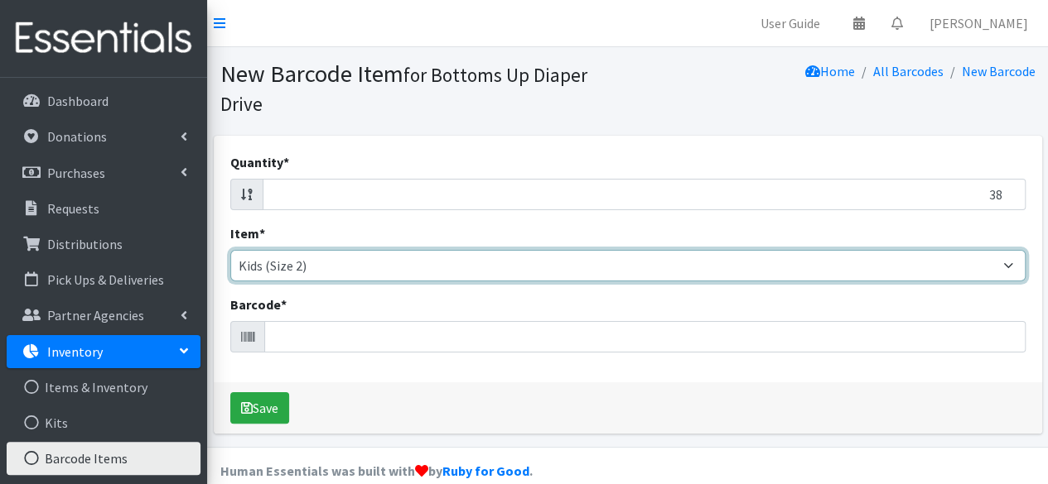
click at [798, 265] on select "Kids L/XL (60-125 lbs) Kids (Newborn) Kids (Preemie) Kids Pull-Ups Kids Pull-Up…" at bounding box center [627, 265] width 795 height 31
select select "4758"
click at [230, 250] on select "Kids L/XL (60-125 lbs) Kids (Newborn) Kids (Preemie) Kids Pull-Ups Kids Pull-Up…" at bounding box center [627, 265] width 795 height 31
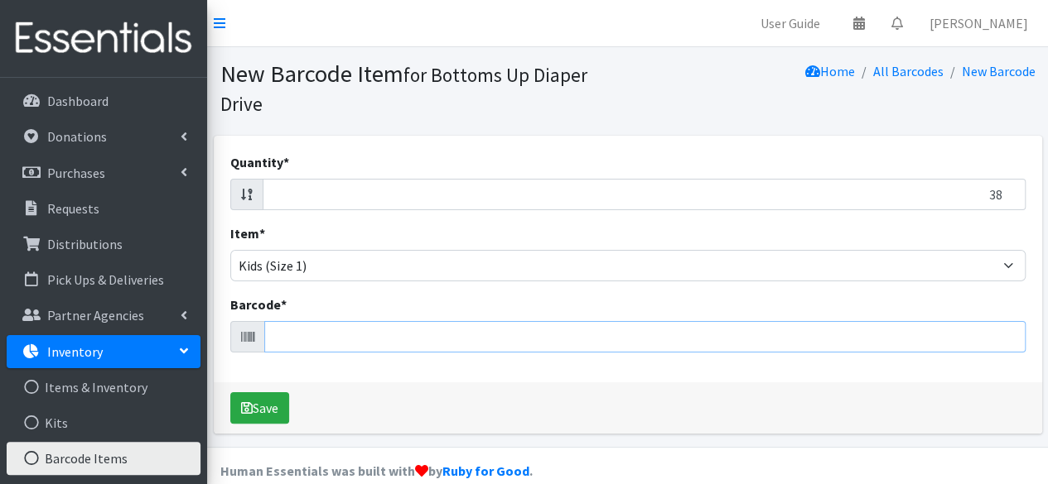
click at [704, 336] on input "Barcode *" at bounding box center [644, 336] width 761 height 31
type input "036000514629"
click at [230, 393] on button "Save" at bounding box center [259, 408] width 59 height 31
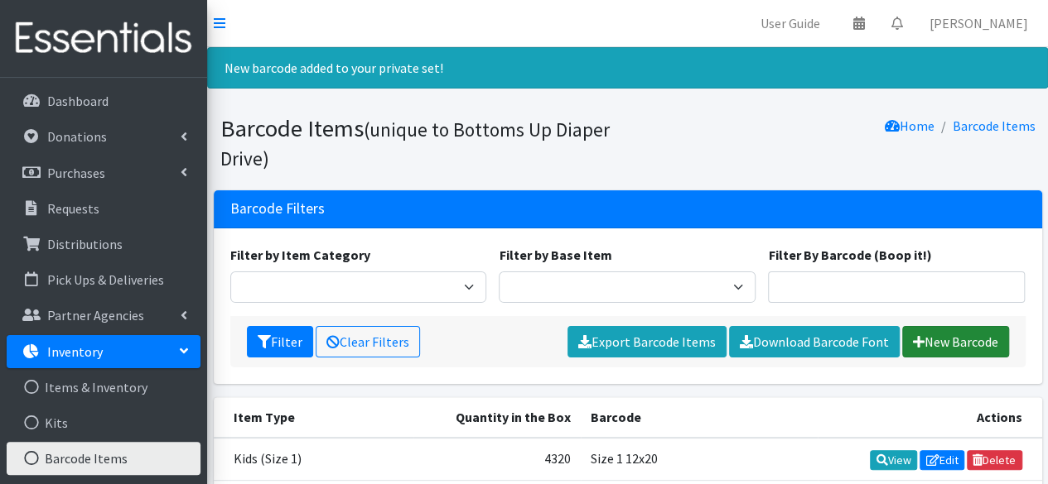
click at [946, 334] on link "New Barcode" at bounding box center [955, 341] width 107 height 31
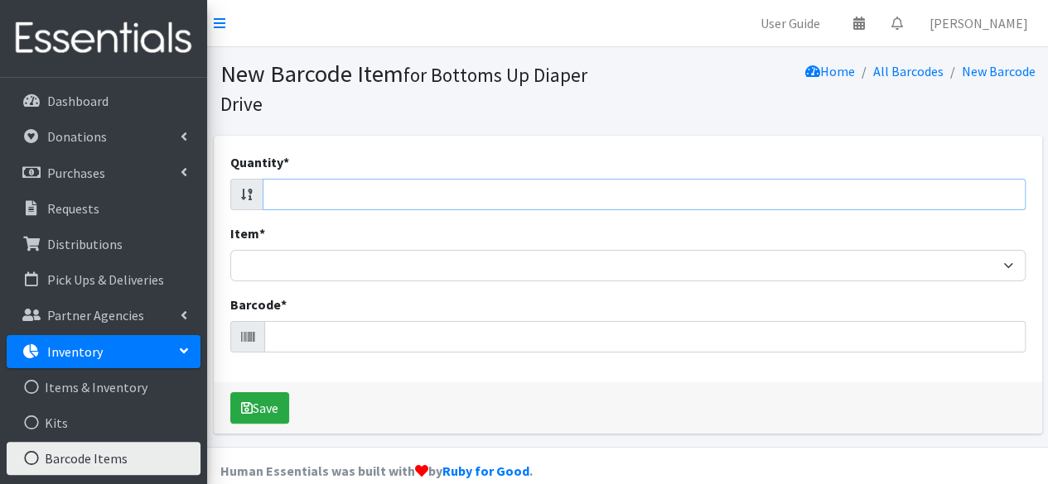
click at [957, 200] on input "Quantity *" at bounding box center [644, 194] width 763 height 31
type input "82"
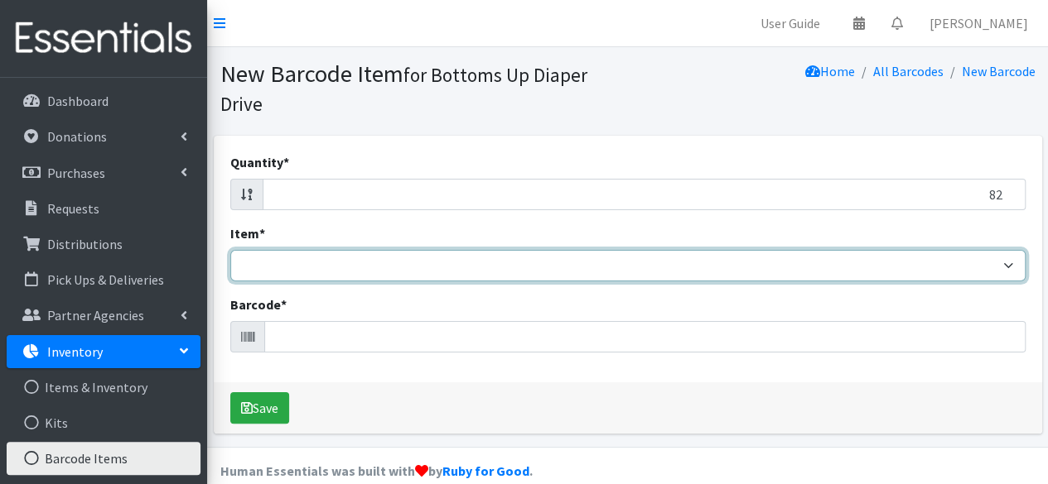
click at [952, 276] on select "Kids L/XL (60-125 lbs) Kids (Newborn) Kids (Preemie) Kids Pull-Ups Kids Pull-Up…" at bounding box center [627, 265] width 795 height 31
select select "4758"
click at [230, 250] on select "Kids L/XL (60-125 lbs) Kids (Newborn) Kids (Preemie) Kids Pull-Ups Kids Pull-Up…" at bounding box center [627, 265] width 795 height 31
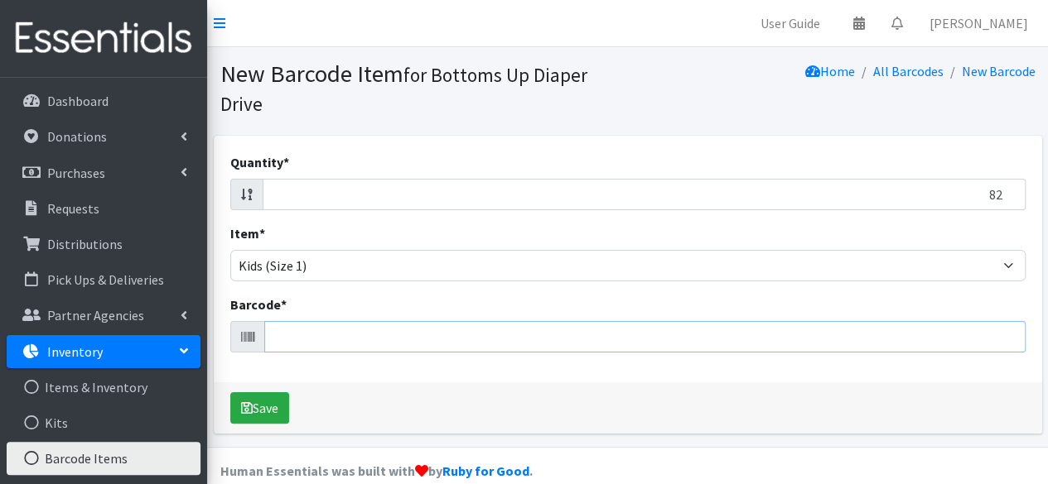
click at [899, 349] on input "Barcode *" at bounding box center [644, 336] width 761 height 31
type input "037000596066"
click at [230, 393] on button "Save" at bounding box center [259, 408] width 59 height 31
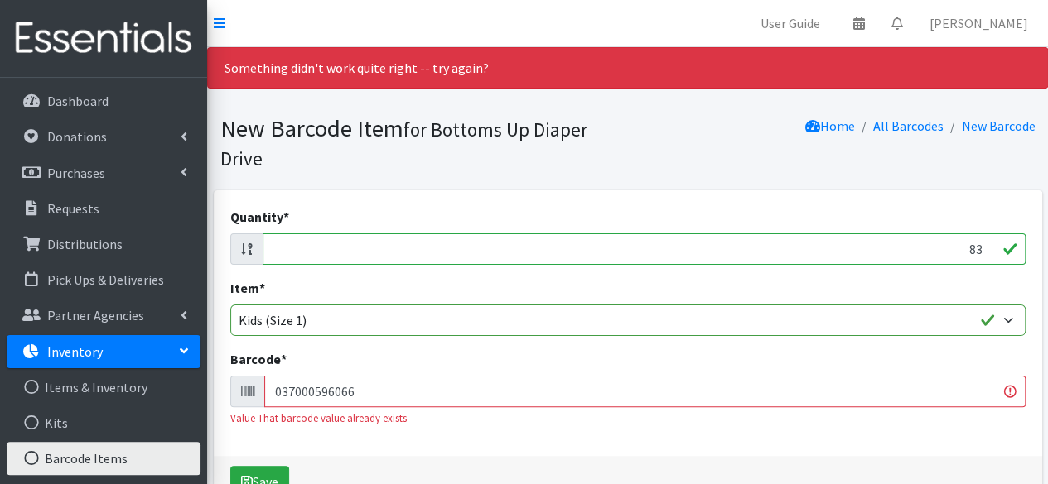
click at [983, 248] on input "83" at bounding box center [644, 249] width 763 height 31
type input "8"
type input "33"
click at [884, 387] on input "037000596066" at bounding box center [644, 391] width 761 height 31
type input "0"
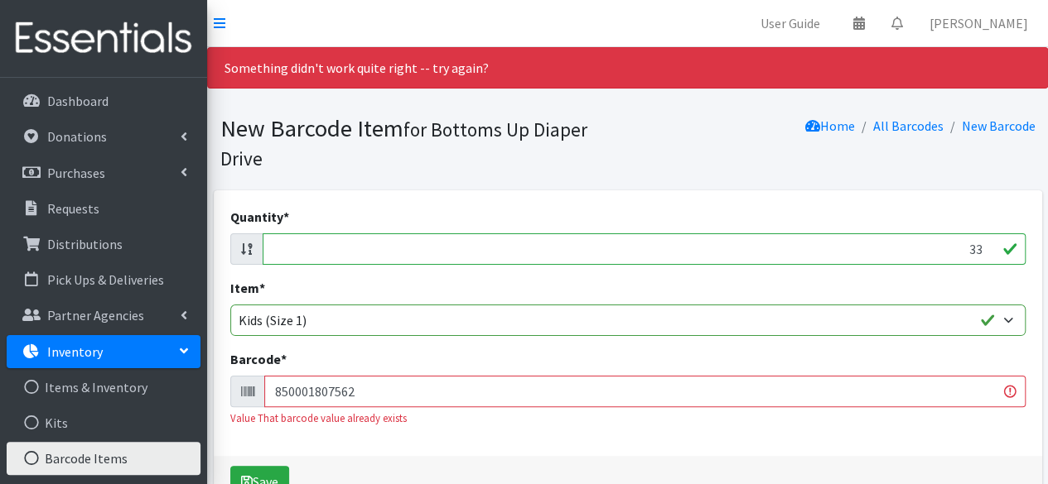
type input "850001807562"
click at [230, 466] on button "Save" at bounding box center [259, 481] width 59 height 31
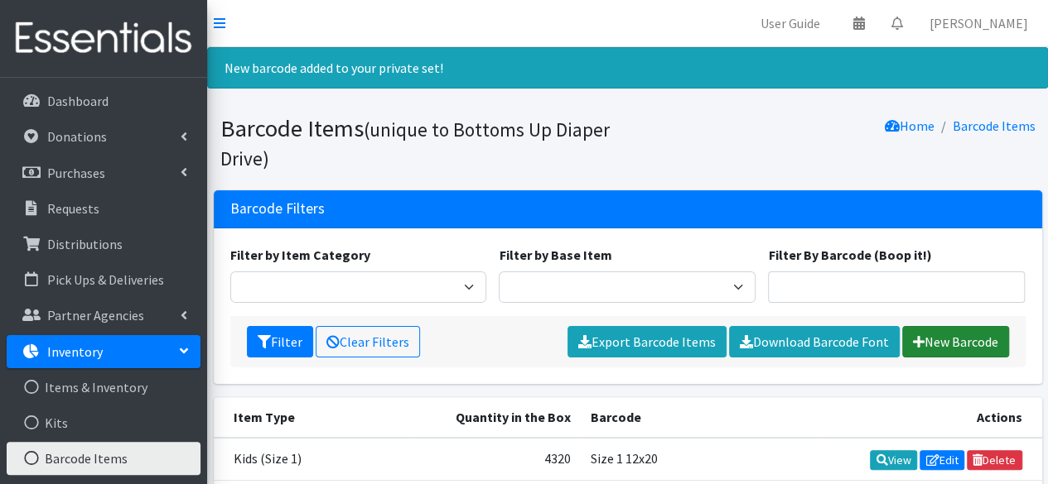
click at [966, 339] on link "New Barcode" at bounding box center [955, 341] width 107 height 31
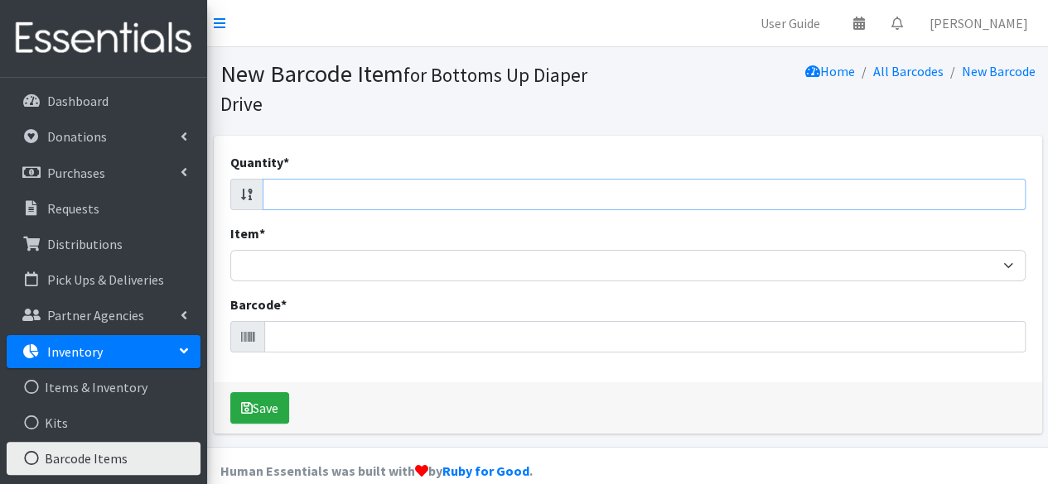
click at [957, 188] on input "Quantity *" at bounding box center [644, 194] width 763 height 31
type input "192"
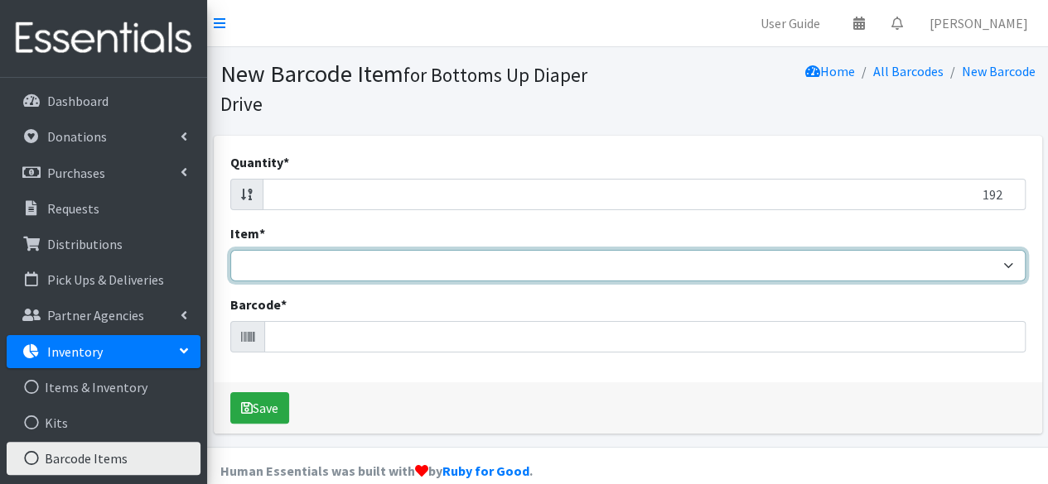
click at [923, 274] on select "Kids L/XL (60-125 lbs) Kids (Newborn) Kids (Preemie) Kids Pull-Ups Kids Pull-Up…" at bounding box center [627, 265] width 795 height 31
select select "4758"
click at [230, 250] on select "Kids L/XL (60-125 lbs) Kids (Newborn) Kids (Preemie) Kids Pull-Ups Kids Pull-Up…" at bounding box center [627, 265] width 795 height 31
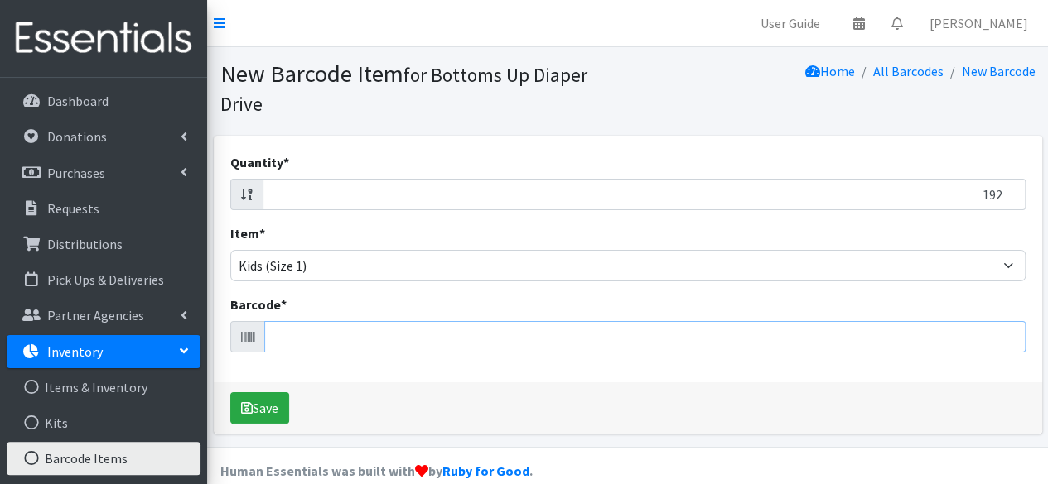
click at [860, 332] on input "Barcode *" at bounding box center [644, 336] width 761 height 31
type input "036000436327"
click at [230, 393] on button "Save" at bounding box center [259, 408] width 59 height 31
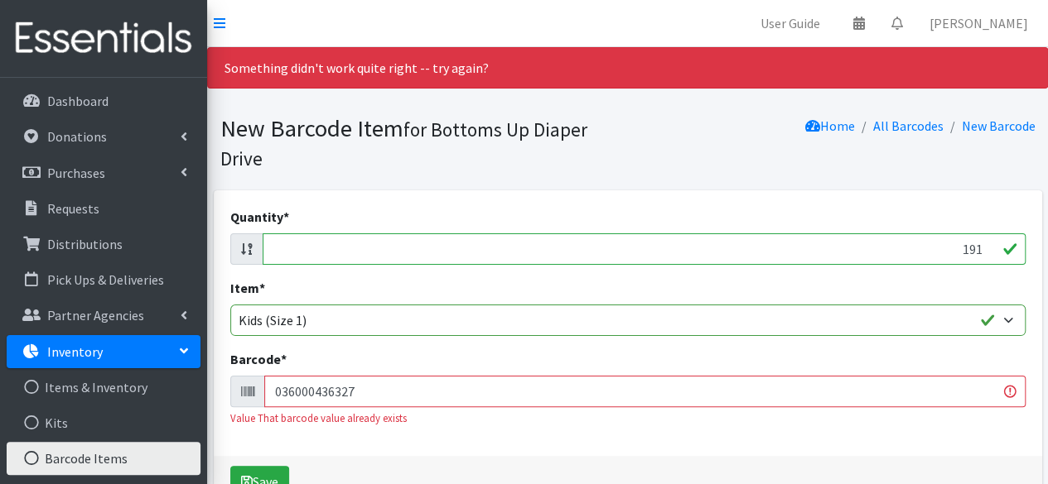
click at [984, 253] on input "191" at bounding box center [644, 249] width 763 height 31
type input "1"
type input "48"
click at [921, 387] on input "036000436327" at bounding box center [644, 391] width 761 height 31
type input "0"
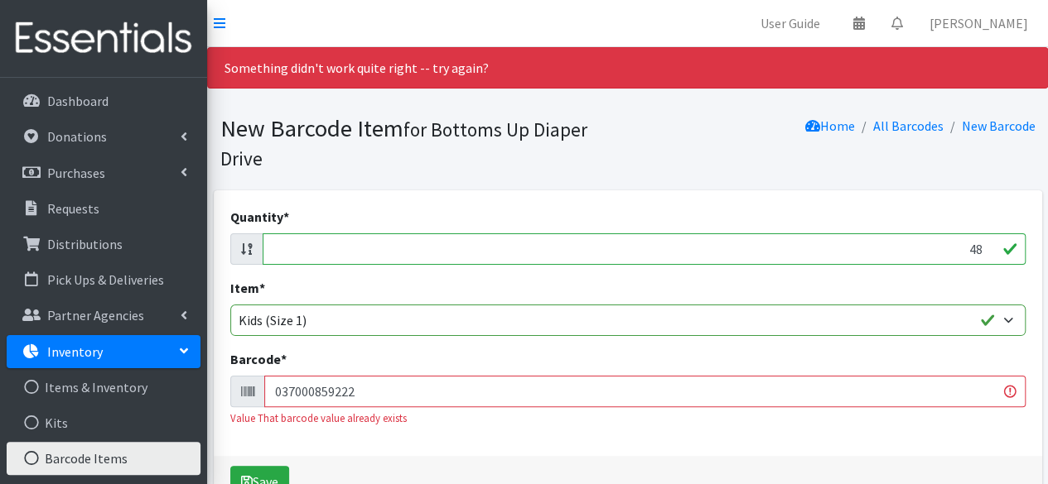
type input "037000859222"
click at [230, 466] on button "Save" at bounding box center [259, 481] width 59 height 31
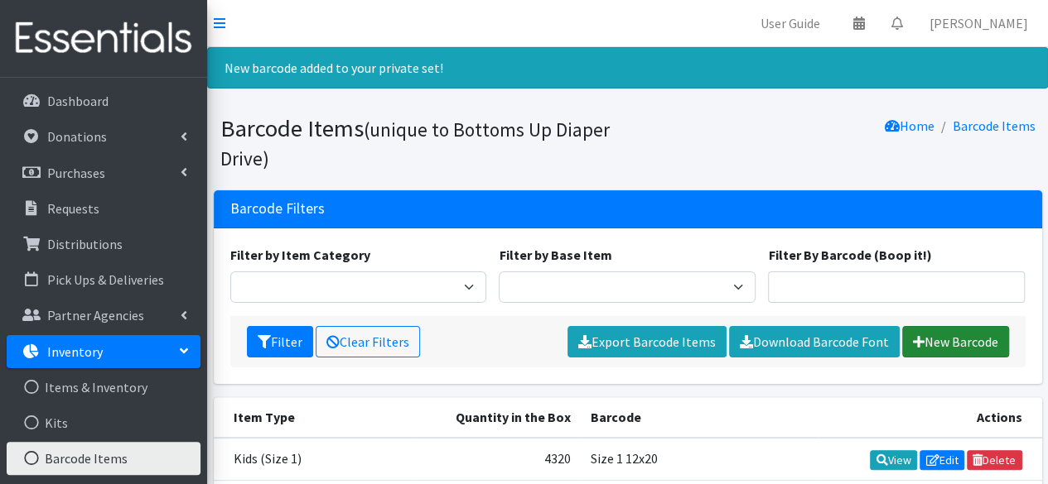
click at [952, 337] on link "New Barcode" at bounding box center [955, 341] width 107 height 31
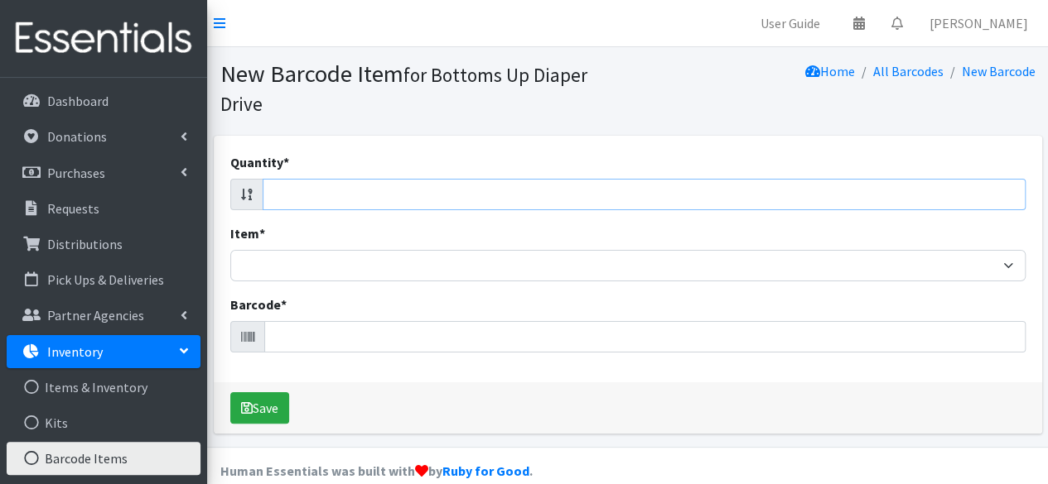
click at [944, 190] on input "Quantity *" at bounding box center [644, 194] width 763 height 31
type input "44"
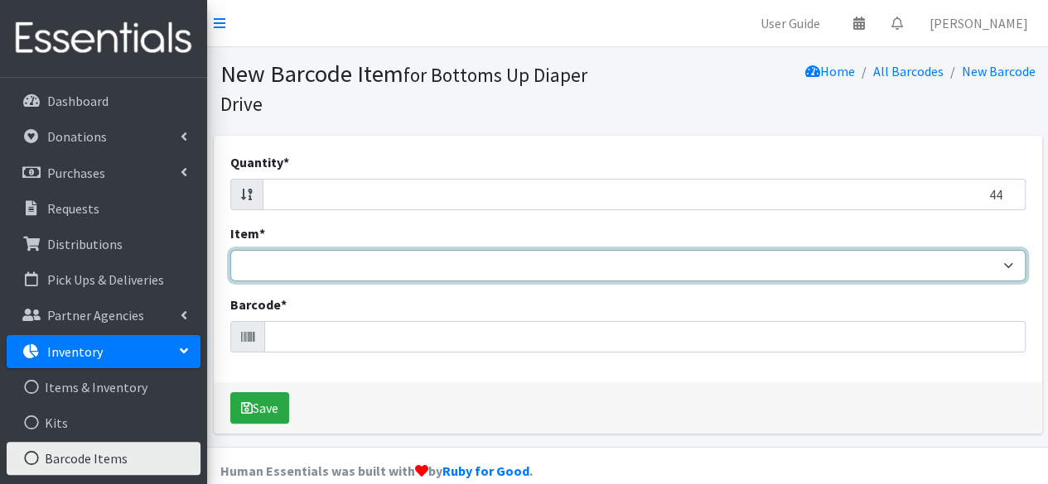
click at [921, 267] on select "Kids L/XL (60-125 lbs) Kids (Newborn) Kids (Preemie) Kids Pull-Ups Kids Pull-Up…" at bounding box center [627, 265] width 795 height 31
select select "4758"
click at [230, 250] on select "Kids L/XL (60-125 lbs) Kids (Newborn) Kids (Preemie) Kids Pull-Ups Kids Pull-Up…" at bounding box center [627, 265] width 795 height 31
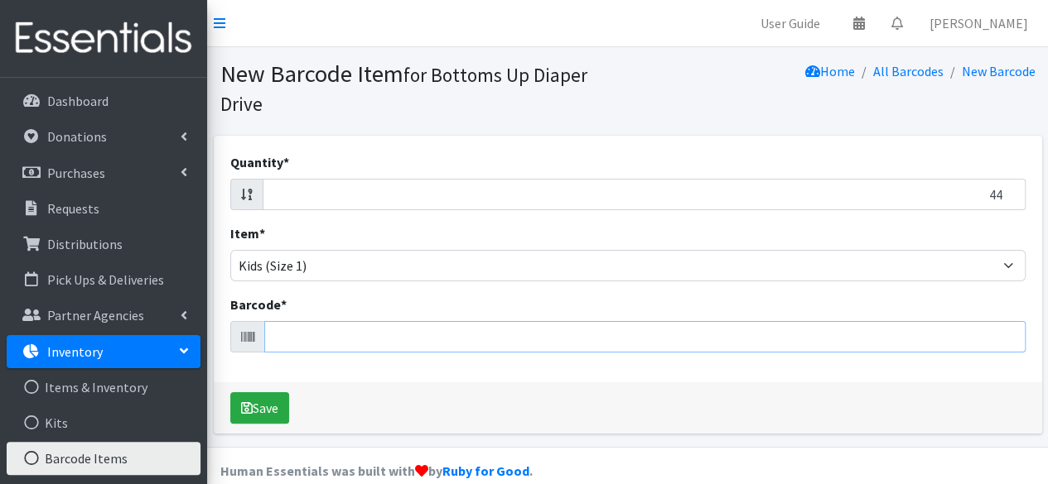
click at [801, 332] on input "Barcode *" at bounding box center [644, 336] width 761 height 31
type input "041260020841"
click at [230, 393] on button "Save" at bounding box center [259, 408] width 59 height 31
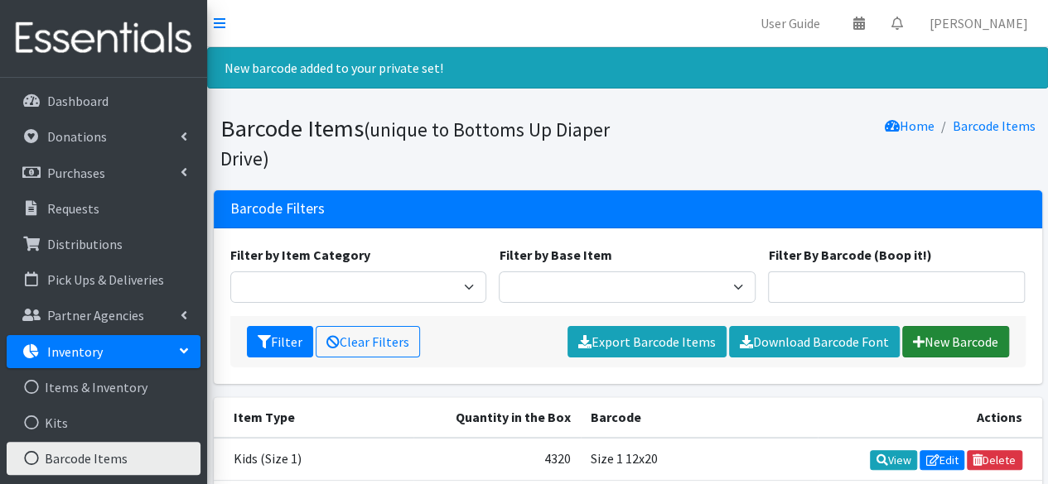
click at [938, 345] on link "New Barcode" at bounding box center [955, 341] width 107 height 31
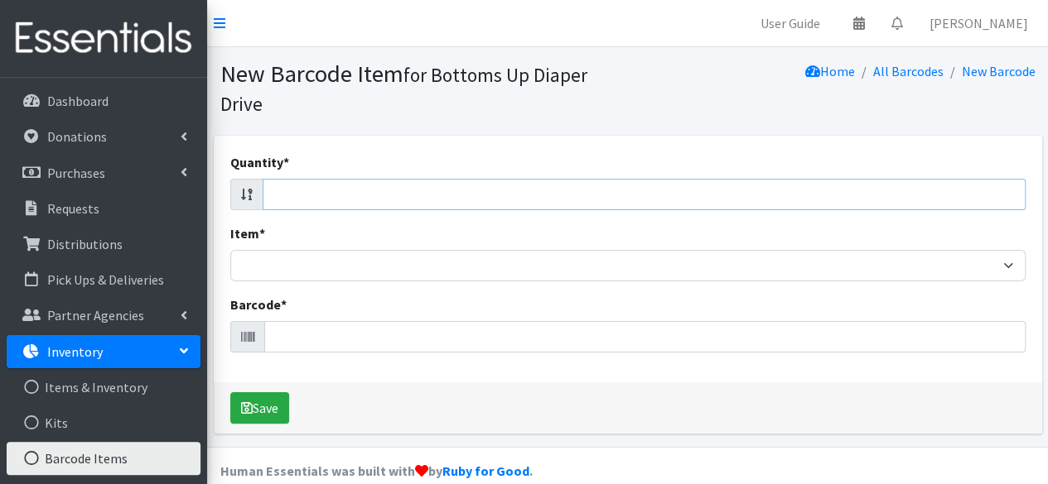
click at [942, 189] on input "Quantity *" at bounding box center [644, 194] width 763 height 31
type input "44"
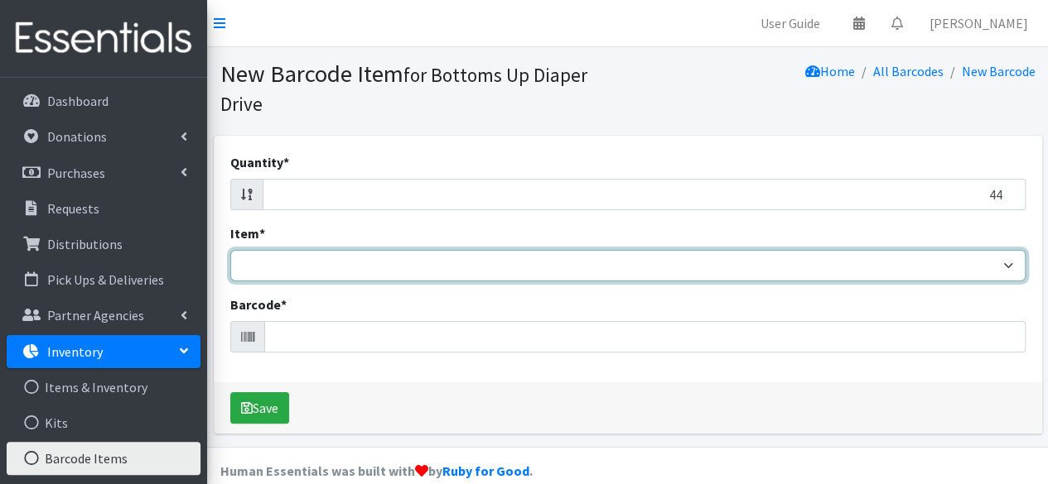
click at [937, 272] on select "Kids L/XL (60-125 lbs) Kids (Newborn) Kids (Preemie) Kids Pull-Ups Kids Pull-Up…" at bounding box center [627, 265] width 795 height 31
select select "4758"
click at [230, 250] on select "Kids L/XL (60-125 lbs) Kids (Newborn) Kids (Preemie) Kids Pull-Ups Kids Pull-Up…" at bounding box center [627, 265] width 795 height 31
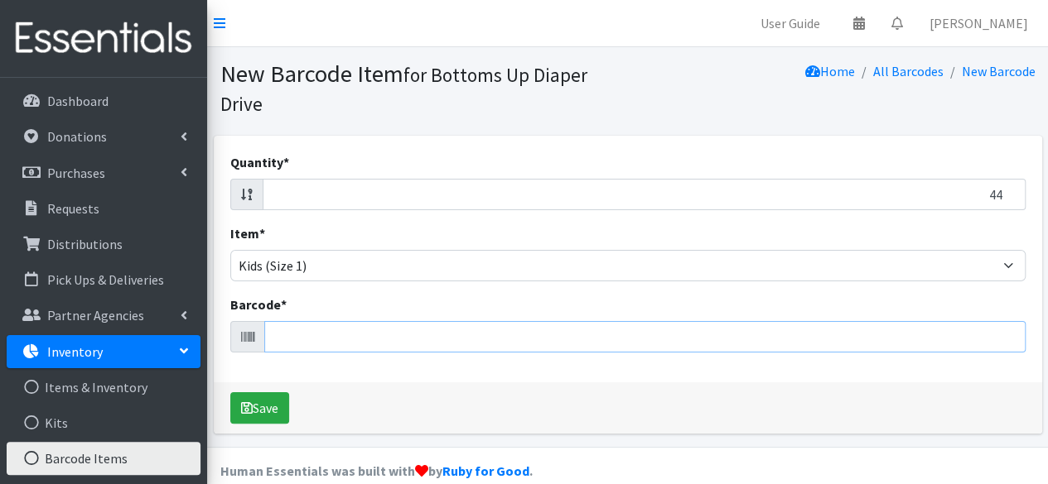
click at [798, 335] on input "Barcode *" at bounding box center [644, 336] width 761 height 31
type input "194346117765"
click at [230, 393] on button "Save" at bounding box center [259, 408] width 59 height 31
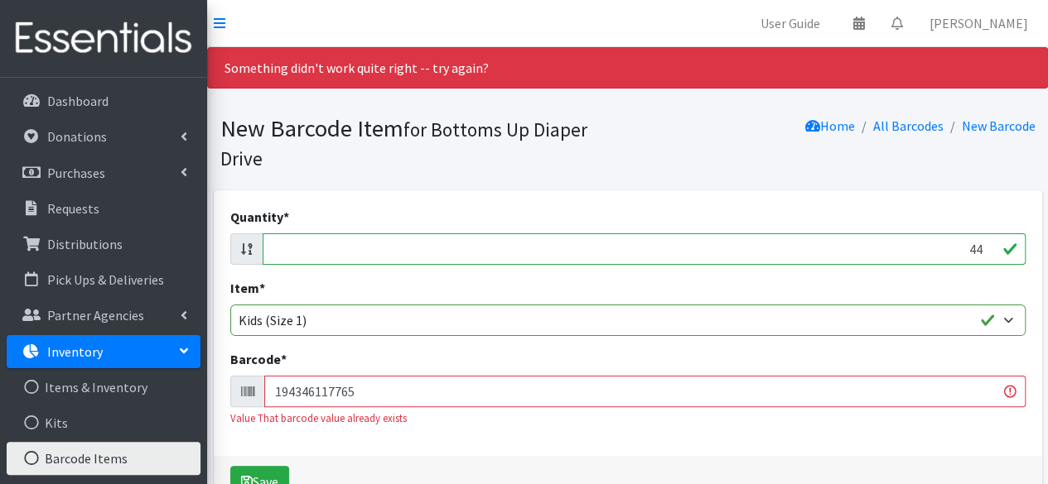
click at [979, 253] on input "44" at bounding box center [644, 249] width 763 height 31
type input "4"
type input "44"
click at [947, 395] on input "194346117765" at bounding box center [644, 391] width 761 height 31
type input "1"
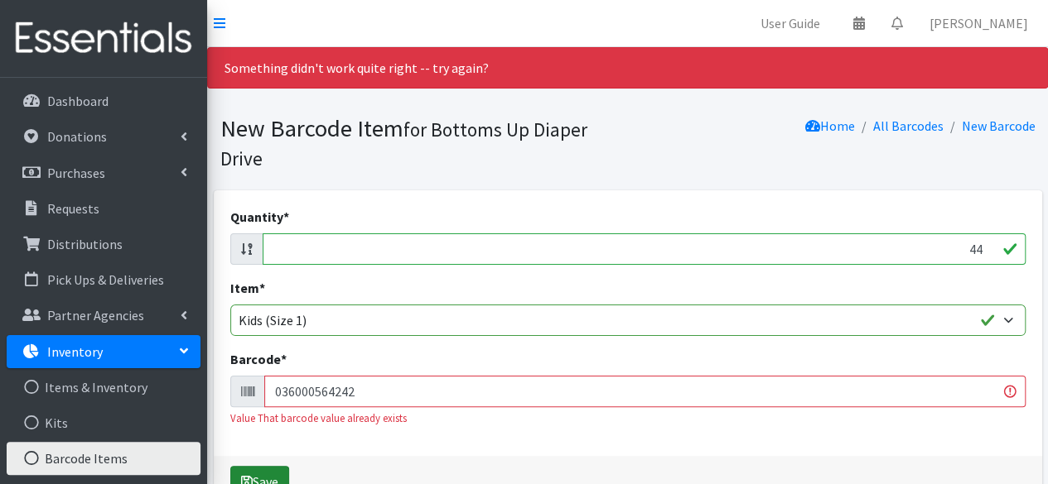
type input "036000564242"
click at [262, 476] on button "Save" at bounding box center [259, 481] width 59 height 31
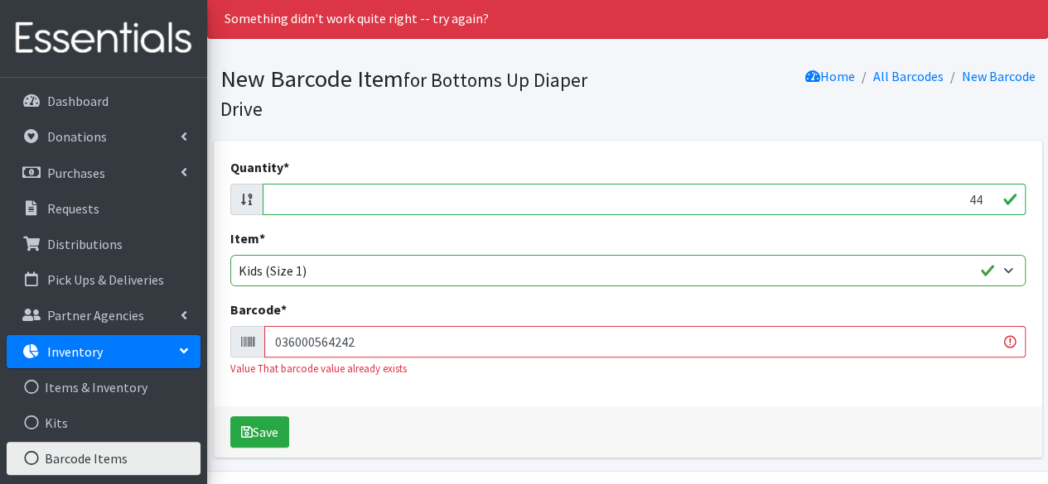
scroll to position [66, 0]
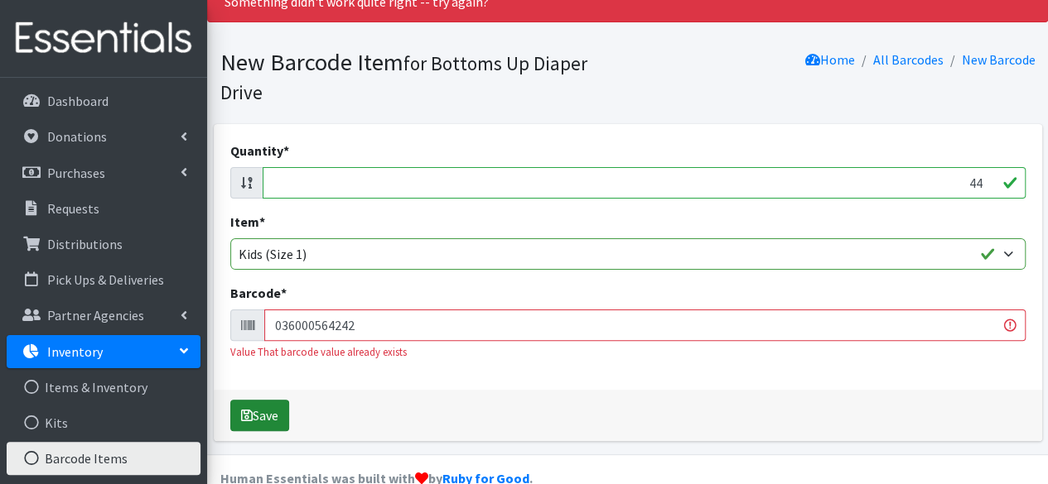
click at [275, 410] on button "Save" at bounding box center [259, 415] width 59 height 31
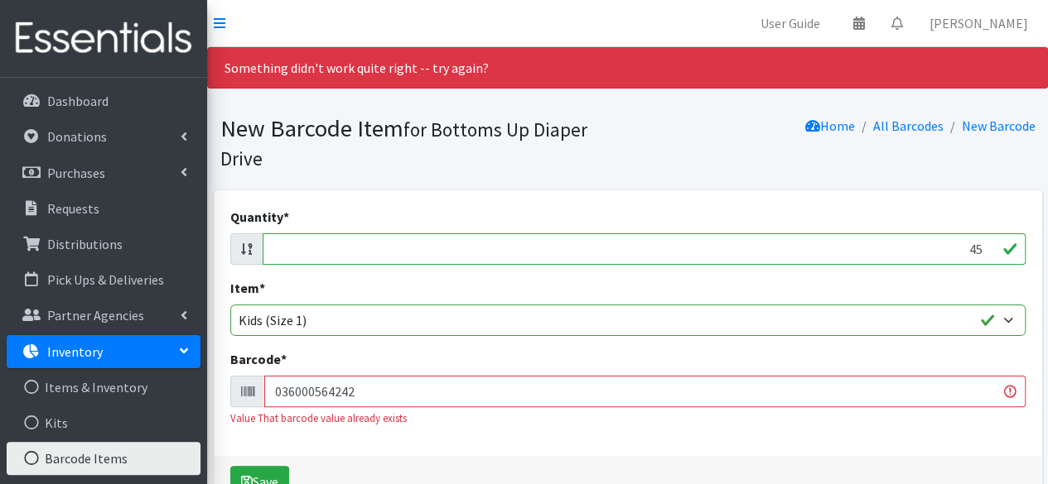
click at [985, 248] on input "45" at bounding box center [644, 249] width 763 height 31
type input "4"
type input "44"
click at [939, 394] on input "036000564242" at bounding box center [644, 391] width 761 height 31
type input "0"
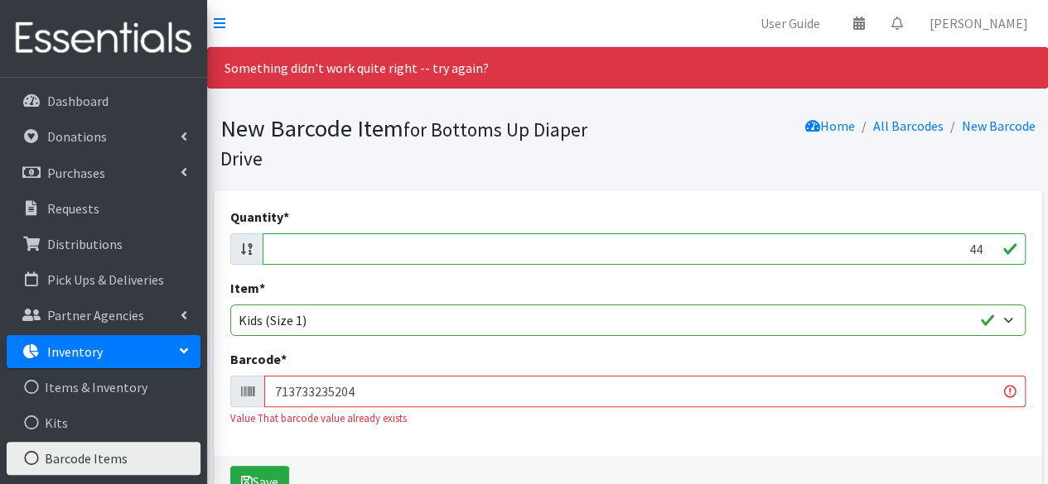
type input "713733235204"
click at [230, 466] on button "Save" at bounding box center [259, 481] width 59 height 31
click at [981, 248] on input "45" at bounding box center [644, 249] width 763 height 31
type input "4"
type input "32"
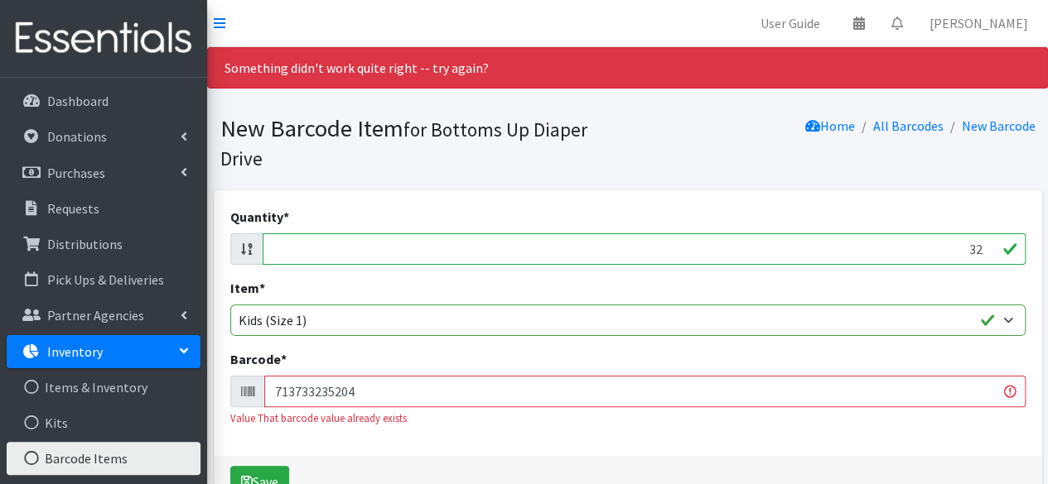
click at [926, 389] on input "713733235204" at bounding box center [644, 391] width 761 height 31
type input "7"
type input "036000496956"
click at [230, 466] on button "Save" at bounding box center [259, 481] width 59 height 31
drag, startPoint x: 0, startPoint y: 0, endPoint x: 936, endPoint y: 402, distance: 1018.7
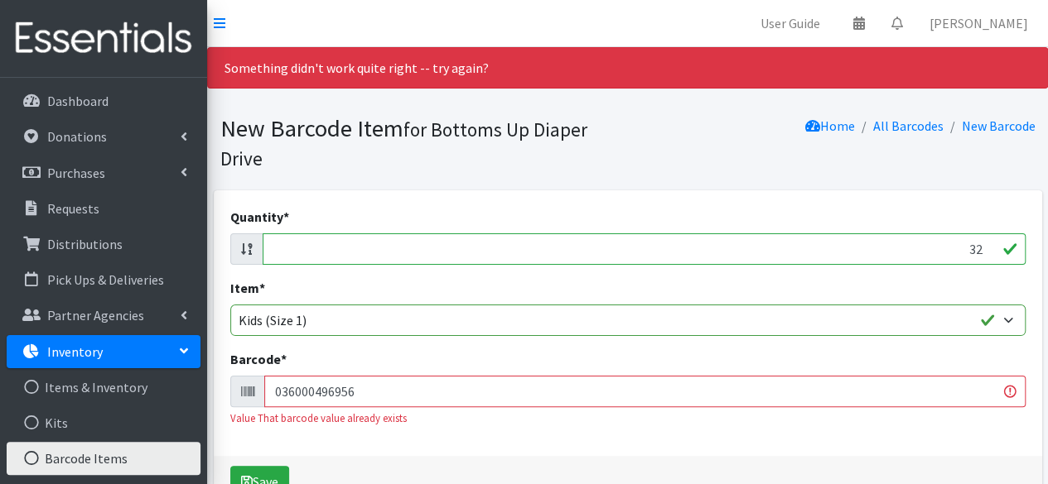
click at [936, 402] on input "036000496956" at bounding box center [644, 391] width 761 height 31
click at [982, 248] on input "33" at bounding box center [644, 249] width 763 height 31
type input "3"
type input "44"
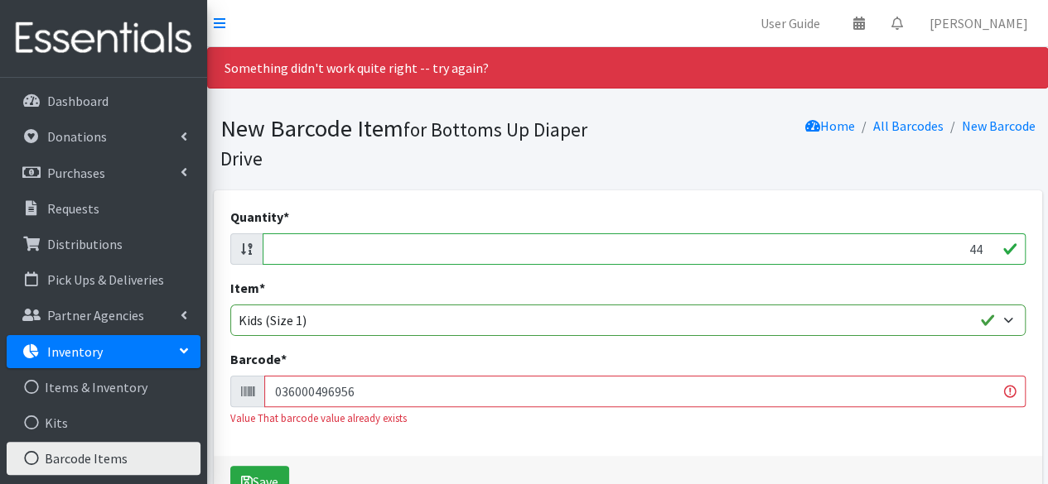
click at [931, 402] on input "036000496956" at bounding box center [644, 391] width 761 height 31
type input "0"
type input "086679510125"
click at [230, 466] on button "Save" at bounding box center [259, 481] width 59 height 31
click at [982, 248] on input "45" at bounding box center [644, 249] width 763 height 31
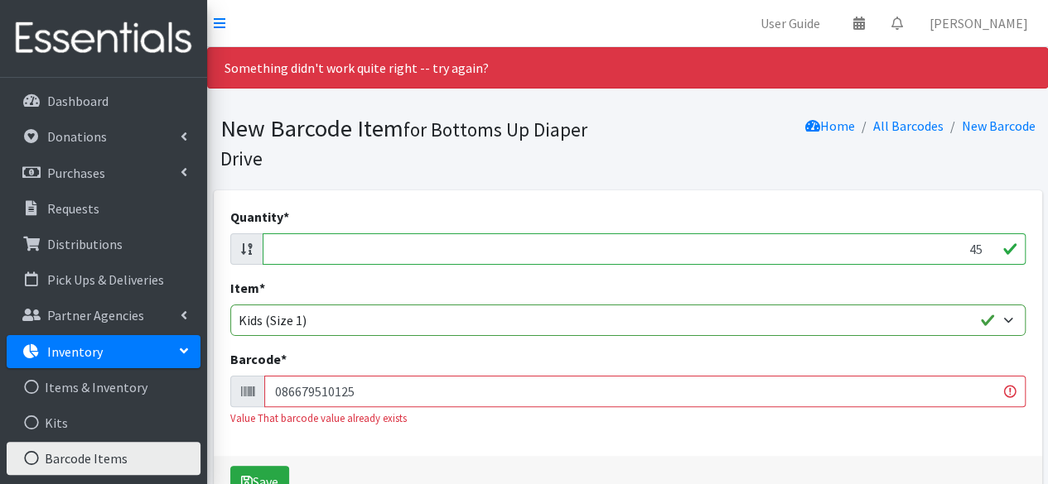
type input "4"
type input "44"
click at [913, 398] on input "086679510125" at bounding box center [644, 391] width 761 height 31
type input "0"
type input "036800462151"
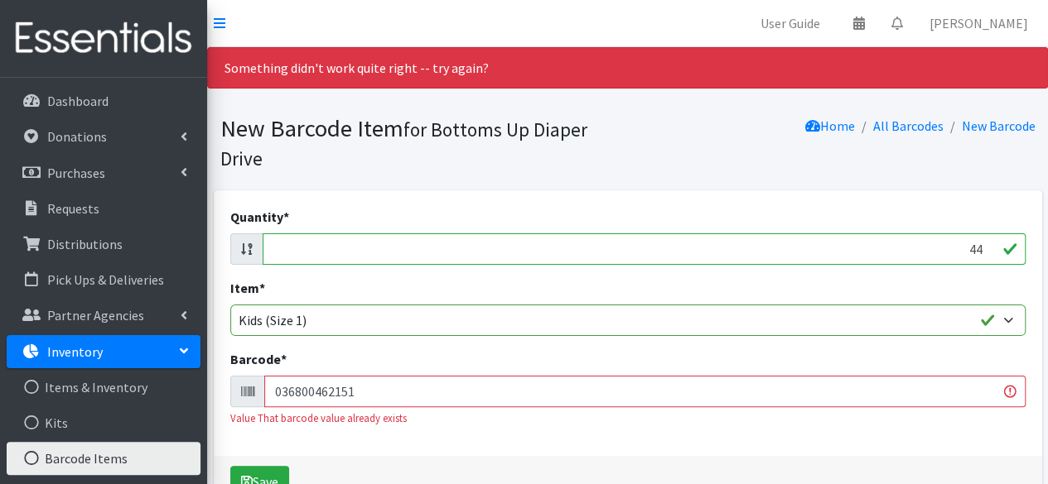
click at [230, 466] on button "Save" at bounding box center [259, 481] width 59 height 31
click at [985, 249] on input "43" at bounding box center [644, 249] width 763 height 31
type input "4"
type input "78"
click at [923, 393] on input "036800462151" at bounding box center [644, 391] width 761 height 31
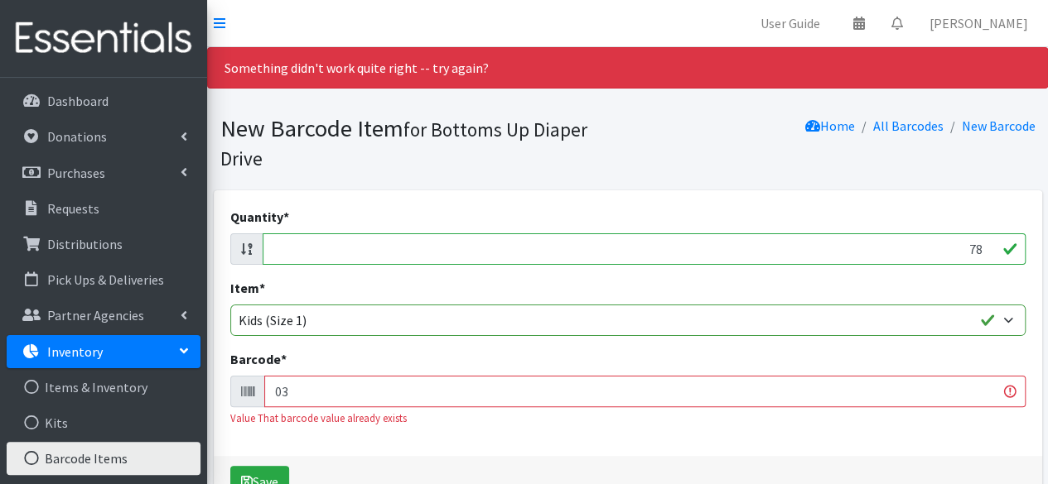
type input "0"
type input "810094552732"
click at [230, 466] on button "Save" at bounding box center [259, 481] width 59 height 31
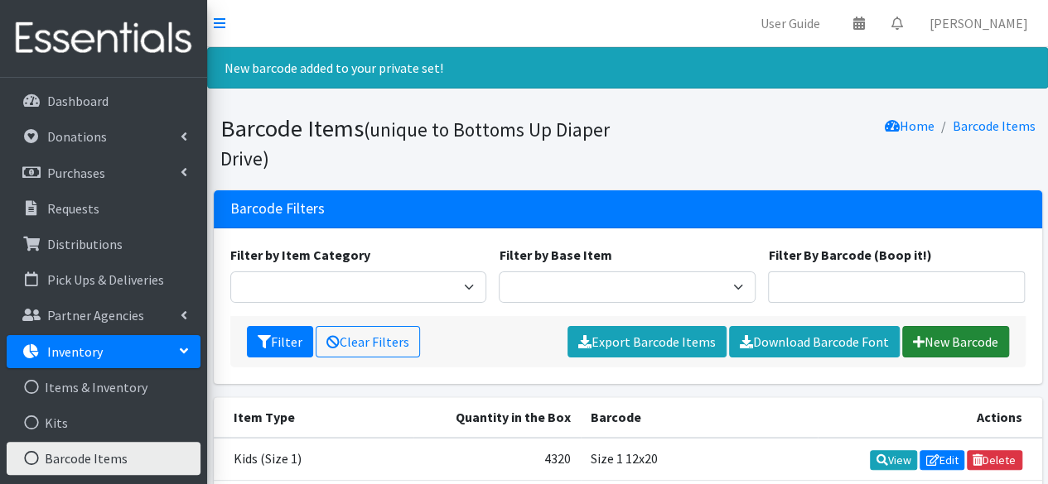
click at [953, 342] on link "New Barcode" at bounding box center [955, 341] width 107 height 31
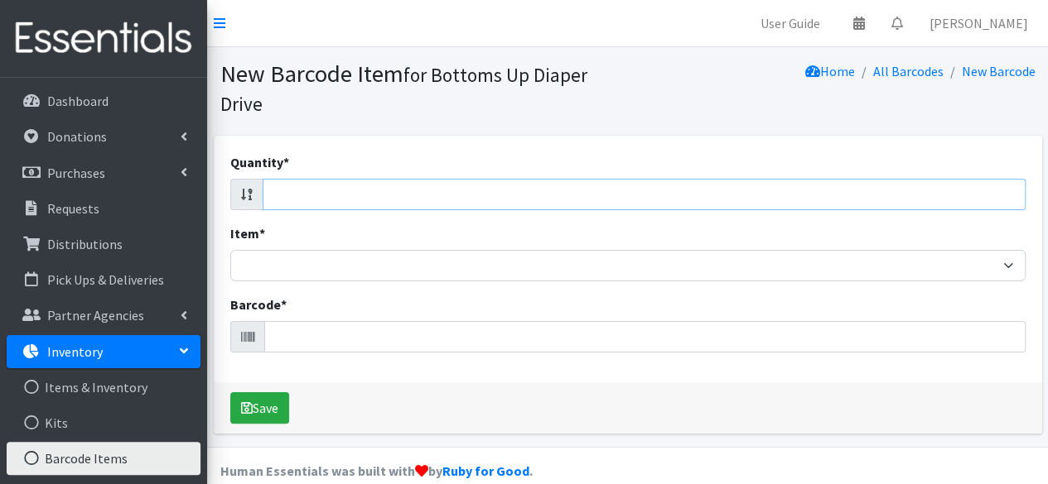
click at [981, 191] on input "Quantity *" at bounding box center [644, 194] width 763 height 31
type input "168"
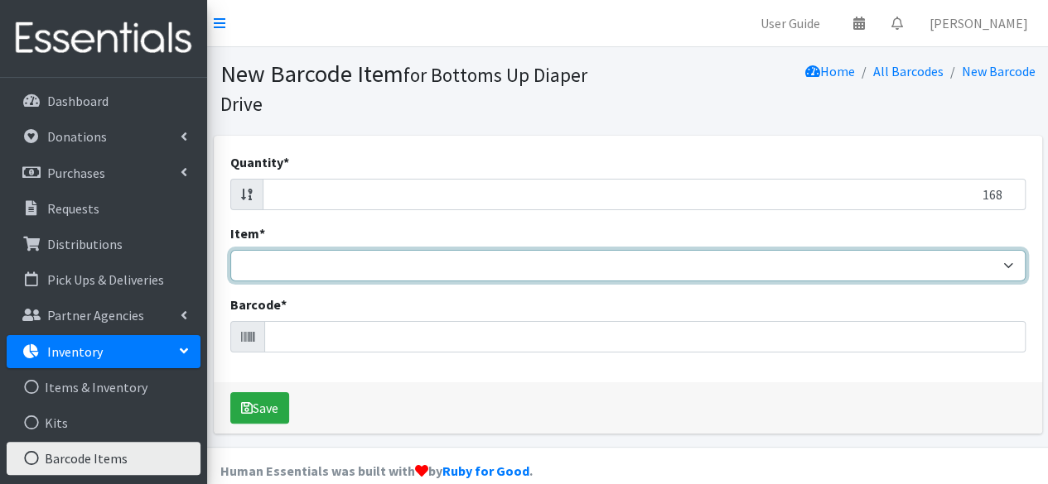
click at [953, 259] on select "Kids L/XL (60-125 lbs) Kids (Newborn) Kids (Preemie) Kids Pull-Ups Kids Pull-Up…" at bounding box center [627, 265] width 795 height 31
select select "4758"
click at [230, 250] on select "Kids L/XL (60-125 lbs) Kids (Newborn) Kids (Preemie) Kids Pull-Ups Kids Pull-Up…" at bounding box center [627, 265] width 795 height 31
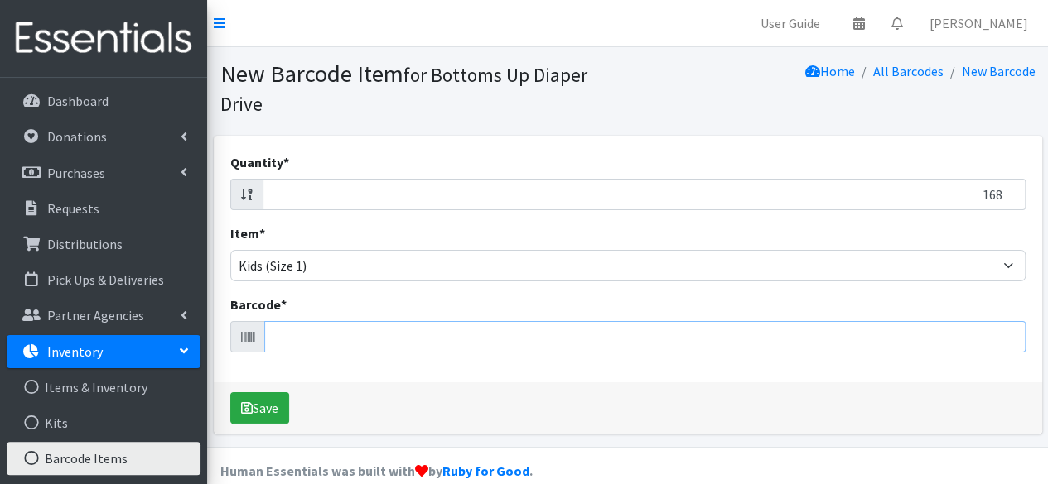
click at [831, 340] on input "Barcode *" at bounding box center [644, 336] width 761 height 31
type input "085239970959"
click at [230, 393] on button "Save" at bounding box center [259, 408] width 59 height 31
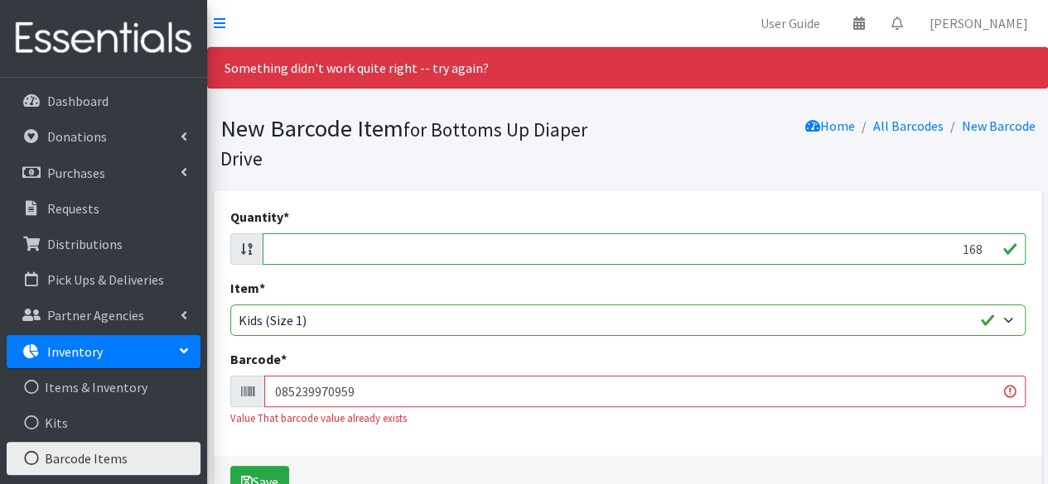
click at [981, 249] on input "168" at bounding box center [644, 249] width 763 height 31
type input "1"
type input "96"
click at [918, 396] on input "085239970959" at bounding box center [644, 391] width 761 height 31
type input "0"
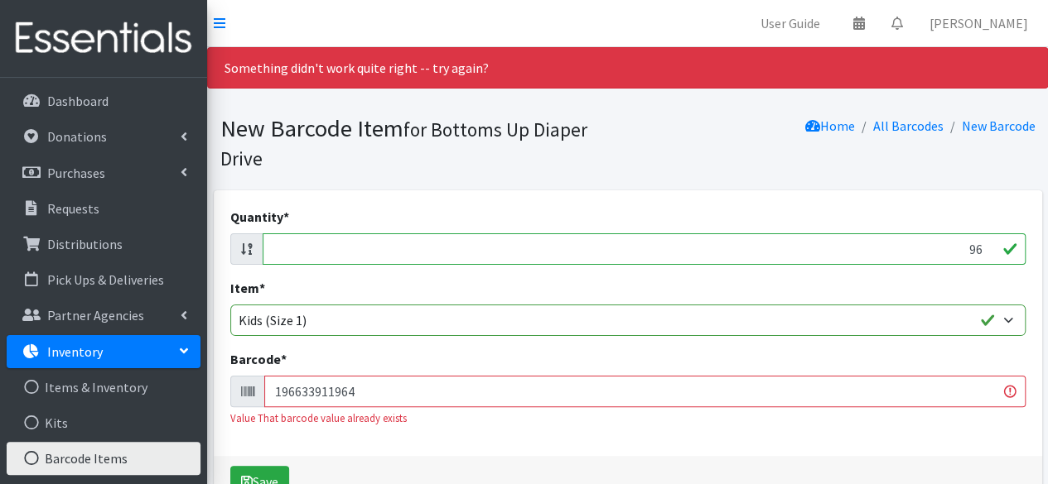
type input "196633911964"
click at [230, 466] on button "Save" at bounding box center [259, 481] width 59 height 31
click at [984, 252] on input "95" at bounding box center [644, 249] width 763 height 31
type input "9"
type input "32"
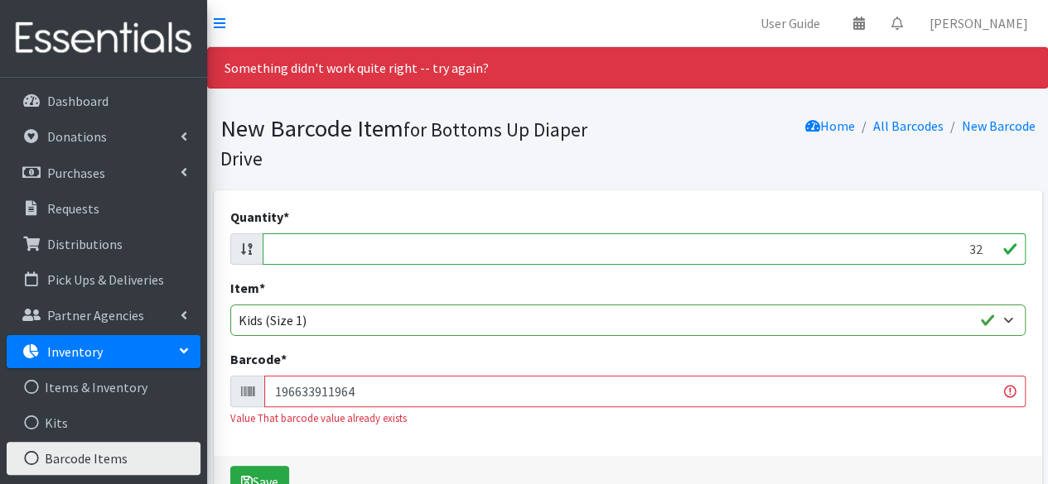
click at [916, 388] on input "196633911964" at bounding box center [644, 391] width 761 height 31
type input "1"
type input "810115610014"
click at [230, 466] on button "Save" at bounding box center [259, 481] width 59 height 31
click at [982, 244] on input "33" at bounding box center [644, 249] width 763 height 31
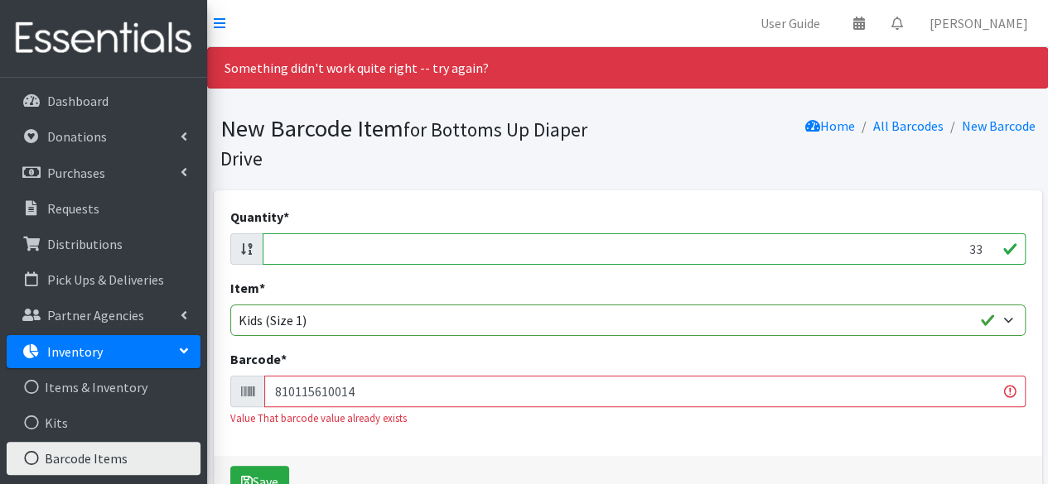
type input "3"
type input "48"
click at [896, 395] on input "810115610014" at bounding box center [644, 391] width 761 height 31
type input "8"
type input "090891951642"
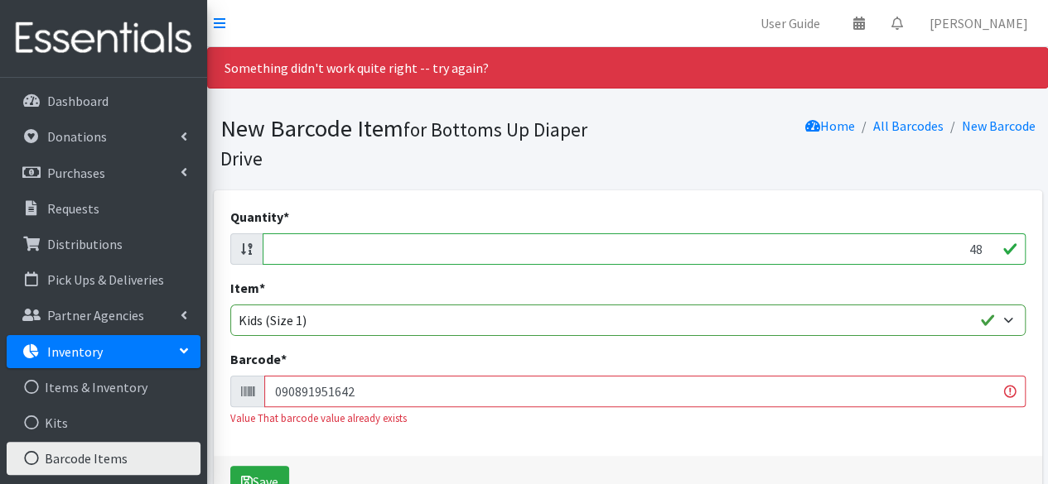
click at [230, 466] on button "Save" at bounding box center [259, 481] width 59 height 31
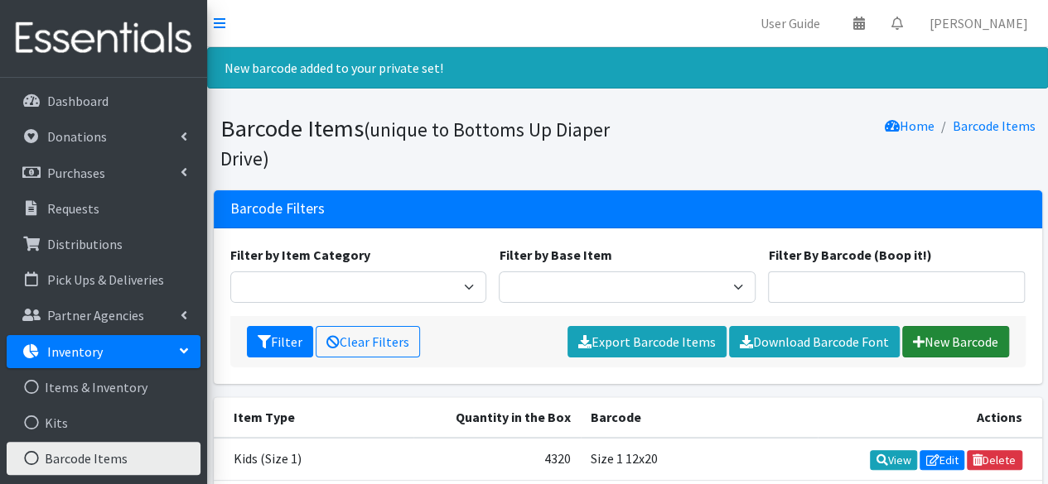
click at [943, 344] on link "New Barcode" at bounding box center [955, 341] width 107 height 31
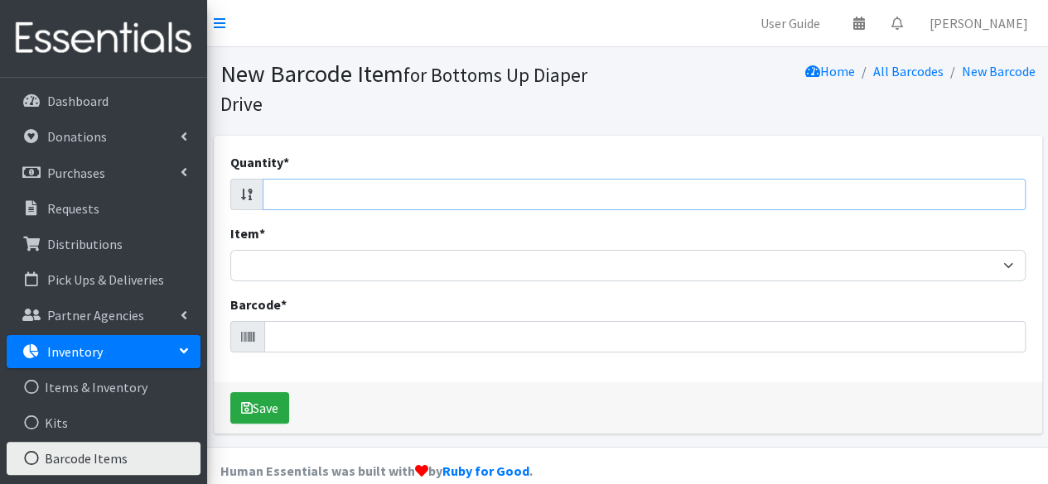
click at [969, 191] on input "Quantity *" at bounding box center [644, 194] width 763 height 31
type input "96"
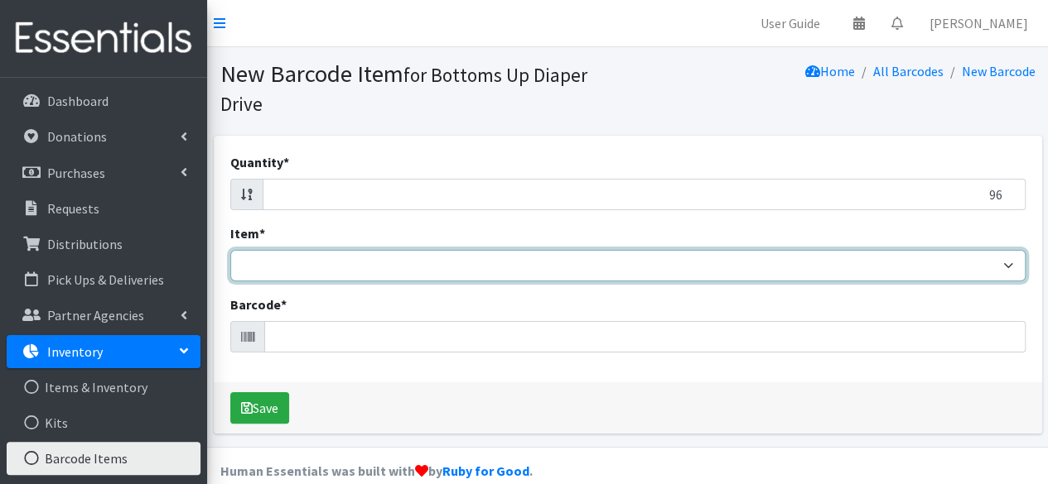
click at [959, 264] on select "Kids L/XL (60-125 lbs) Kids (Newborn) Kids (Preemie) Kids Pull-Ups Kids Pull-Up…" at bounding box center [627, 265] width 795 height 31
select select "4758"
click at [230, 250] on select "Kids L/XL (60-125 lbs) Kids (Newborn) Kids (Preemie) Kids Pull-Ups Kids Pull-Up…" at bounding box center [627, 265] width 795 height 31
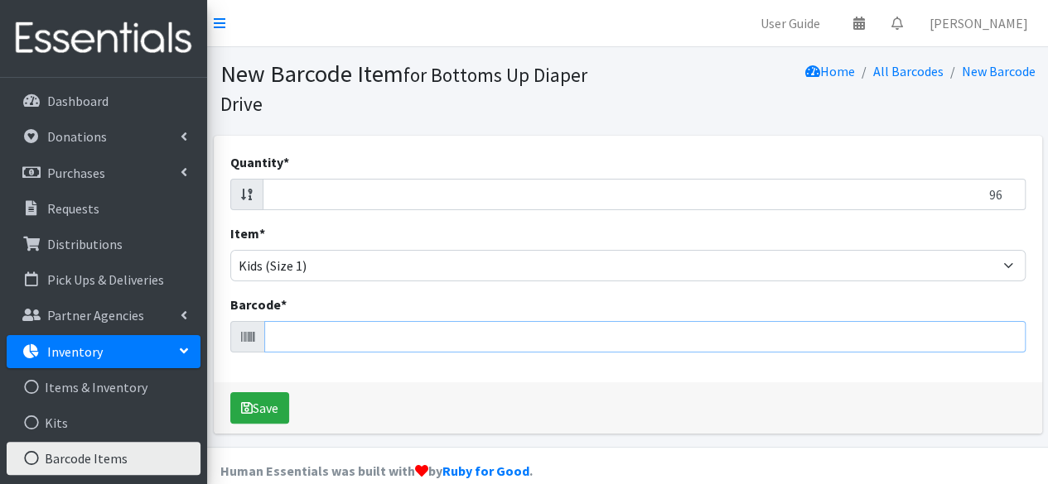
click at [856, 335] on input "Barcode *" at bounding box center [644, 336] width 761 height 31
type input "196633911964"
click at [230, 393] on button "Save" at bounding box center [259, 408] width 59 height 31
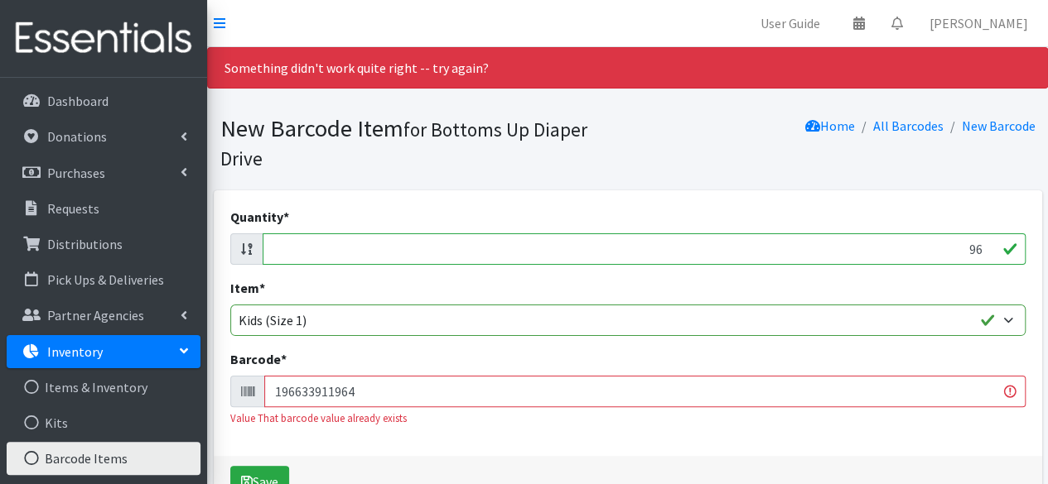
click at [981, 251] on input "96" at bounding box center [644, 249] width 763 height 31
type input "9"
type input "96"
click at [931, 388] on input "196633911964" at bounding box center [644, 391] width 761 height 31
type input "1"
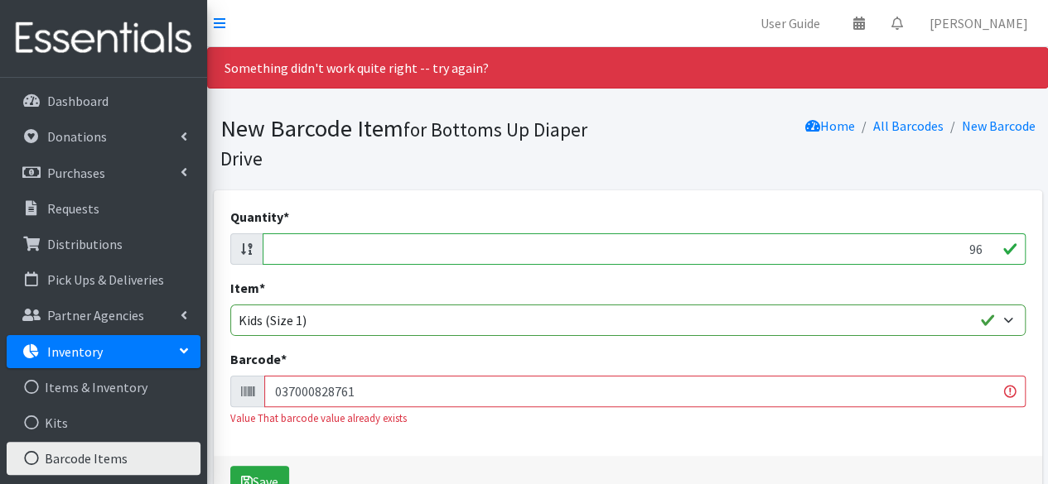
type input "037000828761"
click at [230, 466] on button "Save" at bounding box center [259, 481] width 59 height 31
click at [981, 248] on input "97" at bounding box center [644, 249] width 763 height 31
type input "9"
type input "120"
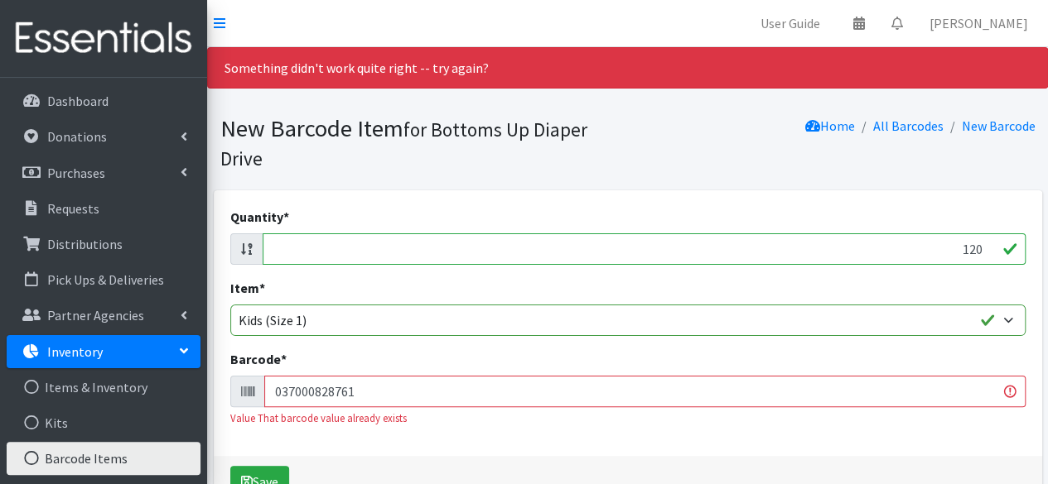
click at [941, 405] on input "037000828761" at bounding box center [644, 391] width 761 height 31
type input "0"
type input "037000862215"
click at [230, 466] on button "Save" at bounding box center [259, 481] width 59 height 31
click at [984, 247] on input "121" at bounding box center [644, 249] width 763 height 31
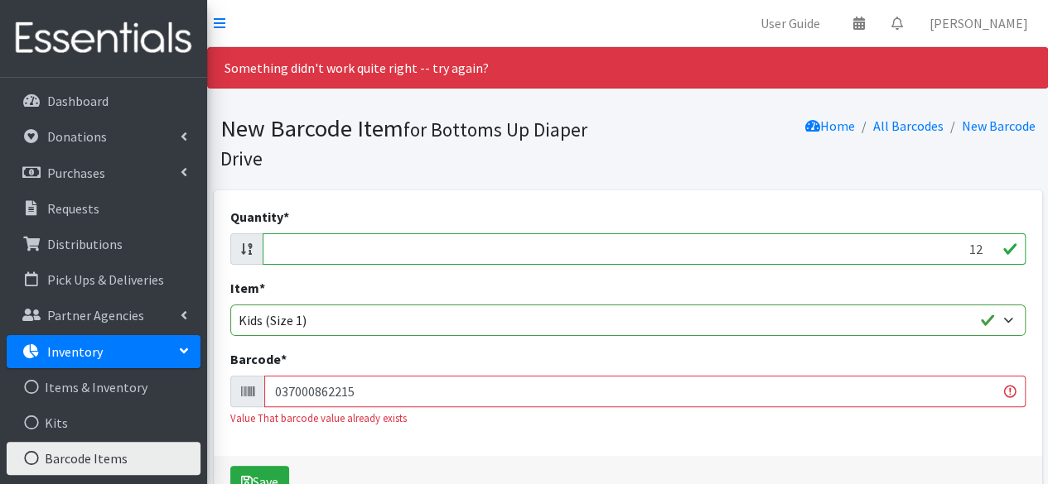
type input "1"
type input "96"
click at [922, 394] on input "037000862215" at bounding box center [644, 391] width 761 height 31
type input "0"
type input "[URL][DOMAIN_NAME]"
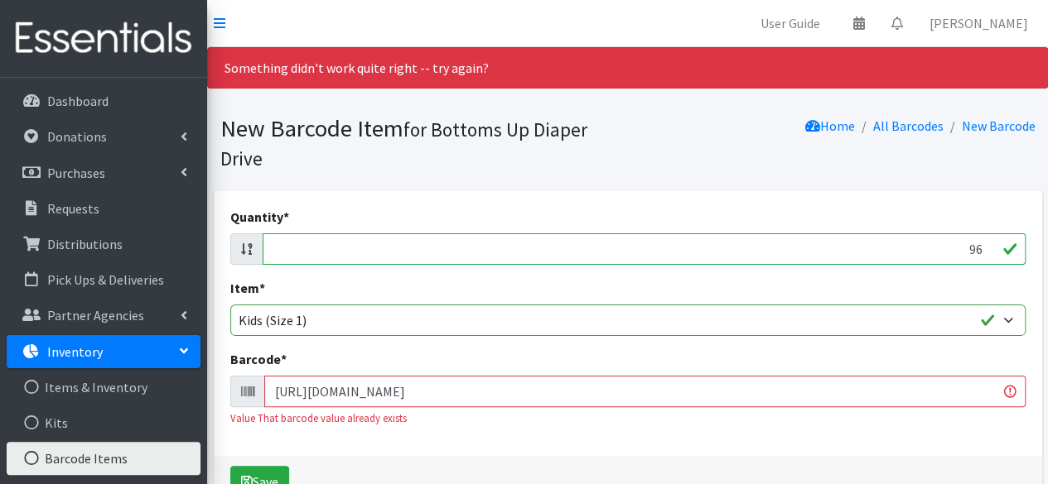
click at [230, 466] on button "Save" at bounding box center [259, 481] width 59 height 31
click at [918, 393] on input "https://qrco.de/bfI00r" at bounding box center [644, 391] width 761 height 31
type input "h"
type input "https://qrco.de/bfI00r"
click at [230, 466] on button "Save" at bounding box center [259, 481] width 59 height 31
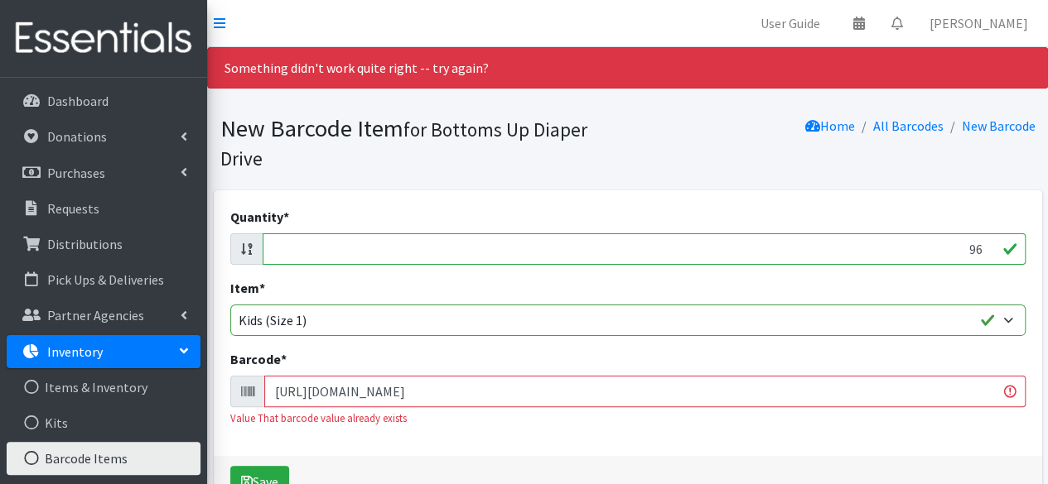
click at [708, 397] on input "https://qrco.de/bfI00r" at bounding box center [644, 391] width 761 height 31
type input "h"
type input "036000497380"
click at [230, 466] on button "Save" at bounding box center [259, 481] width 59 height 31
click at [981, 249] on input "96" at bounding box center [644, 249] width 763 height 31
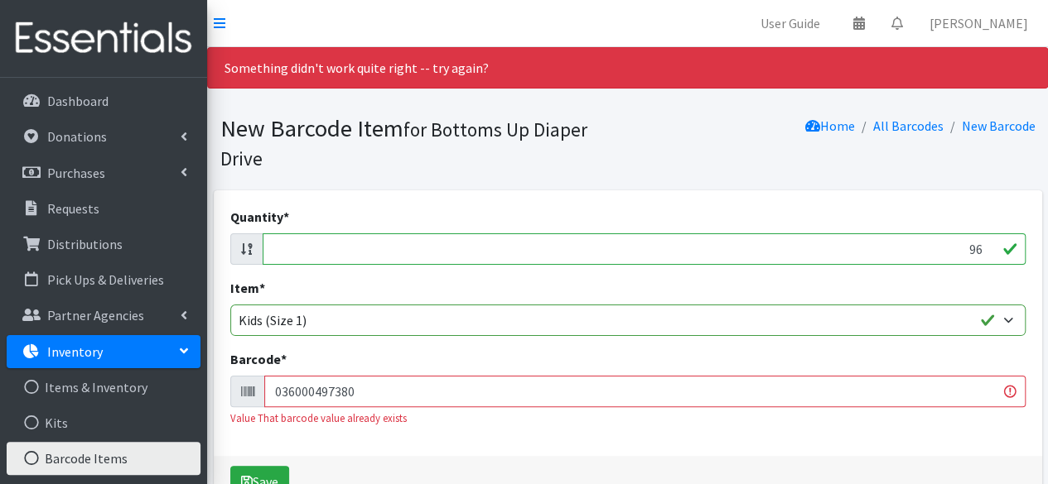
type input "9"
type input "210"
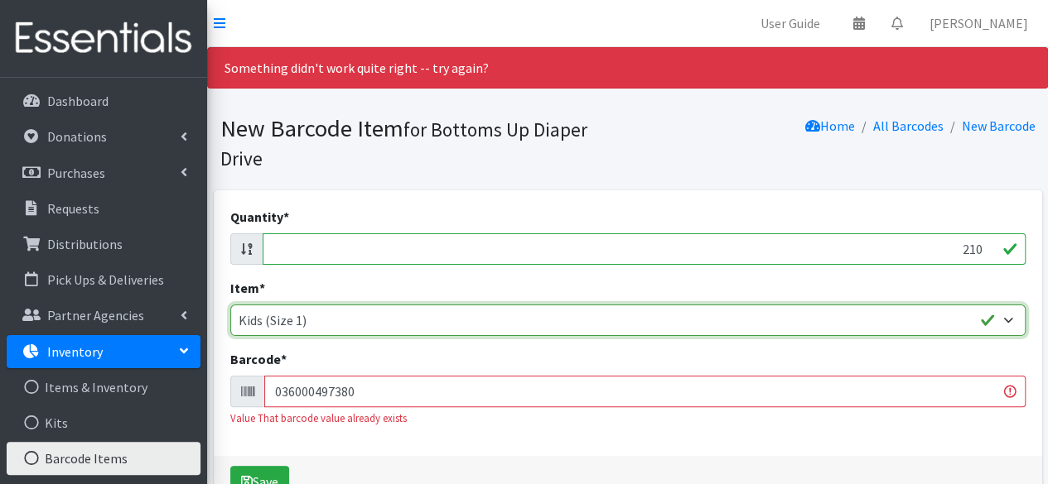
click at [956, 325] on select "Kids L/XL (60-125 lbs) Kids (Newborn) Kids (Preemie) Kids Pull-Ups Kids Pull-Up…" at bounding box center [627, 320] width 795 height 31
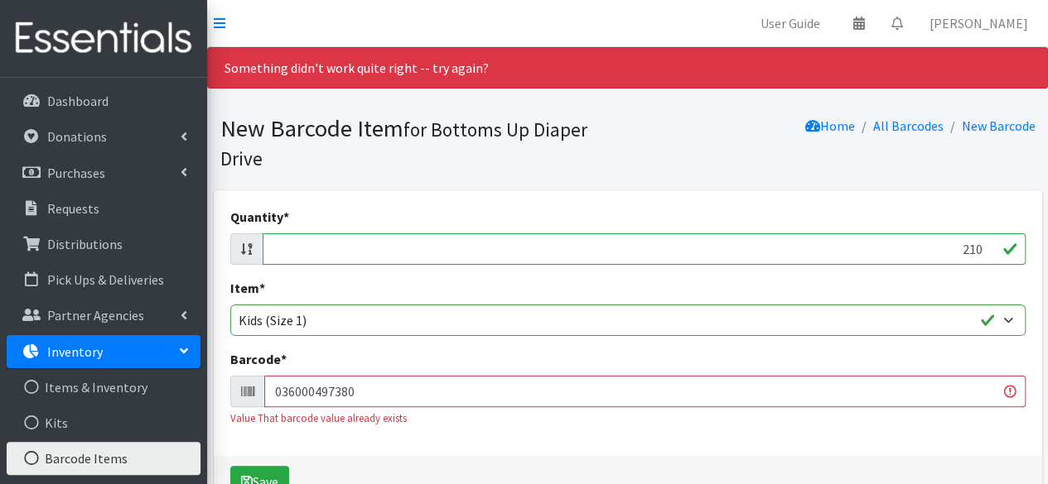
click at [950, 394] on input "036000497380" at bounding box center [644, 391] width 761 height 31
type input "0"
type input "037000832249"
click at [230, 466] on button "Save" at bounding box center [259, 481] width 59 height 31
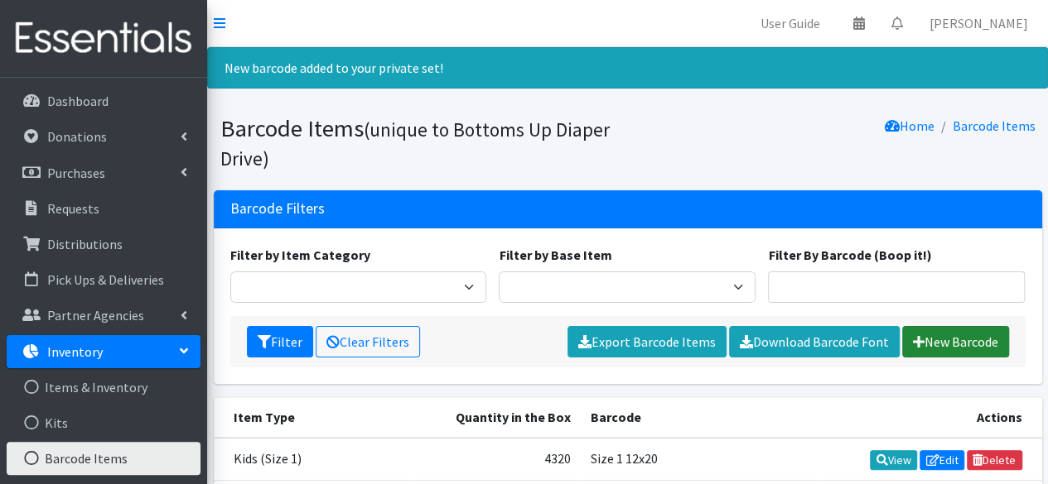
click at [971, 336] on link "New Barcode" at bounding box center [955, 341] width 107 height 31
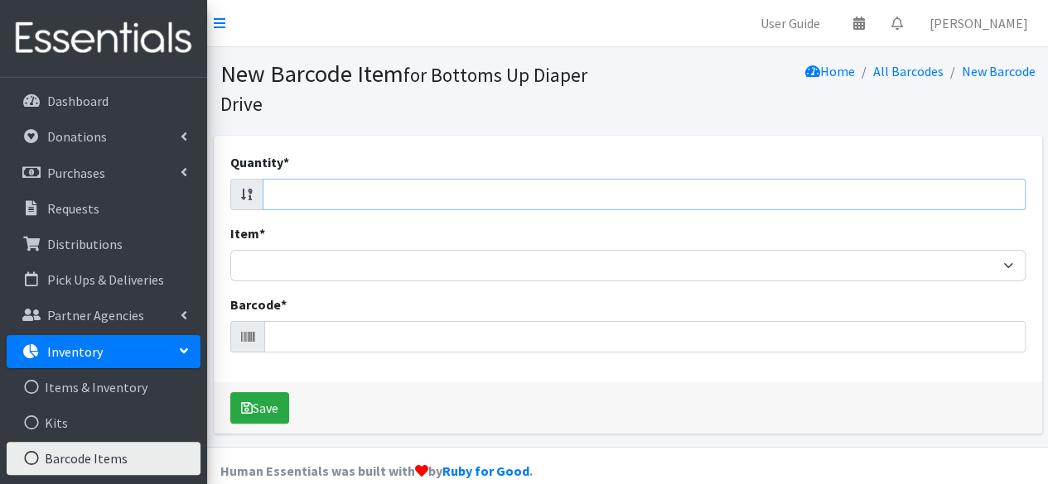
click at [966, 200] on input "Quantity *" at bounding box center [644, 194] width 763 height 31
type input "128"
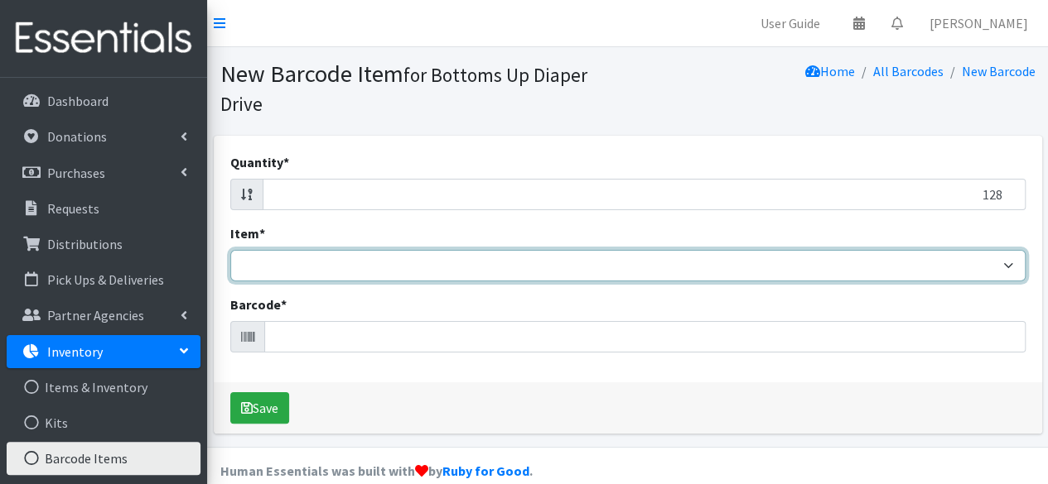
click at [954, 271] on select "Kids L/XL (60-125 lbs) Kids (Newborn) Kids (Preemie) Kids Pull-Ups Kids Pull-Up…" at bounding box center [627, 265] width 795 height 31
select select "4758"
click at [230, 250] on select "Kids L/XL (60-125 lbs) Kids (Newborn) Kids (Preemie) Kids Pull-Ups Kids Pull-Up…" at bounding box center [627, 265] width 795 height 31
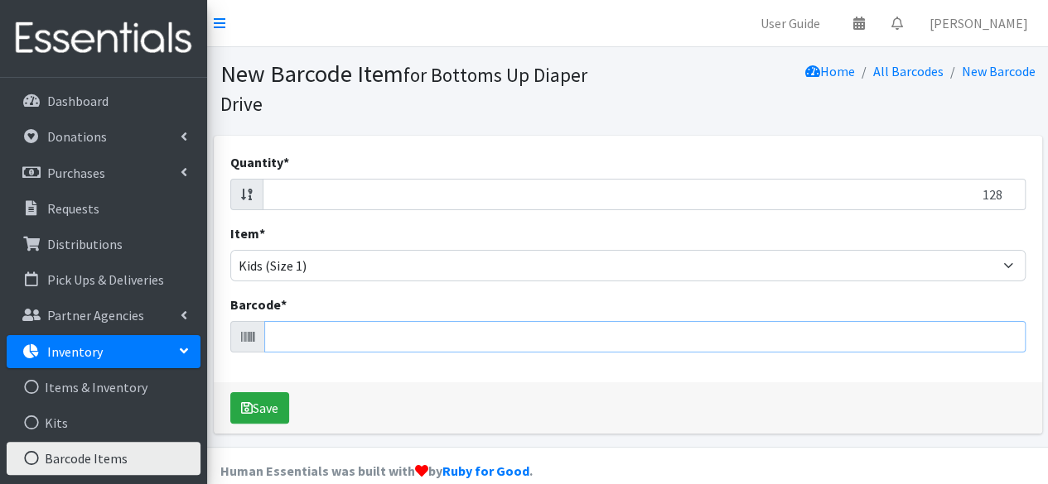
click at [808, 340] on input "Barcode *" at bounding box center [644, 336] width 761 height 31
type input "036000564327"
click at [230, 393] on button "Save" at bounding box center [259, 408] width 59 height 31
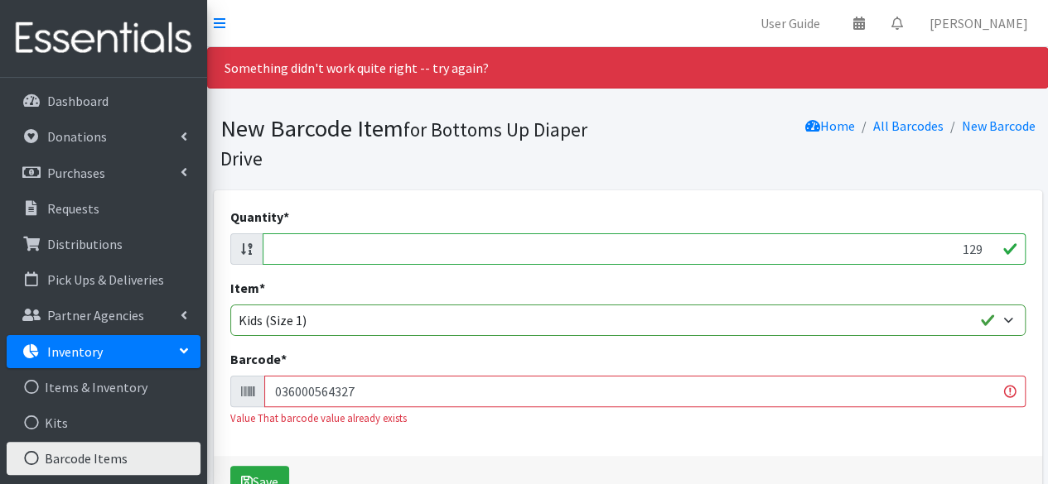
click at [982, 247] on input "129" at bounding box center [644, 249] width 763 height 31
type input "1"
type input "176"
click at [937, 391] on input "036000564327" at bounding box center [644, 391] width 761 height 31
type input "0"
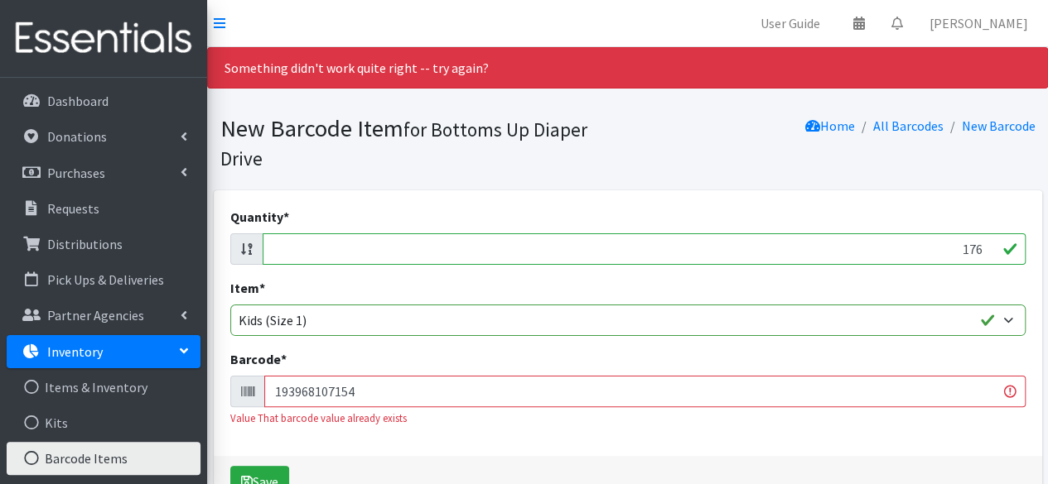
type input "193968107154"
click at [230, 466] on button "Save" at bounding box center [259, 481] width 59 height 31
click at [982, 248] on input "177" at bounding box center [644, 249] width 763 height 31
type input "1"
type input "168"
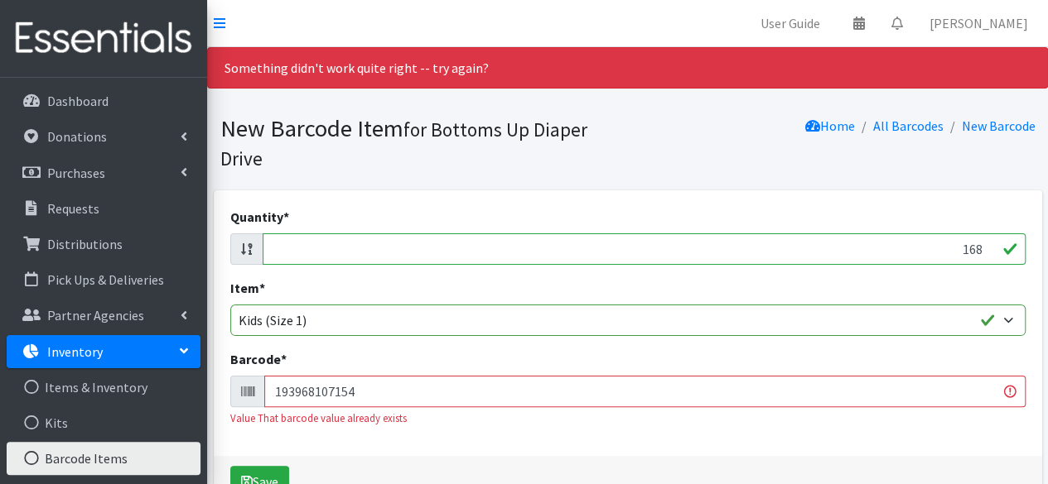
click at [929, 392] on input "193968107154" at bounding box center [644, 391] width 761 height 31
type input "1"
type input "086679510194"
click at [230, 466] on button "Save" at bounding box center [259, 481] width 59 height 31
click at [983, 254] on input "167" at bounding box center [644, 249] width 763 height 31
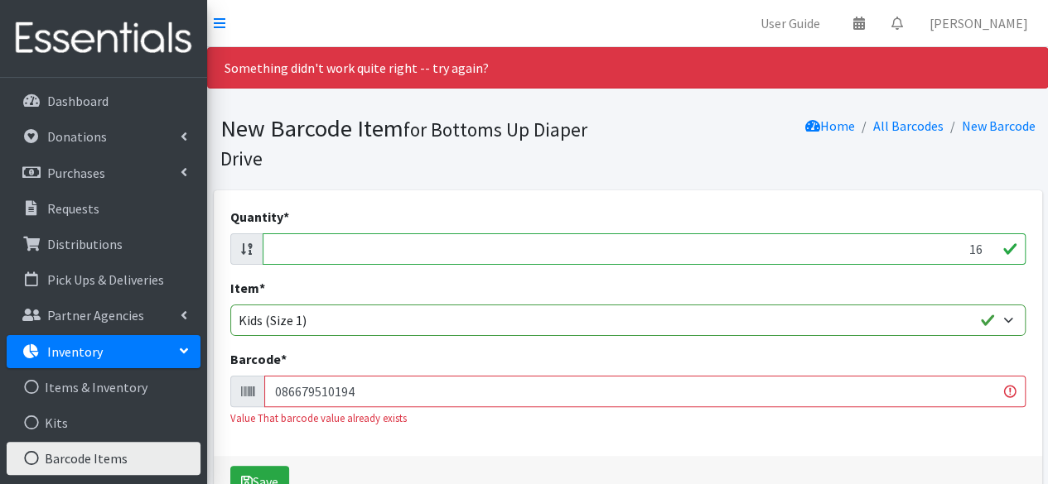
type input "1"
type input "96"
click at [952, 383] on input "086679510194" at bounding box center [644, 391] width 761 height 31
type input "0"
type input "036000556490"
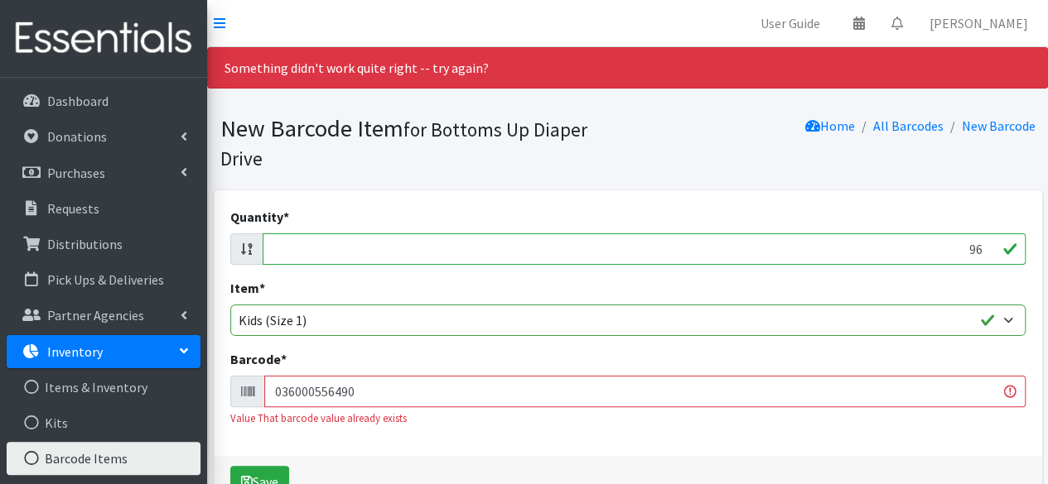
click at [230, 466] on button "Save" at bounding box center [259, 481] width 59 height 31
click at [982, 250] on input "95" at bounding box center [644, 249] width 763 height 31
type input "9"
type input "116"
click at [878, 387] on input "036000556490" at bounding box center [644, 391] width 761 height 31
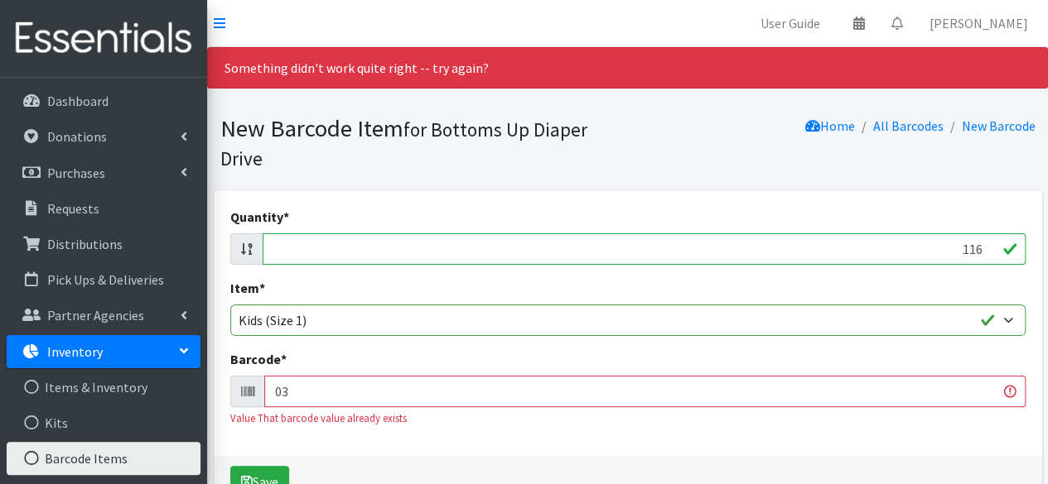
type input "0"
type input "030772158159"
click at [230, 466] on button "Save" at bounding box center [259, 481] width 59 height 31
click at [980, 251] on input "116" at bounding box center [644, 249] width 763 height 31
type input "1"
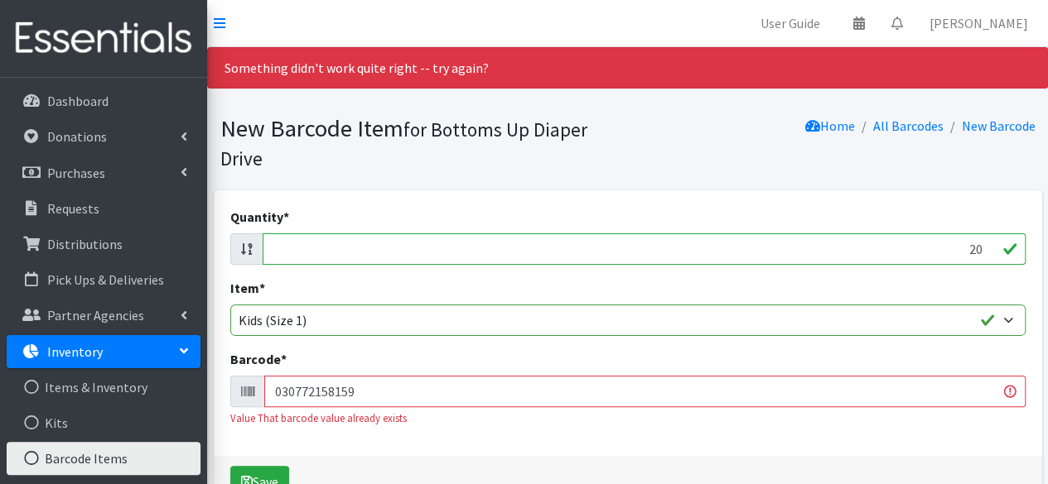
type input "20"
click at [889, 381] on input "030772158159" at bounding box center [644, 391] width 761 height 31
type input "0"
type input "036000347173"
click at [230, 466] on button "Save" at bounding box center [259, 481] width 59 height 31
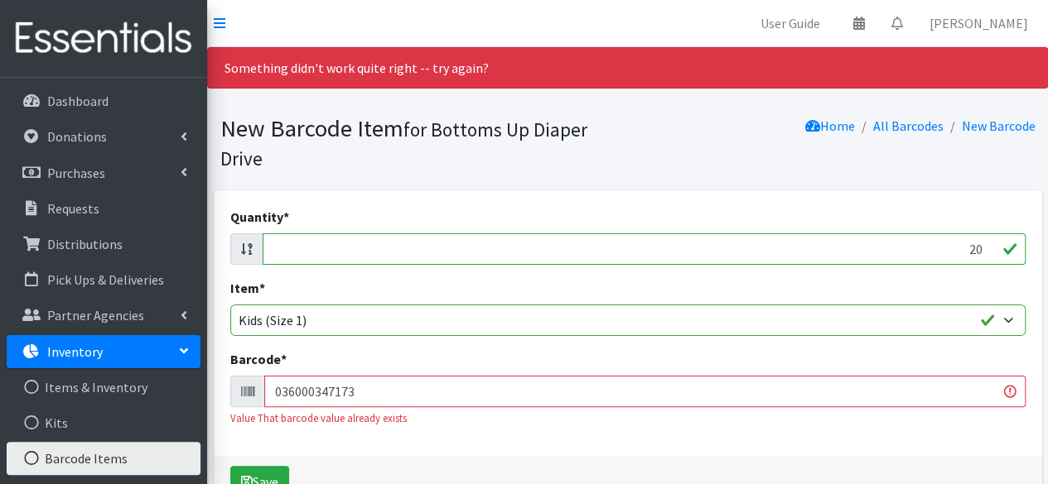
click at [979, 249] on input "20" at bounding box center [644, 249] width 763 height 31
type input "2"
type input "82"
click at [924, 393] on input "036000347173" at bounding box center [644, 391] width 761 height 31
type input "0"
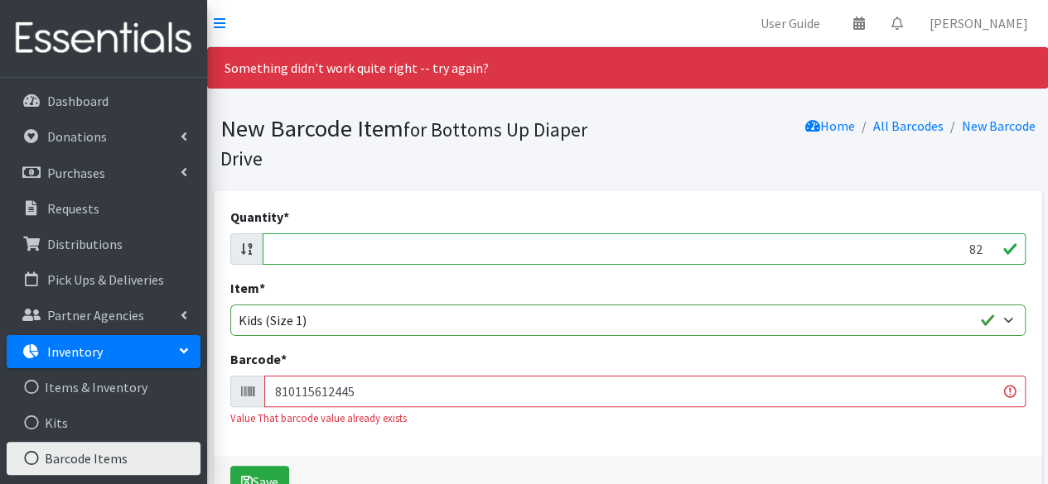
type input "810115612445"
click at [230, 466] on button "Save" at bounding box center [259, 481] width 59 height 31
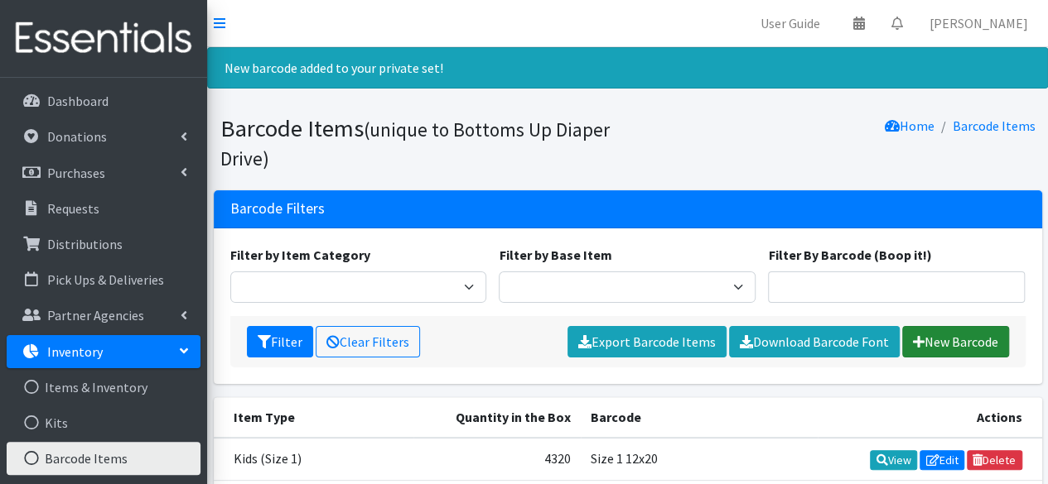
click at [982, 349] on link "New Barcode" at bounding box center [955, 341] width 107 height 31
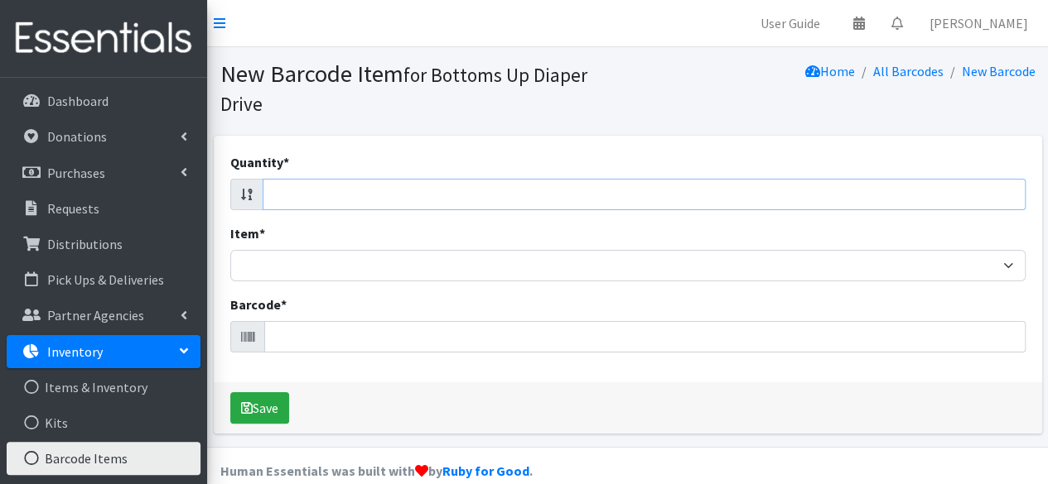
click at [946, 198] on input "Quantity *" at bounding box center [644, 194] width 763 height 31
type input "108"
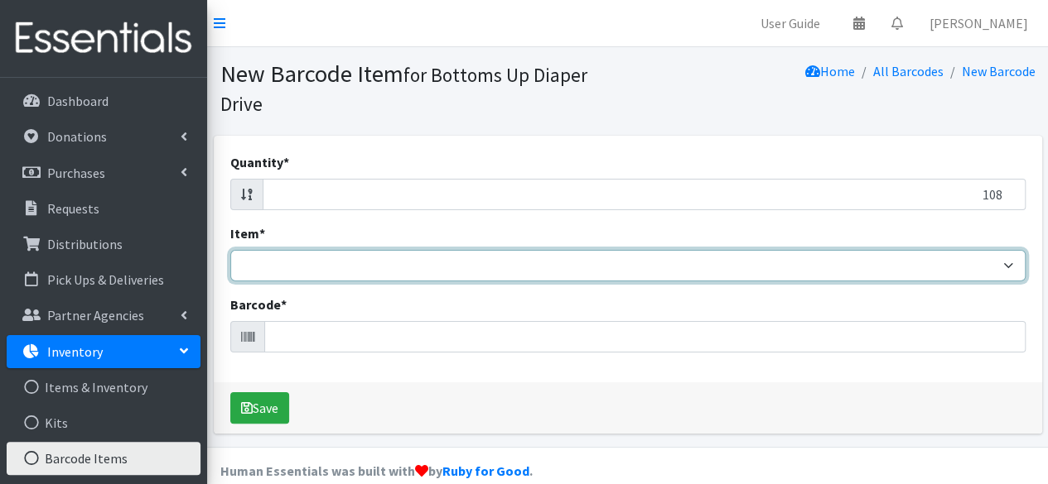
click at [918, 262] on select "Kids L/XL (60-125 lbs) Kids (Newborn) Kids (Preemie) Kids Pull-Ups Kids Pull-Up…" at bounding box center [627, 265] width 795 height 31
select select "4758"
click at [230, 250] on select "Kids L/XL (60-125 lbs) Kids (Newborn) Kids (Preemie) Kids Pull-Ups Kids Pull-Up…" at bounding box center [627, 265] width 795 height 31
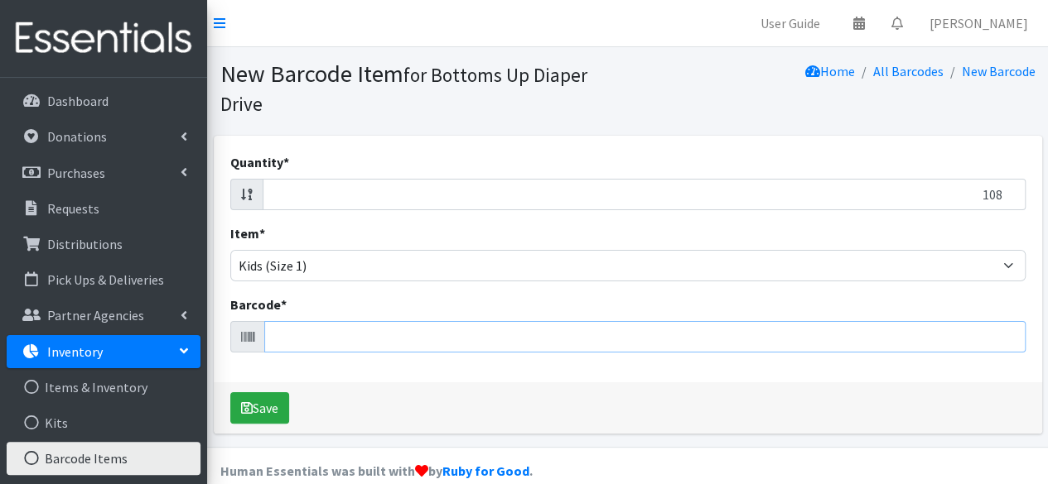
click at [809, 335] on input "Barcode *" at bounding box center [644, 336] width 761 height 31
type input "036000546453"
click at [230, 393] on button "Save" at bounding box center [259, 408] width 59 height 31
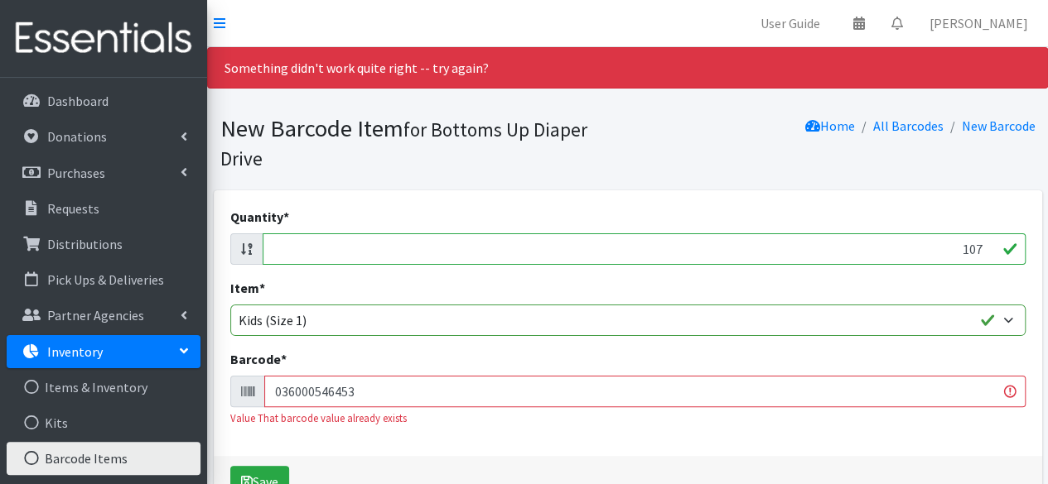
click at [981, 251] on input "107" at bounding box center [644, 249] width 763 height 31
type input "1"
